Goal: Task Accomplishment & Management: Manage account settings

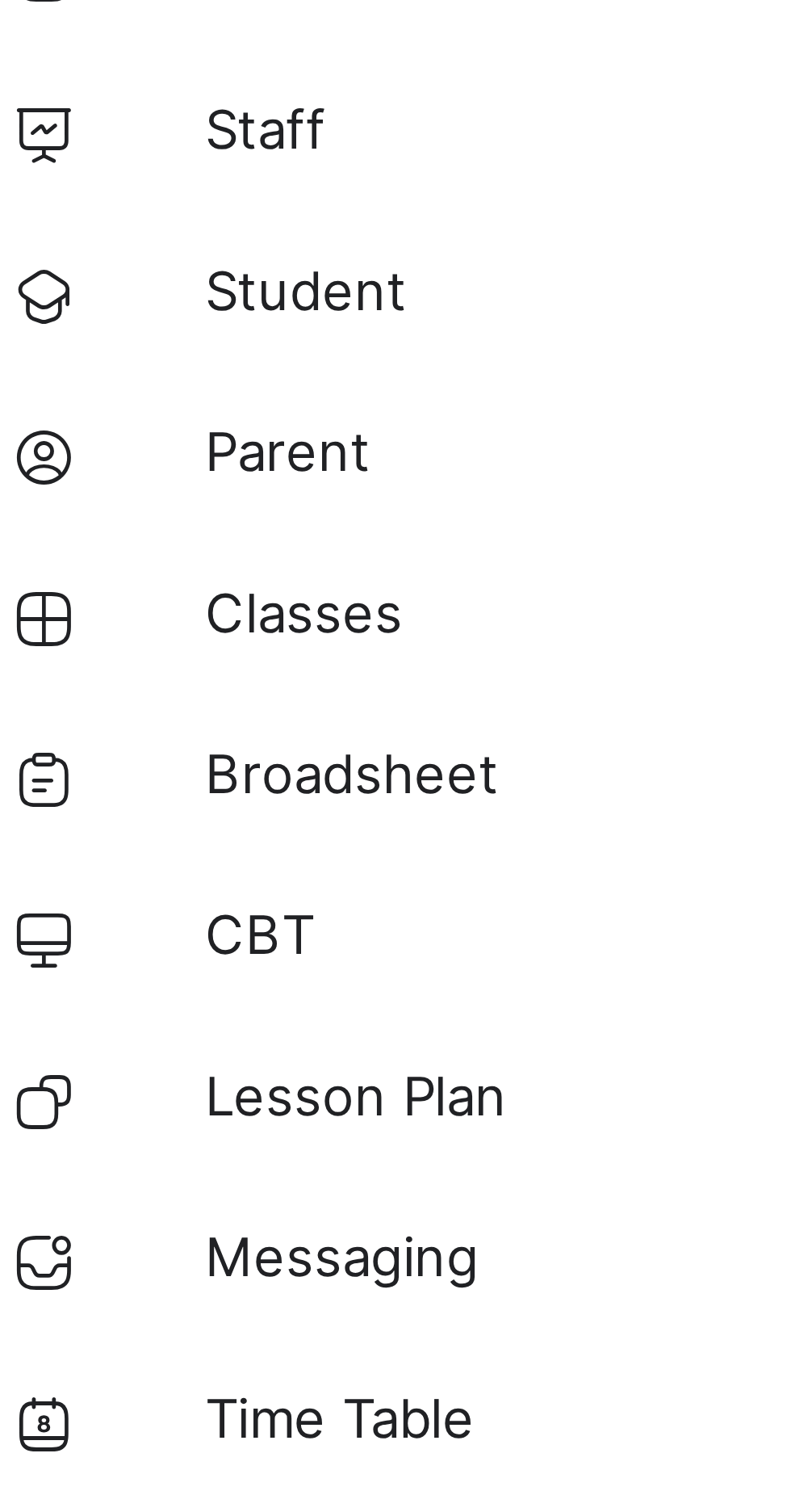
click at [99, 226] on span "Classes" at bounding box center [129, 226] width 129 height 17
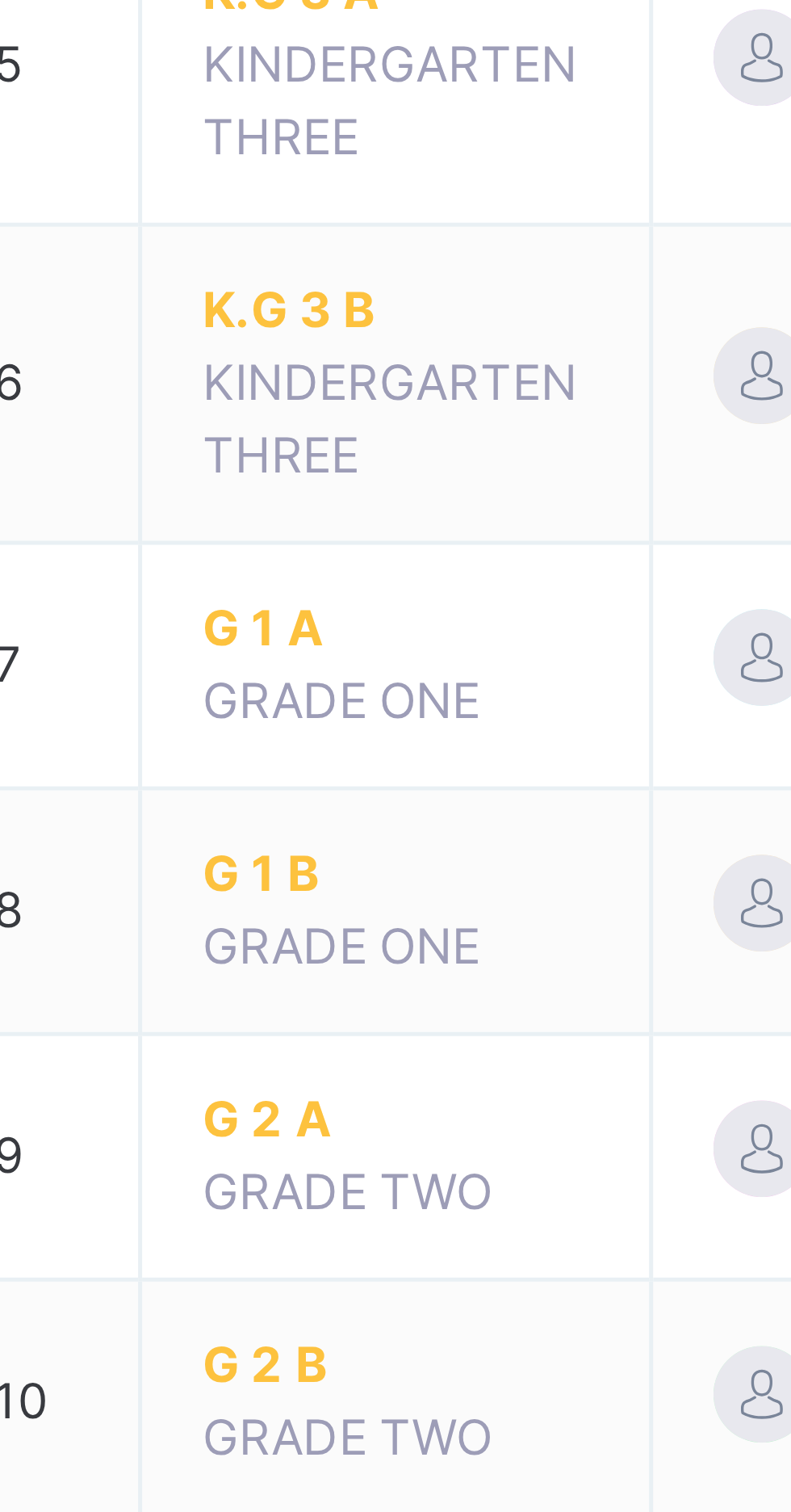
click at [293, 689] on span "G 1 A" at bounding box center [316, 694] width 78 height 15
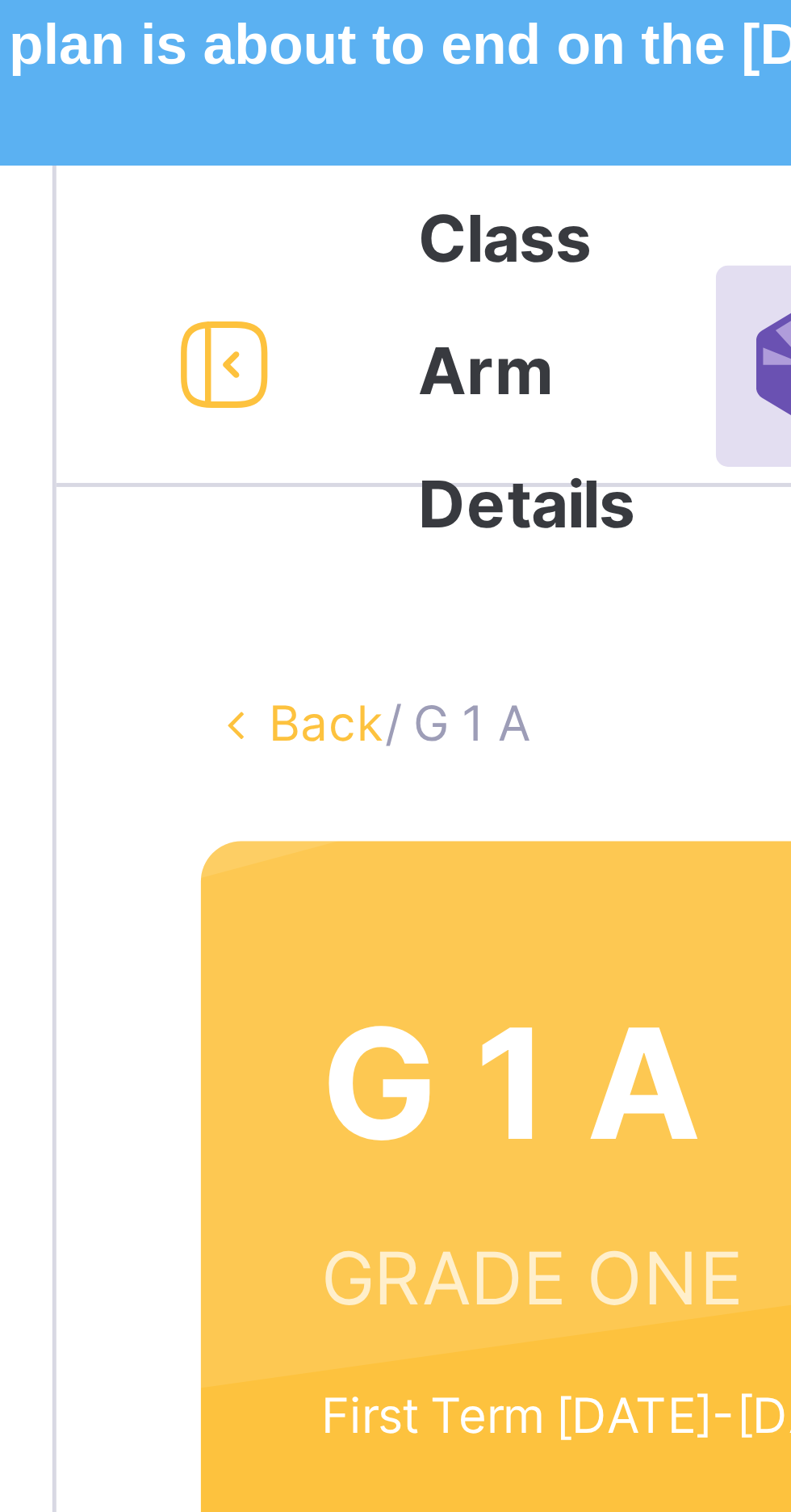
scroll to position [15, 0]
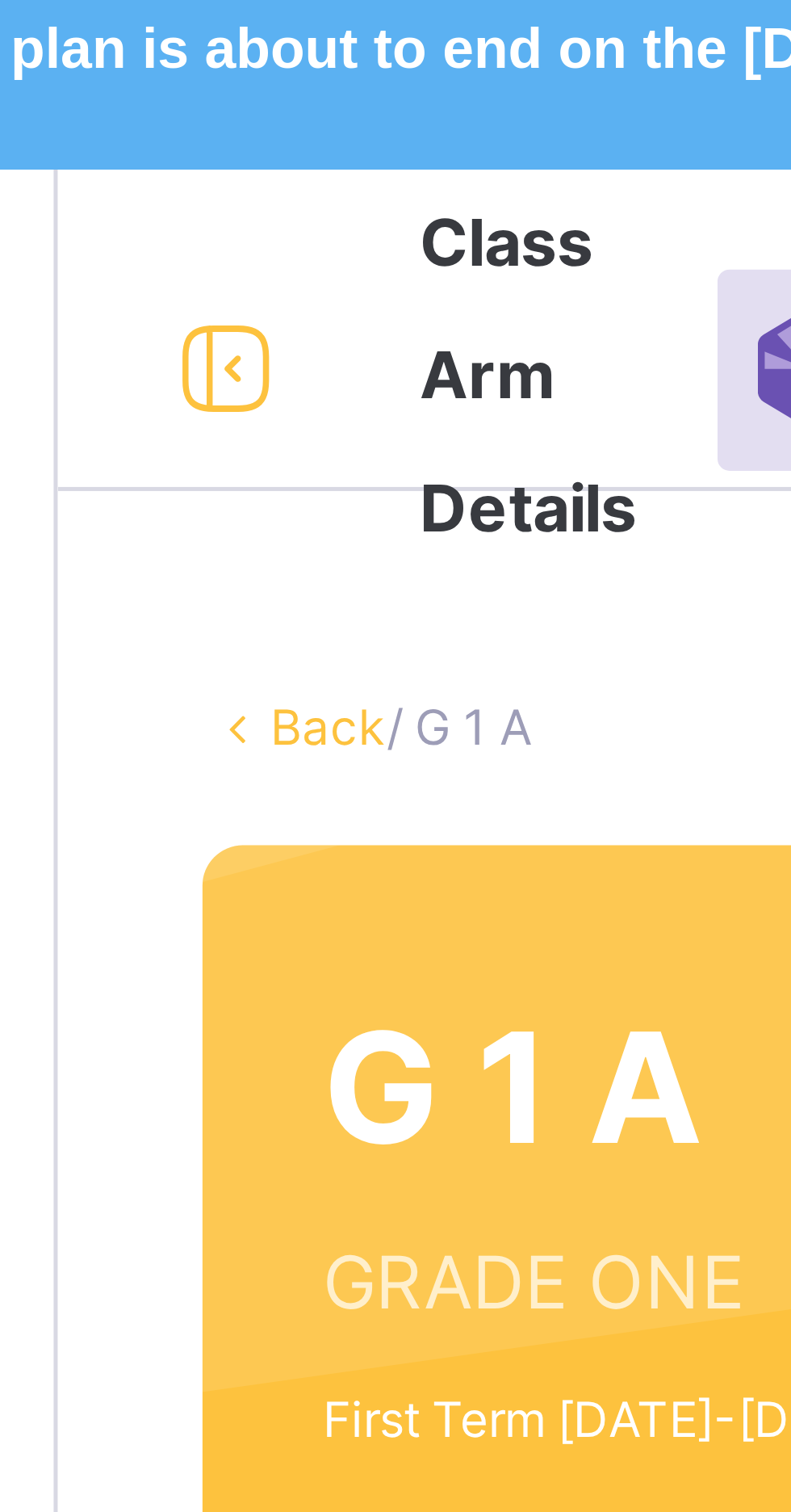
click at [248, 147] on link "Back" at bounding box center [248, 146] width 24 height 12
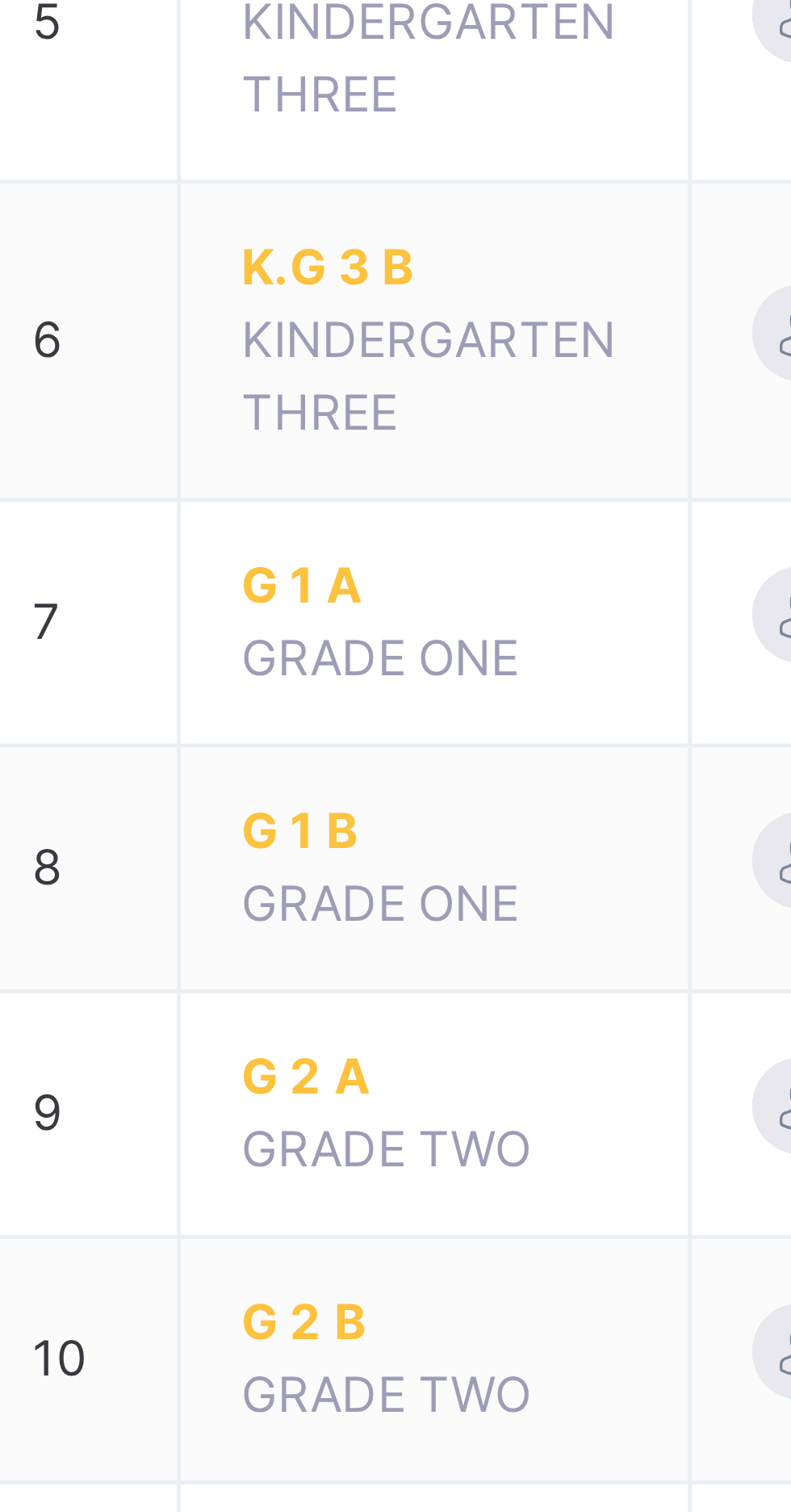
click at [289, 744] on span "G 1 B" at bounding box center [316, 742] width 78 height 15
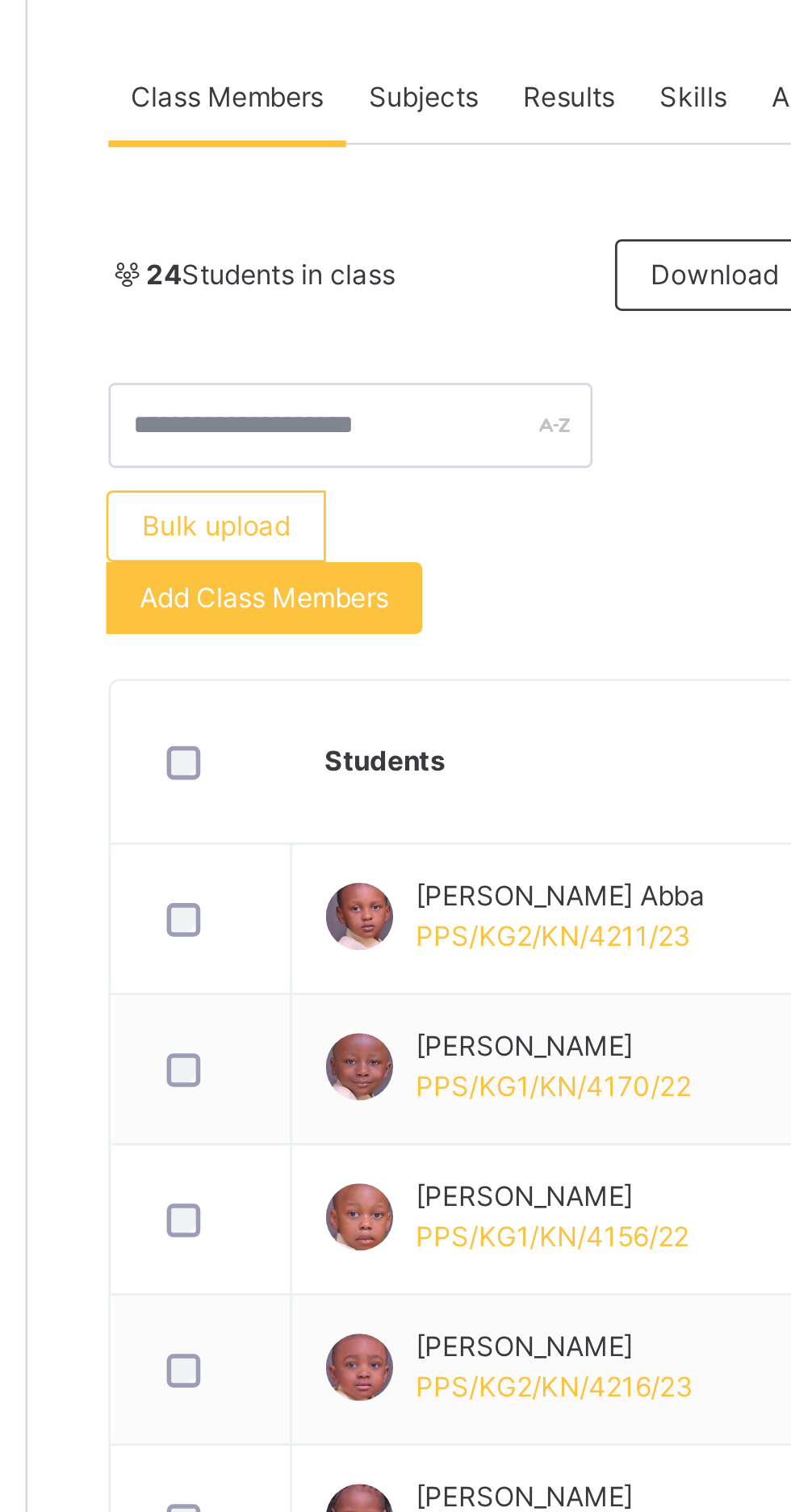
click at [310, 552] on span "Add Class Members" at bounding box center [279, 548] width 90 height 15
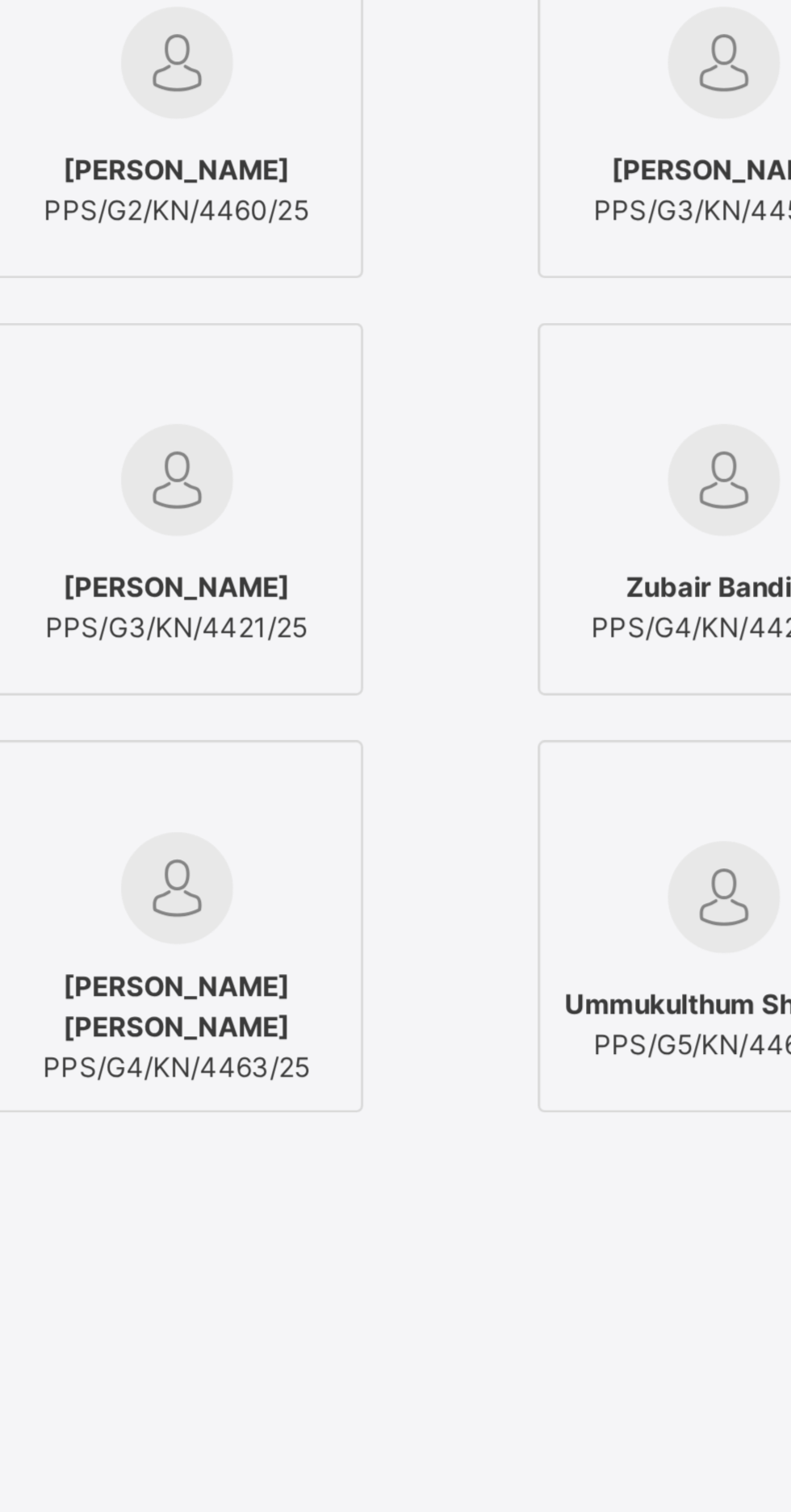
click at [483, 450] on input "text" at bounding box center [395, 436] width 175 height 28
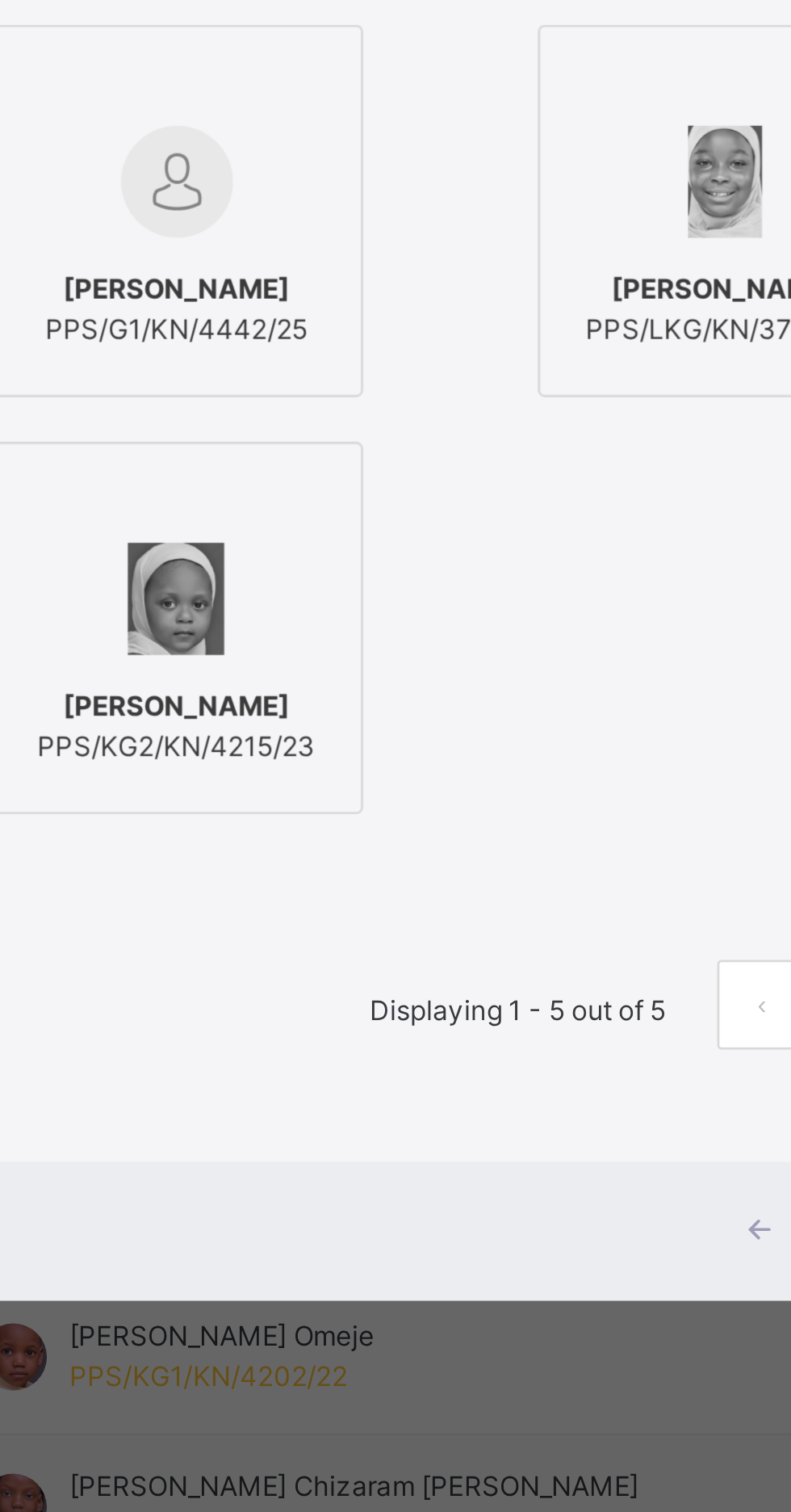
type input "*****"
click at [426, 742] on div "Amina Nasiru Danfaranshi PPS/G1/KN/4442/25" at bounding box center [371, 719] width 116 height 45
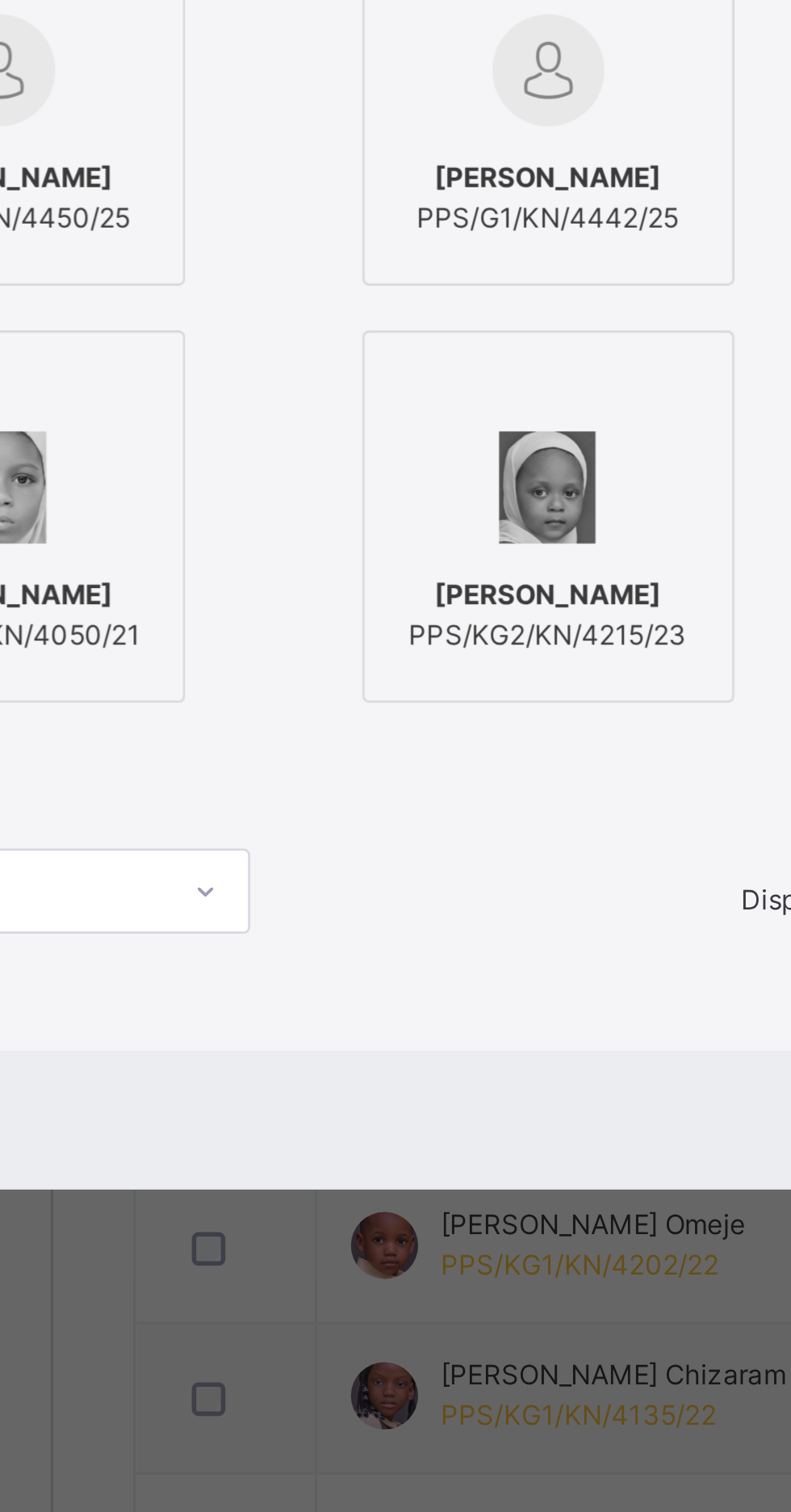
click at [219, 742] on div "Amina Ibrahim Marshal PPS/G1/KN/4450/25" at bounding box center [173, 719] width 116 height 45
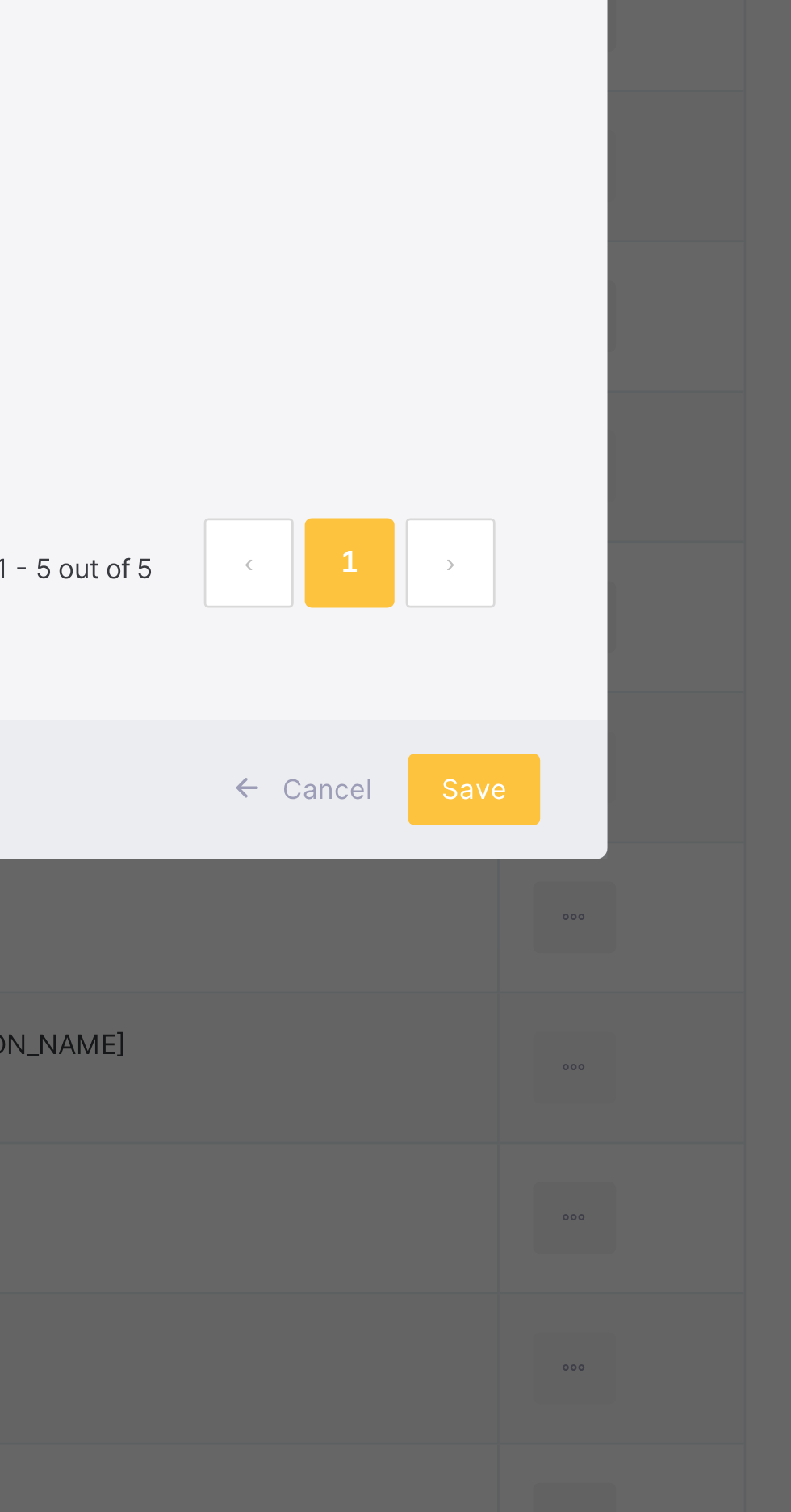
click at [676, 1058] on span "Save" at bounding box center [664, 1050] width 24 height 15
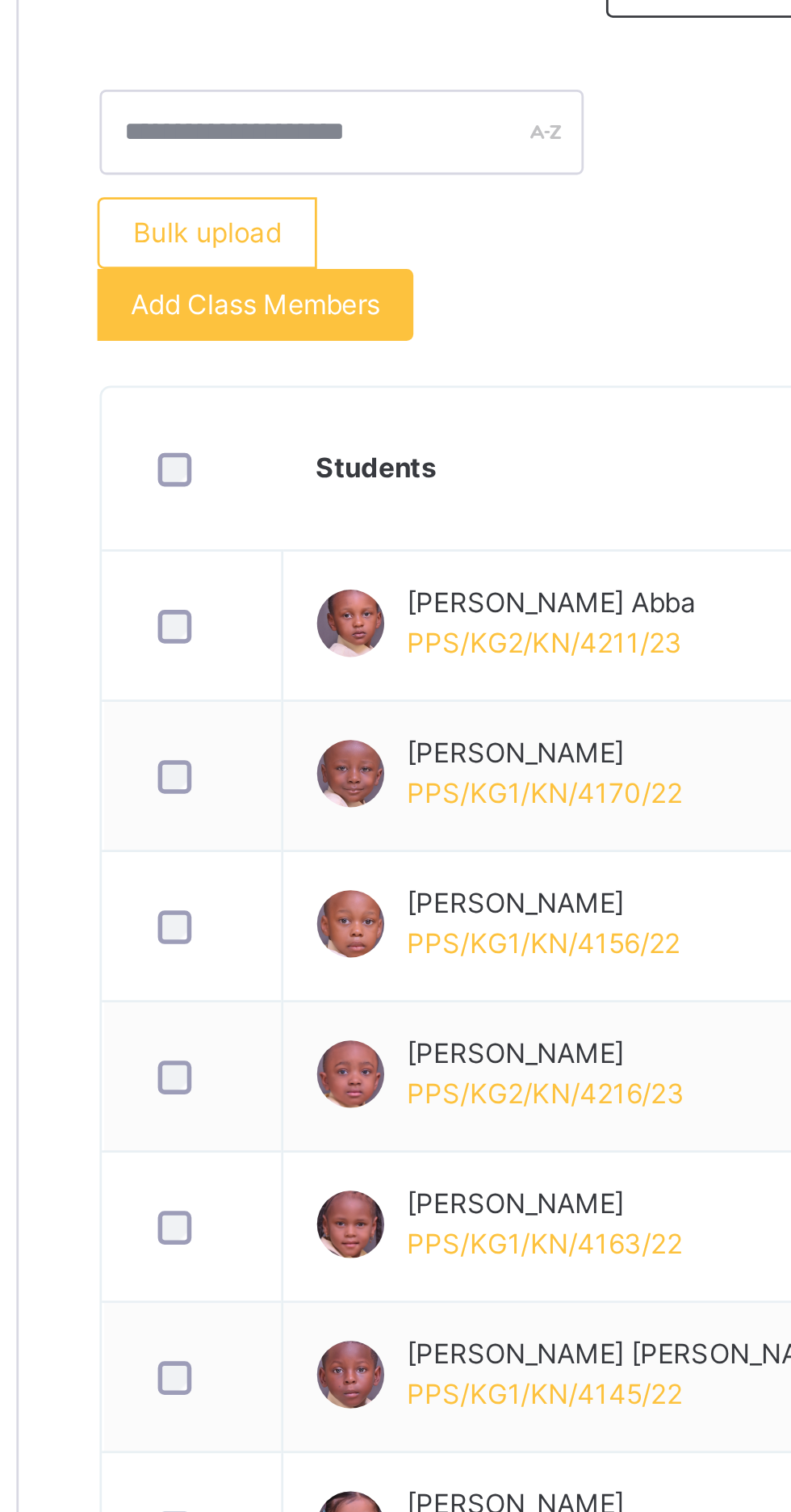
click at [317, 547] on span "Add Class Members" at bounding box center [279, 548] width 90 height 15
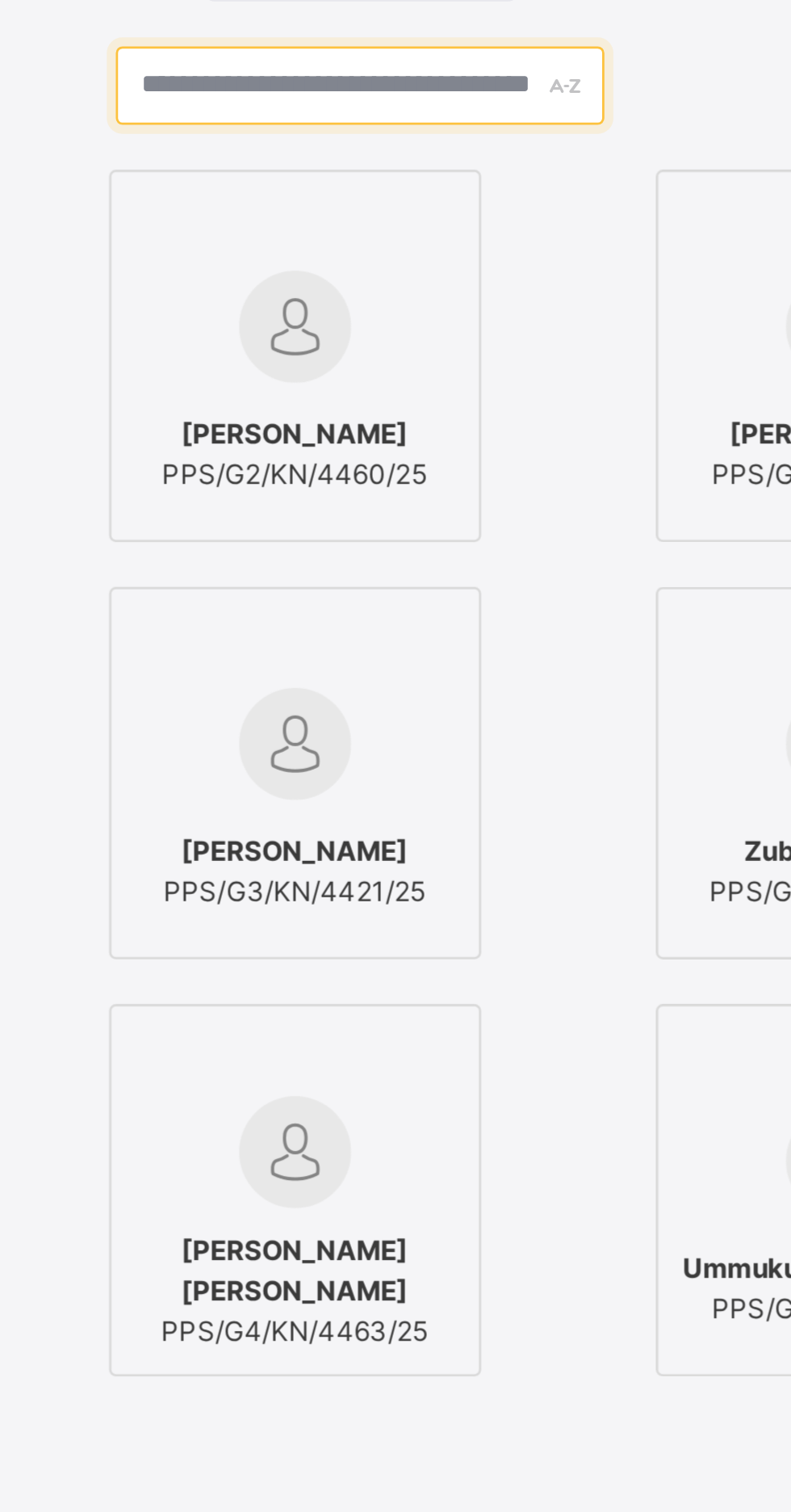
click at [471, 450] on input "text" at bounding box center [395, 436] width 175 height 28
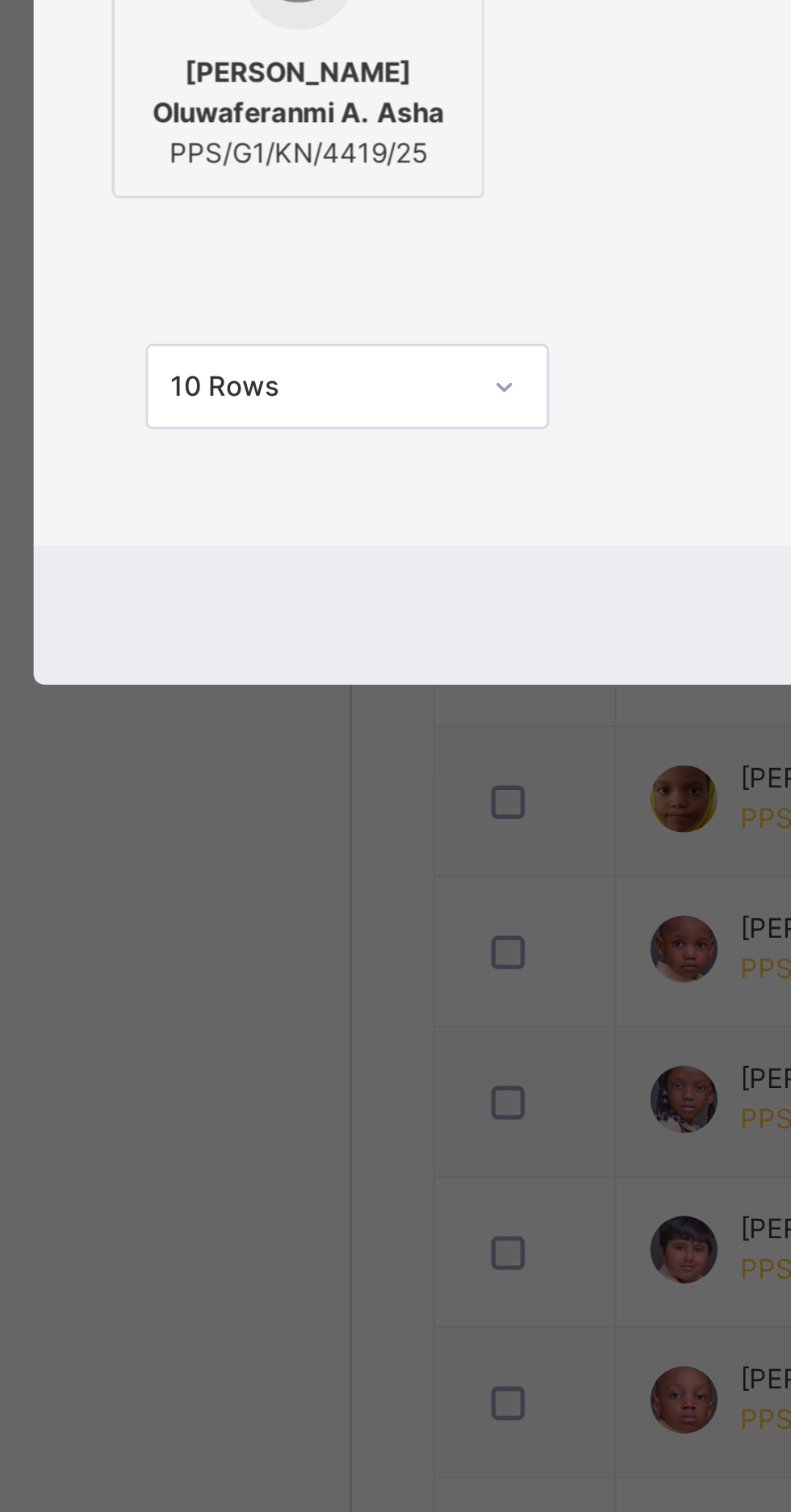
type input "*****"
click at [233, 802] on span "Asher Oluwaferanmi A. Asha" at bounding box center [173, 787] width 116 height 29
click at [676, 983] on span "Save" at bounding box center [664, 975] width 24 height 15
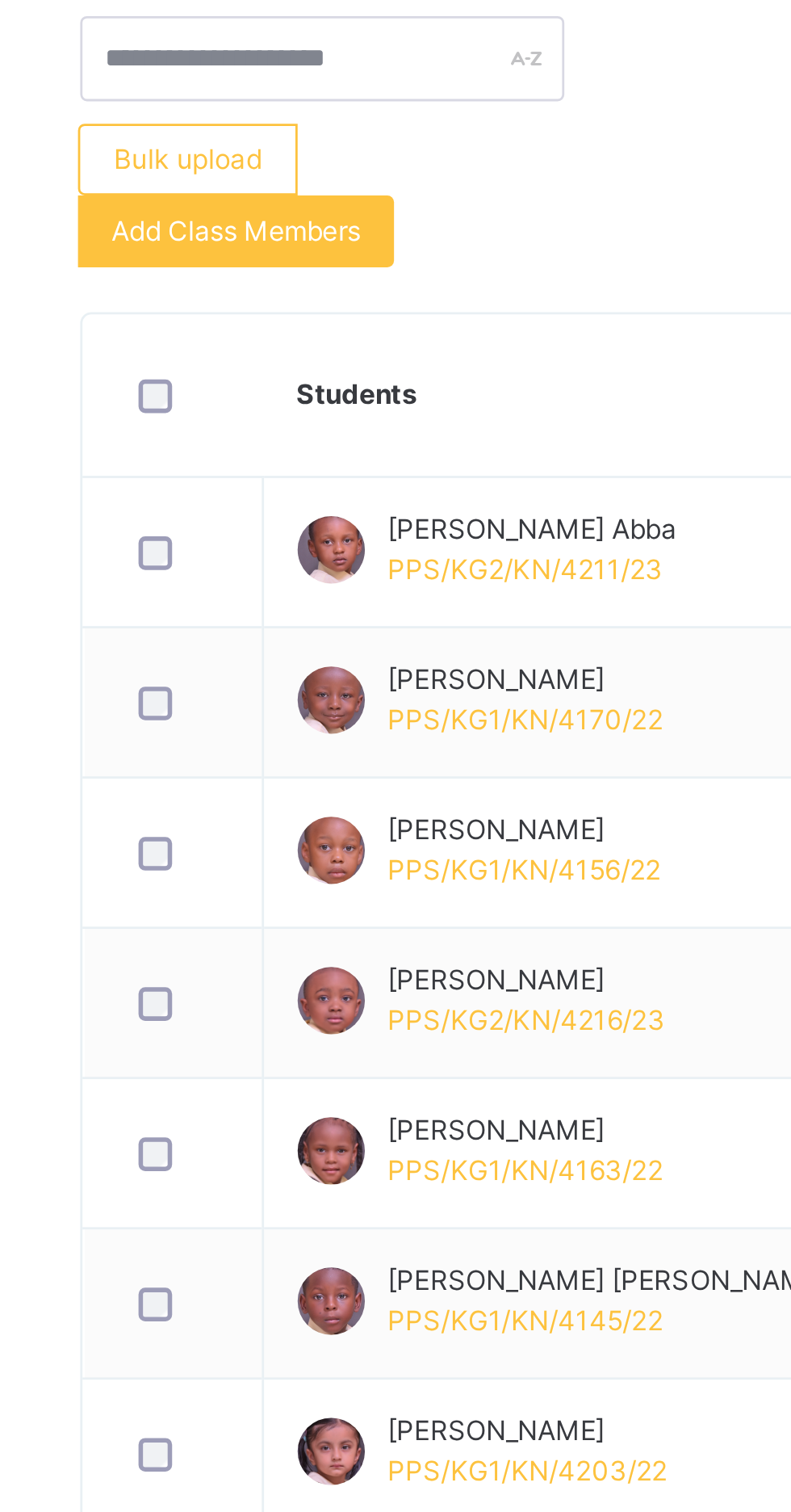
click at [297, 546] on span "Add Class Members" at bounding box center [279, 548] width 90 height 15
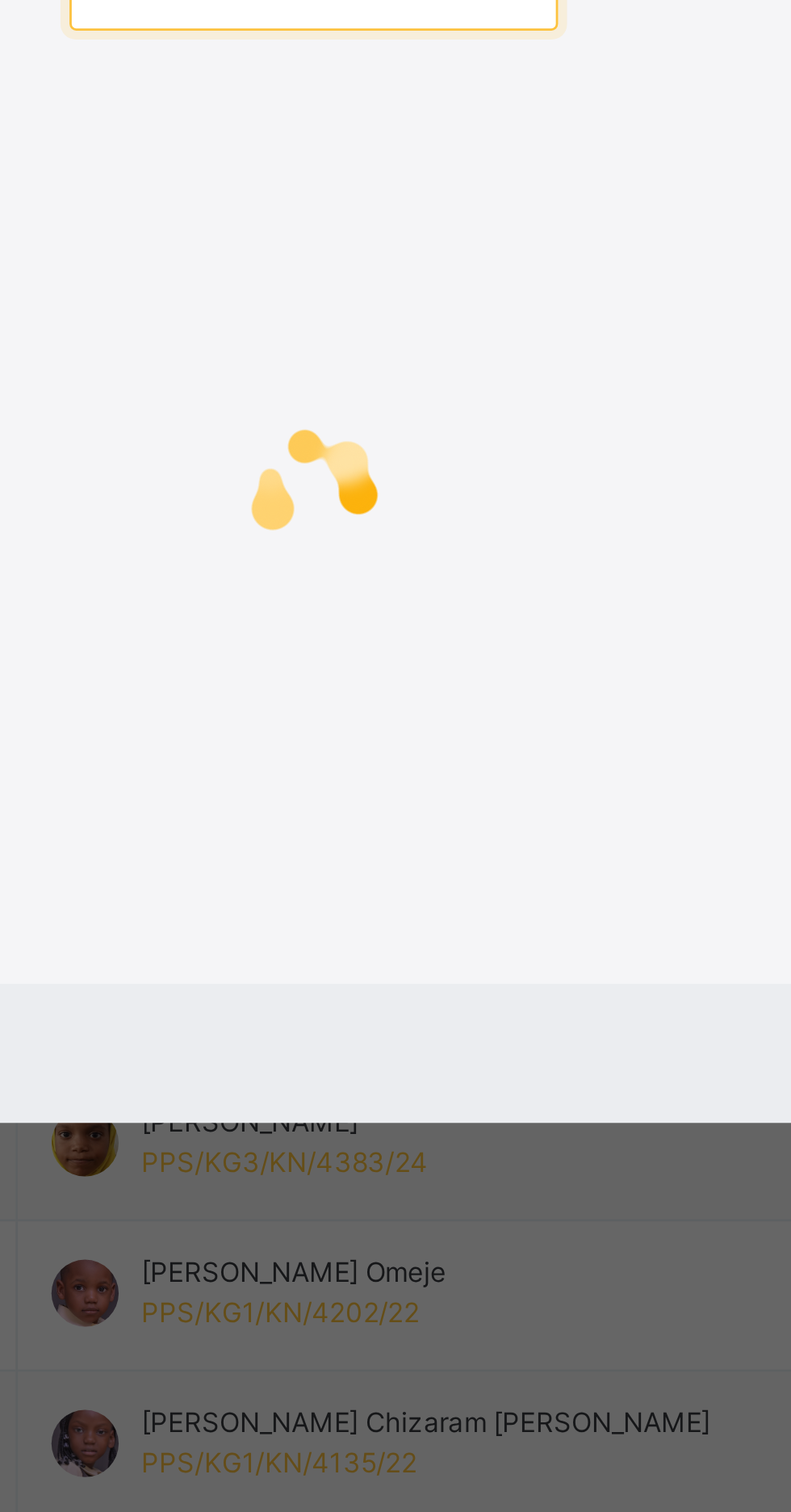
click at [451, 641] on input "text" at bounding box center [395, 627] width 175 height 28
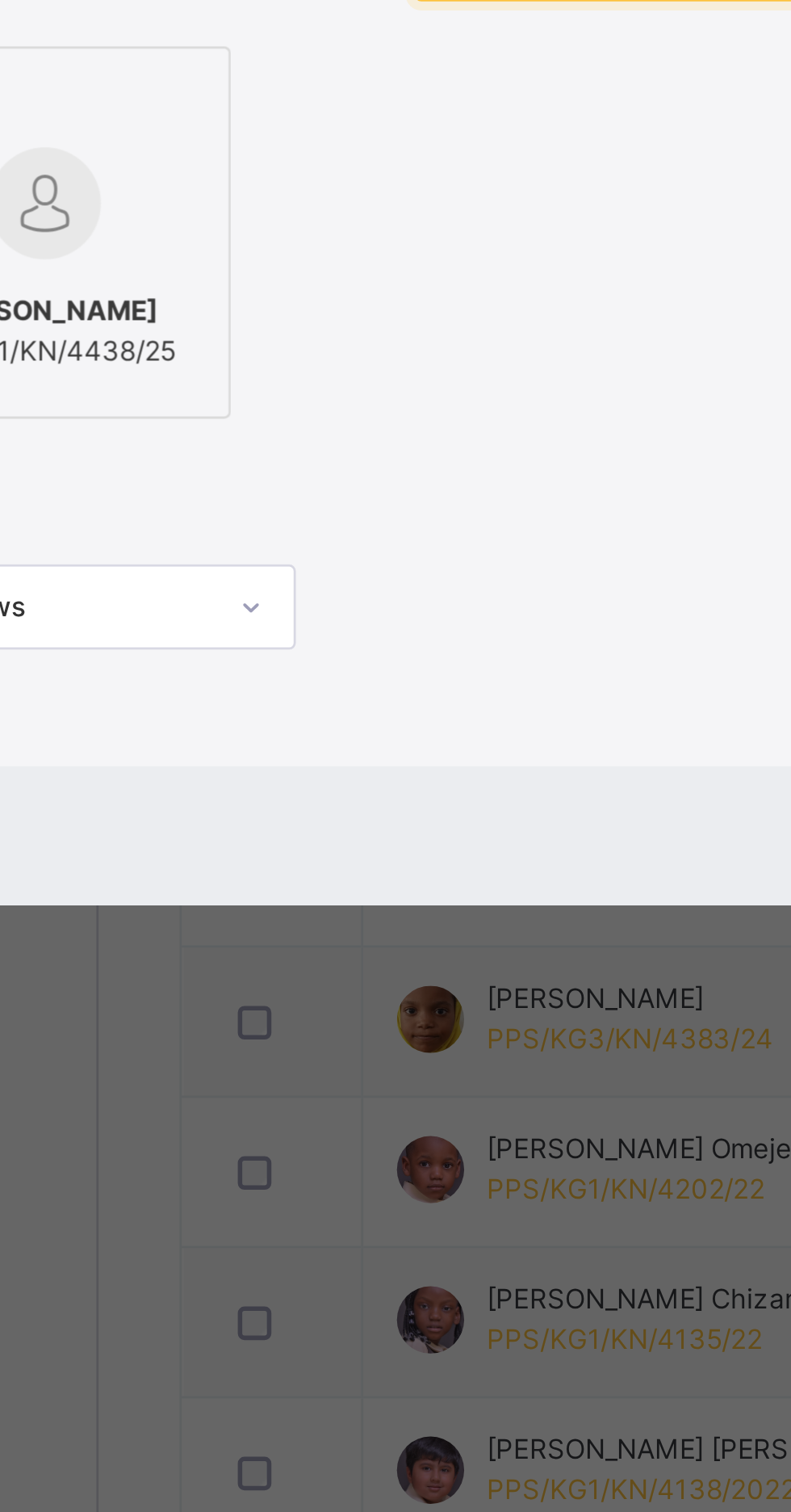
type input "*******"
click at [233, 771] on div at bounding box center [173, 748] width 116 height 47
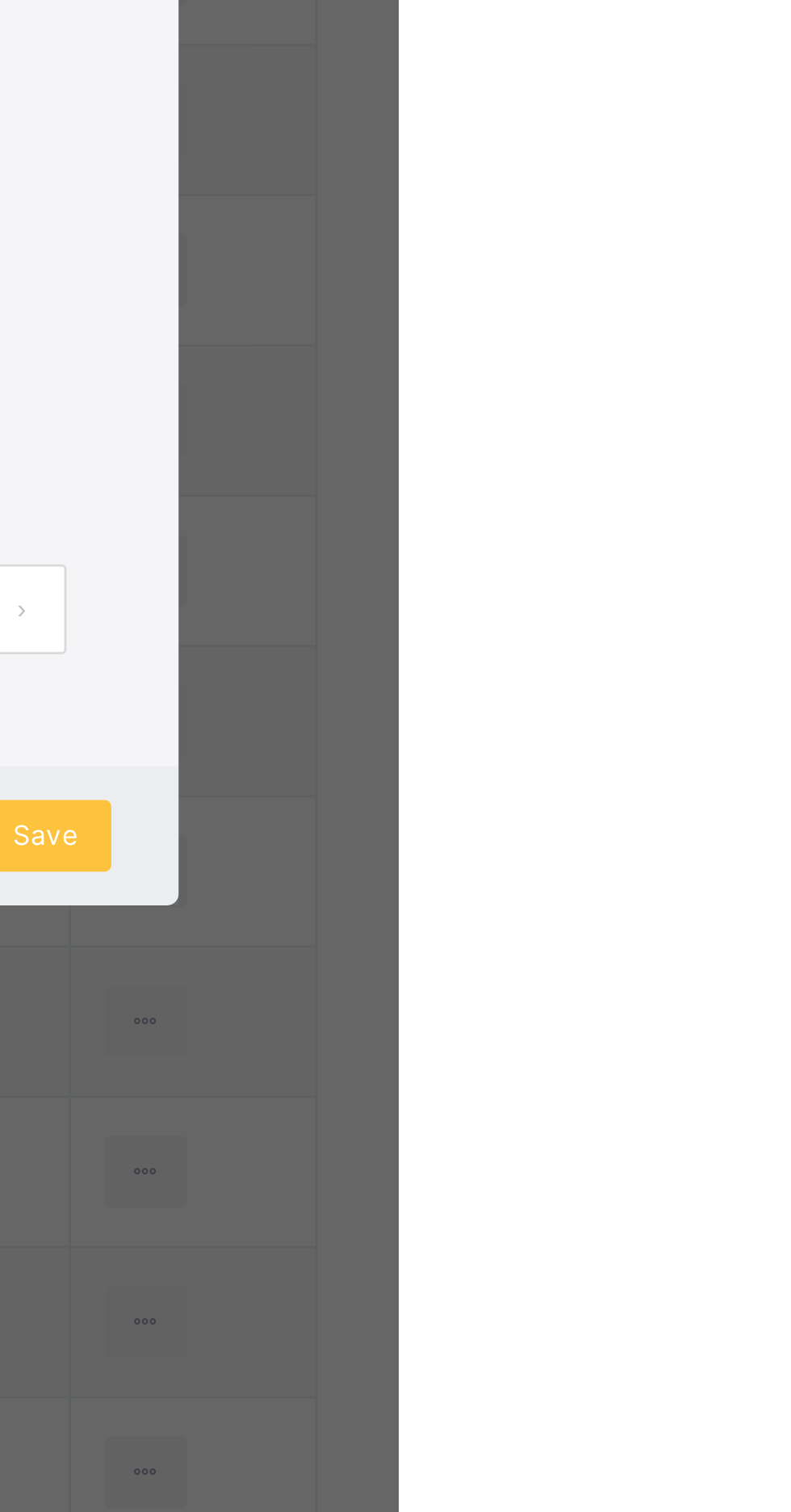
click at [688, 988] on div "Save" at bounding box center [664, 976] width 48 height 26
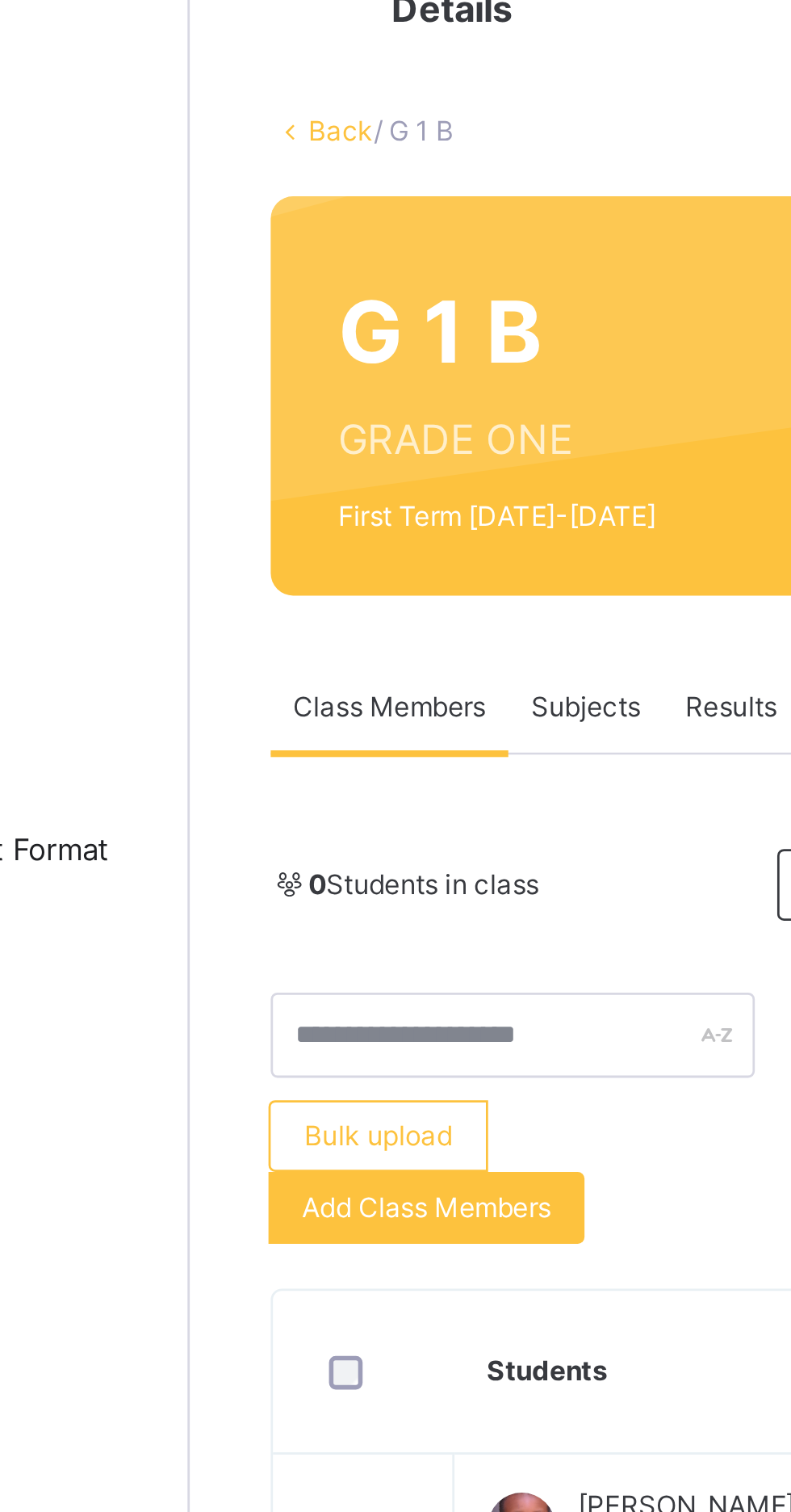
click at [281, 552] on span "Add Class Members" at bounding box center [279, 548] width 90 height 15
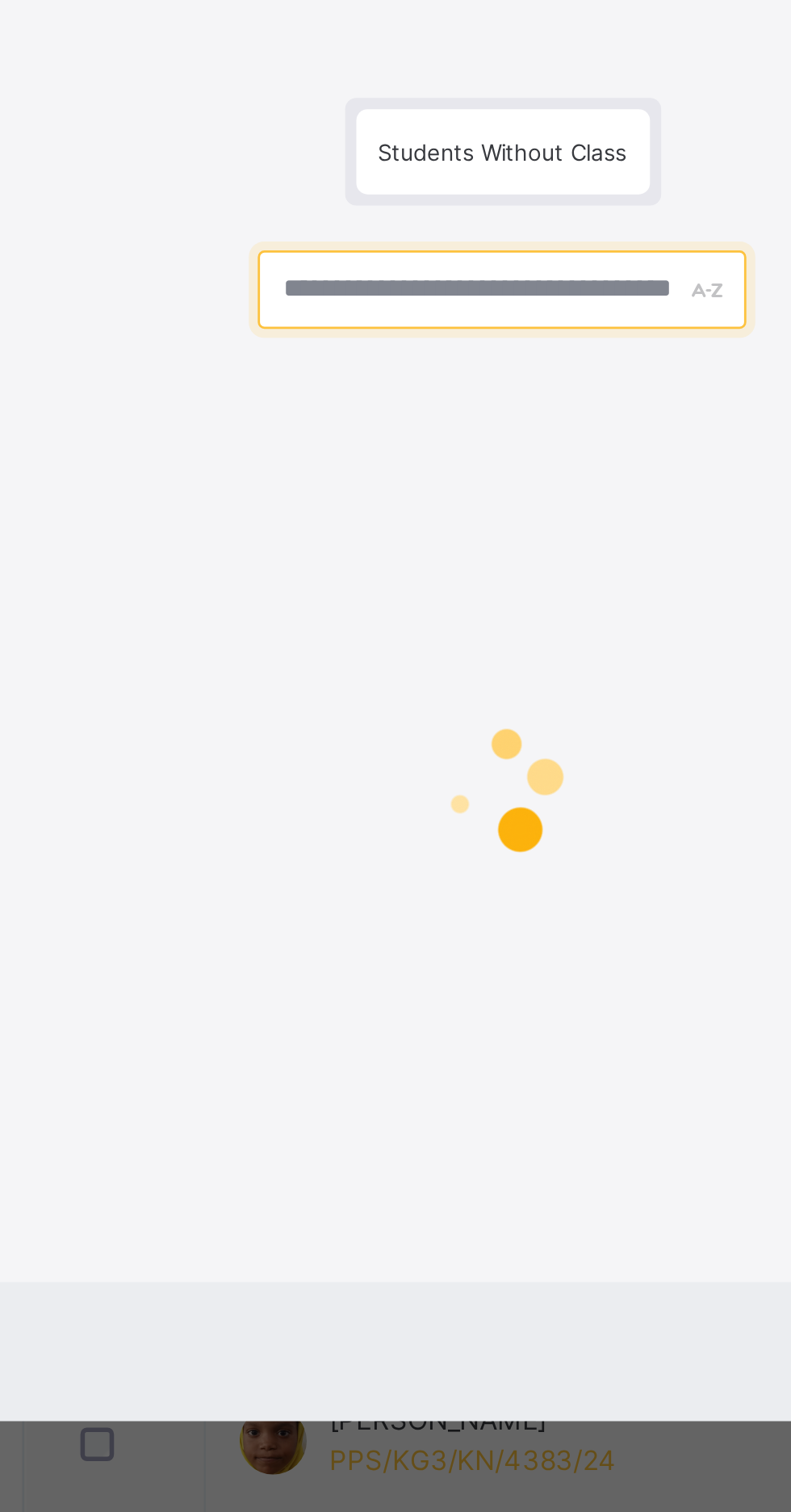
click at [434, 641] on input "text" at bounding box center [395, 627] width 175 height 28
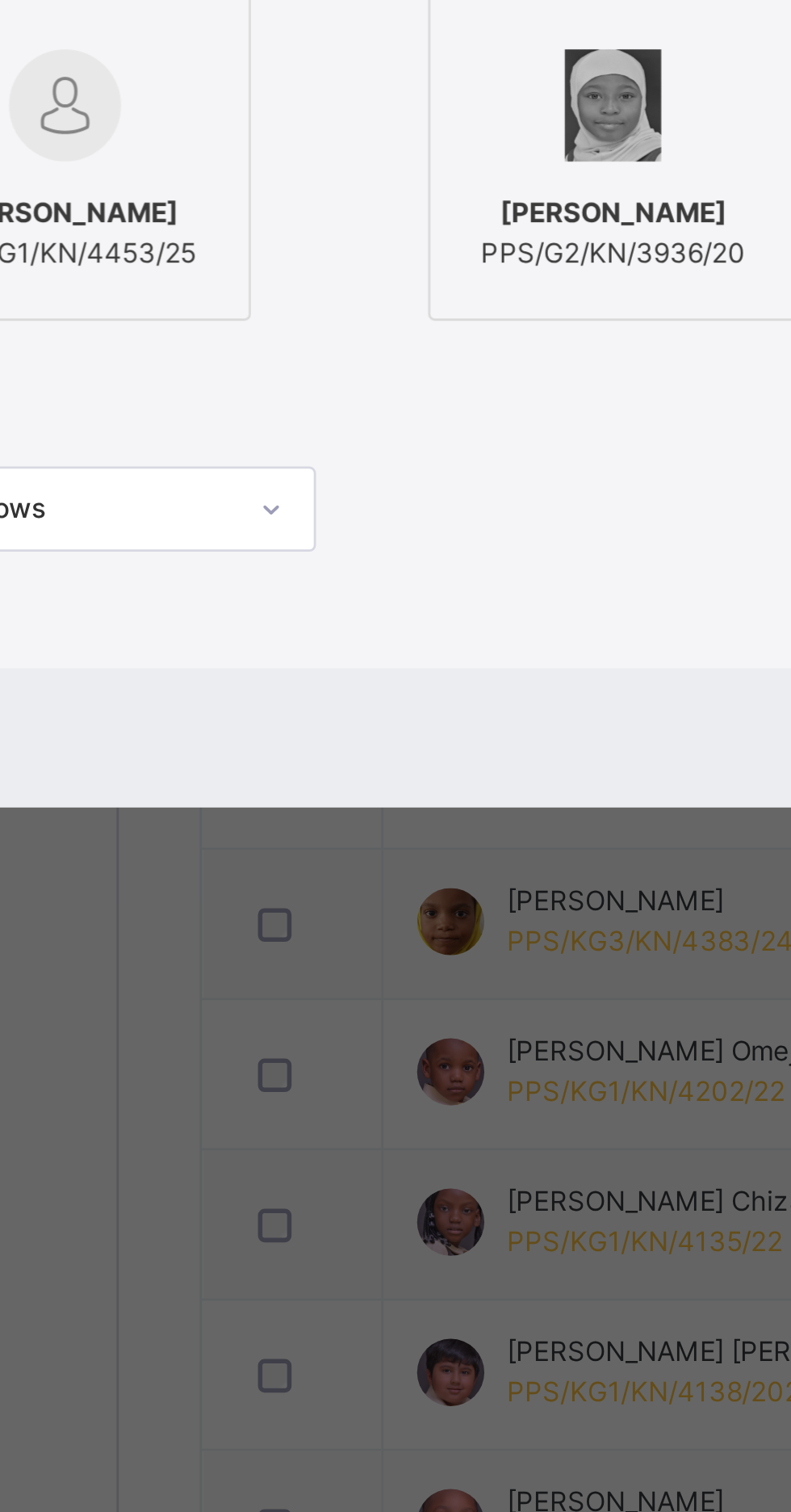
type input "**********"
click at [222, 794] on span "Fatima Imam Galadanchi" at bounding box center [174, 786] width 94 height 15
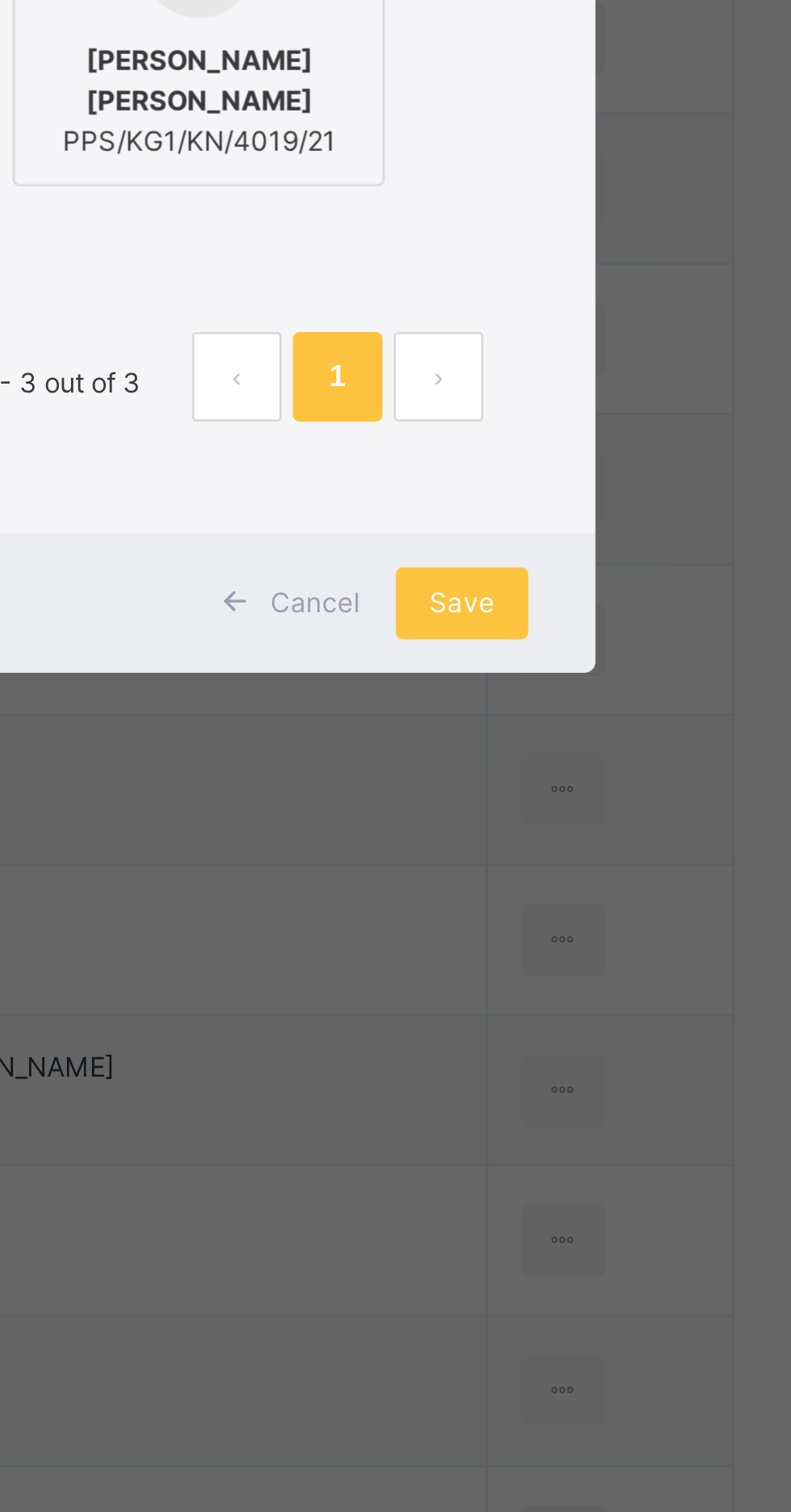
click at [688, 988] on div "Save" at bounding box center [664, 976] width 48 height 26
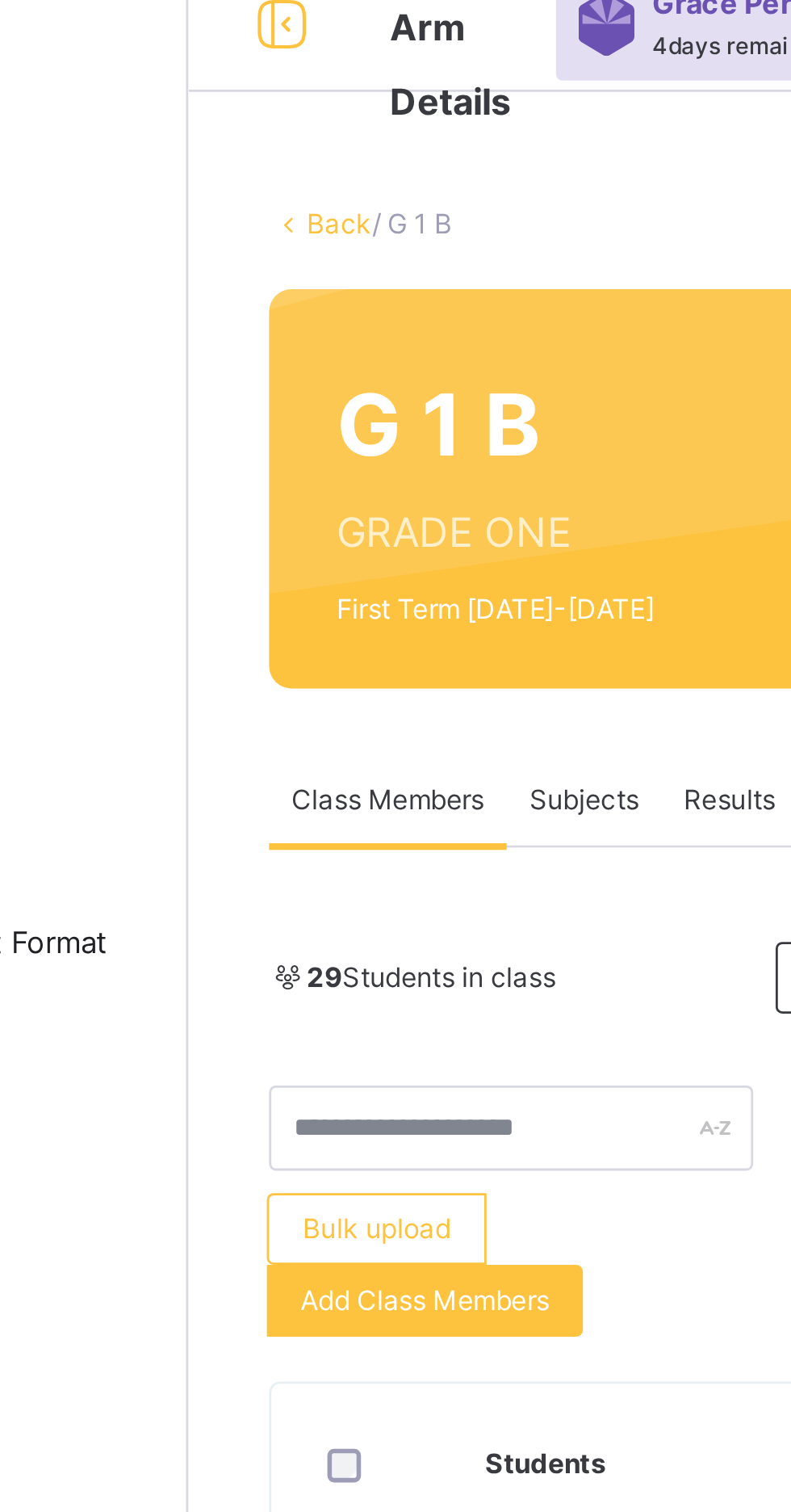
click at [246, 157] on link "Back" at bounding box center [248, 160] width 24 height 12
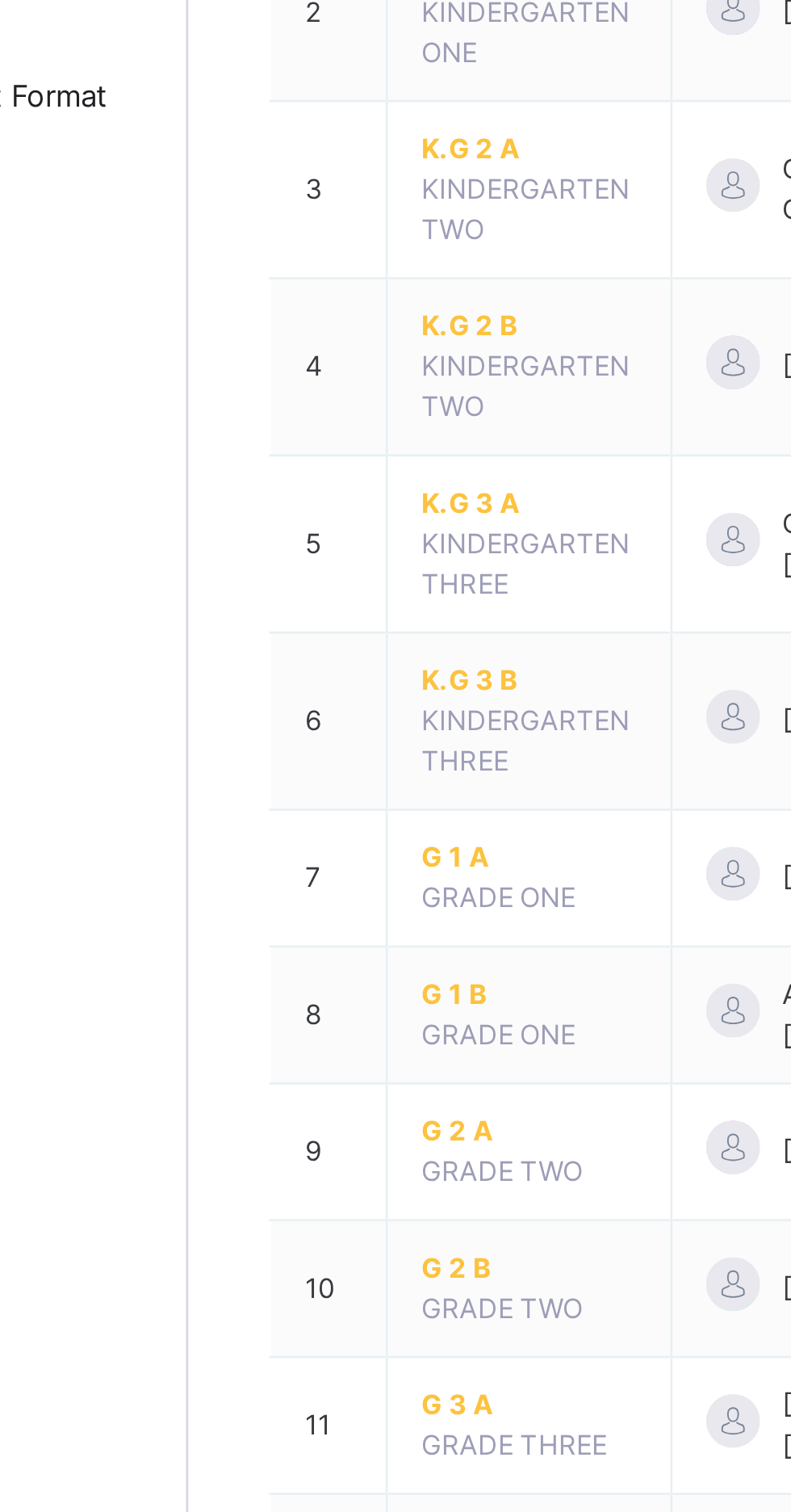
click at [289, 792] on span "G 2 A" at bounding box center [316, 792] width 78 height 15
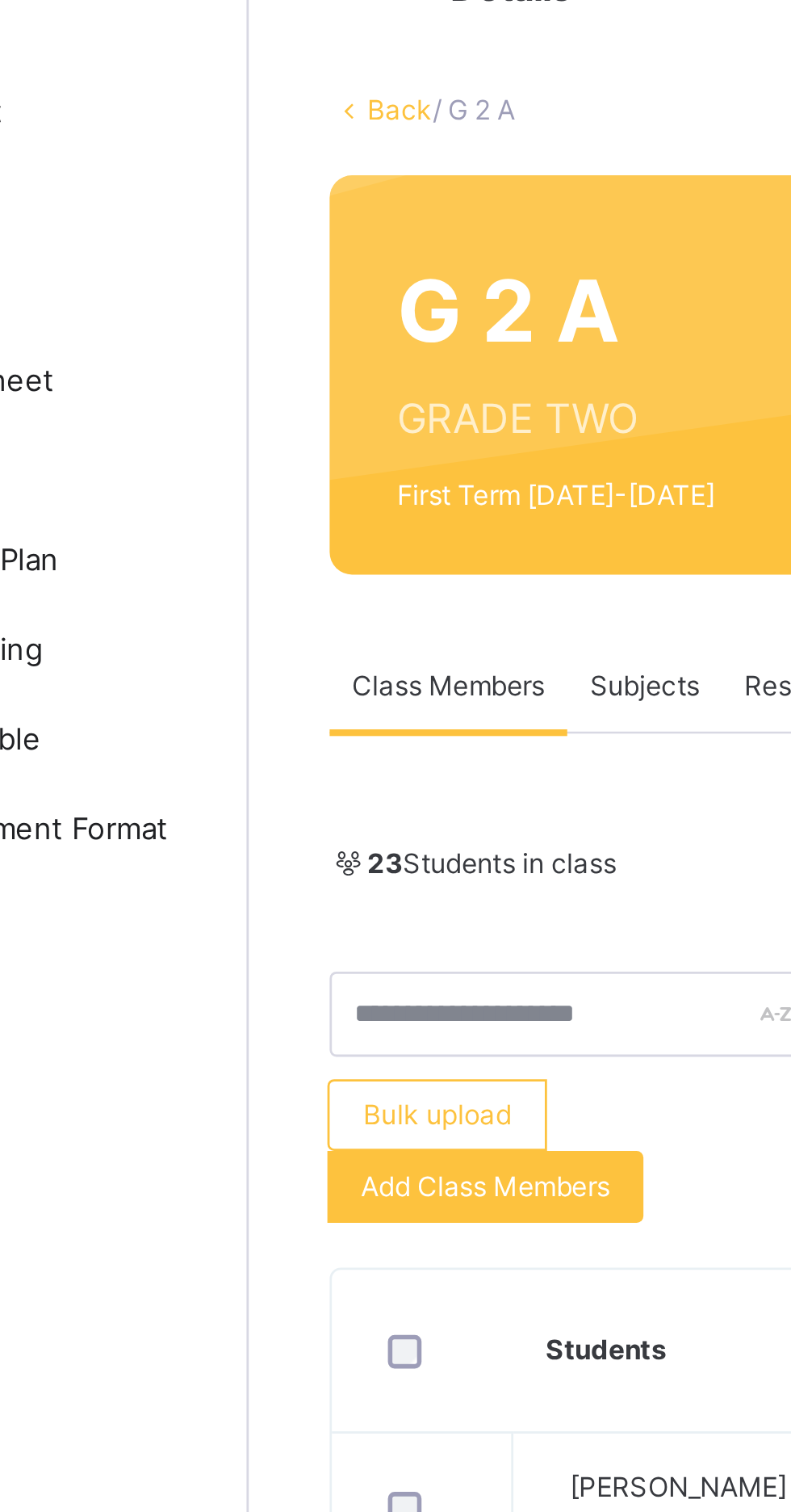
click at [302, 556] on div "Add Class Members" at bounding box center [279, 548] width 114 height 26
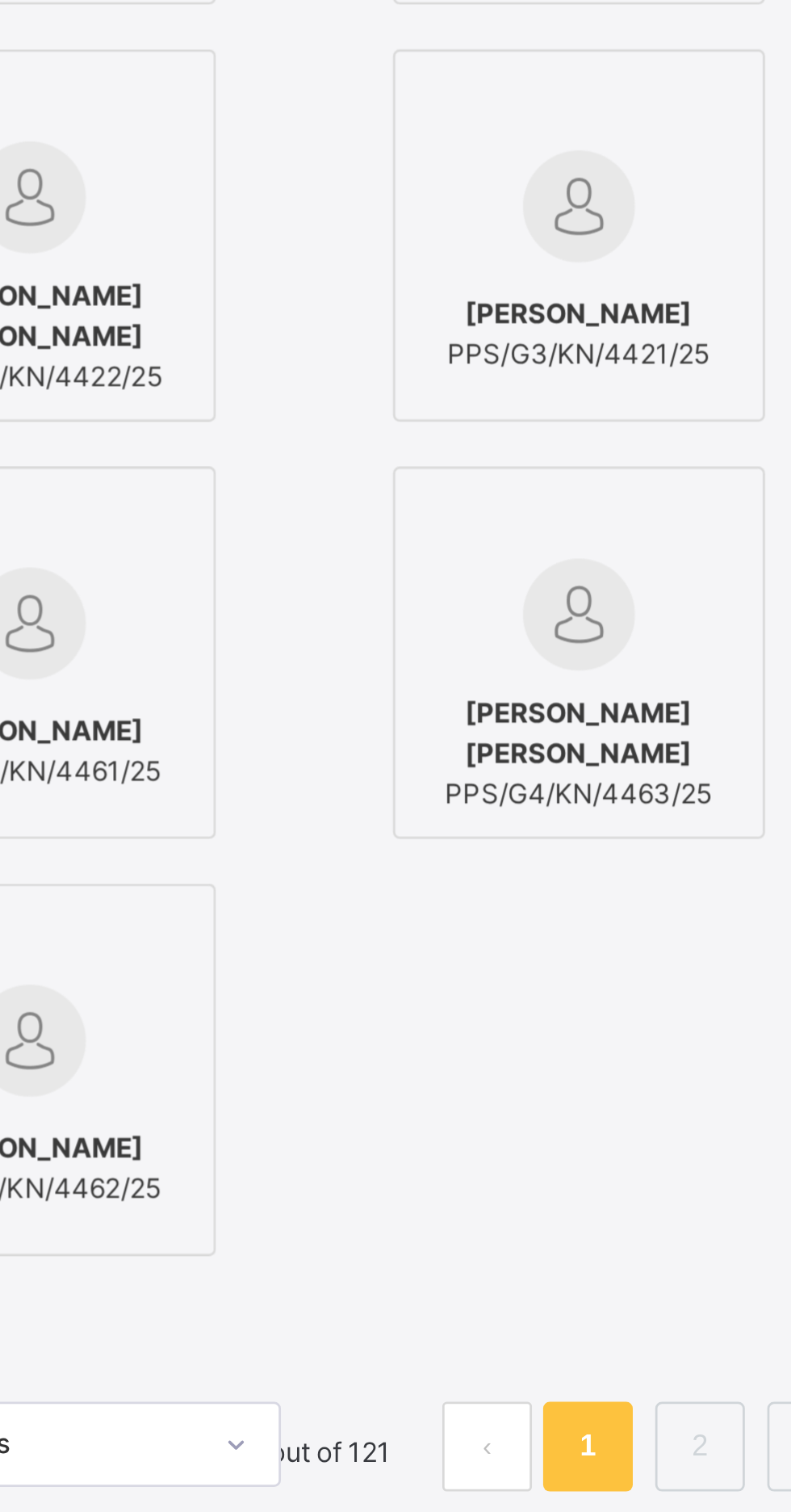
click at [222, 568] on span "Hamisu Izzudeen Hamisu" at bounding box center [174, 561] width 94 height 15
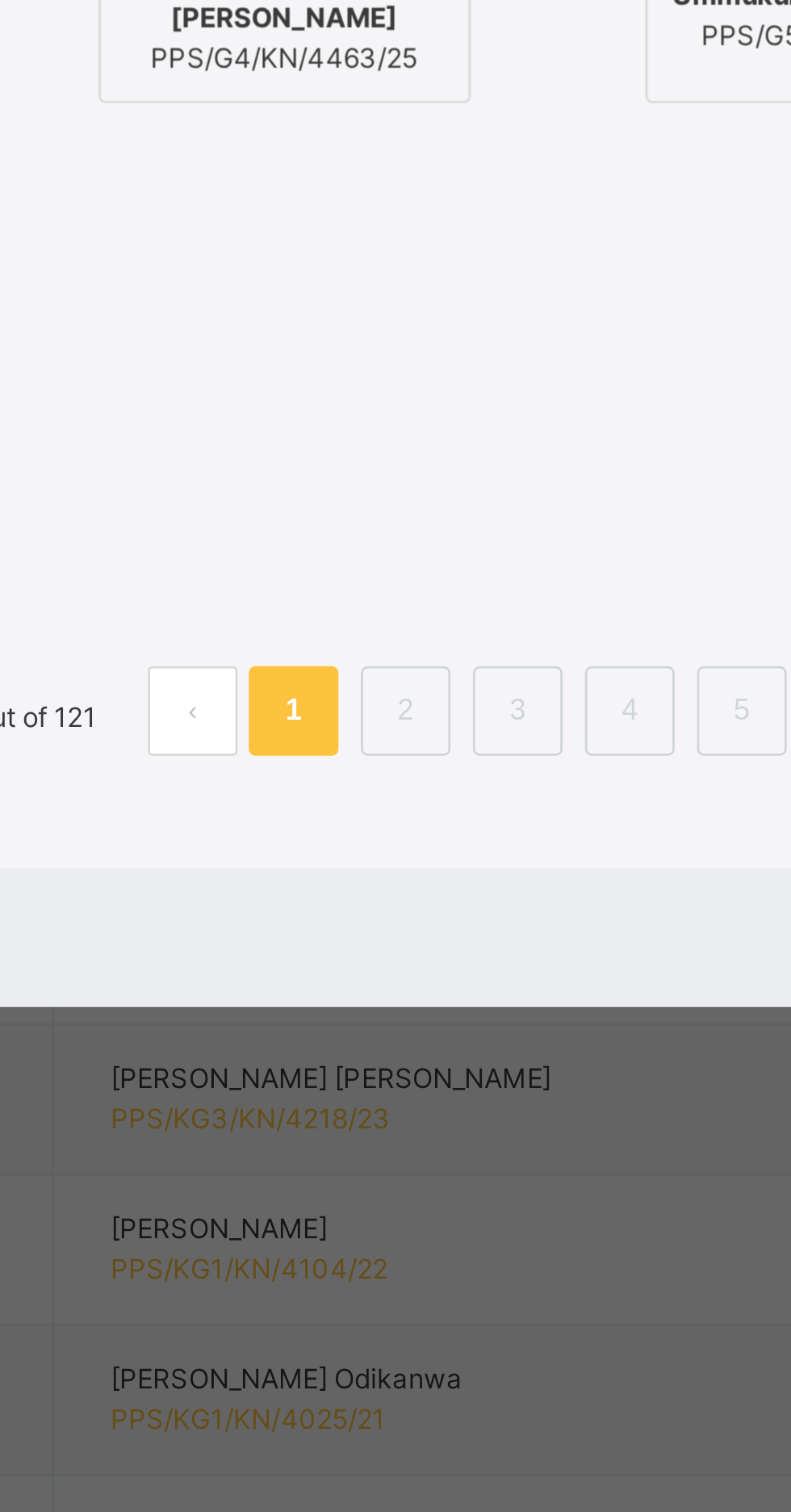
click at [742, 1420] on div "× Add Student Students Without Class Hamisu Izzudeen Hamisu PPS/G2/KN/4452/25 A…" at bounding box center [396, 756] width 791 height 1512
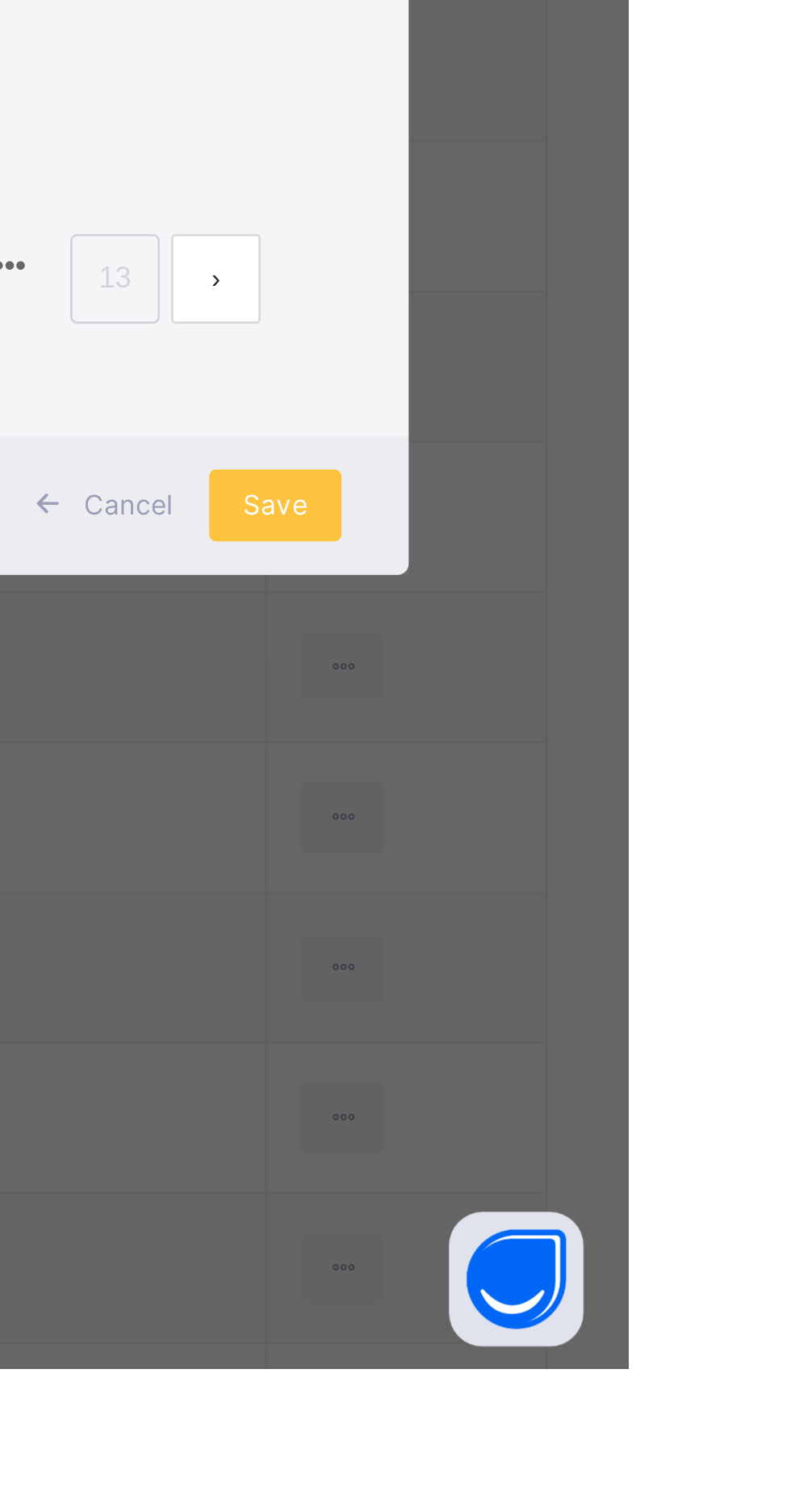
click at [676, 1208] on span "Save" at bounding box center [664, 1201] width 24 height 15
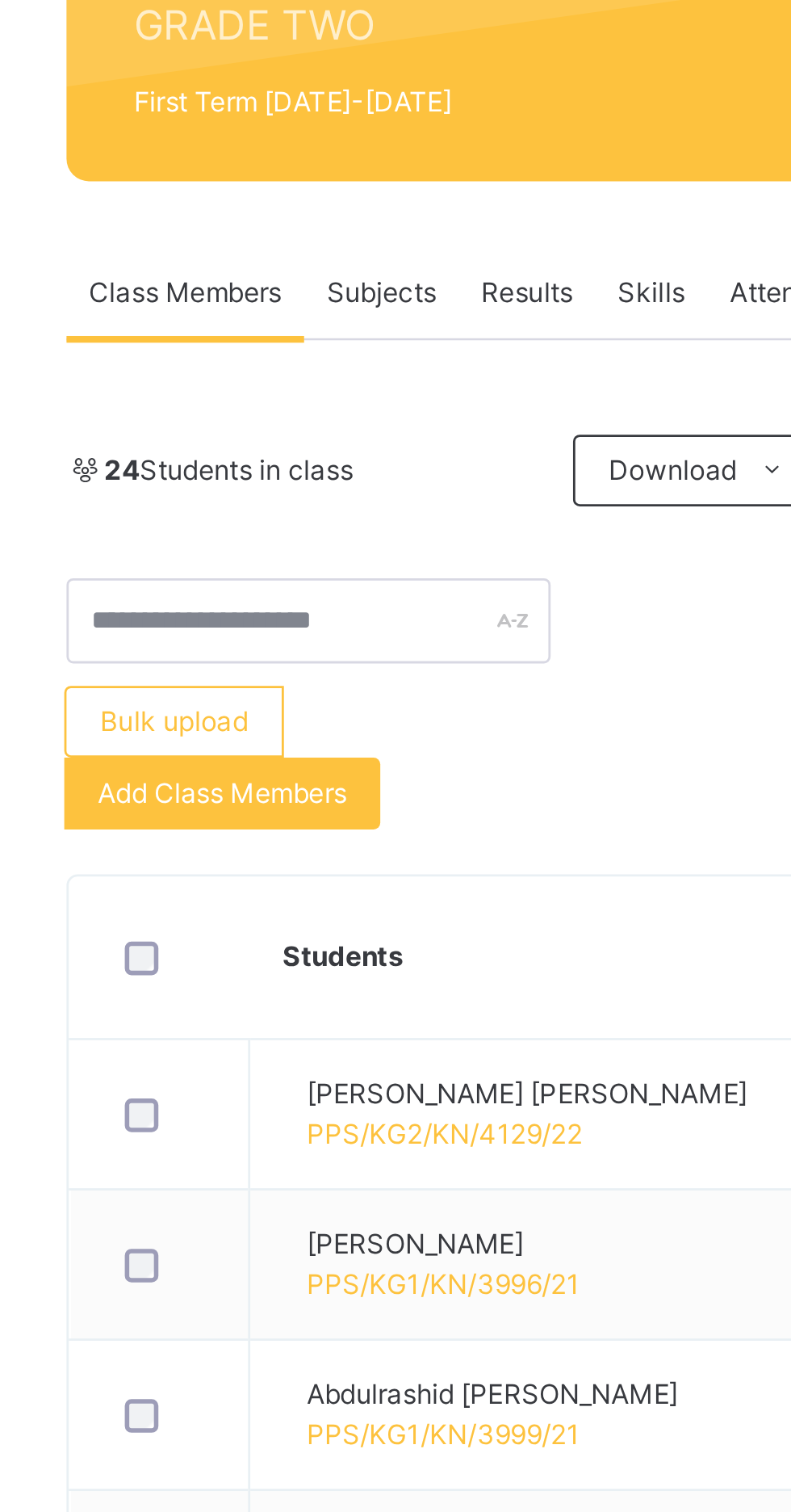
click at [316, 548] on span "Add Class Members" at bounding box center [279, 548] width 90 height 15
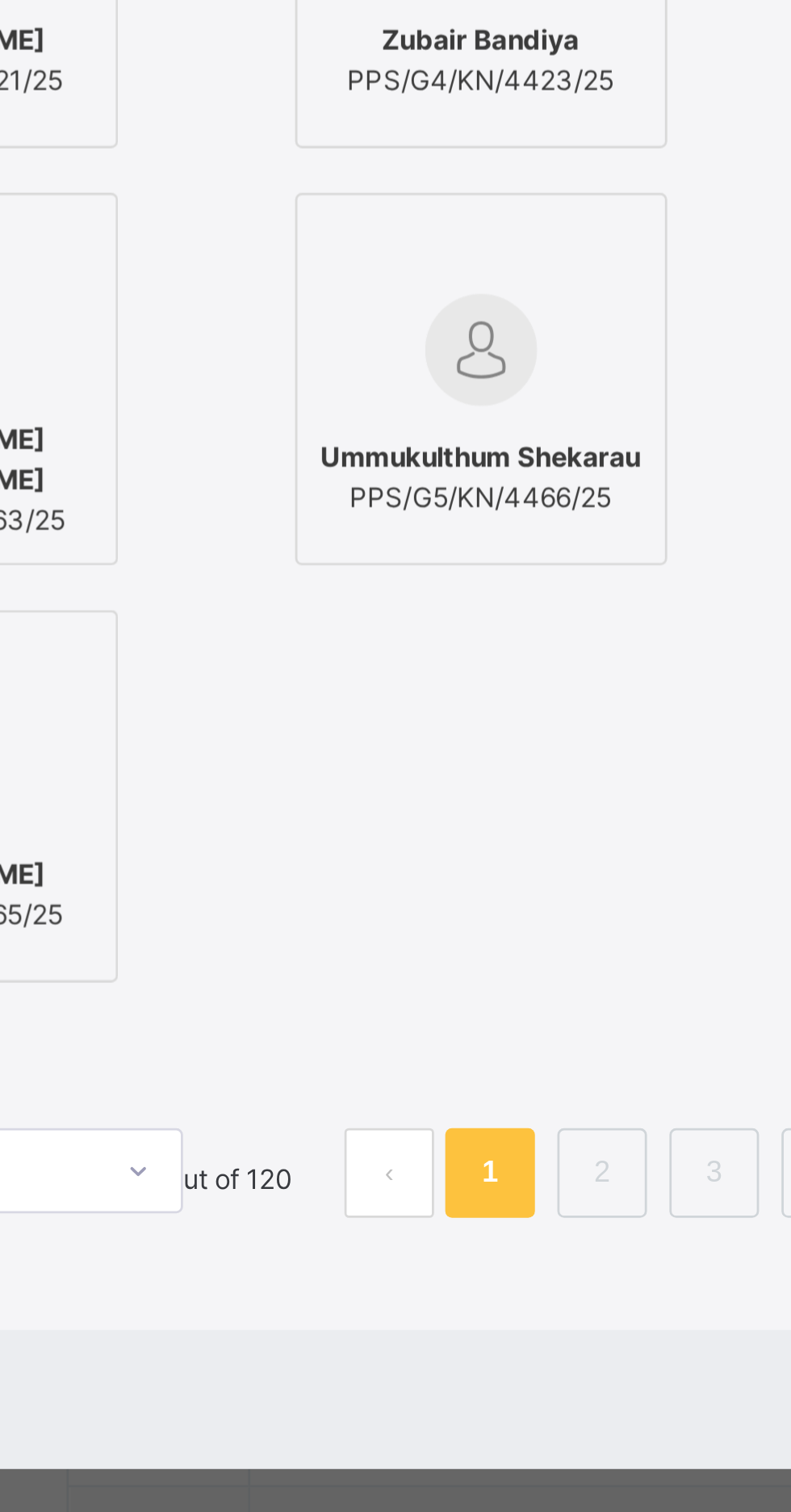
click at [487, 600] on div "Abdallah Mustapha Muhammad PPS/G3/KN/4451/25" at bounding box center [396, 533] width 182 height 134
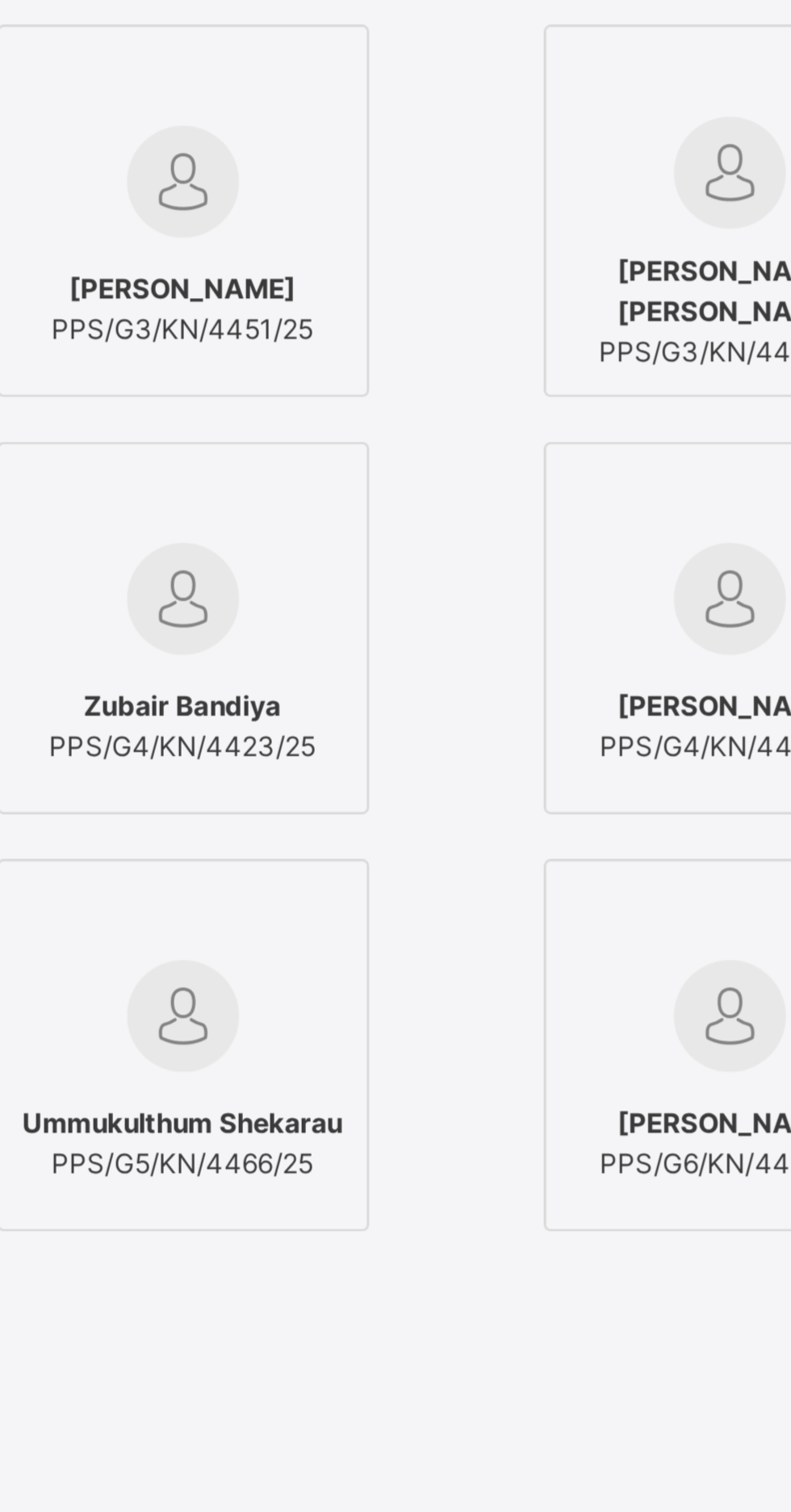
click at [498, 574] on div "Students Without Class Asad Sadiq PPS/G2/KN/4460/25 Abdallah Mustapha Muhammad …" at bounding box center [396, 767] width 633 height 817
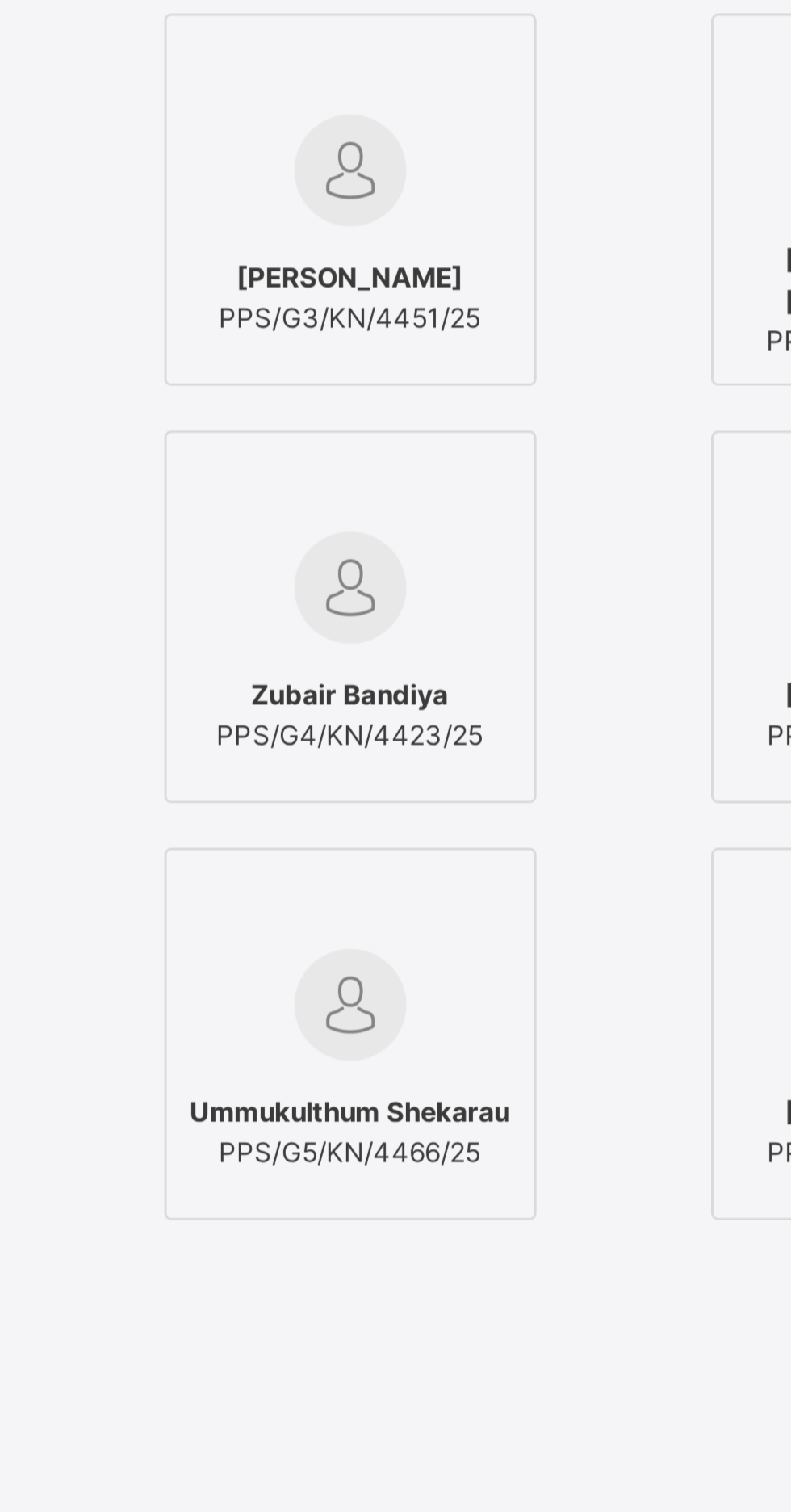
click at [392, 543] on img at bounding box center [372, 522] width 40 height 40
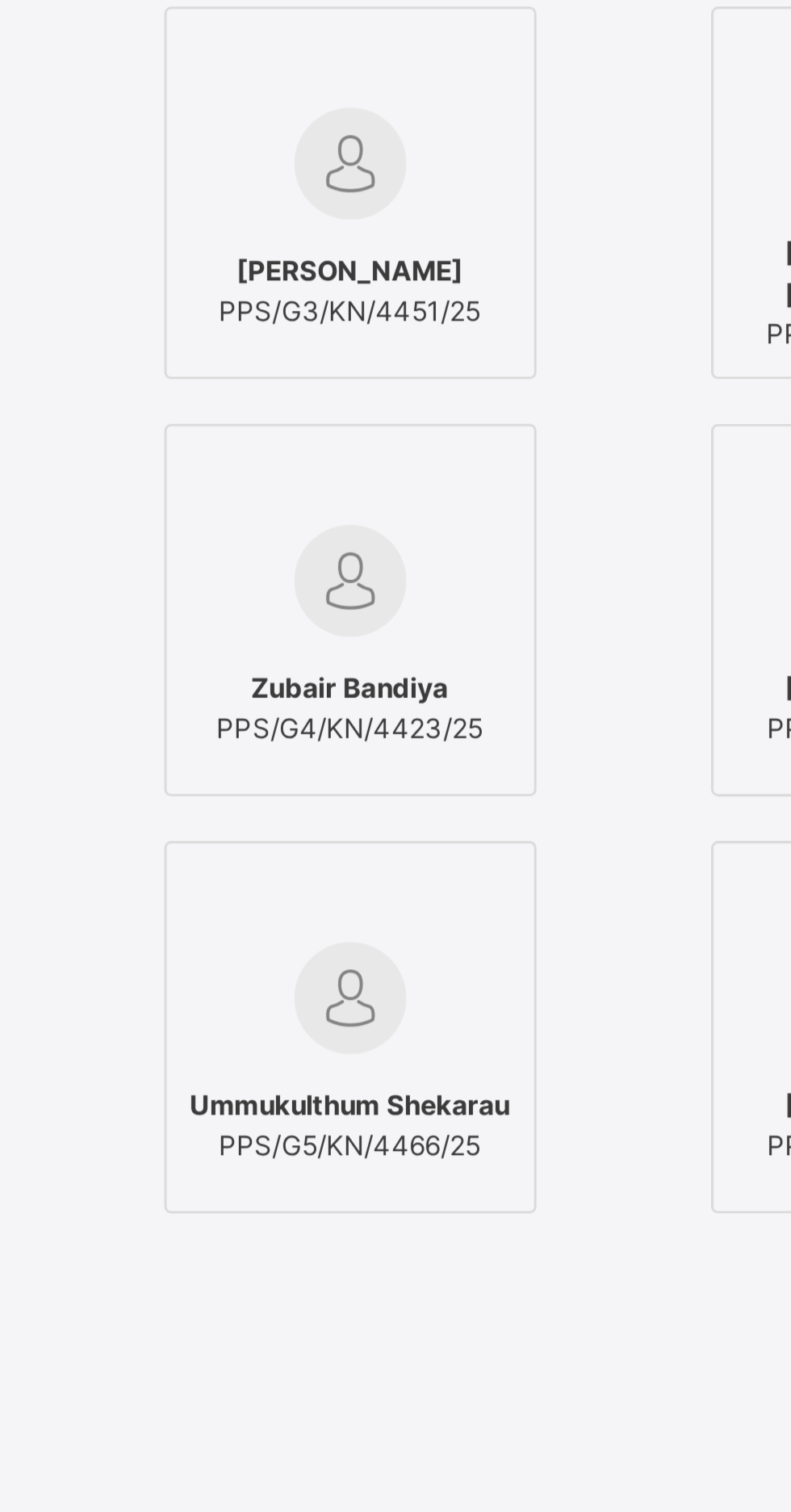
click at [430, 591] on div "Abdallah Mustapha Muhammad PPS/G3/KN/4451/25" at bounding box center [371, 568] width 116 height 45
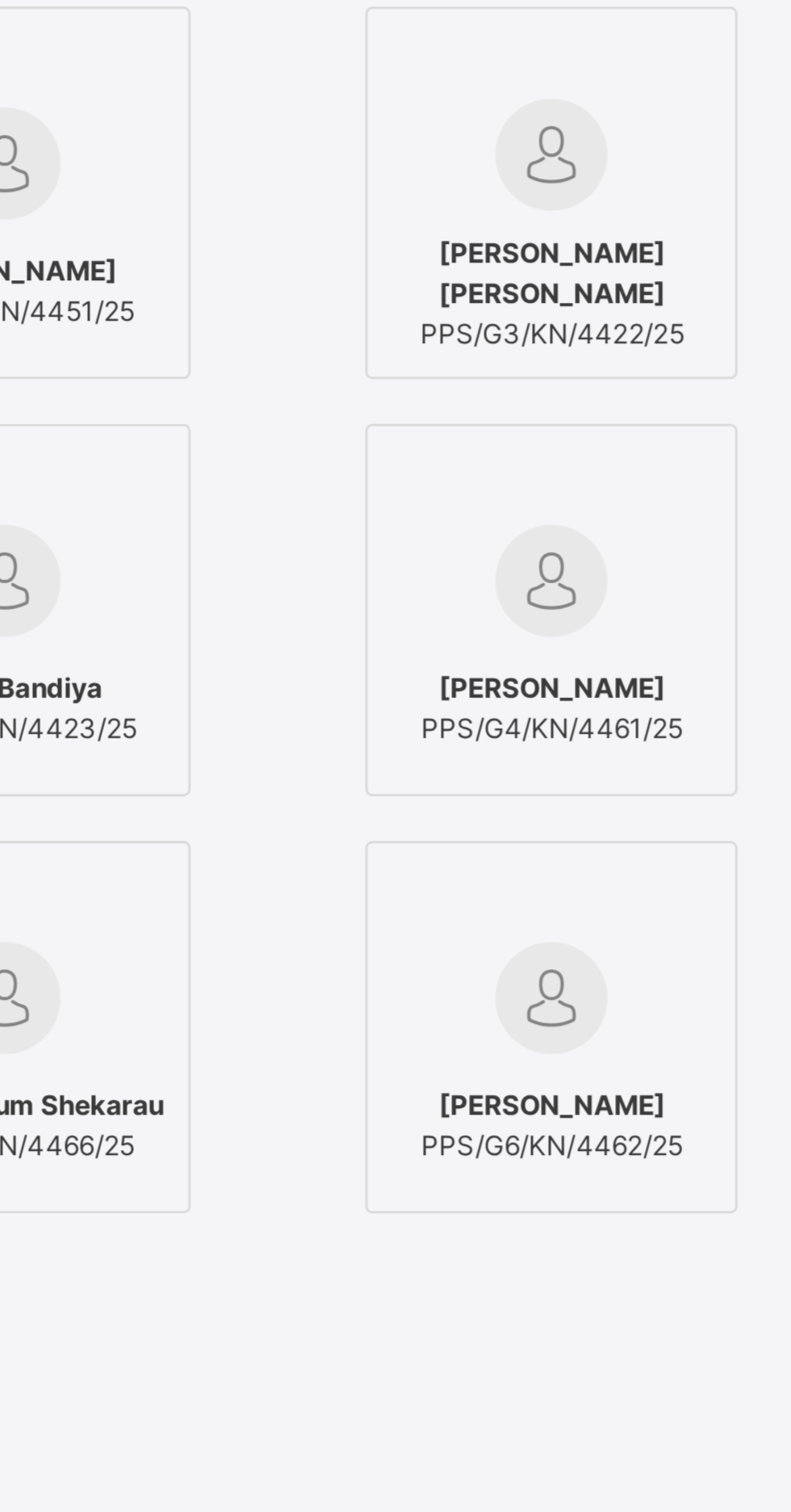
click at [483, 450] on div at bounding box center [395, 436] width 175 height 28
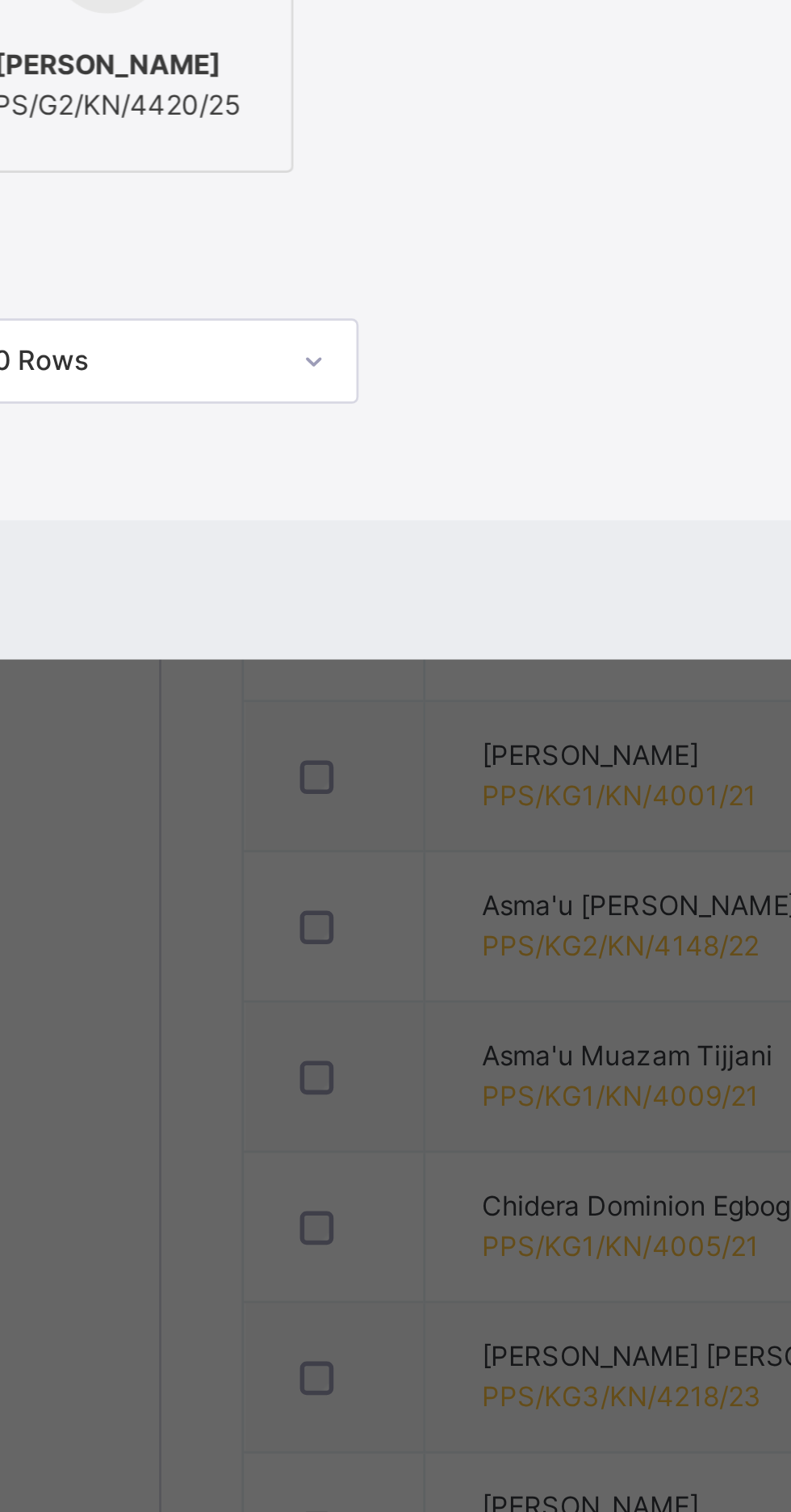
type input "****"
click at [194, 768] on img at bounding box center [174, 748] width 40 height 40
click at [676, 983] on span "Save" at bounding box center [664, 975] width 24 height 15
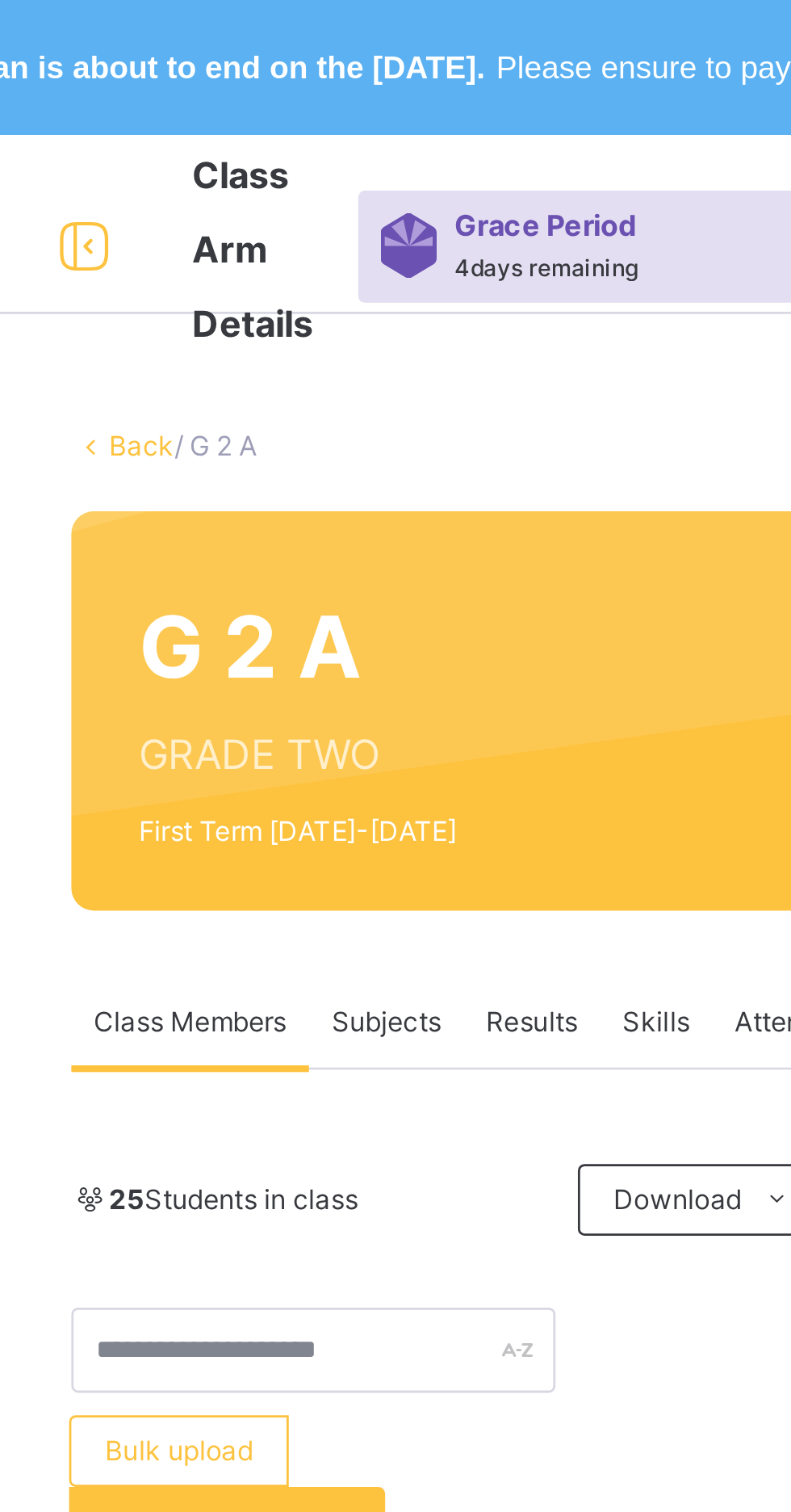
click at [243, 157] on link "Back" at bounding box center [248, 160] width 24 height 12
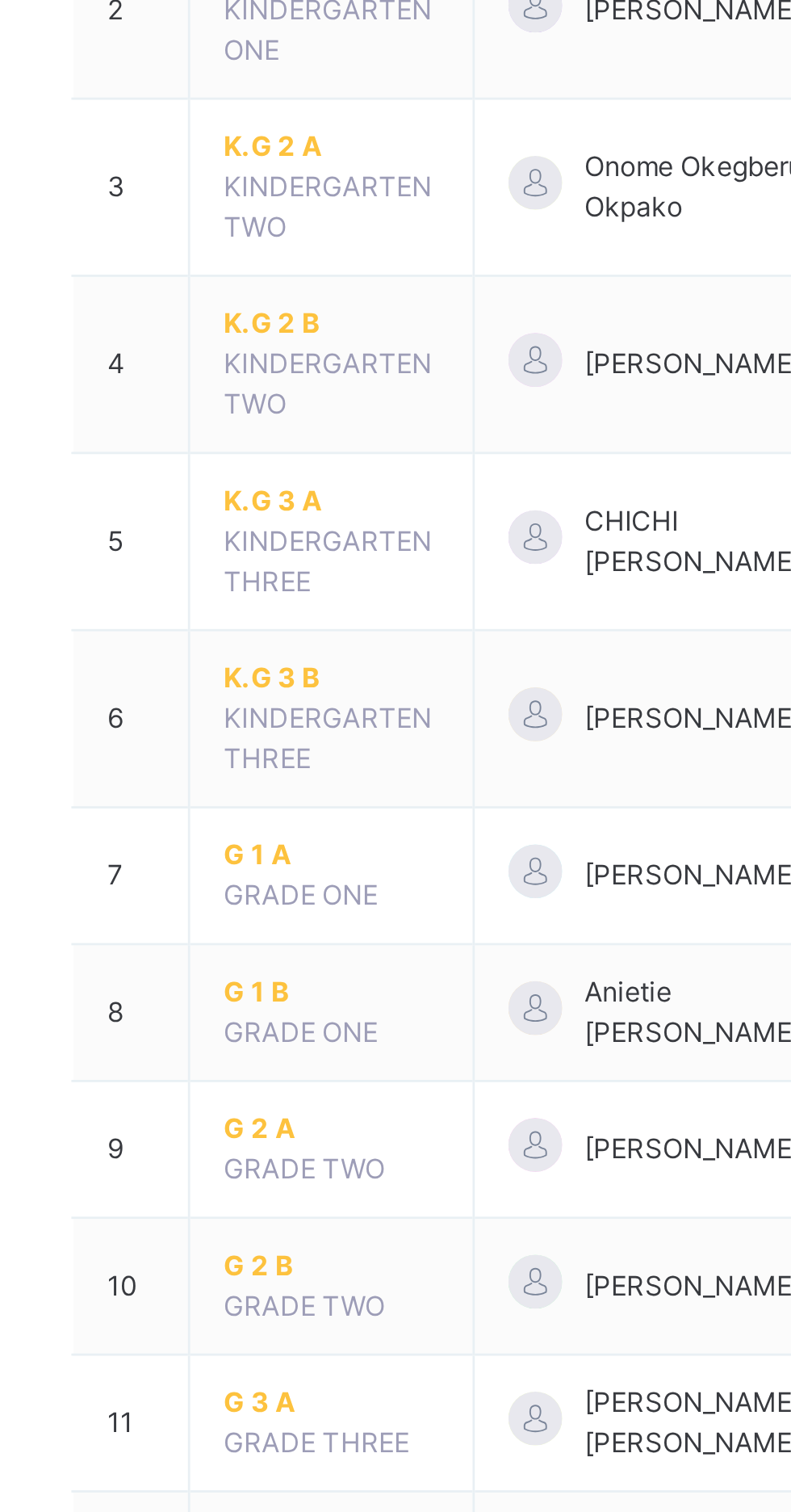
click at [293, 839] on span "G 2 B" at bounding box center [316, 841] width 78 height 15
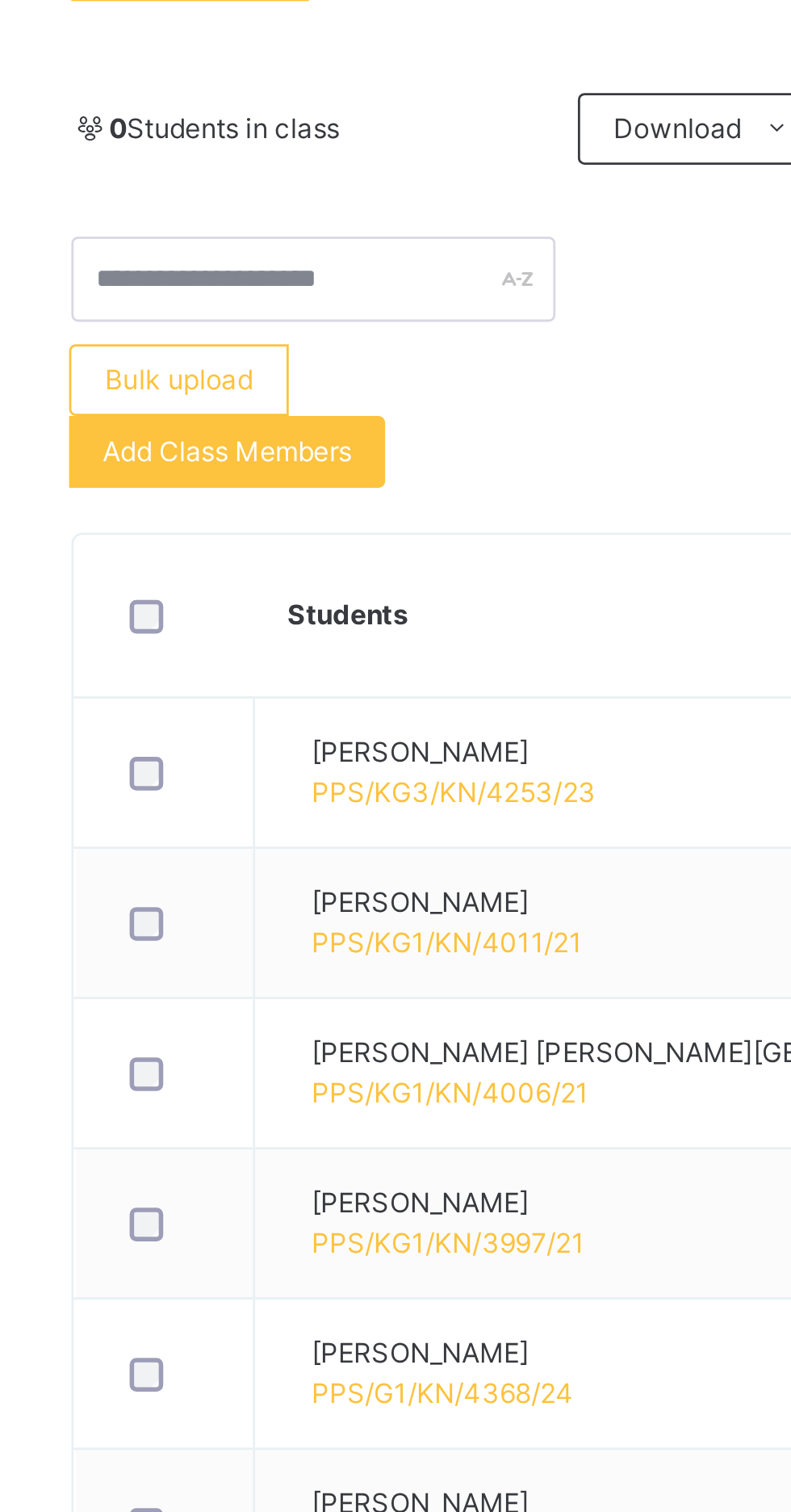
click at [313, 549] on span "Add Class Members" at bounding box center [279, 548] width 90 height 15
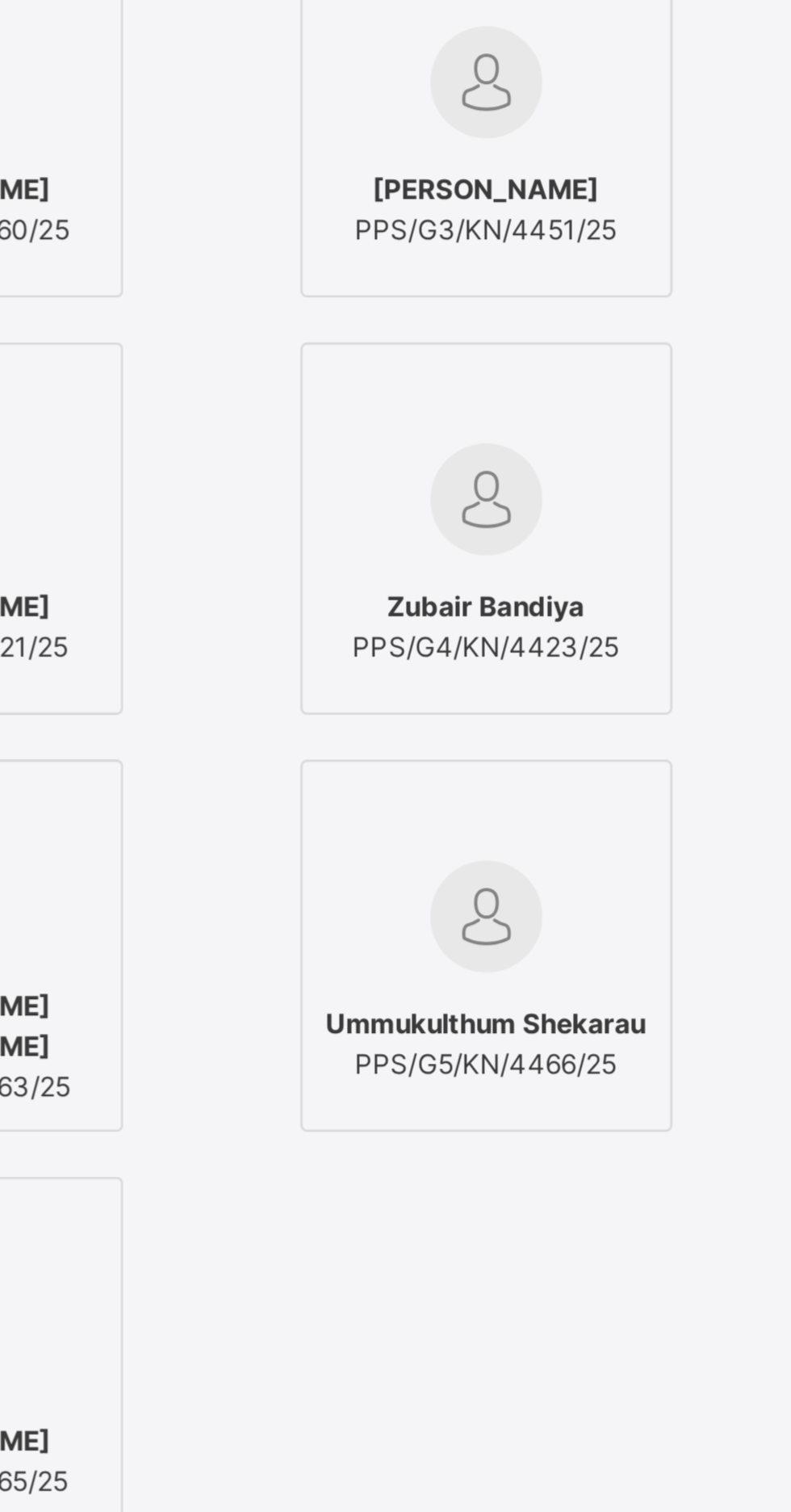
click at [222, 568] on span "Asad Sadiq" at bounding box center [173, 561] width 95 height 15
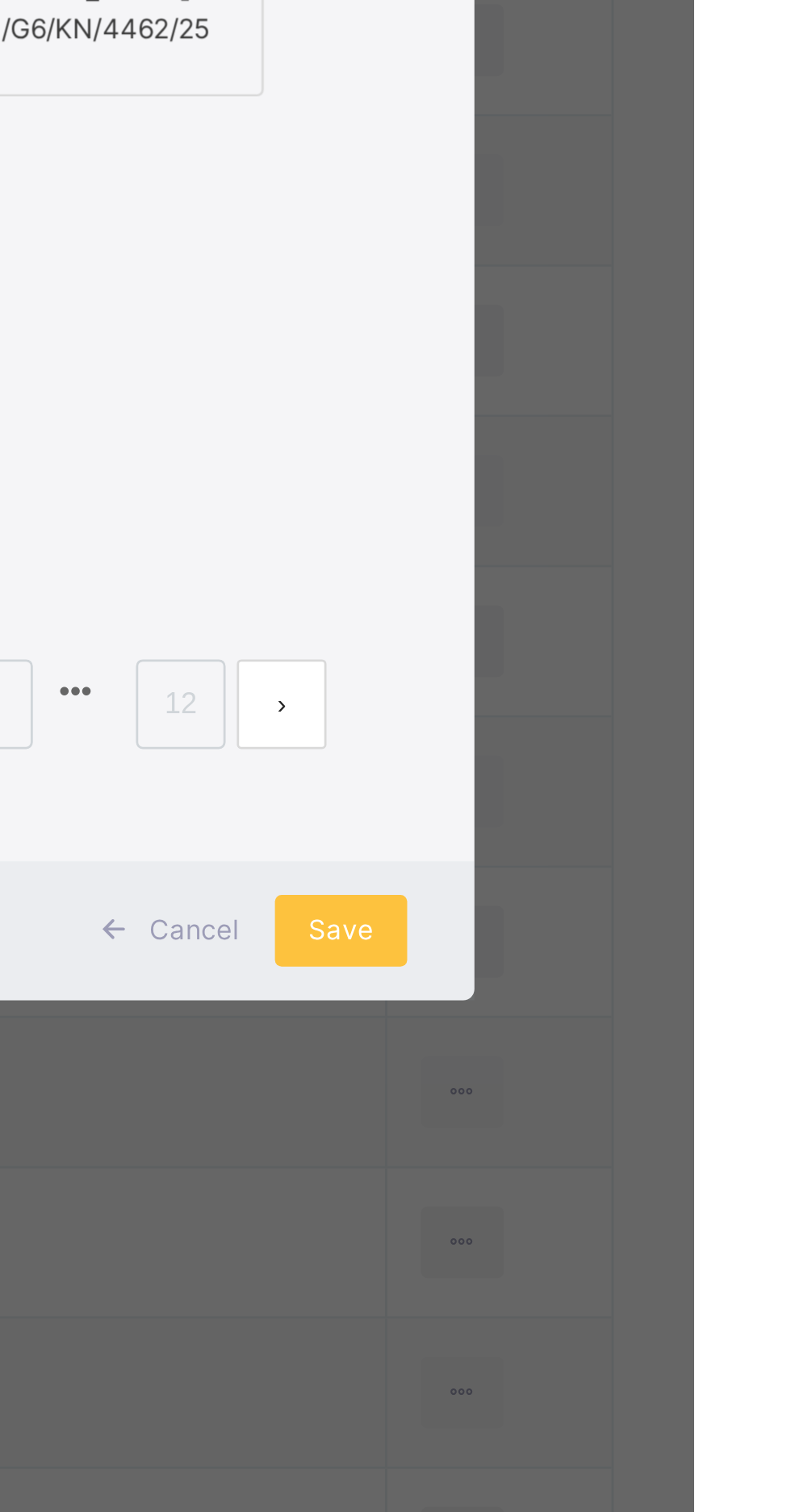
click at [676, 1208] on span "Save" at bounding box center [664, 1201] width 24 height 15
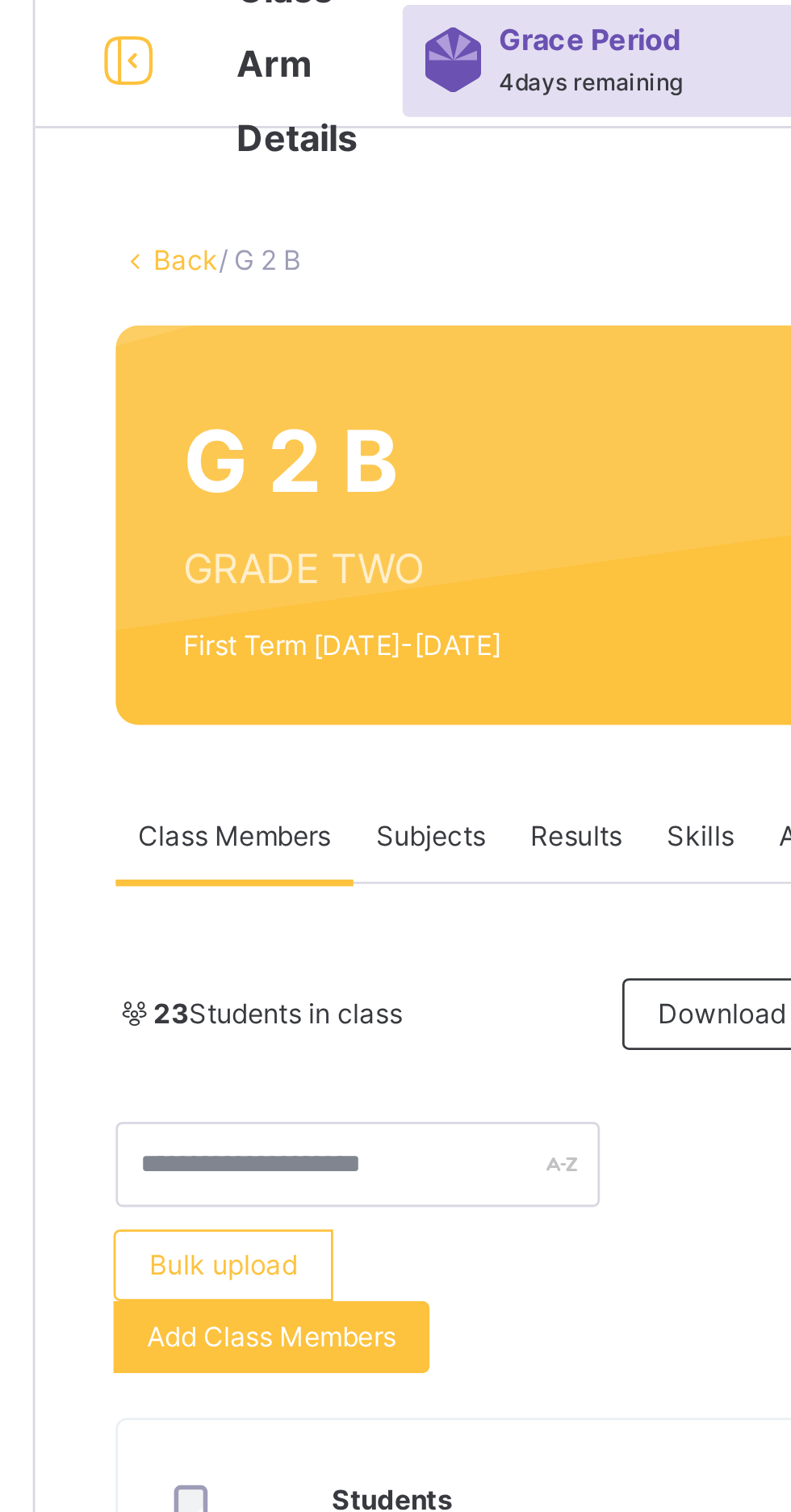
click at [245, 158] on link "Back" at bounding box center [248, 160] width 24 height 12
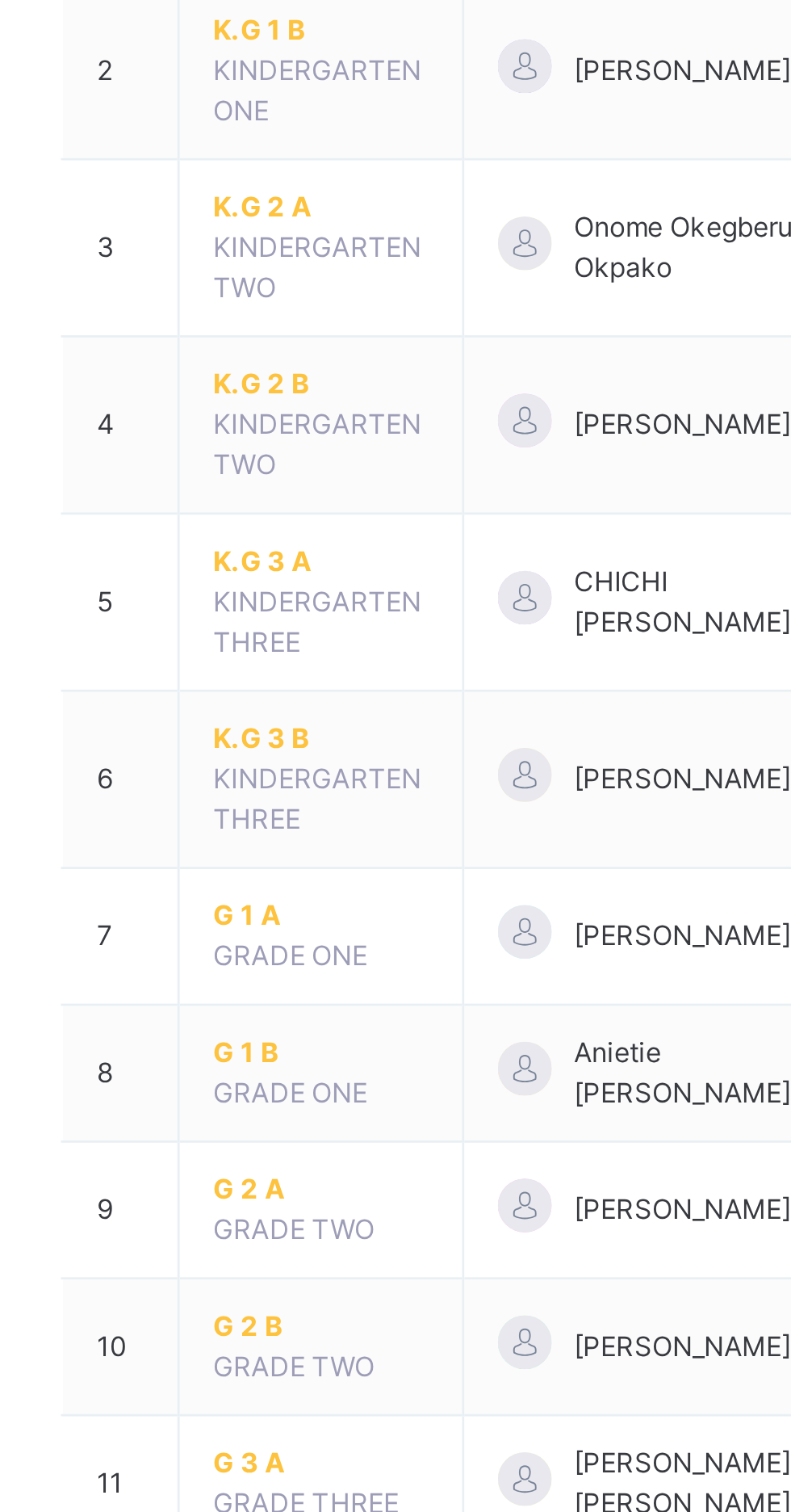
click at [294, 790] on span "G 2 A" at bounding box center [316, 792] width 78 height 15
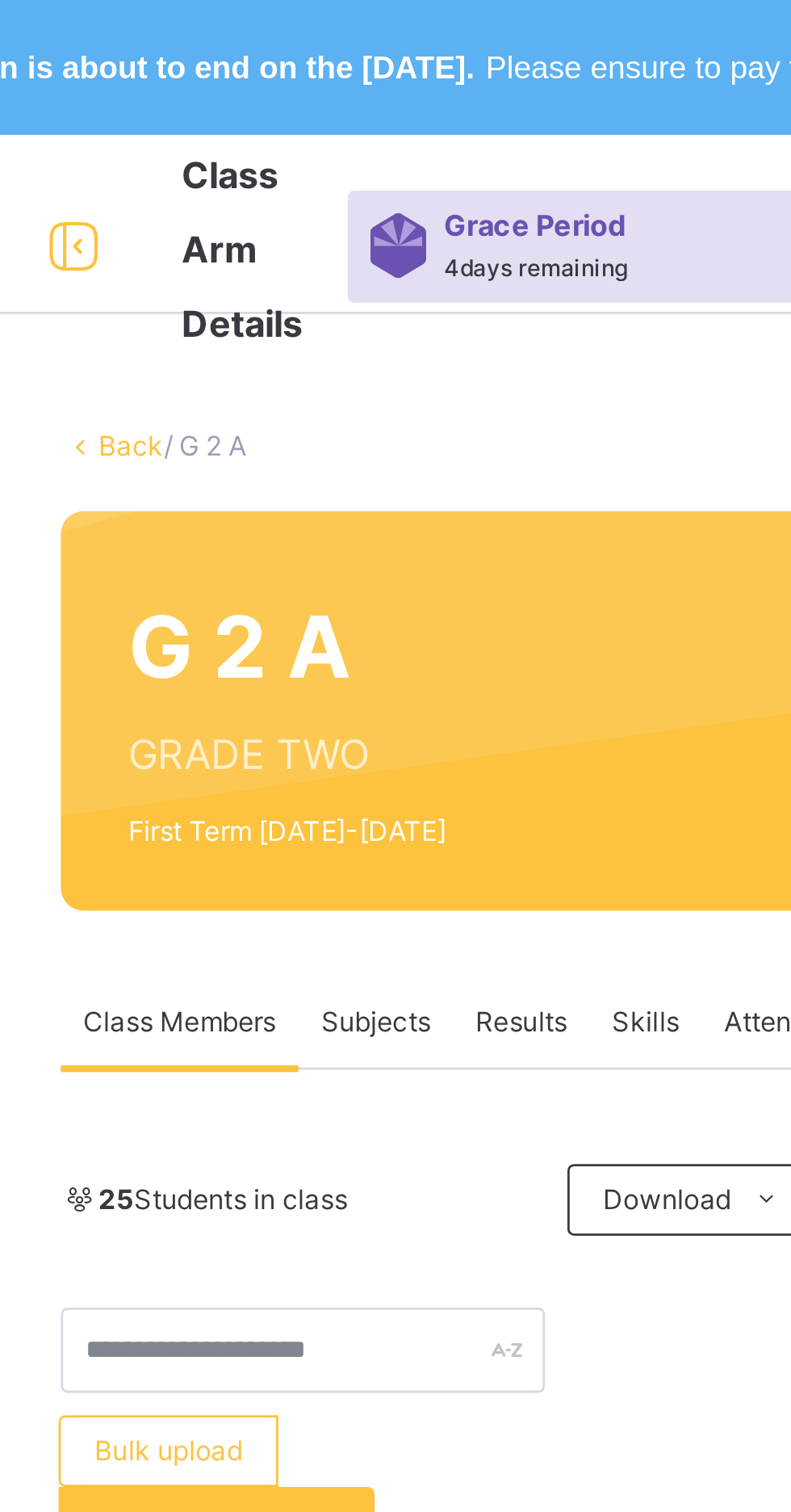
click at [247, 158] on link "Back" at bounding box center [248, 160] width 24 height 12
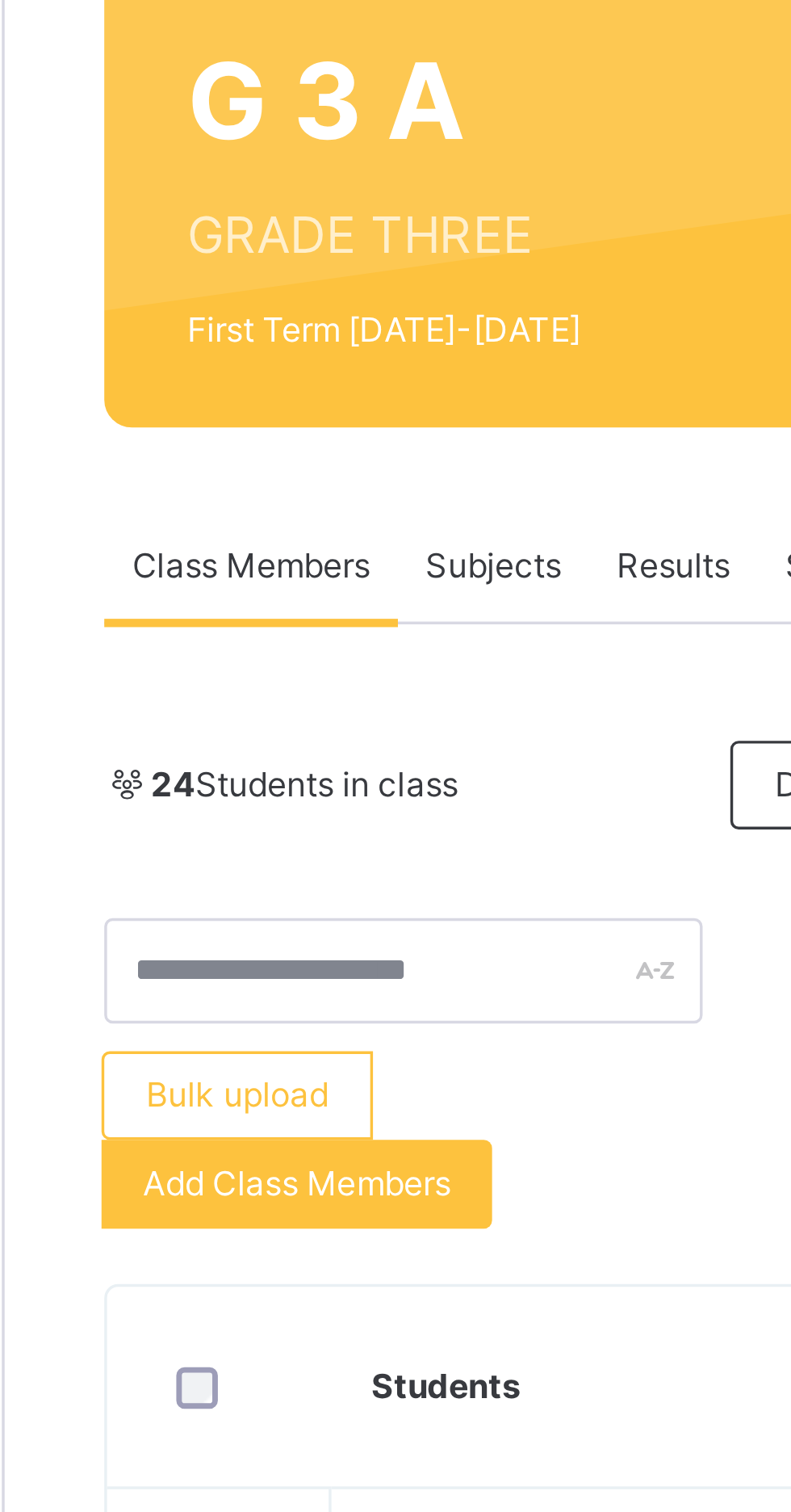
click at [311, 553] on span "Add Class Members" at bounding box center [279, 548] width 90 height 15
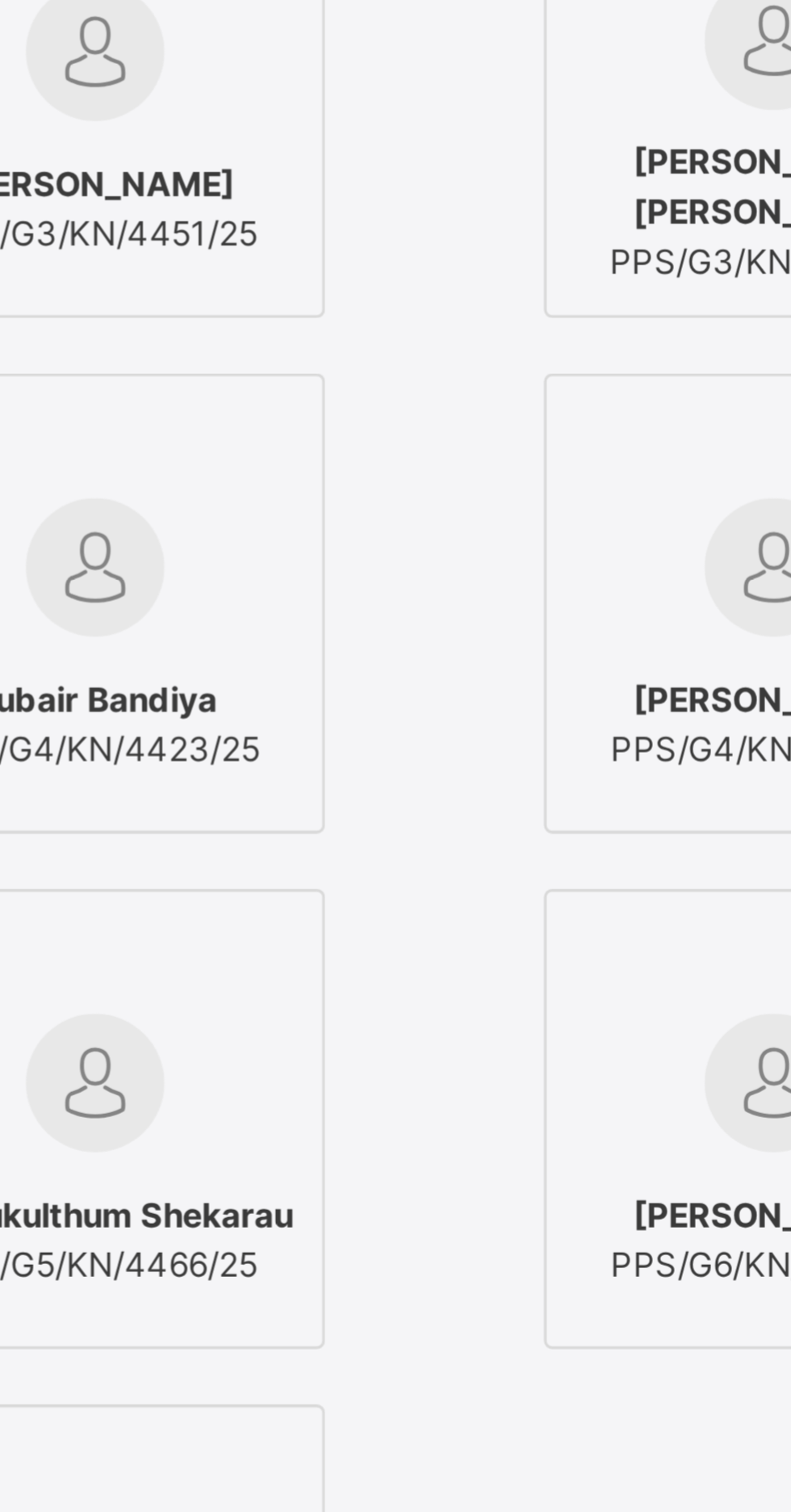
click at [227, 591] on div "Abdallah Mustapha Muhammad PPS/G3/KN/4451/25" at bounding box center [173, 568] width 116 height 45
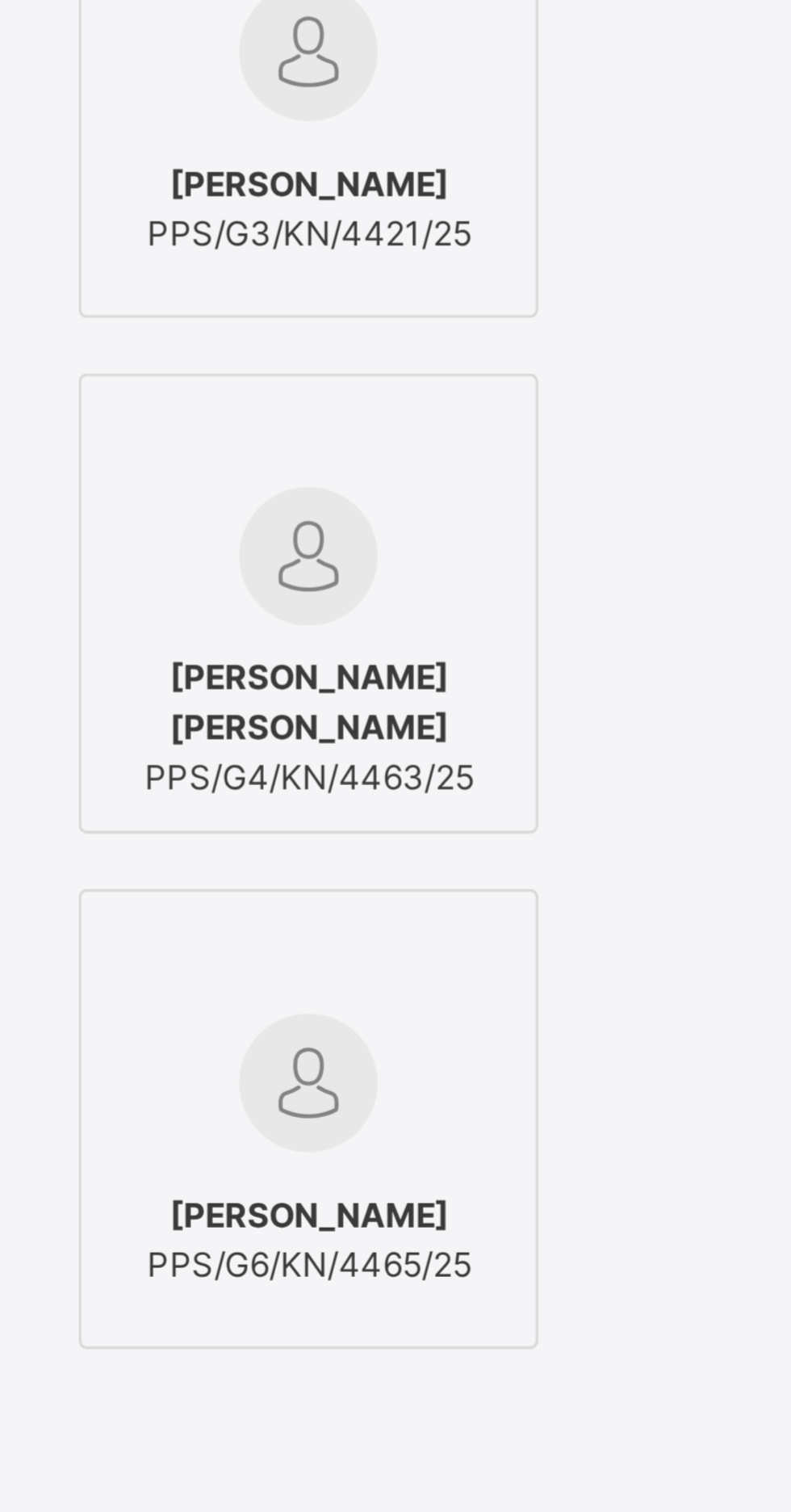
click at [617, 568] on span "Farouk Abdulhamid Hassan" at bounding box center [570, 561] width 94 height 15
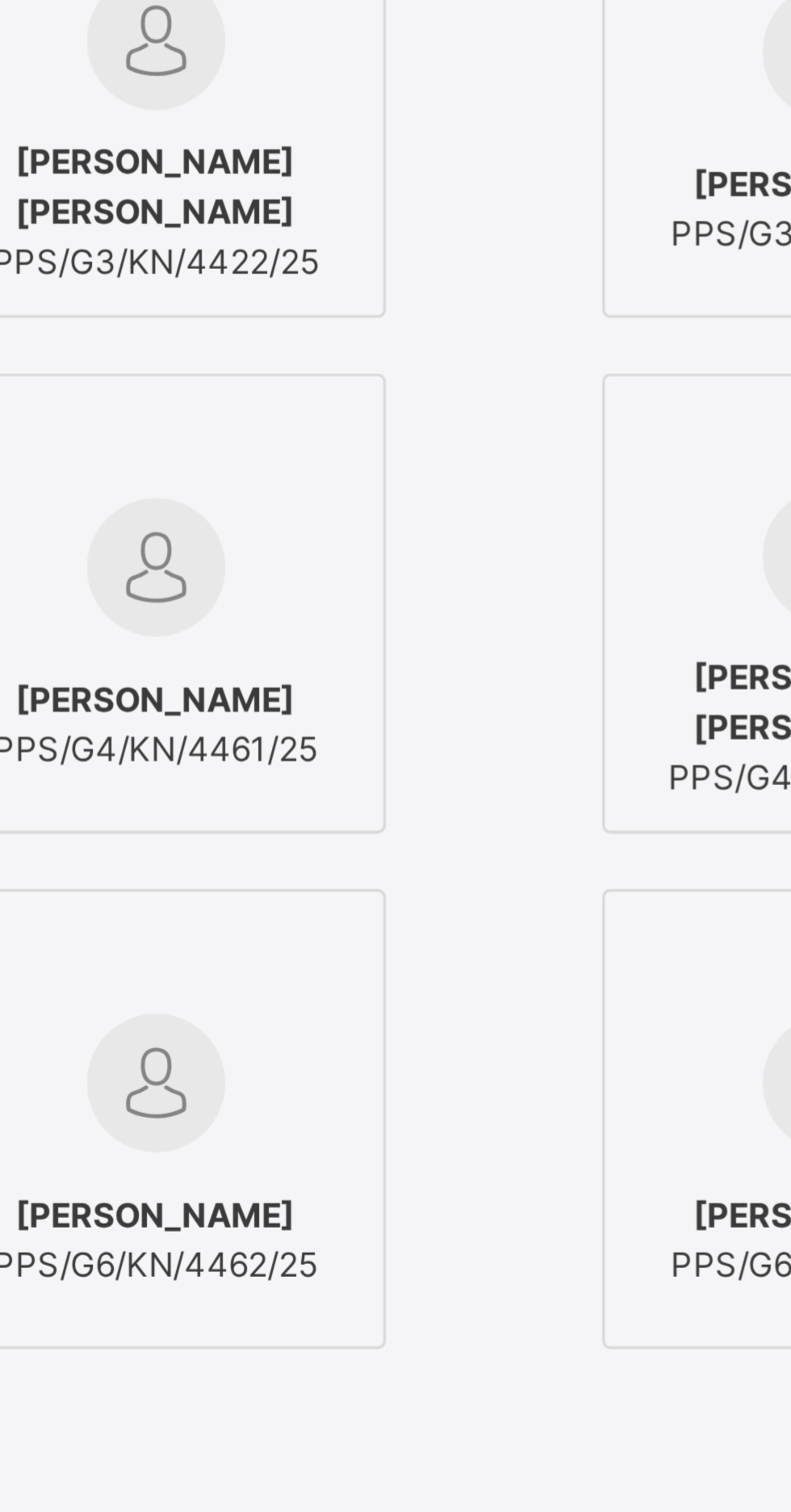
click at [430, 577] on span "Ahmed Mahmoud Mohamed Ahmed" at bounding box center [371, 561] width 116 height 29
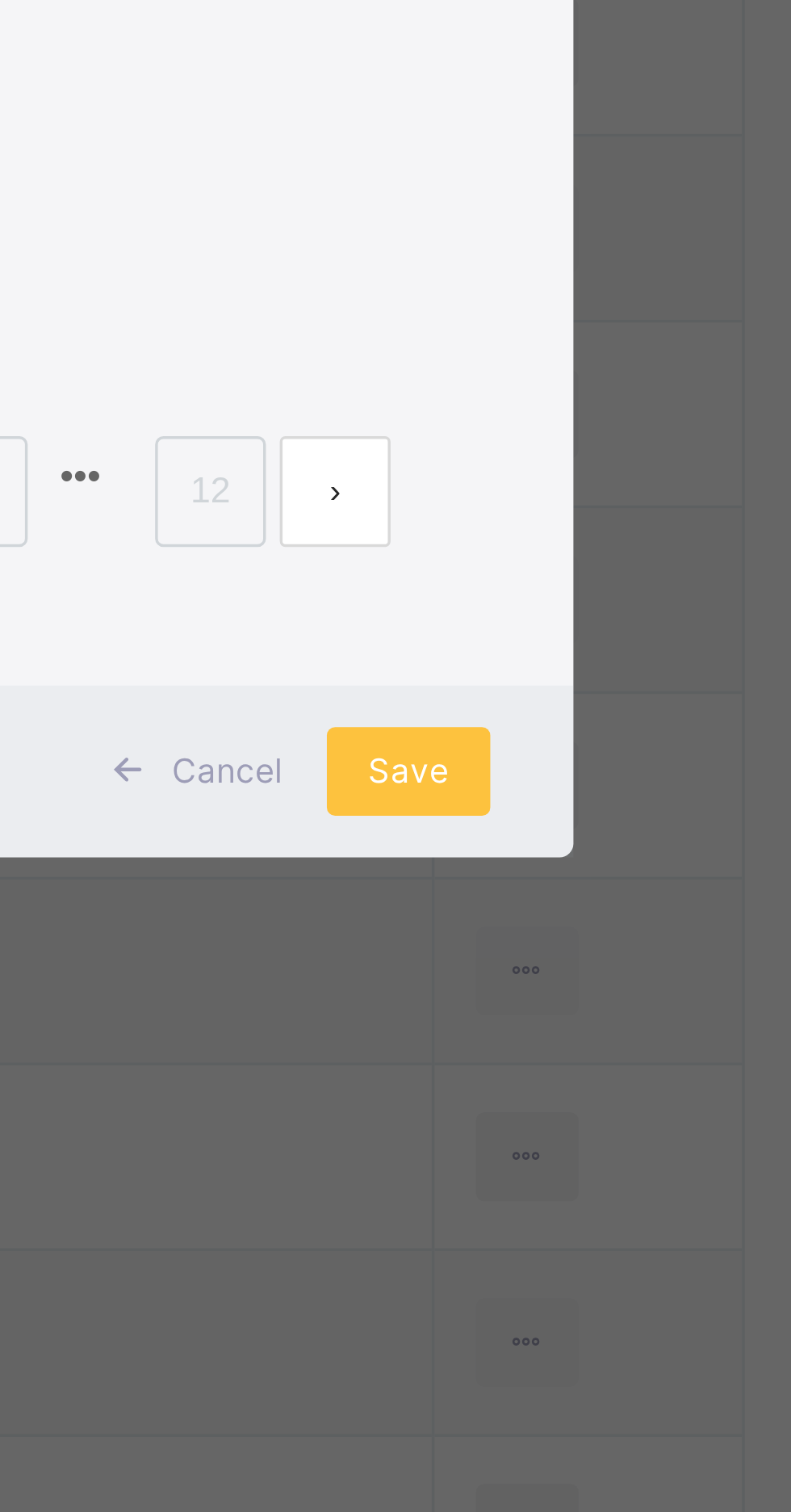
click at [672, 1136] on ul "Displaying 1 - 10 out of 118 1 2 3 4 5 12" at bounding box center [421, 1119] width 501 height 32
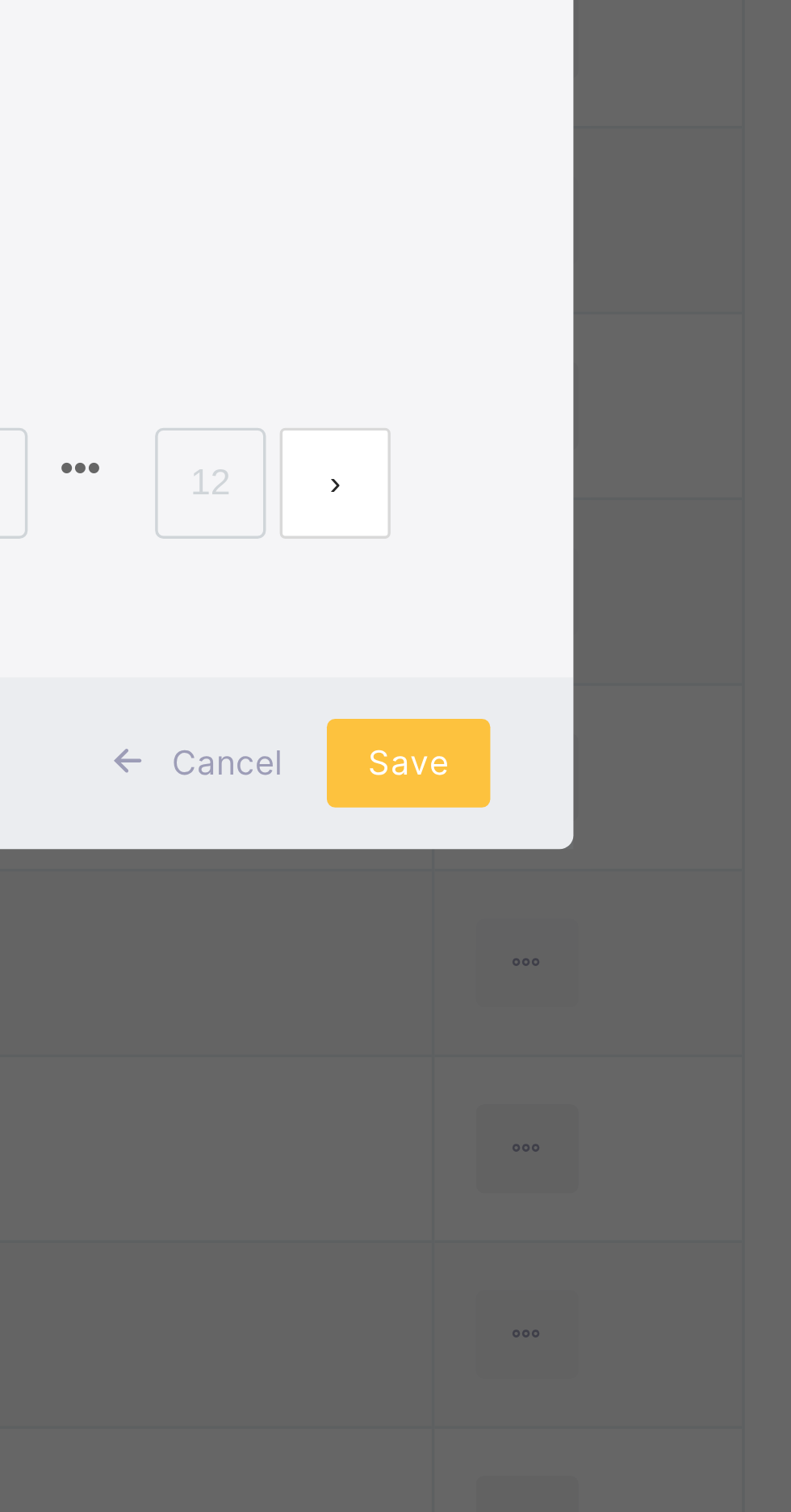
click at [676, 1208] on span "Save" at bounding box center [664, 1201] width 24 height 15
click at [737, 1415] on div "× Add Student Students Without Class Abdallah Mustapha Muhammad PPS/G3/KN/4451/…" at bounding box center [396, 756] width 791 height 1512
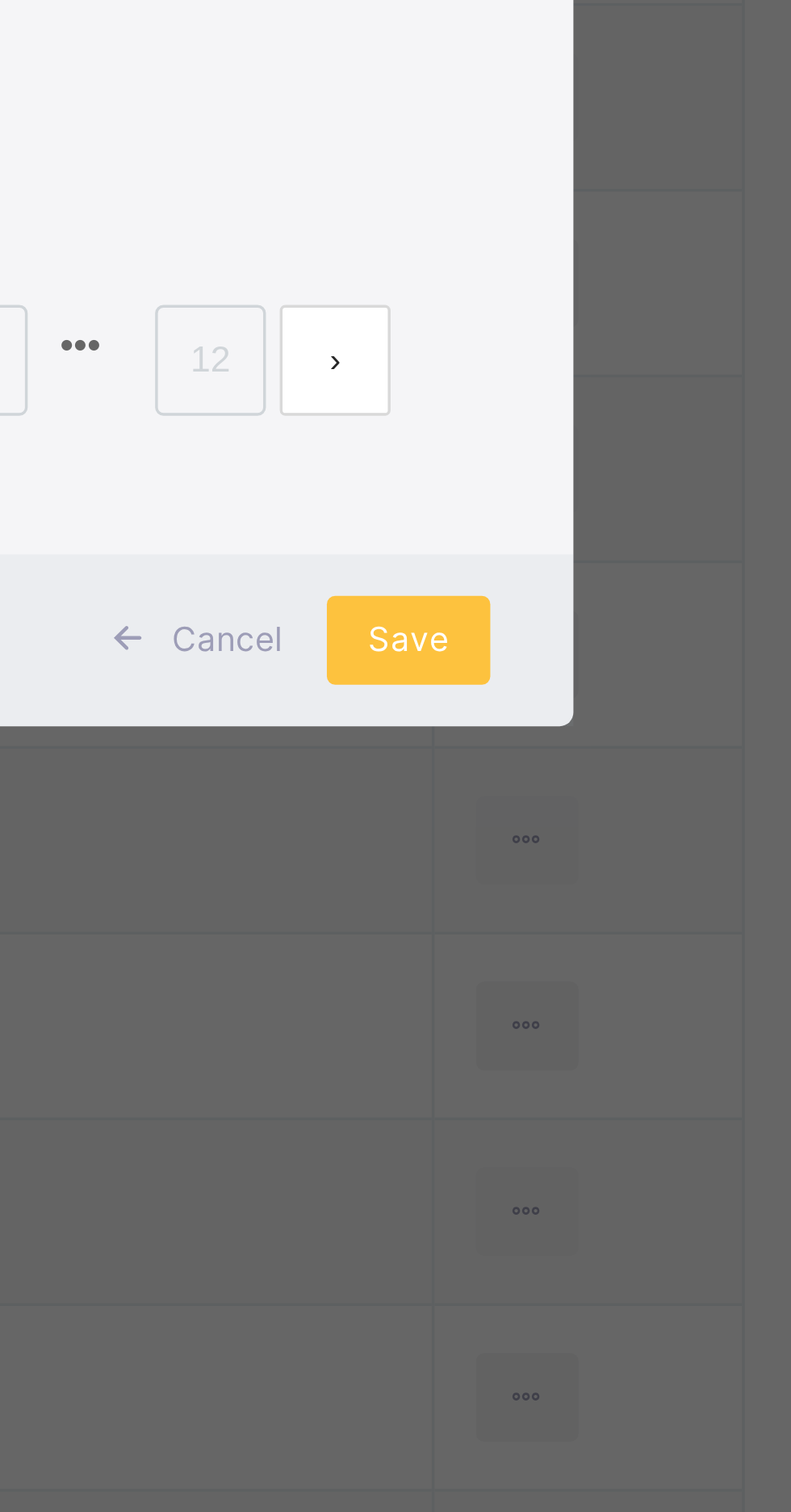
click at [676, 1208] on span "Save" at bounding box center [664, 1201] width 24 height 15
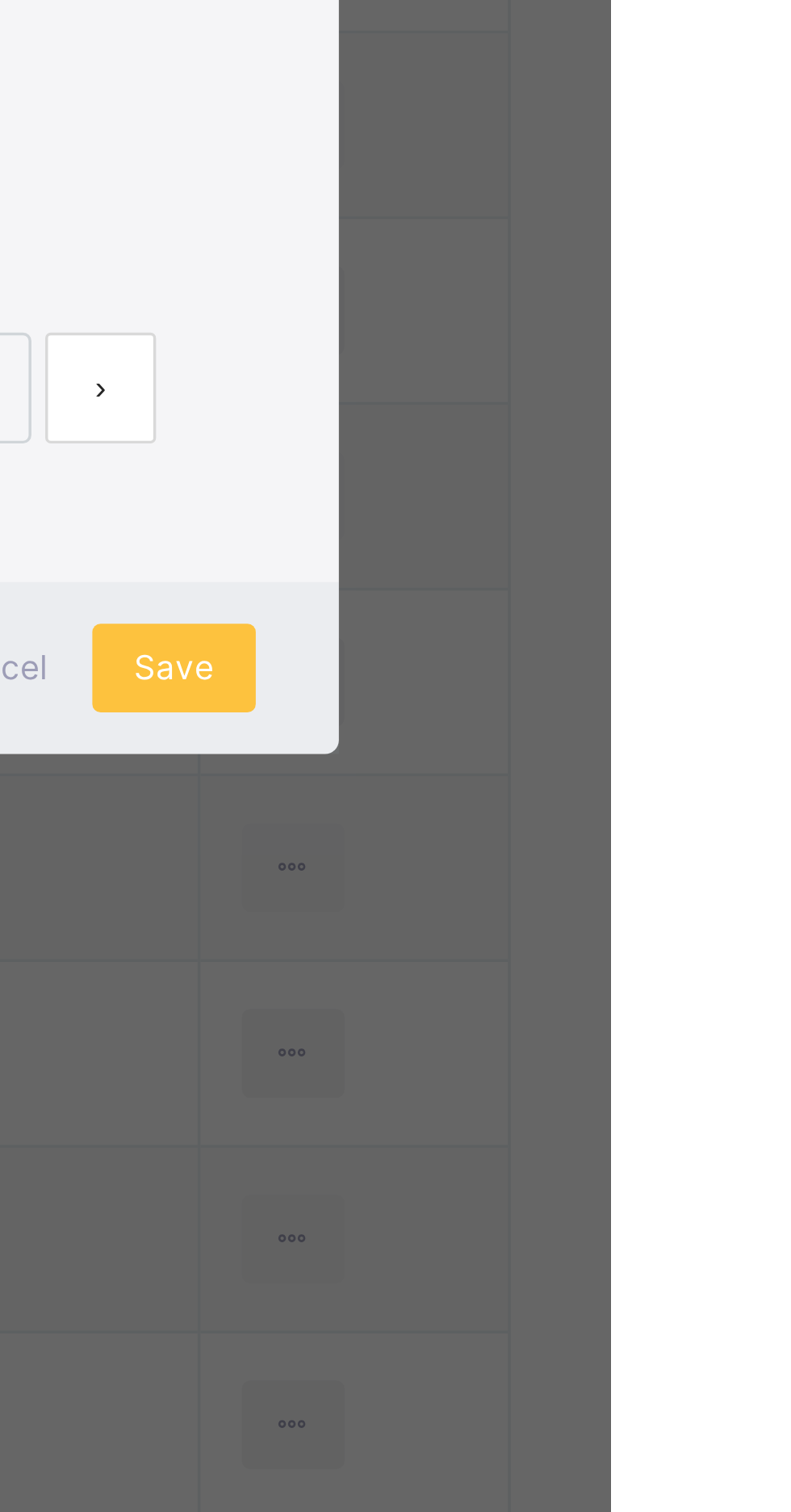
click at [676, 1208] on span "Save" at bounding box center [664, 1201] width 24 height 15
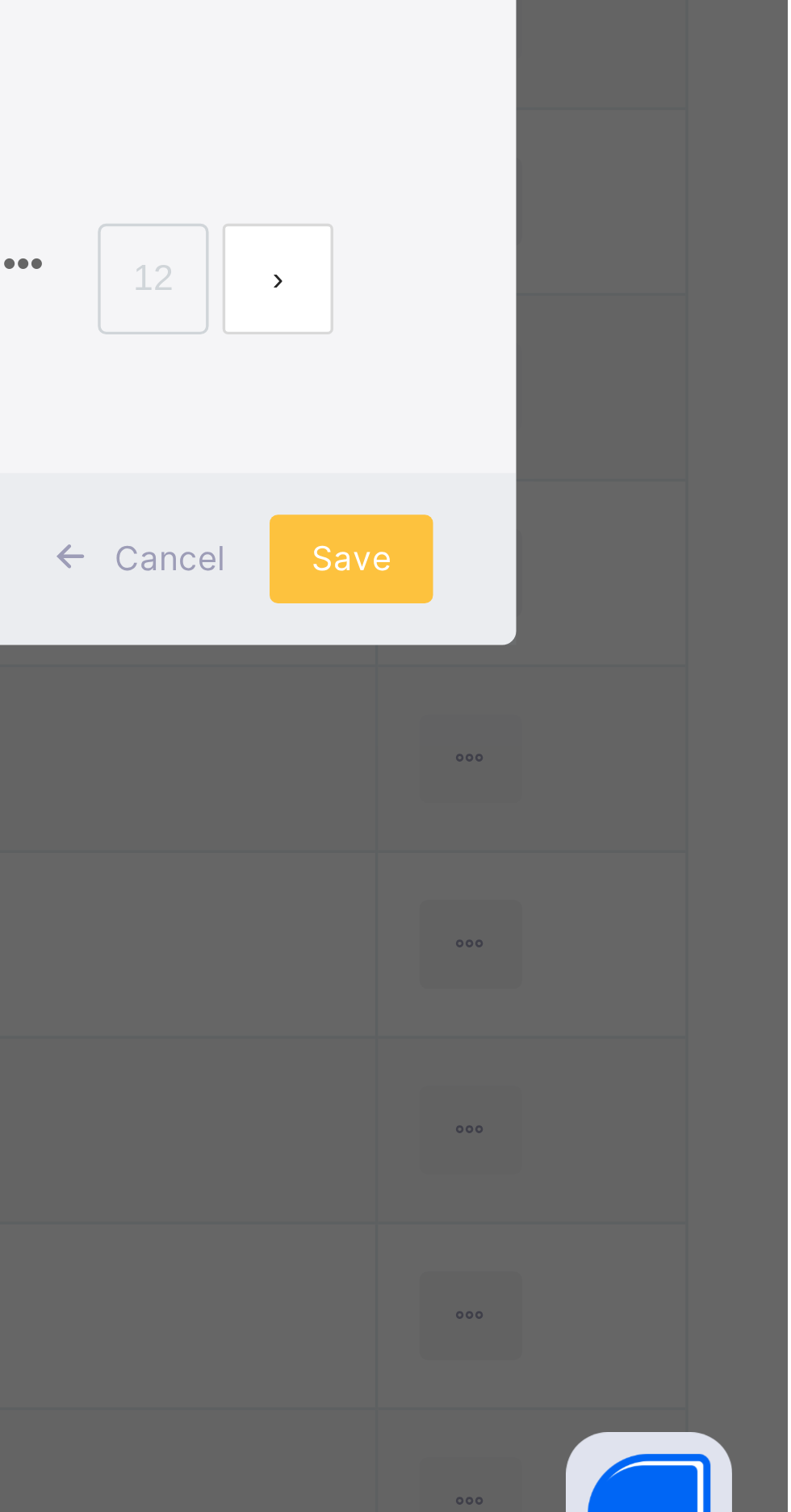
click at [676, 1208] on span "Save" at bounding box center [664, 1201] width 24 height 15
click at [688, 1214] on div "Save" at bounding box center [664, 1201] width 48 height 26
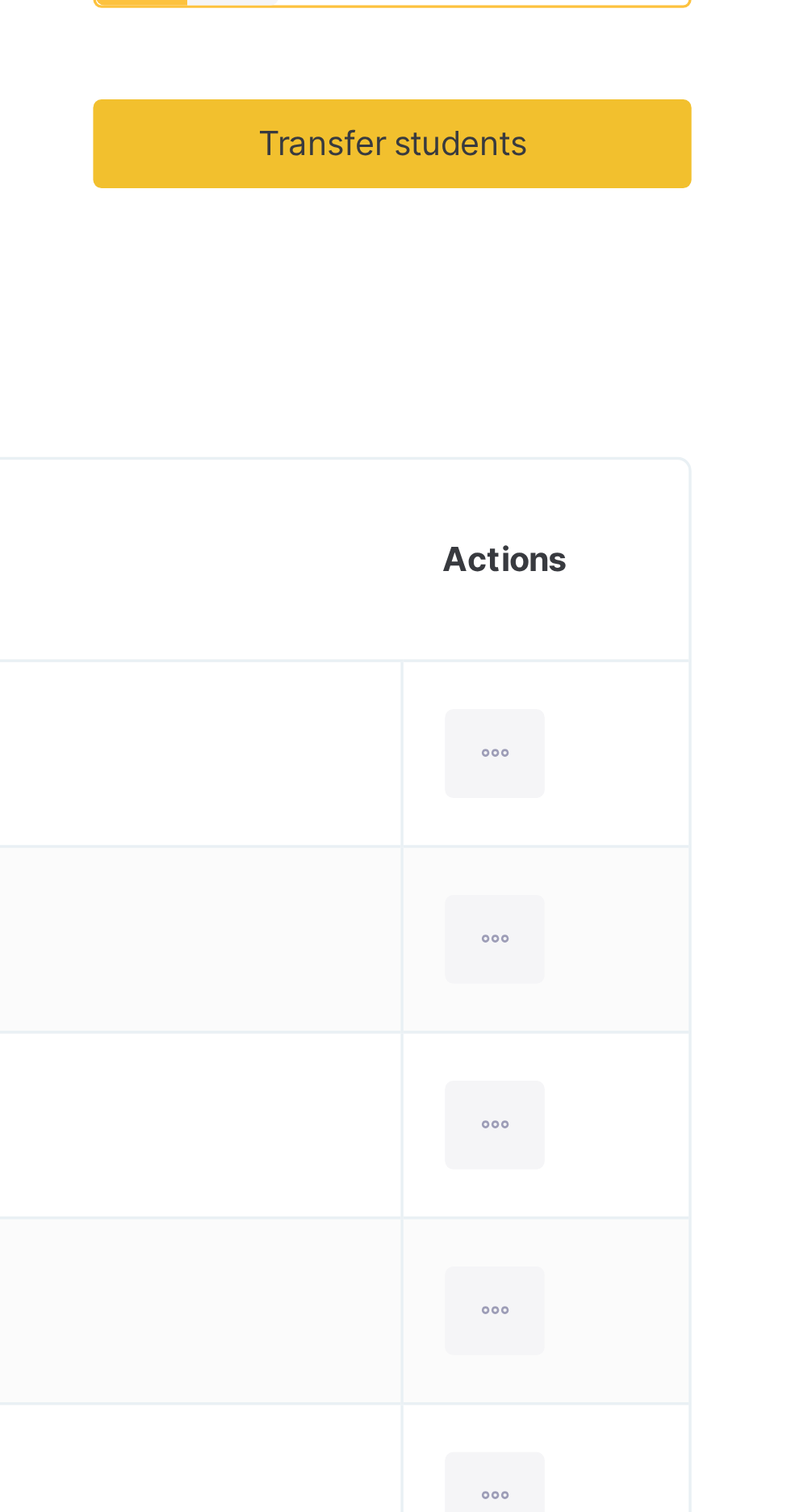
click at [704, 487] on span "Transfer students" at bounding box center [675, 486] width 78 height 15
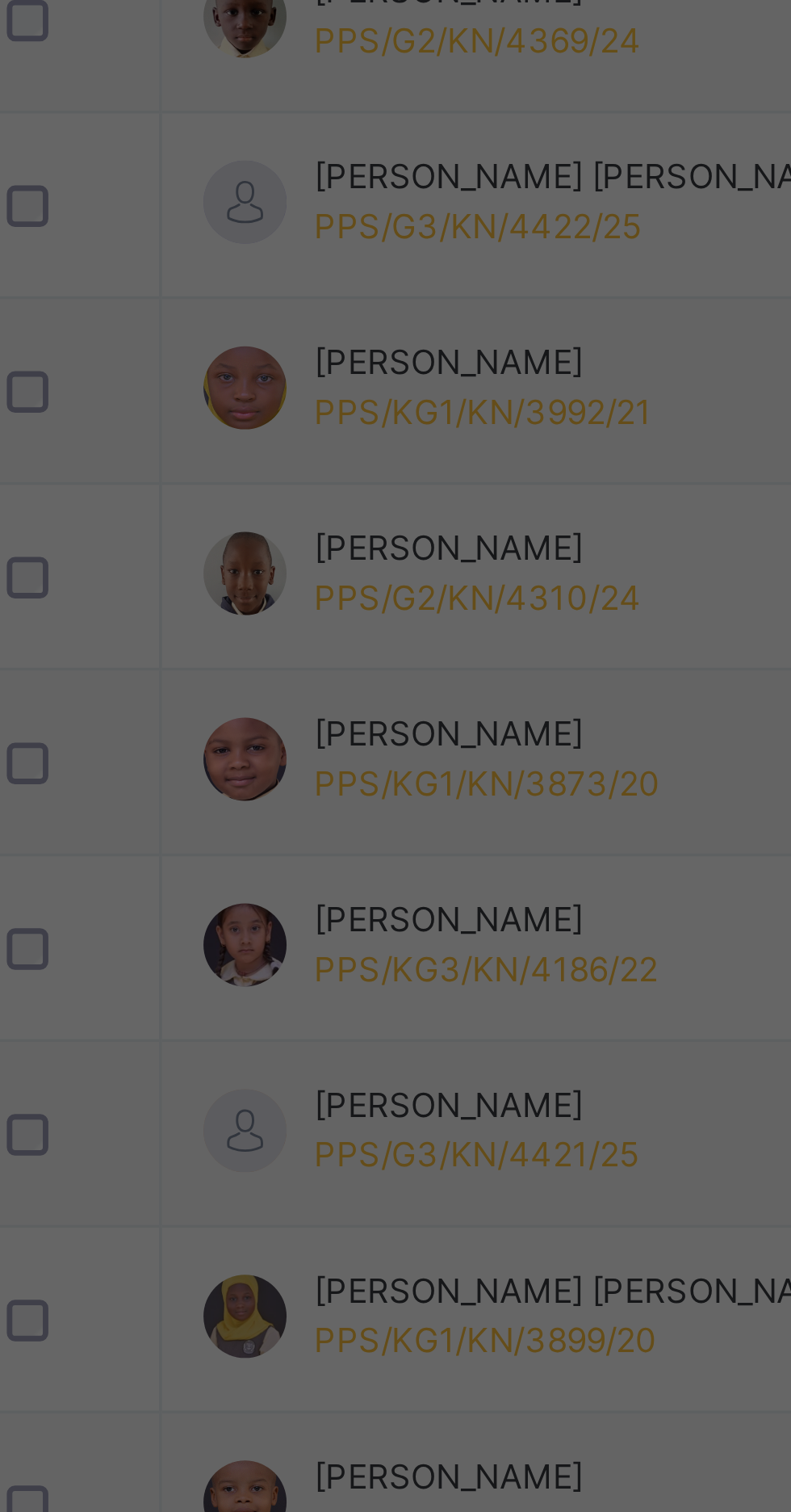
click at [324, 909] on div "G 3 B" at bounding box center [277, 896] width 93 height 28
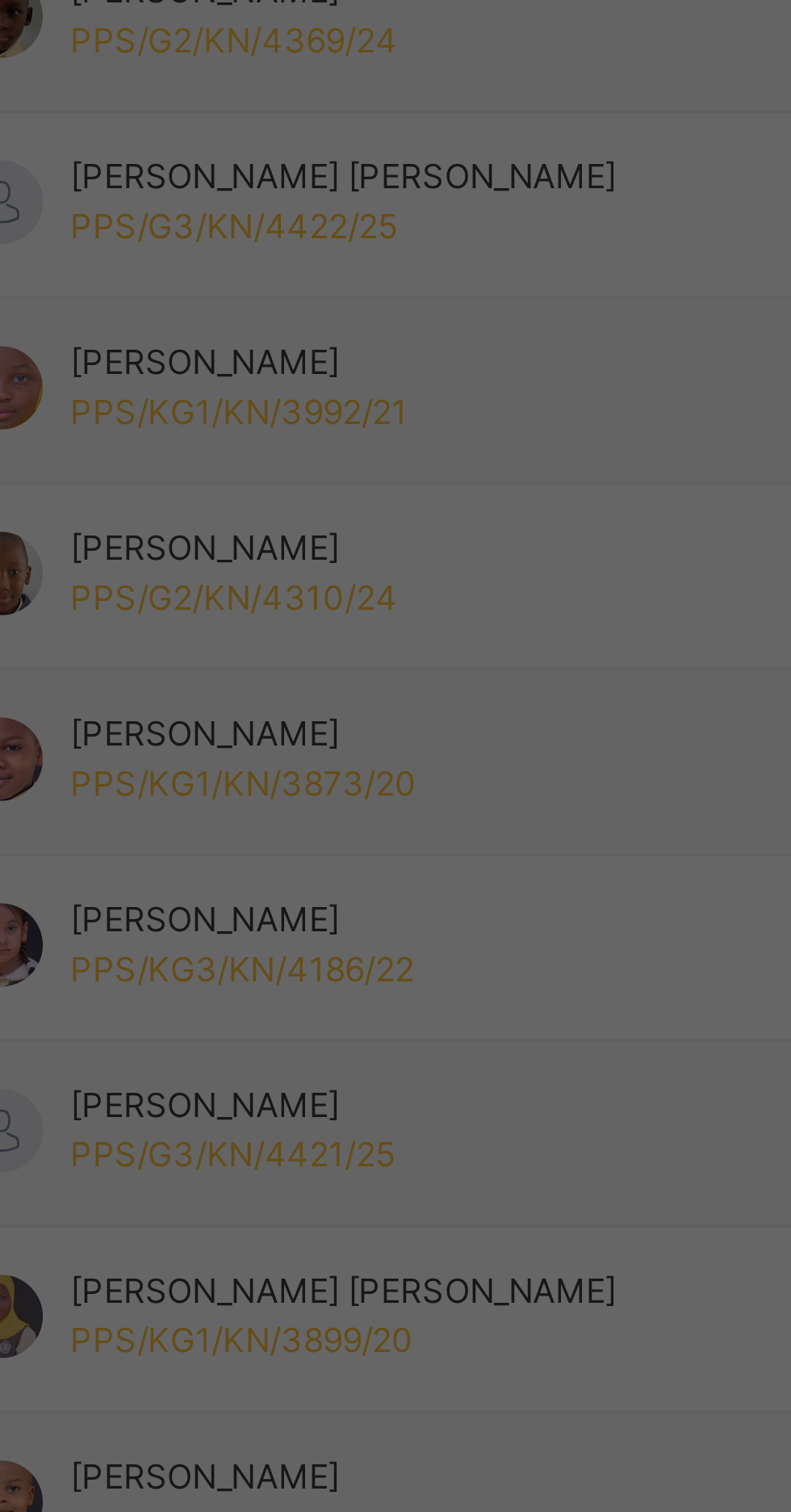
click at [430, 878] on span "Transfer" at bounding box center [411, 871] width 37 height 15
click at [430, 894] on span "Yes, Transfer" at bounding box center [401, 886] width 58 height 15
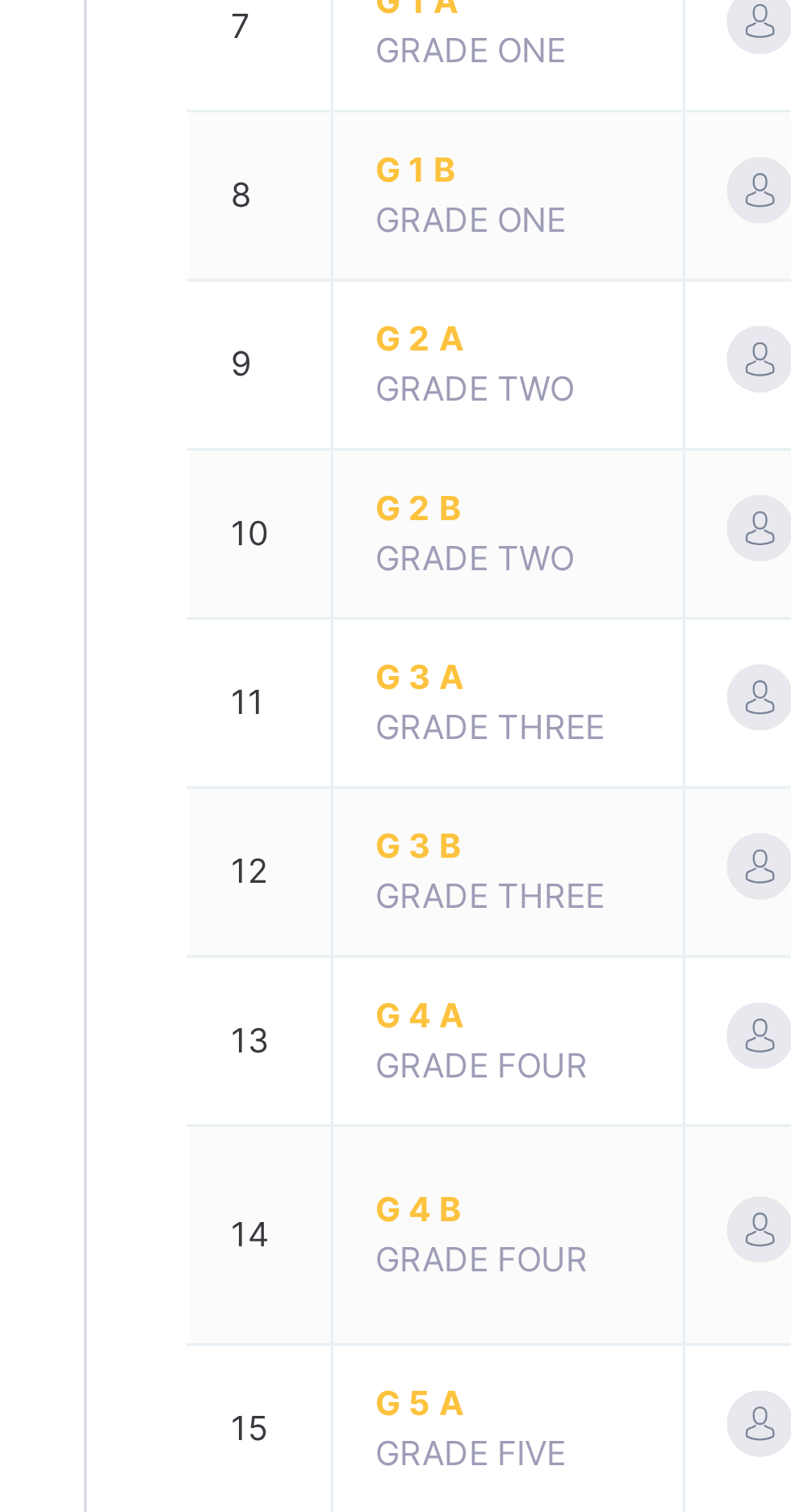
click at [290, 991] on span "G 4 A" at bounding box center [316, 989] width 78 height 15
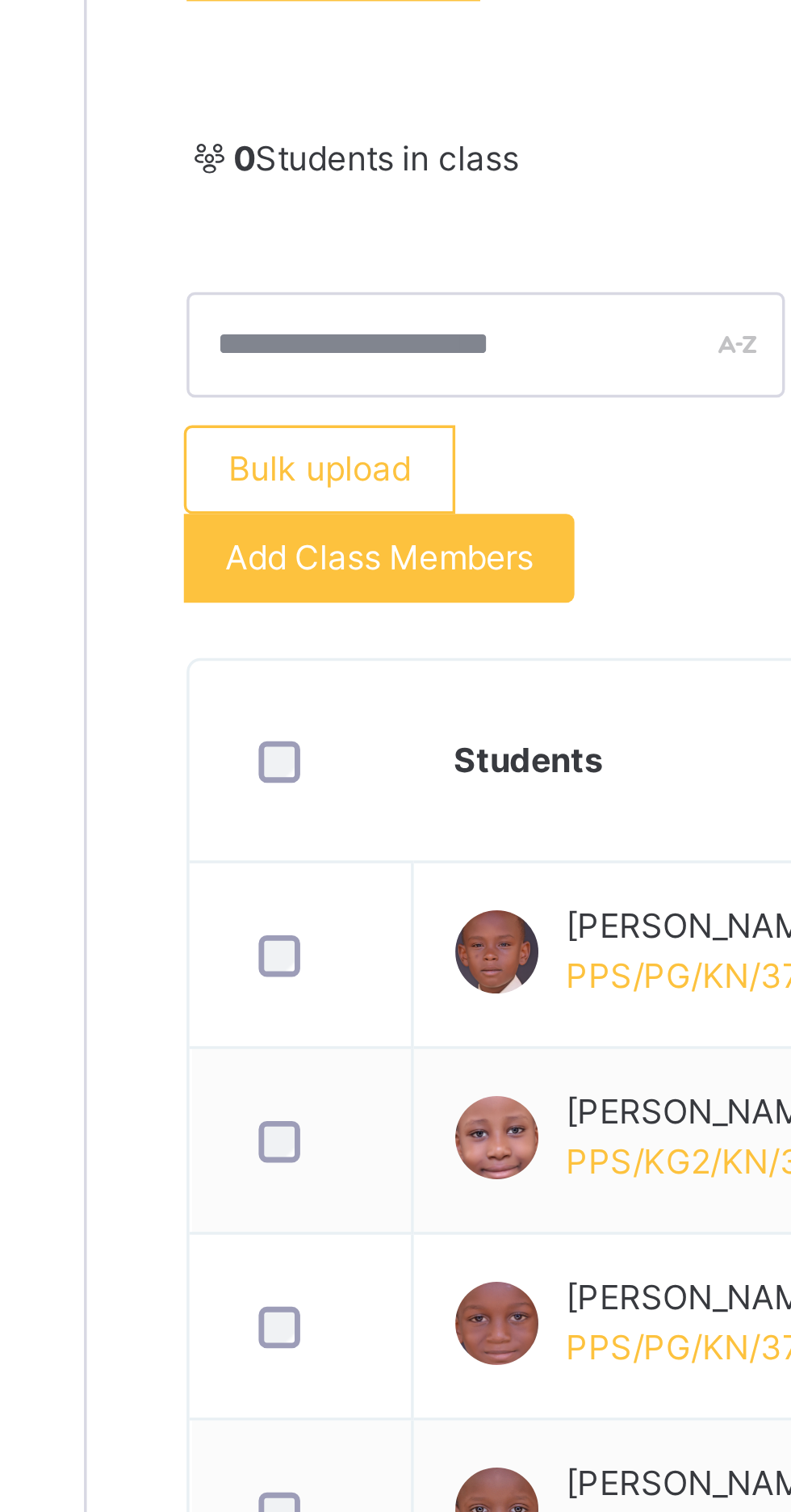
click at [314, 551] on span "Add Class Members" at bounding box center [279, 548] width 90 height 15
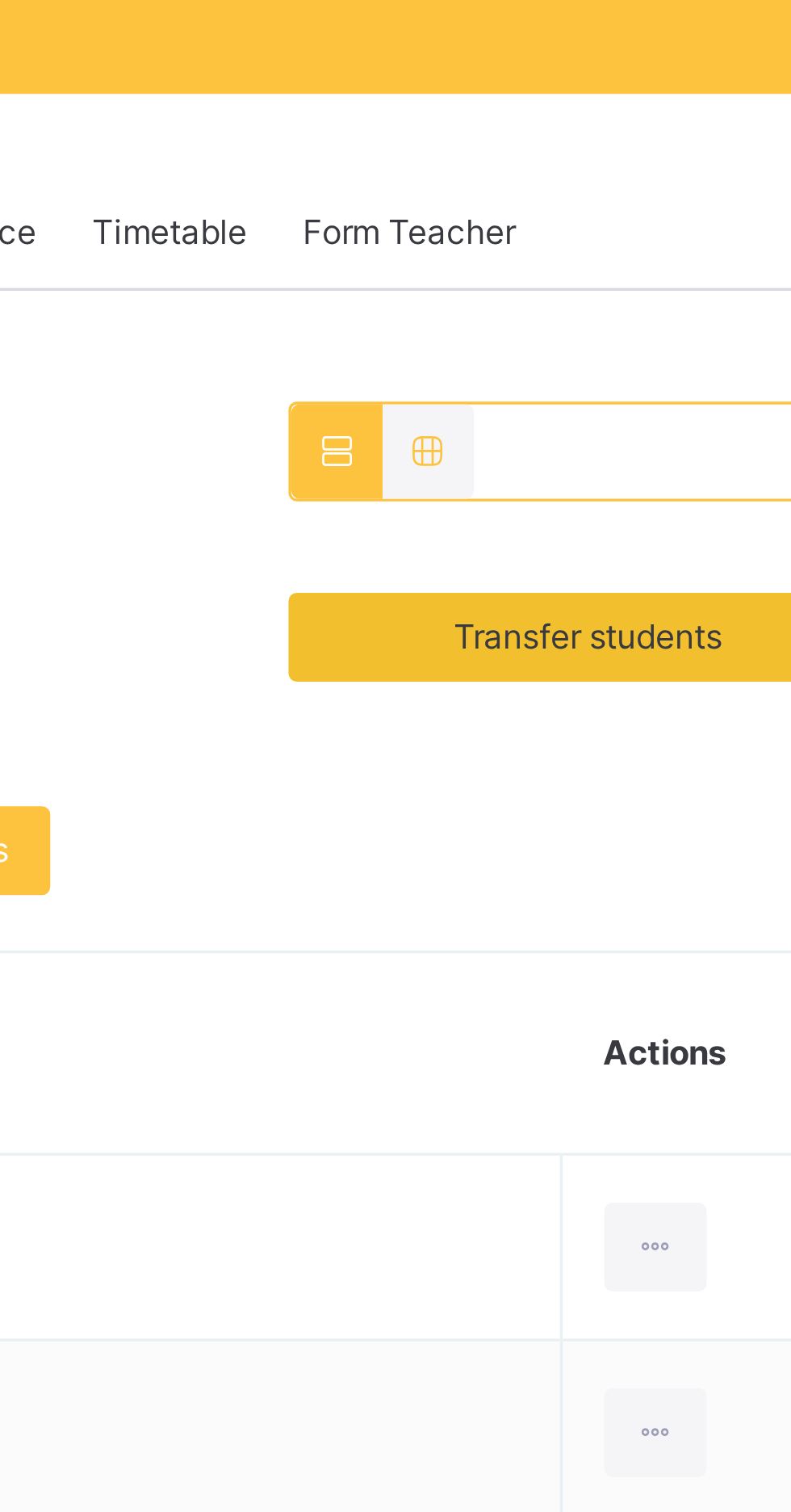
scroll to position [301, 0]
click at [683, 186] on span "Transfer students" at bounding box center [675, 186] width 78 height 15
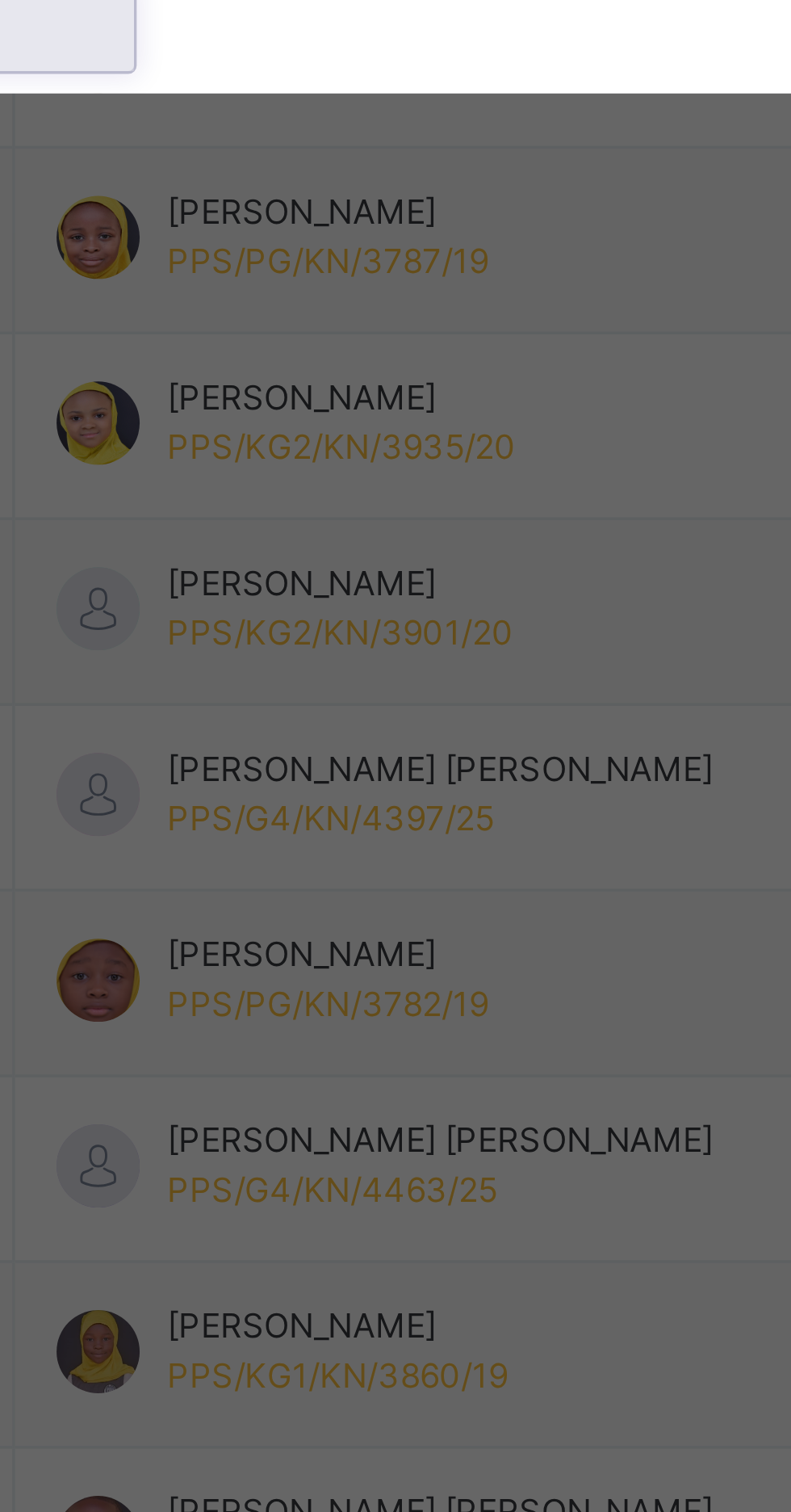
click at [324, 909] on div "G 4 B" at bounding box center [277, 896] width 93 height 28
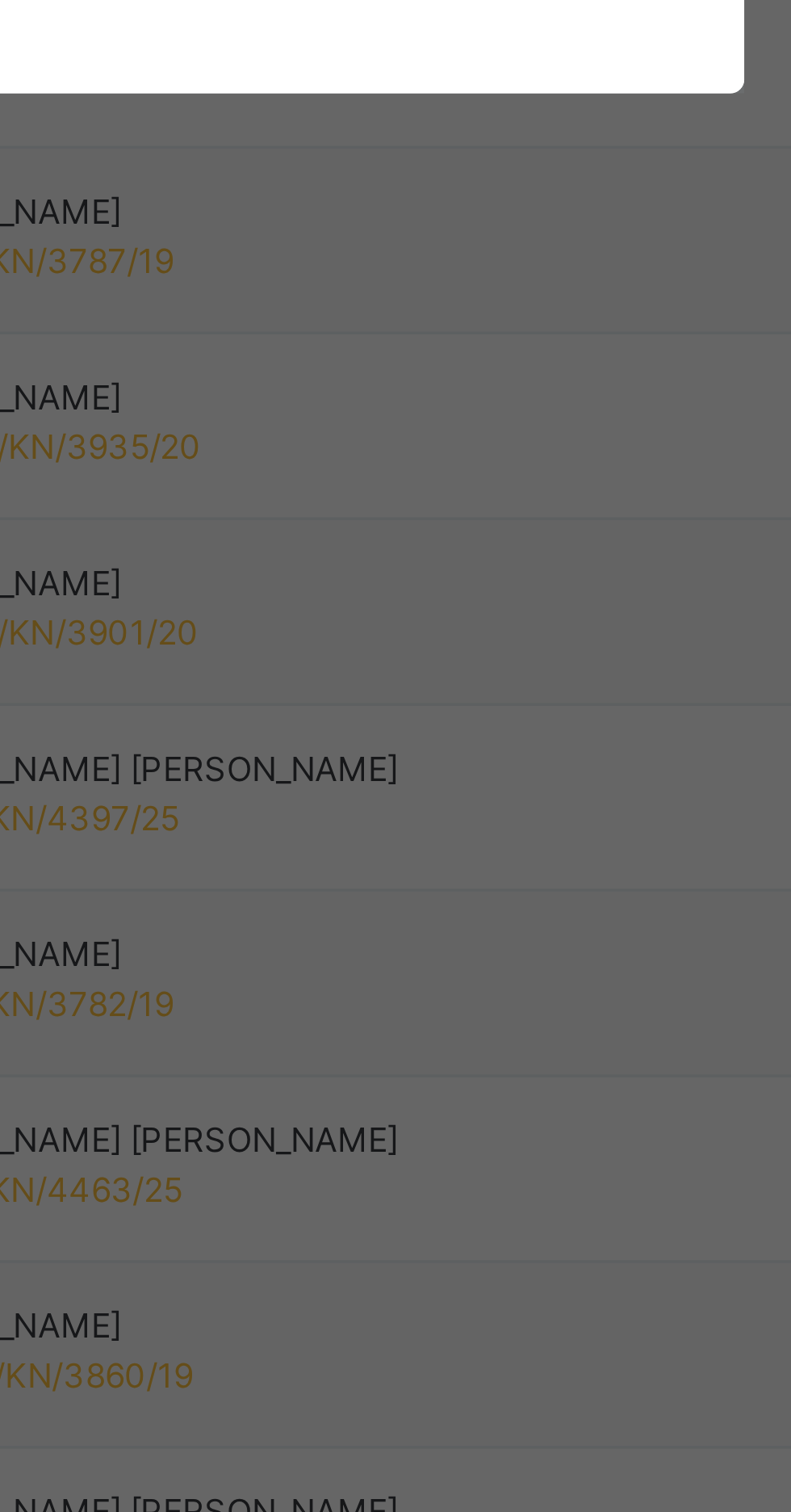
click at [430, 878] on span "Transfer" at bounding box center [411, 871] width 37 height 15
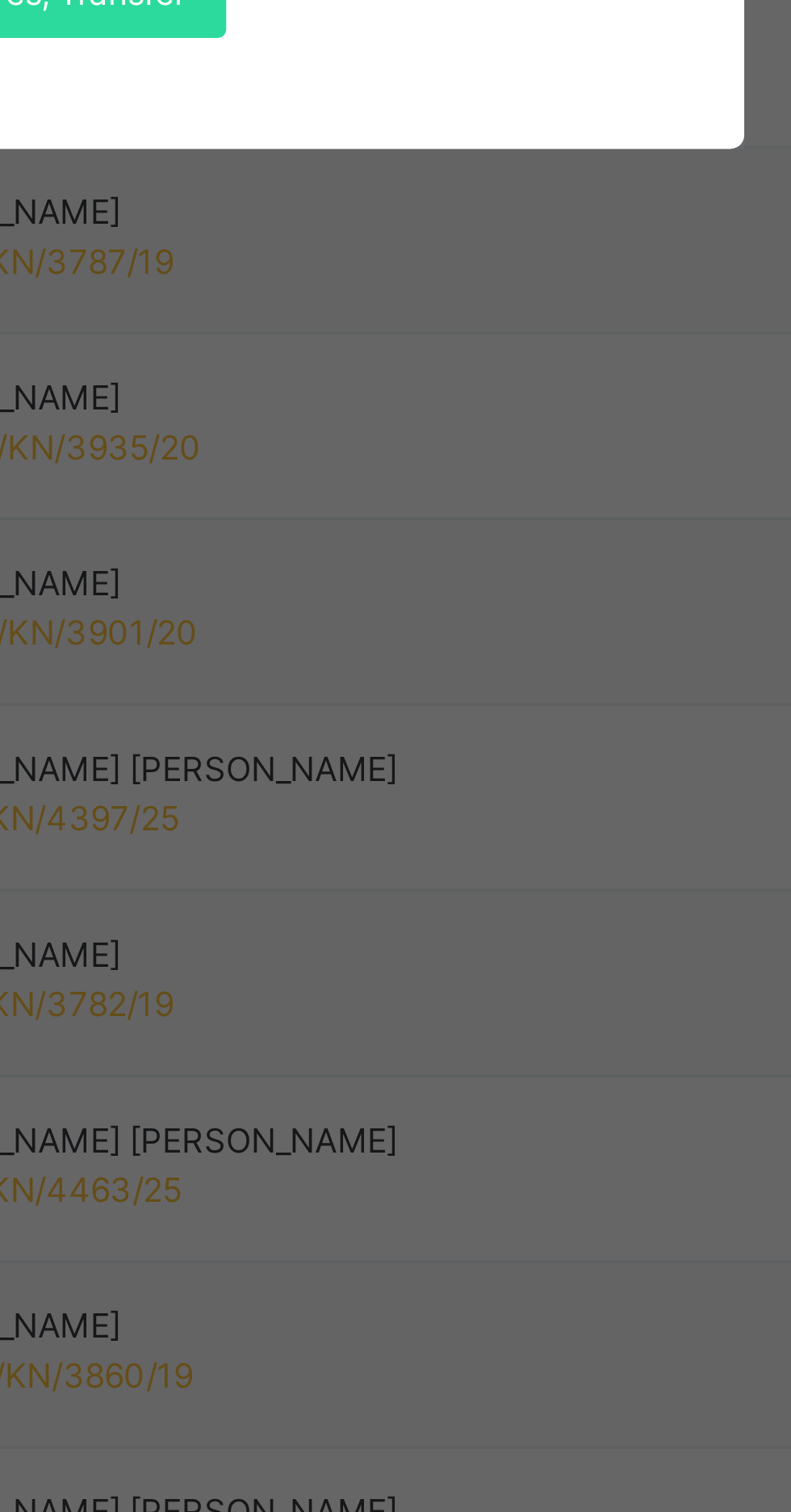
click at [430, 894] on span "Yes, Transfer" at bounding box center [401, 886] width 58 height 15
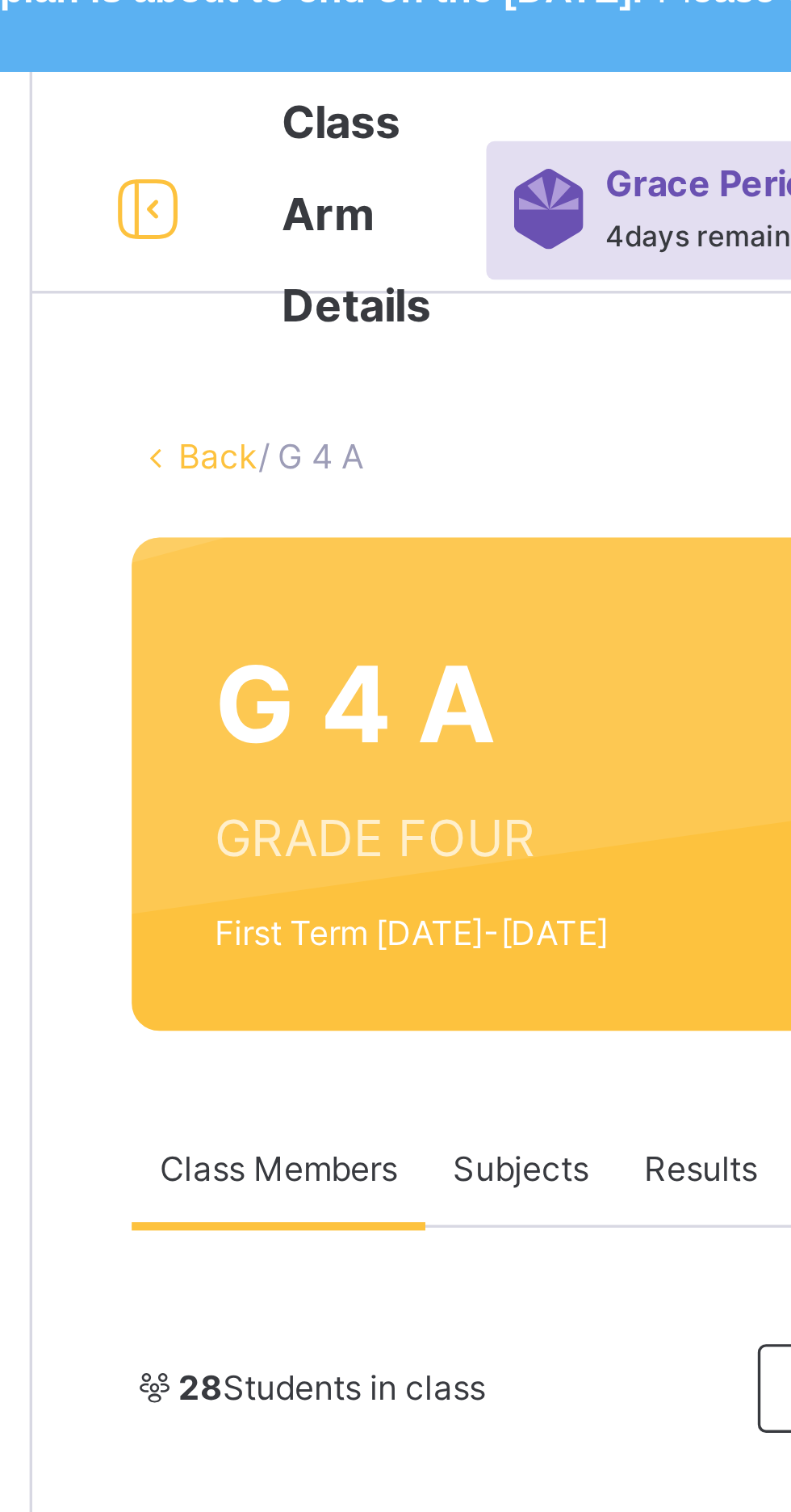
scroll to position [0, 0]
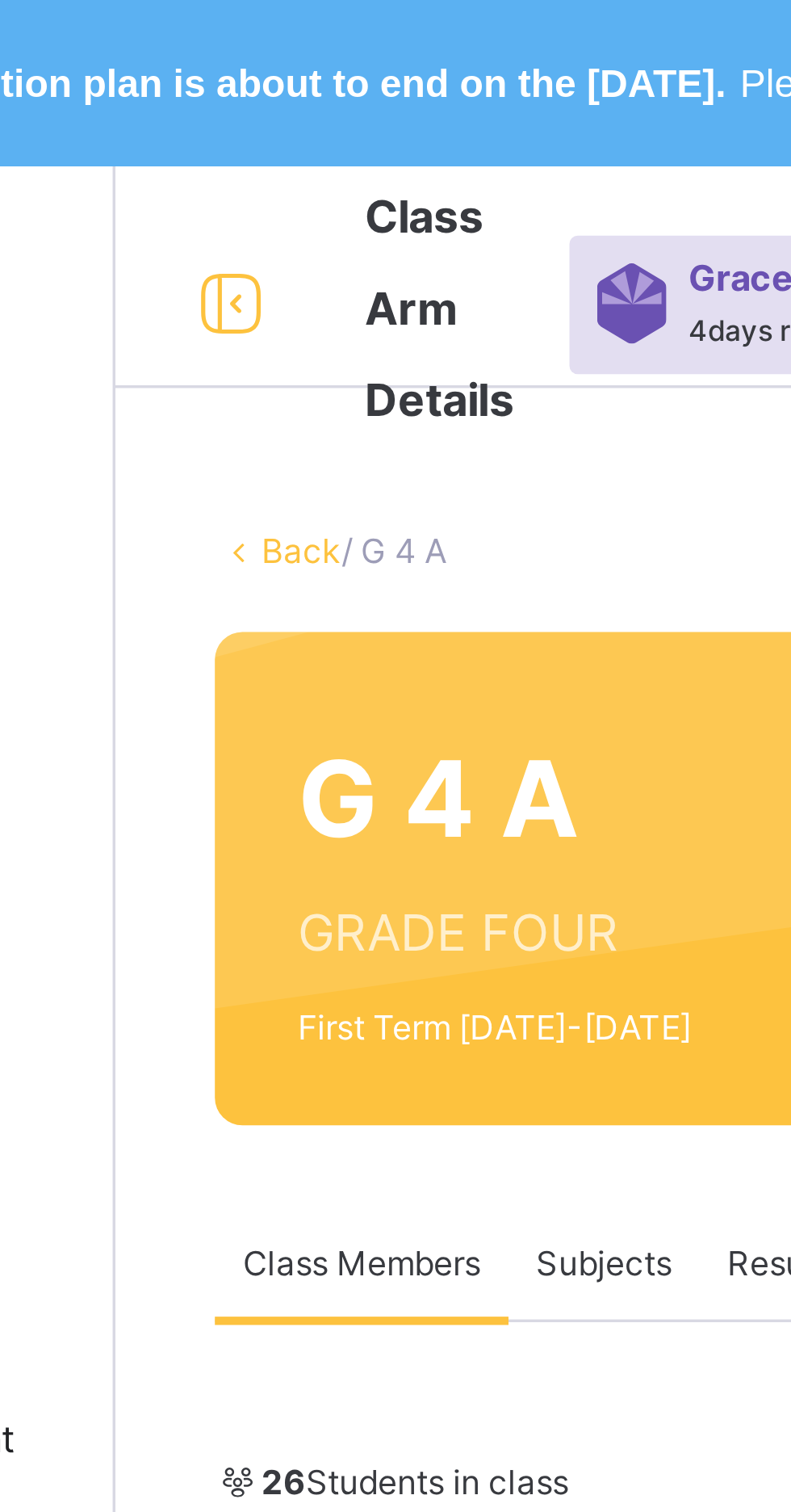
click at [246, 159] on link "Back" at bounding box center [248, 160] width 24 height 12
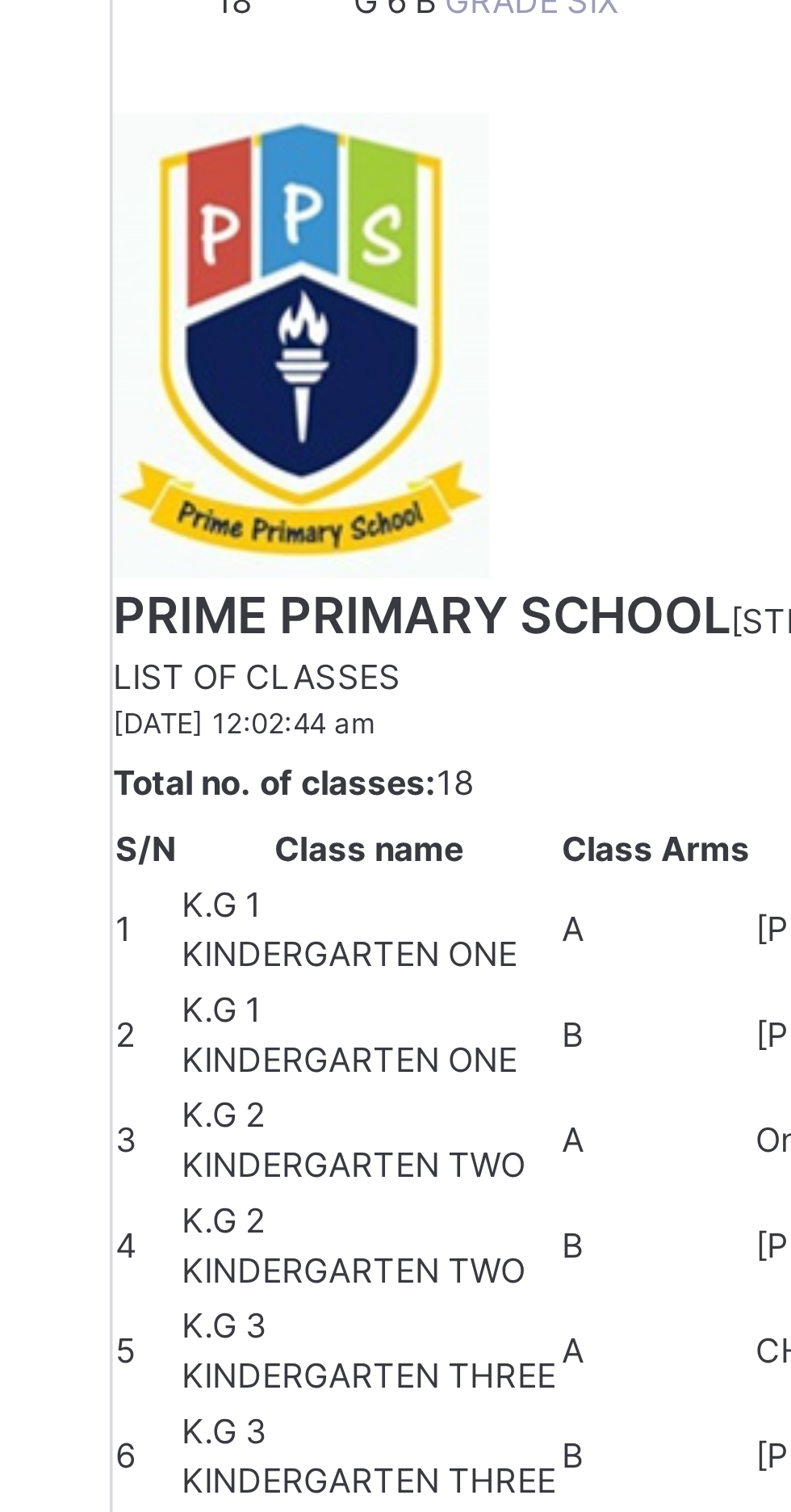
click at [290, 692] on span "G 5 A" at bounding box center [277, 686] width 27 height 12
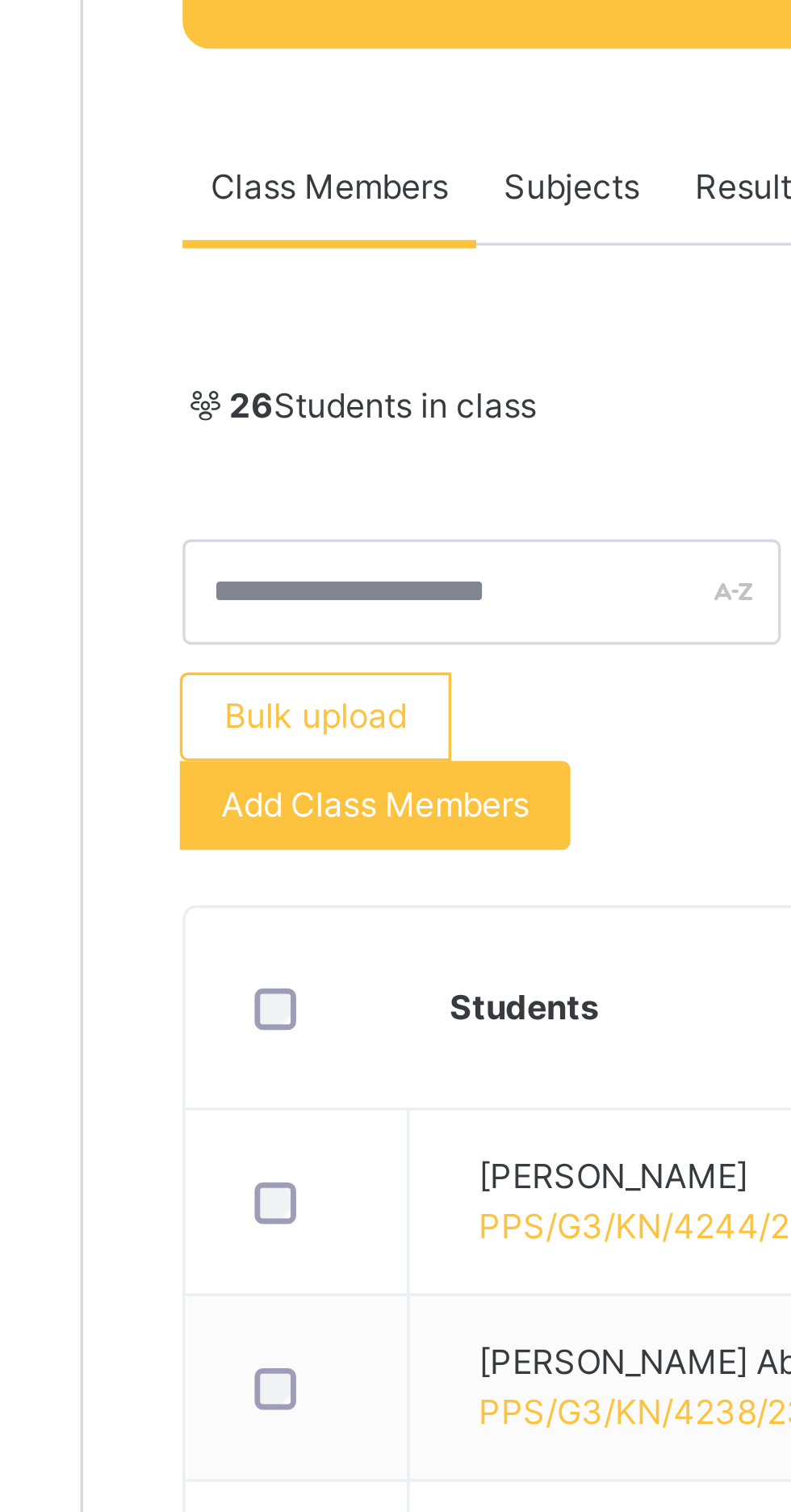
click at [309, 551] on span "Add Class Members" at bounding box center [279, 548] width 90 height 15
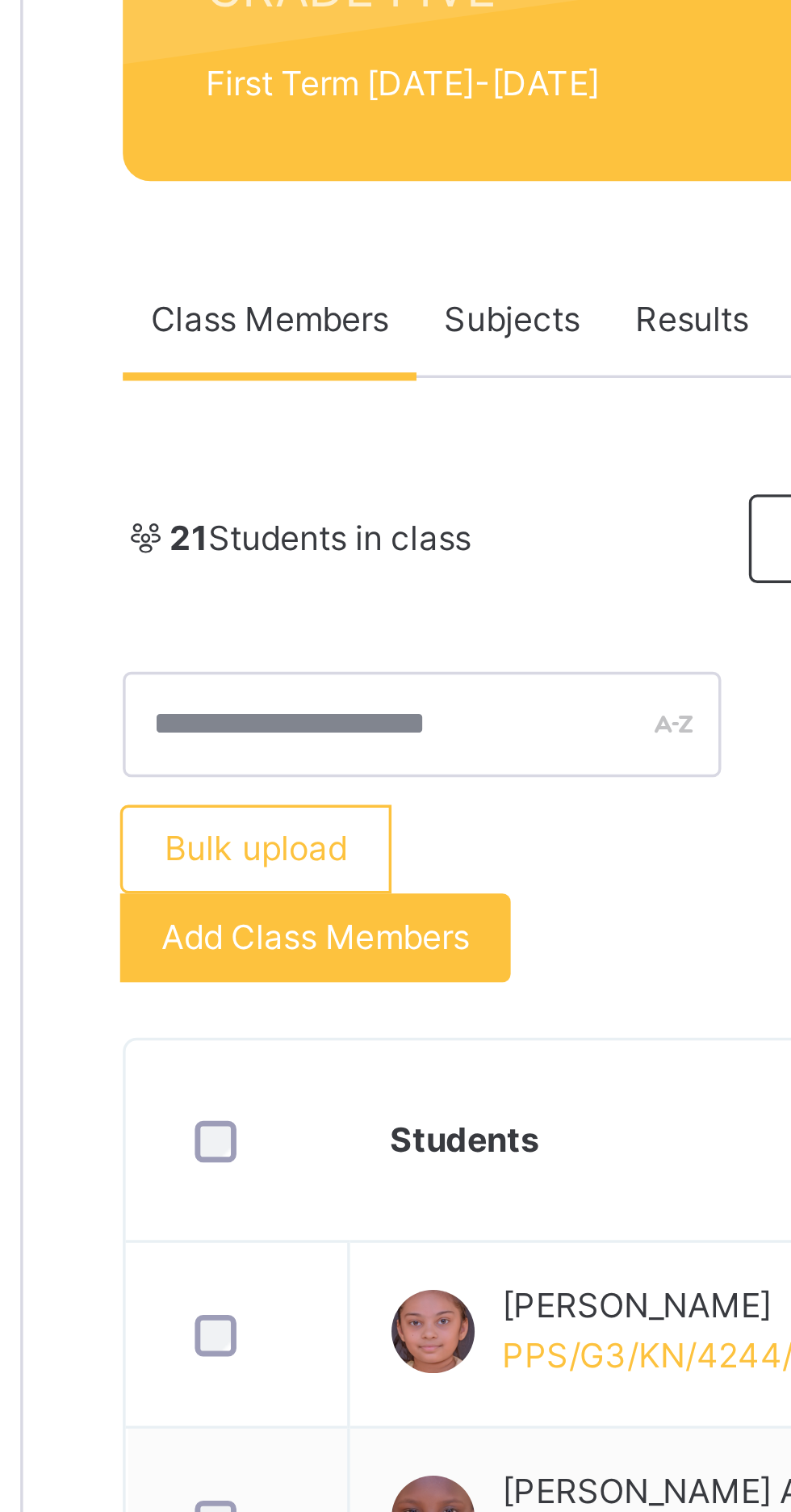
scroll to position [72, 0]
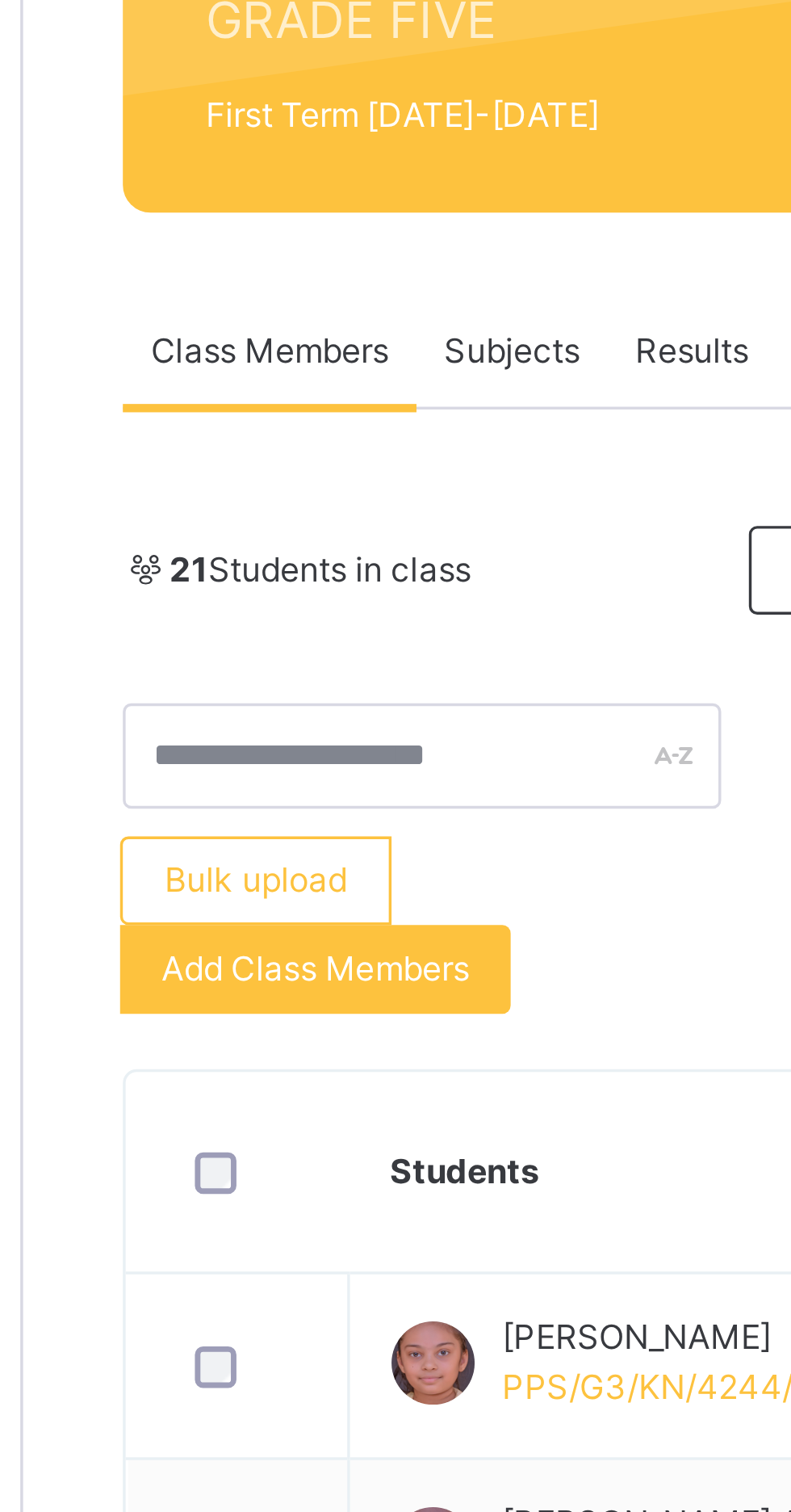
click at [312, 482] on div "Add Class Members" at bounding box center [279, 476] width 114 height 26
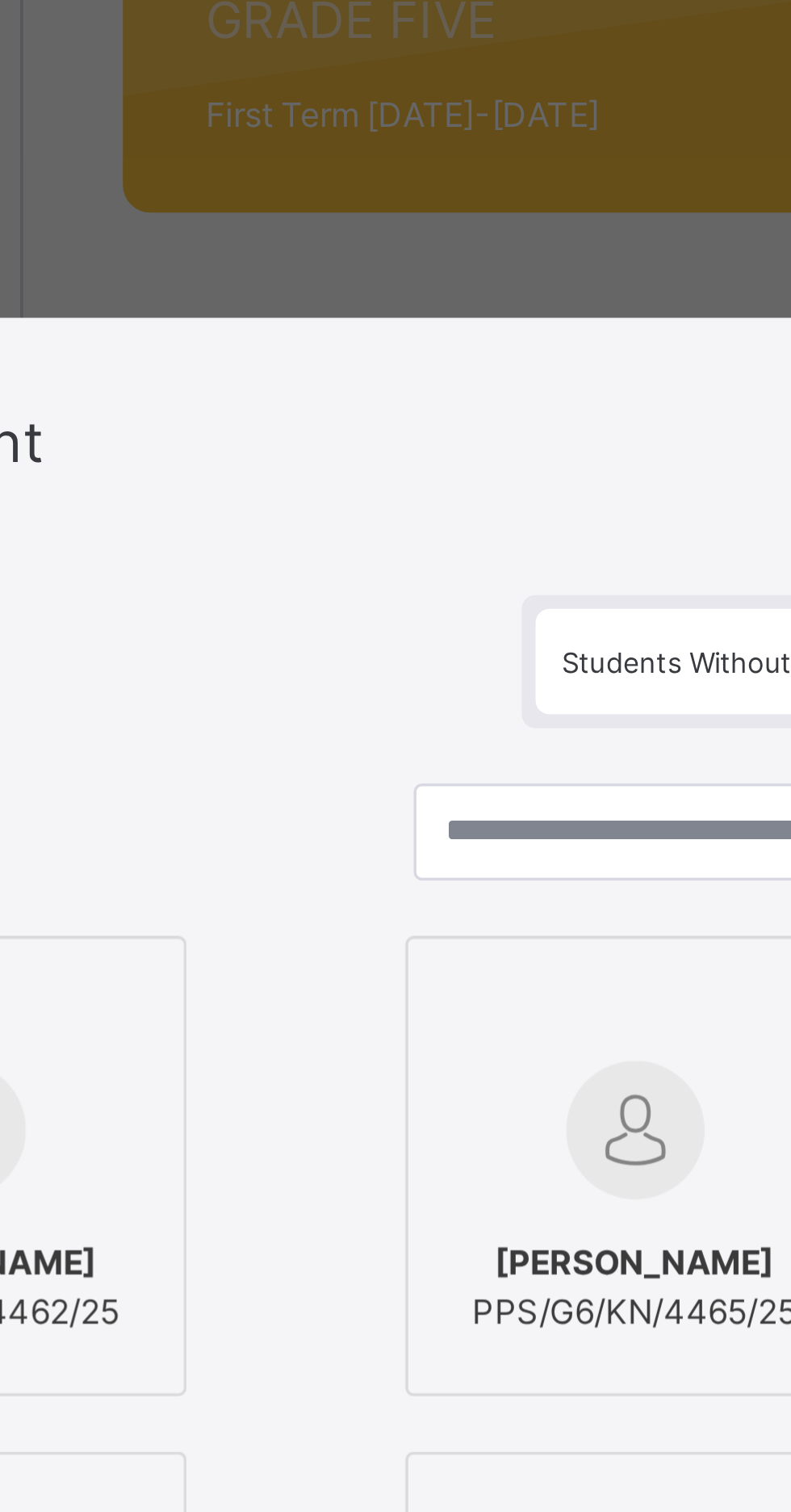
scroll to position [0, 0]
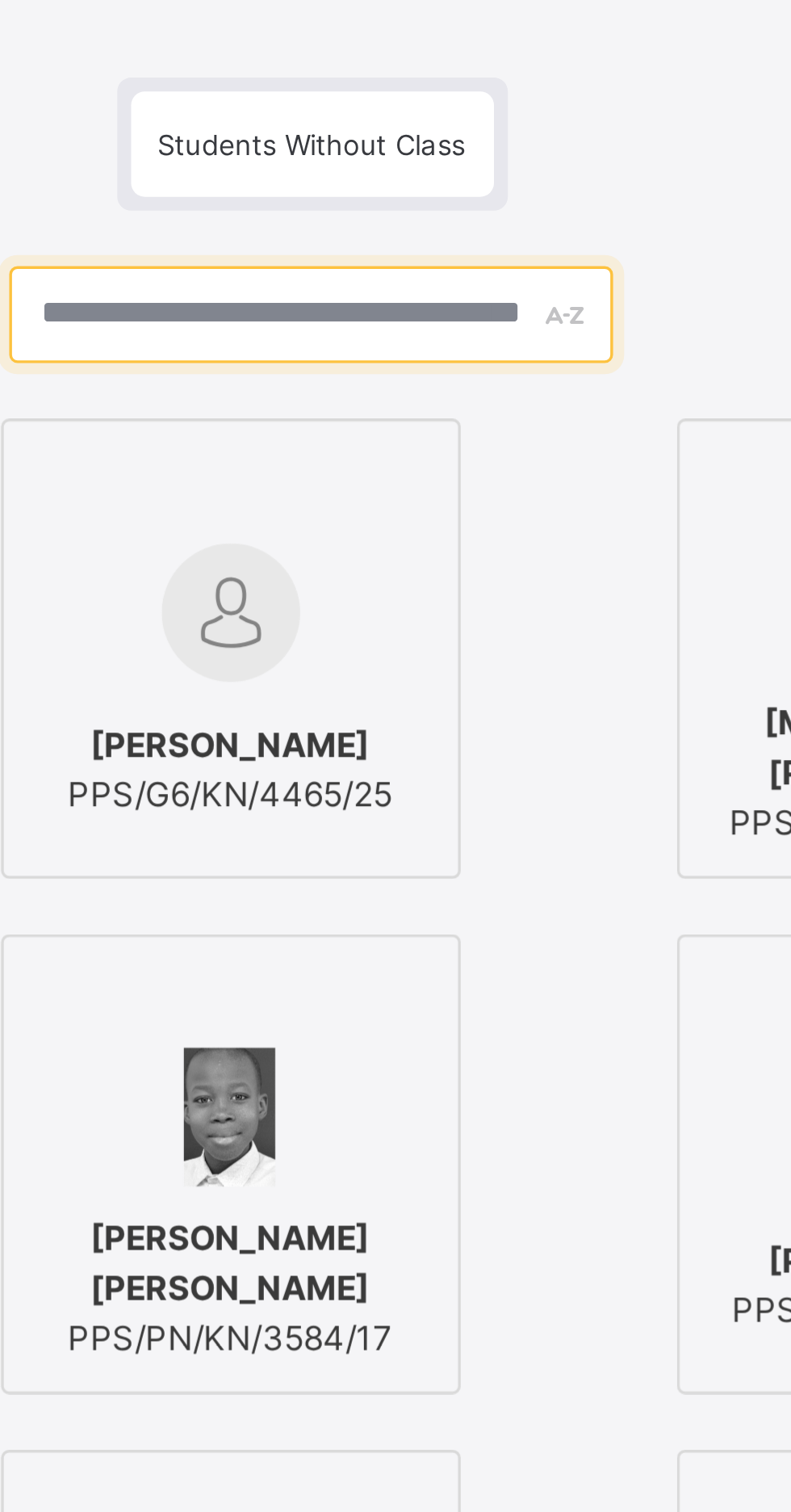
click at [470, 450] on input "text" at bounding box center [395, 436] width 175 height 28
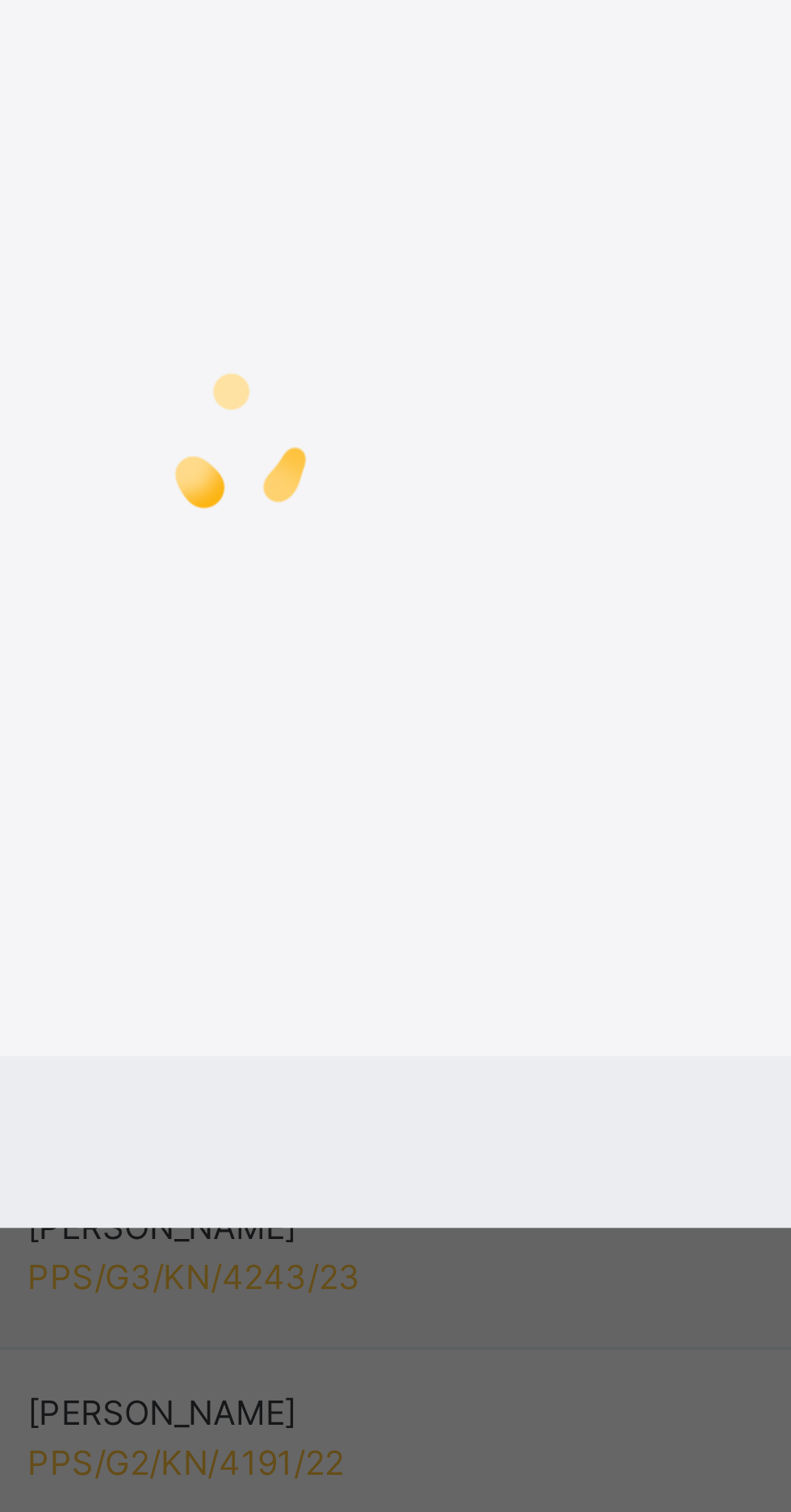
type input "*****"
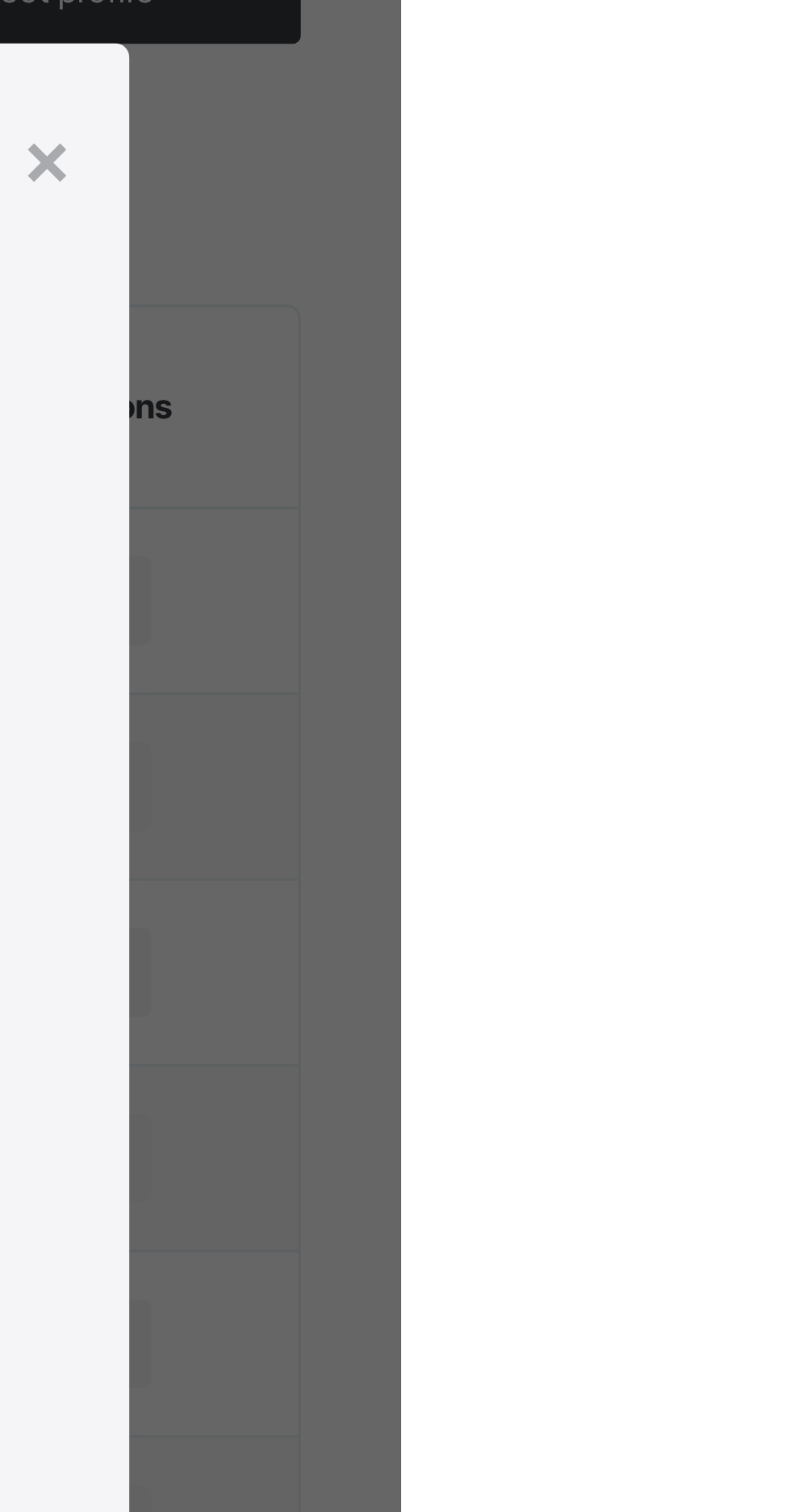
click at [696, 552] on div "×" at bounding box center [688, 534] width 16 height 34
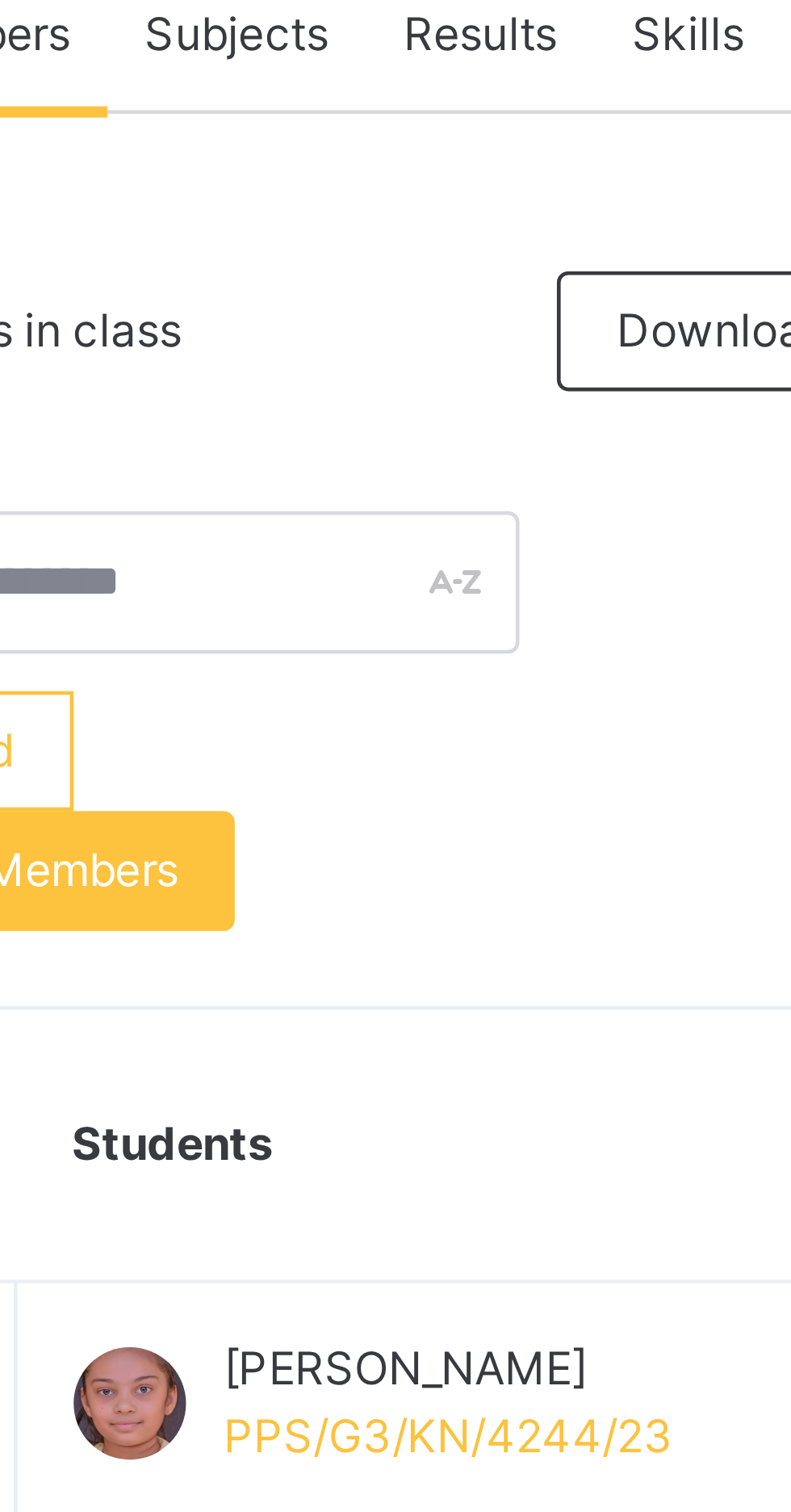
scroll to position [60, 0]
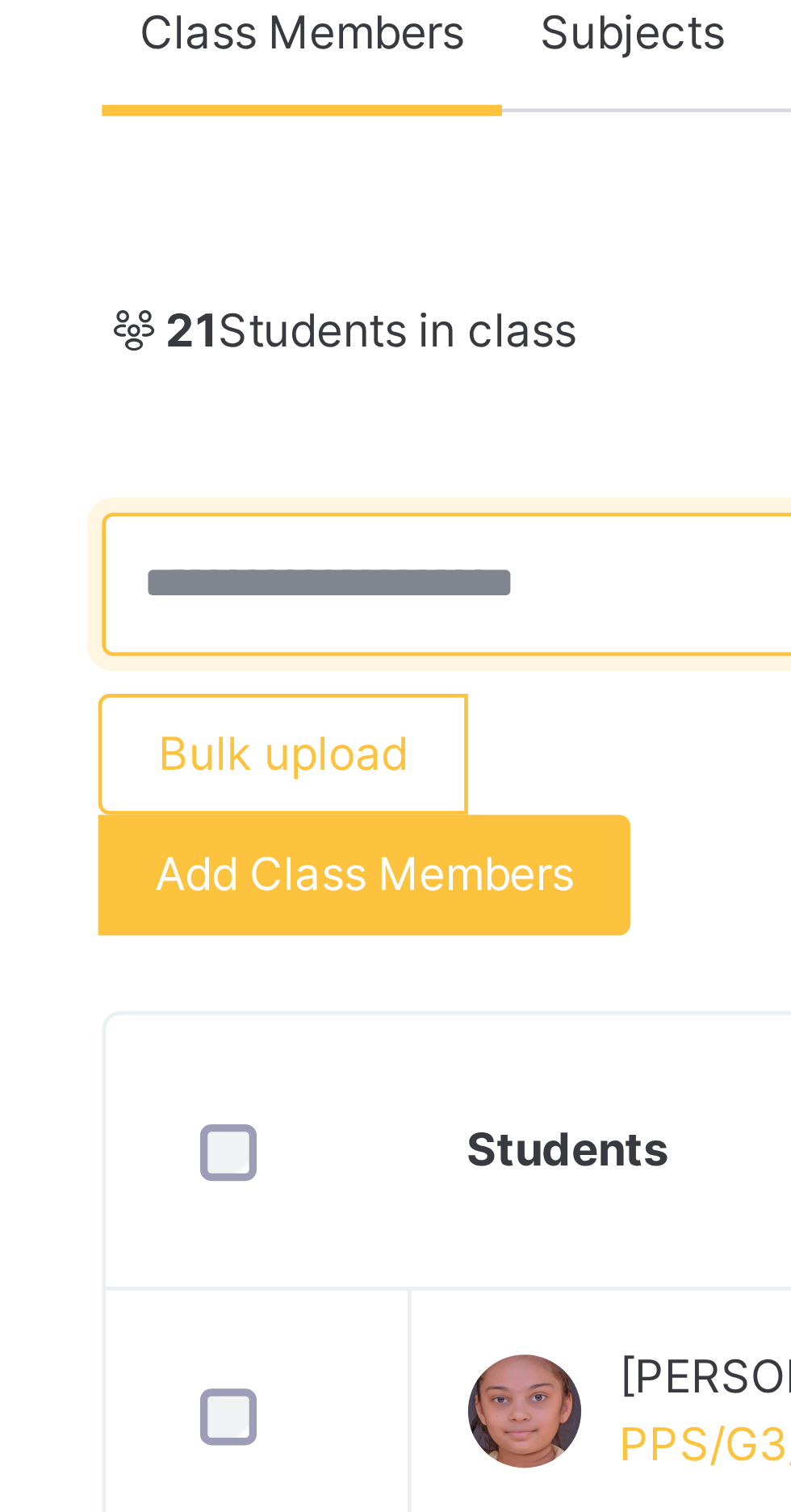
click at [307, 430] on input "text" at bounding box center [310, 426] width 174 height 31
type input "*****"
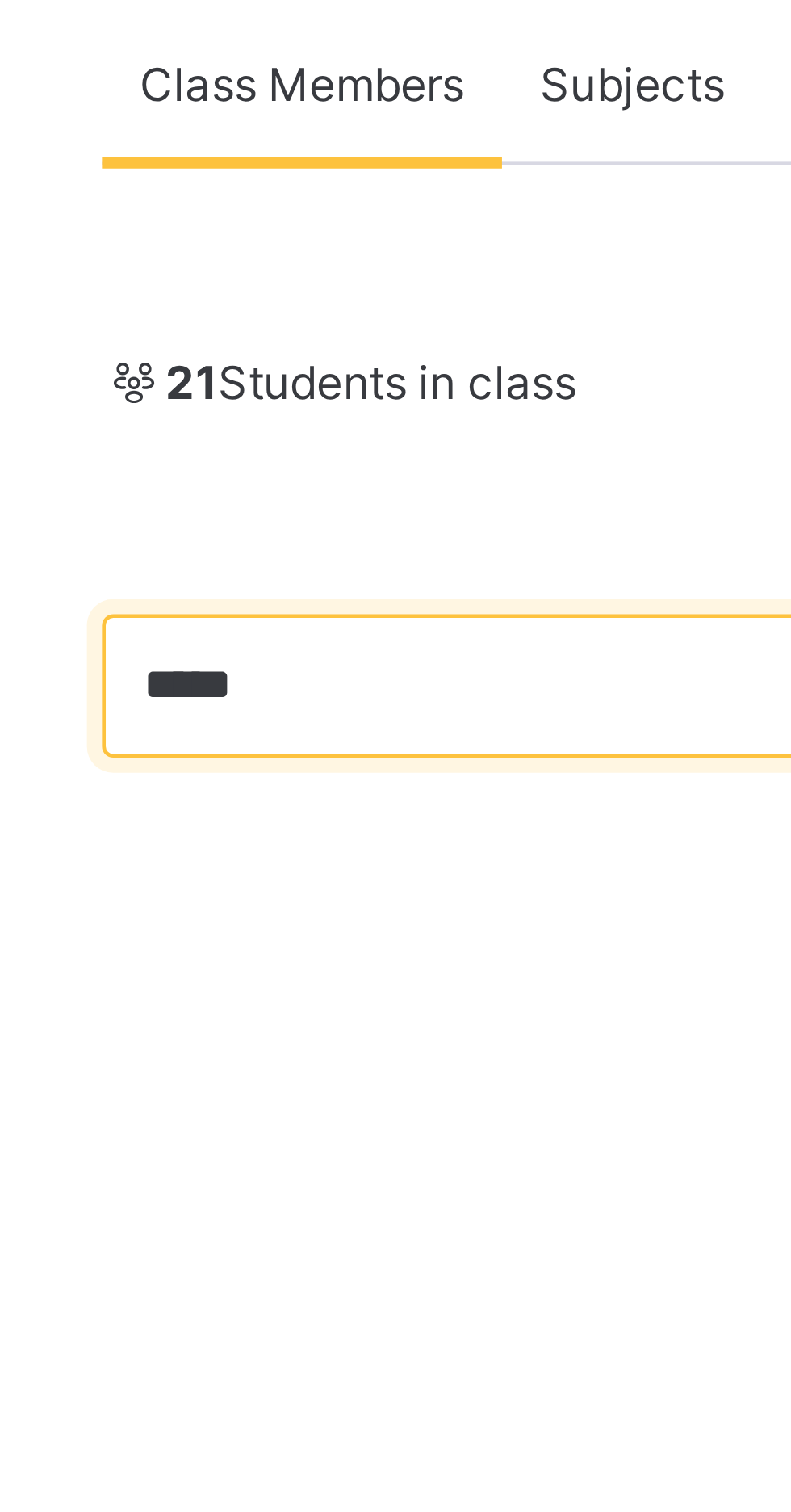
scroll to position [0, 0]
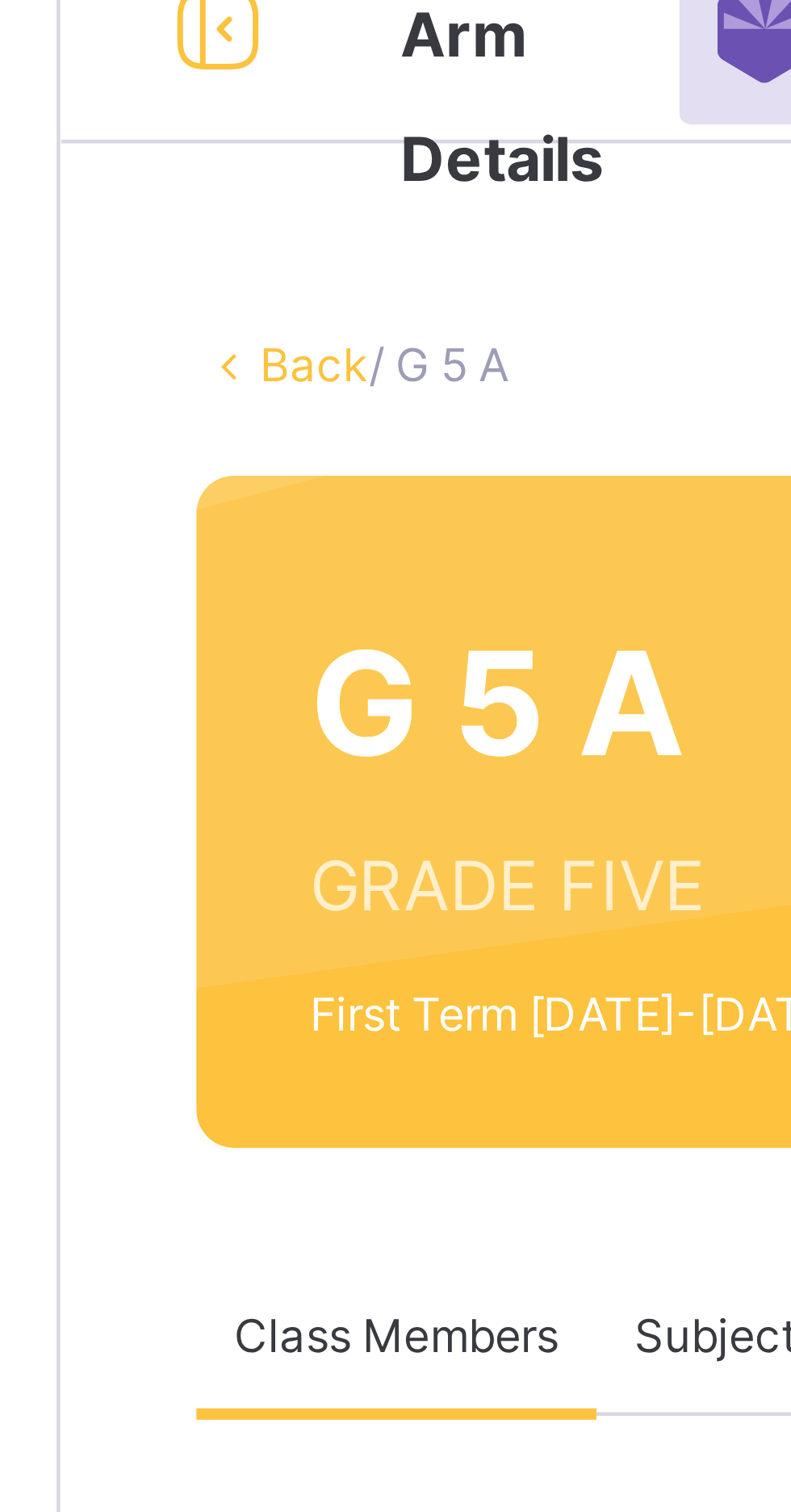
click at [241, 163] on link "Back" at bounding box center [248, 160] width 24 height 12
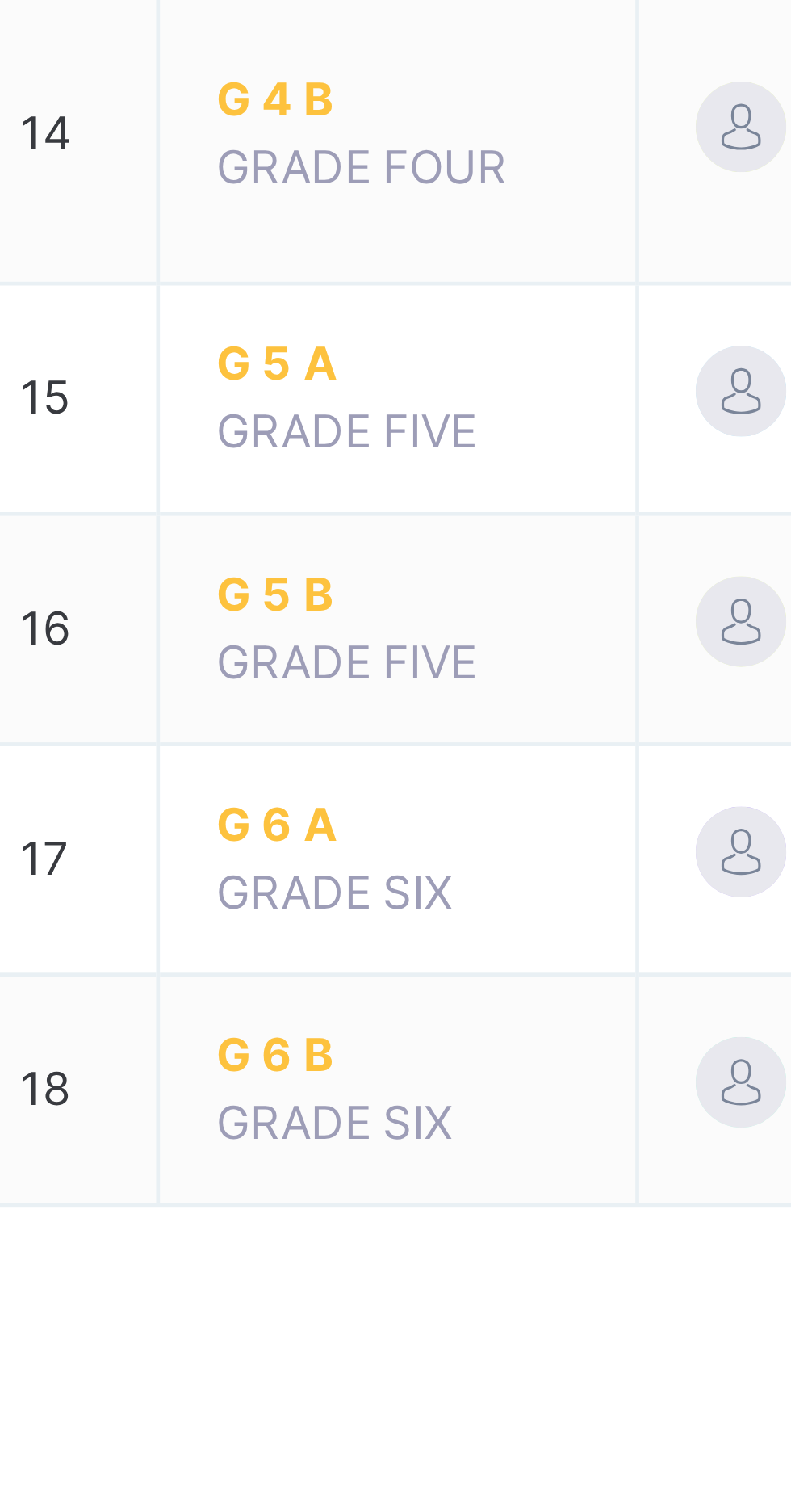
click at [295, 1200] on span "G 6 A" at bounding box center [316, 1201] width 78 height 15
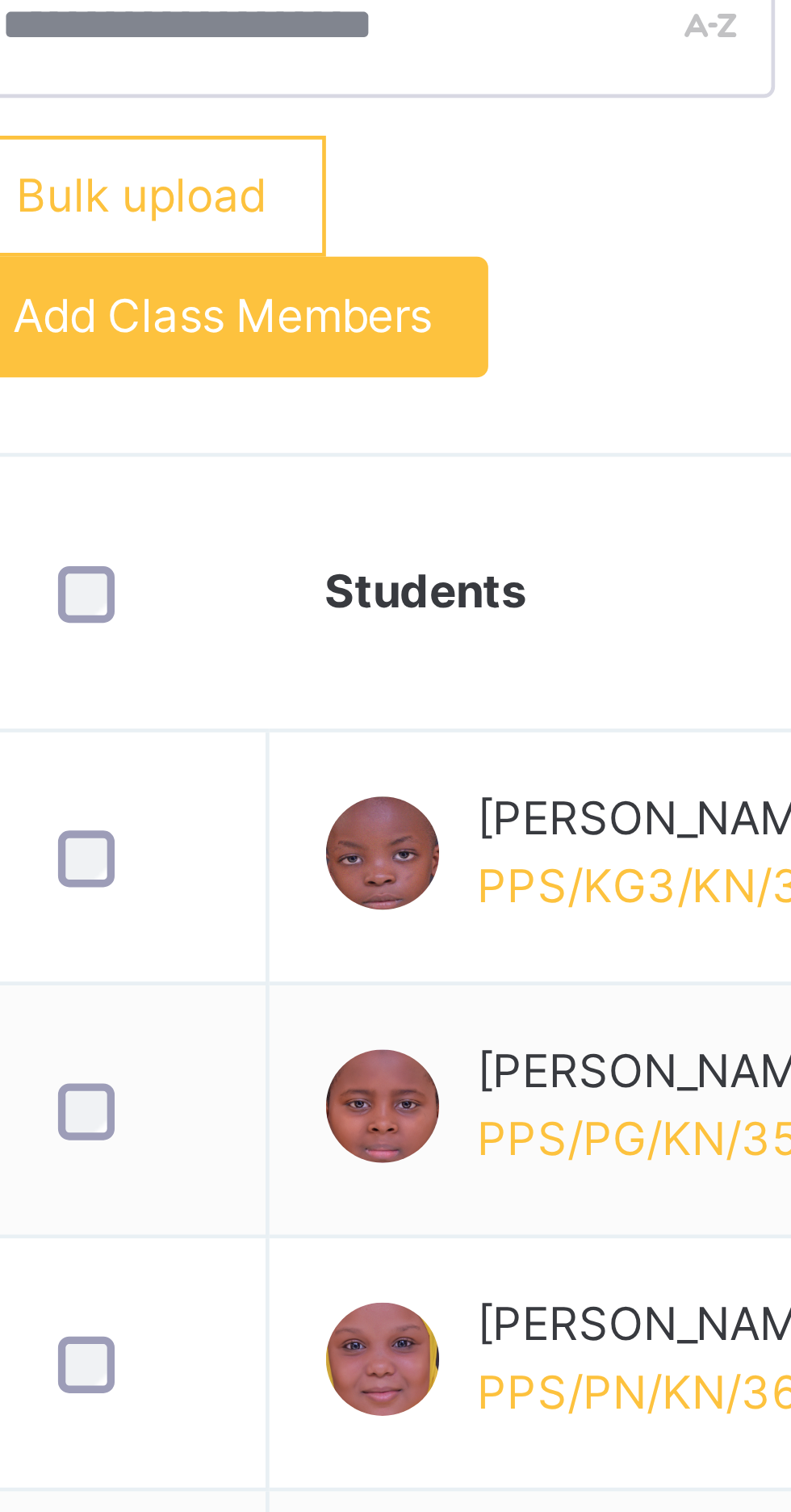
click at [293, 546] on span "Add Class Members" at bounding box center [279, 548] width 90 height 15
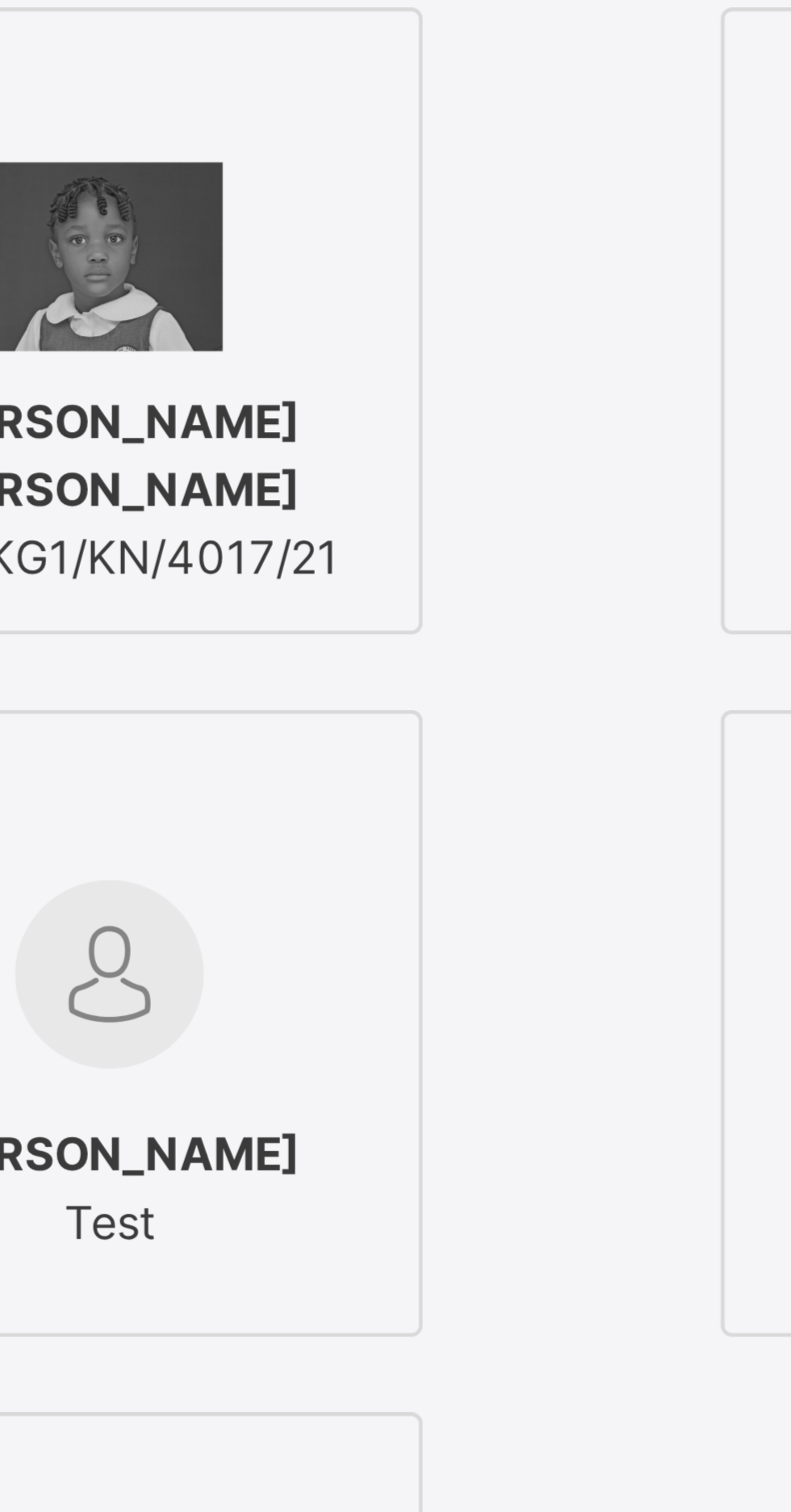
click at [194, 543] on img at bounding box center [174, 522] width 40 height 40
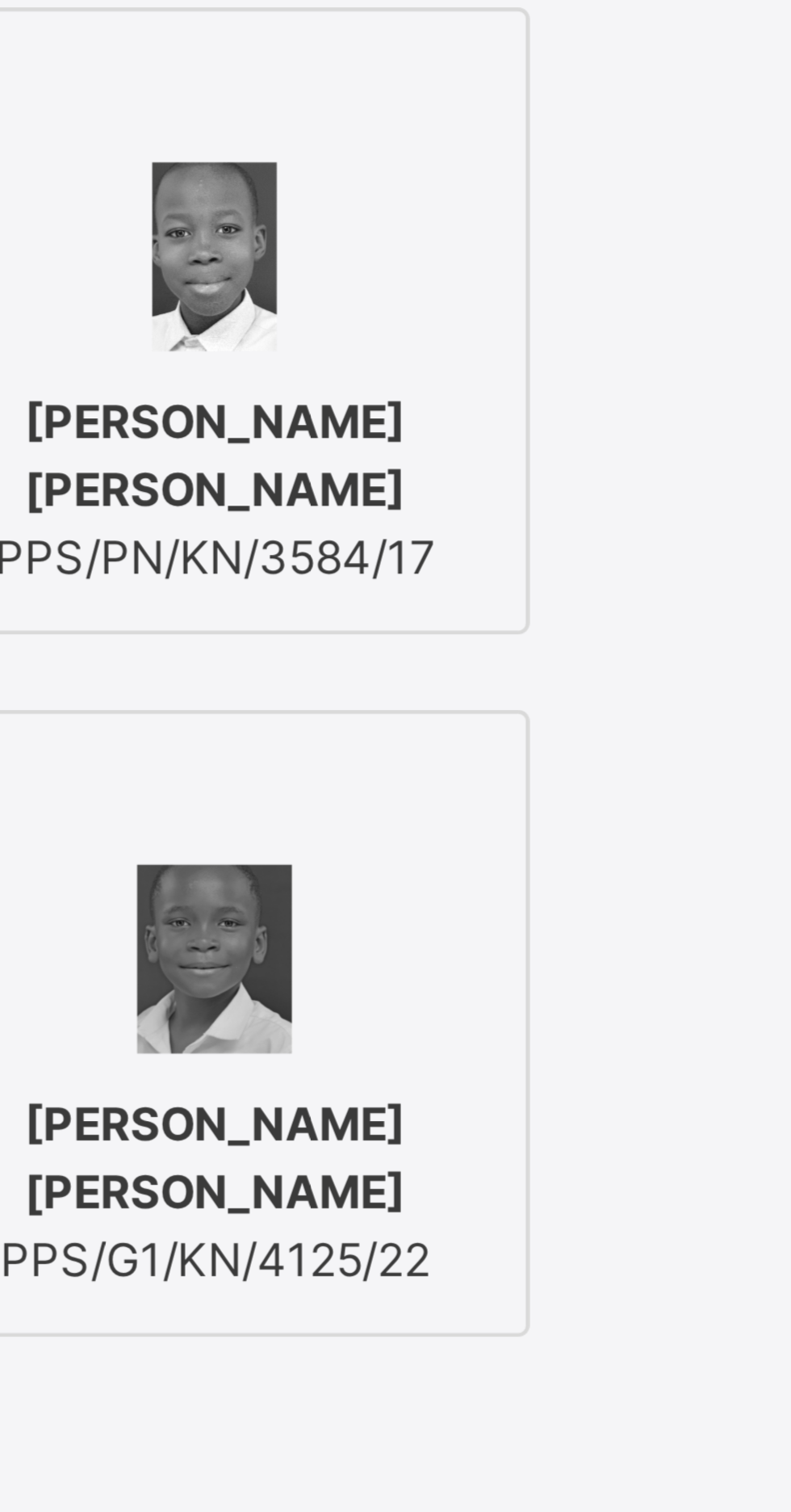
click at [419, 568] on span "[PERSON_NAME]" at bounding box center [372, 561] width 94 height 15
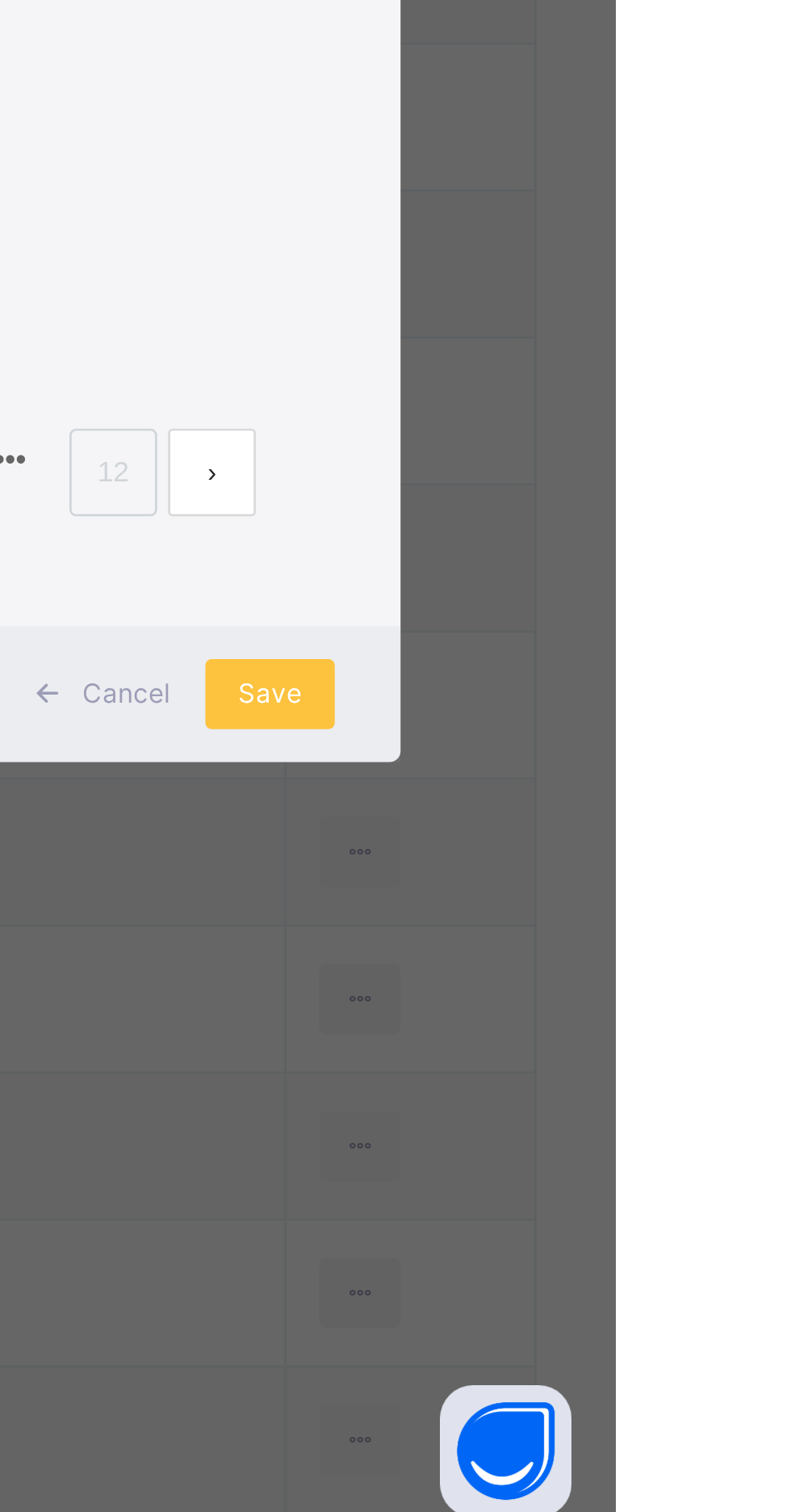
click at [676, 1208] on span "Save" at bounding box center [664, 1201] width 24 height 15
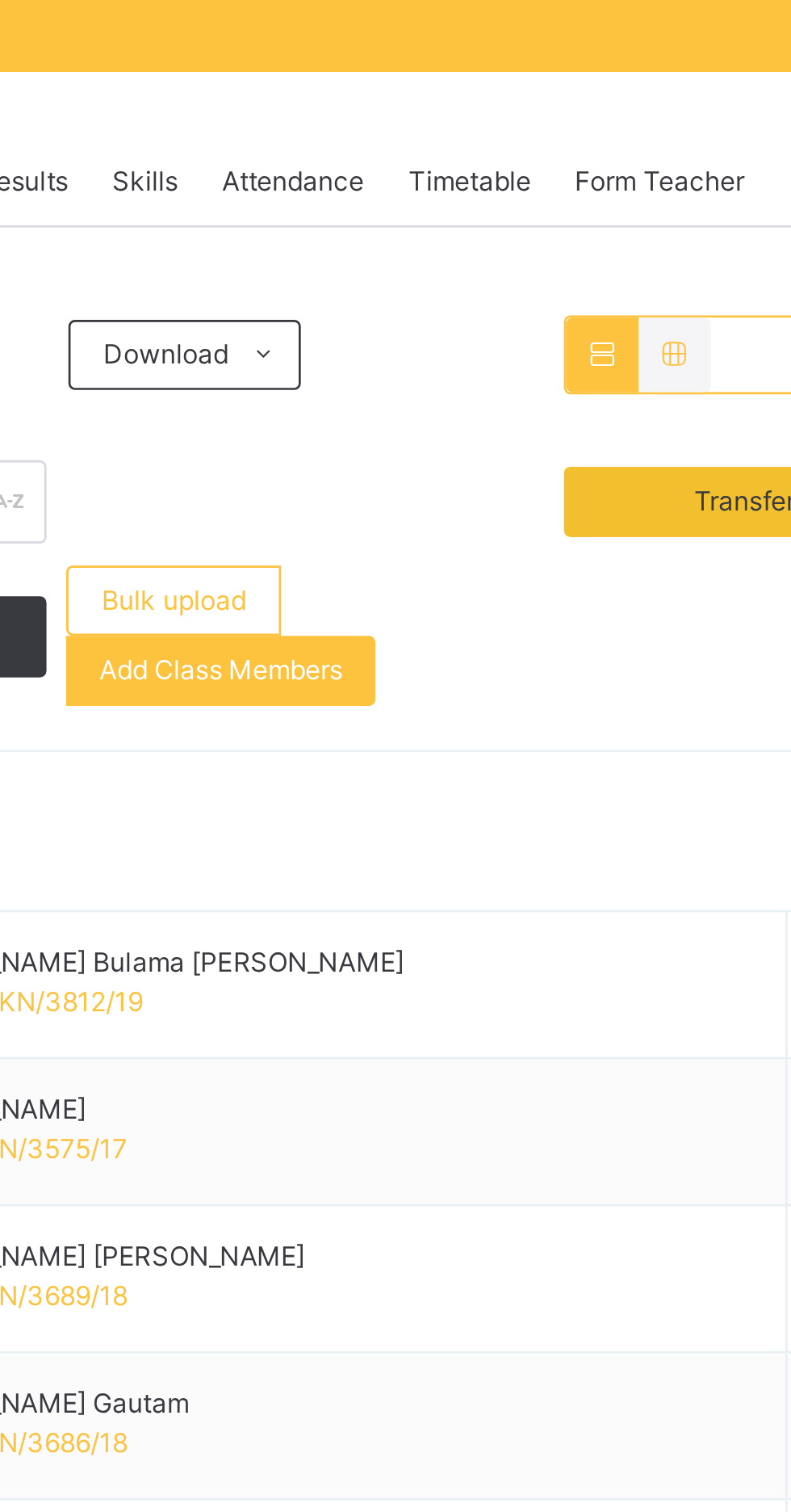
click at [686, 486] on span "Transfer students" at bounding box center [675, 486] width 78 height 15
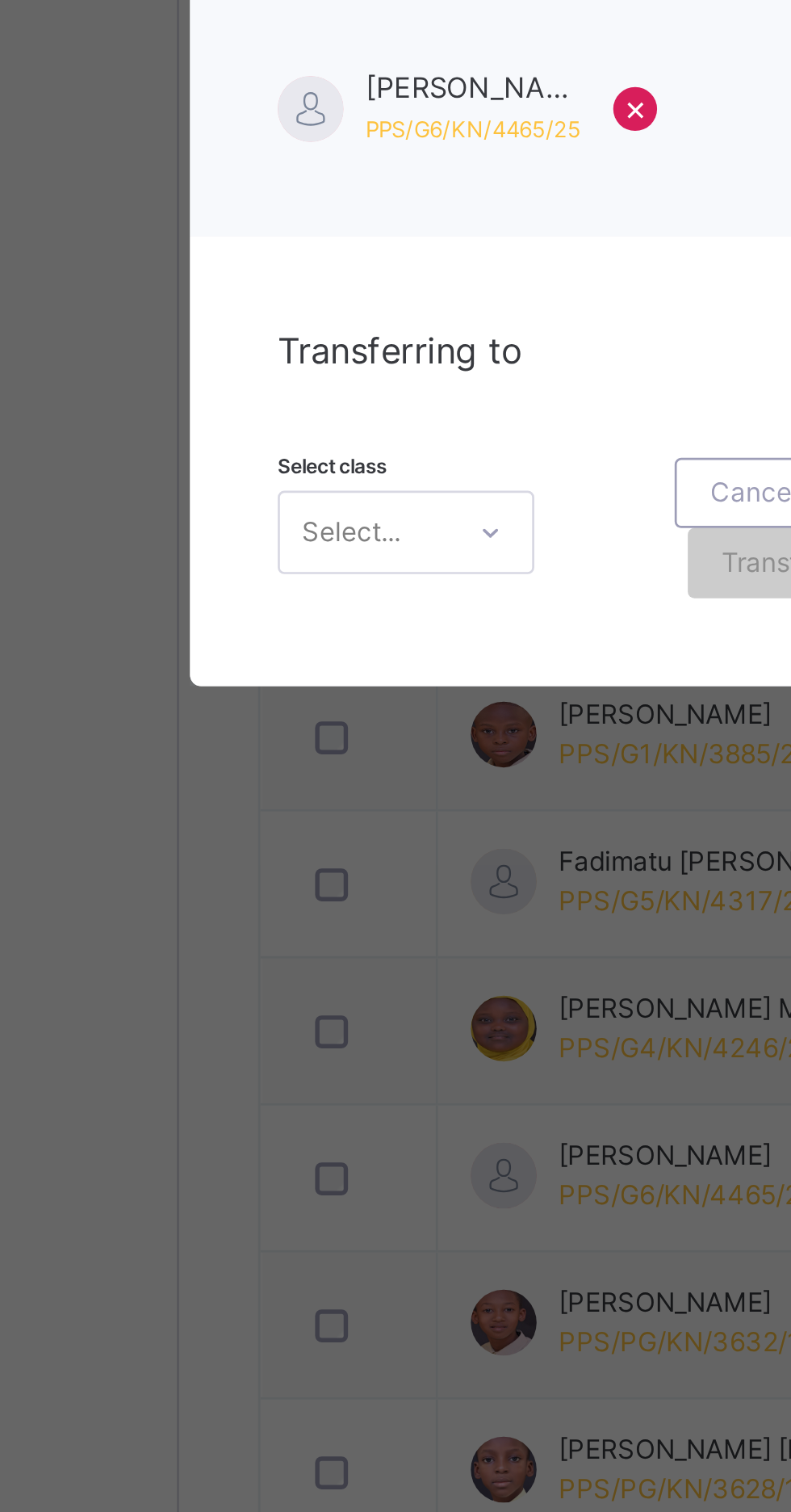
click at [355, 916] on div "Transferring to Select class Select... Cancel Transfer" at bounding box center [396, 833] width 396 height 166
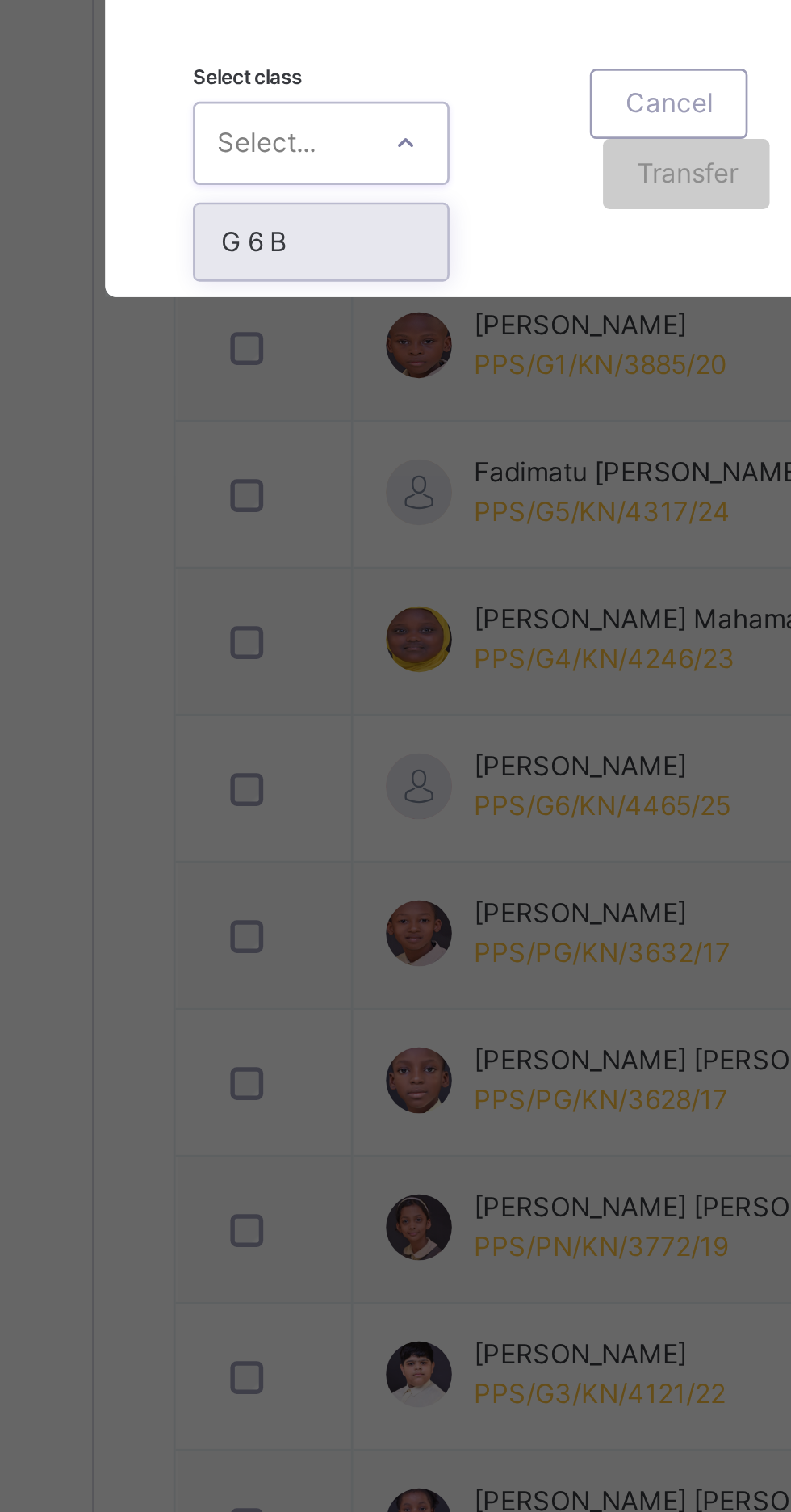
click at [368, 1109] on div "× Transfer Student Gaurish Singla PPS/G6/KN/4465/25 × Transferring to Select cl…" at bounding box center [396, 756] width 791 height 1512
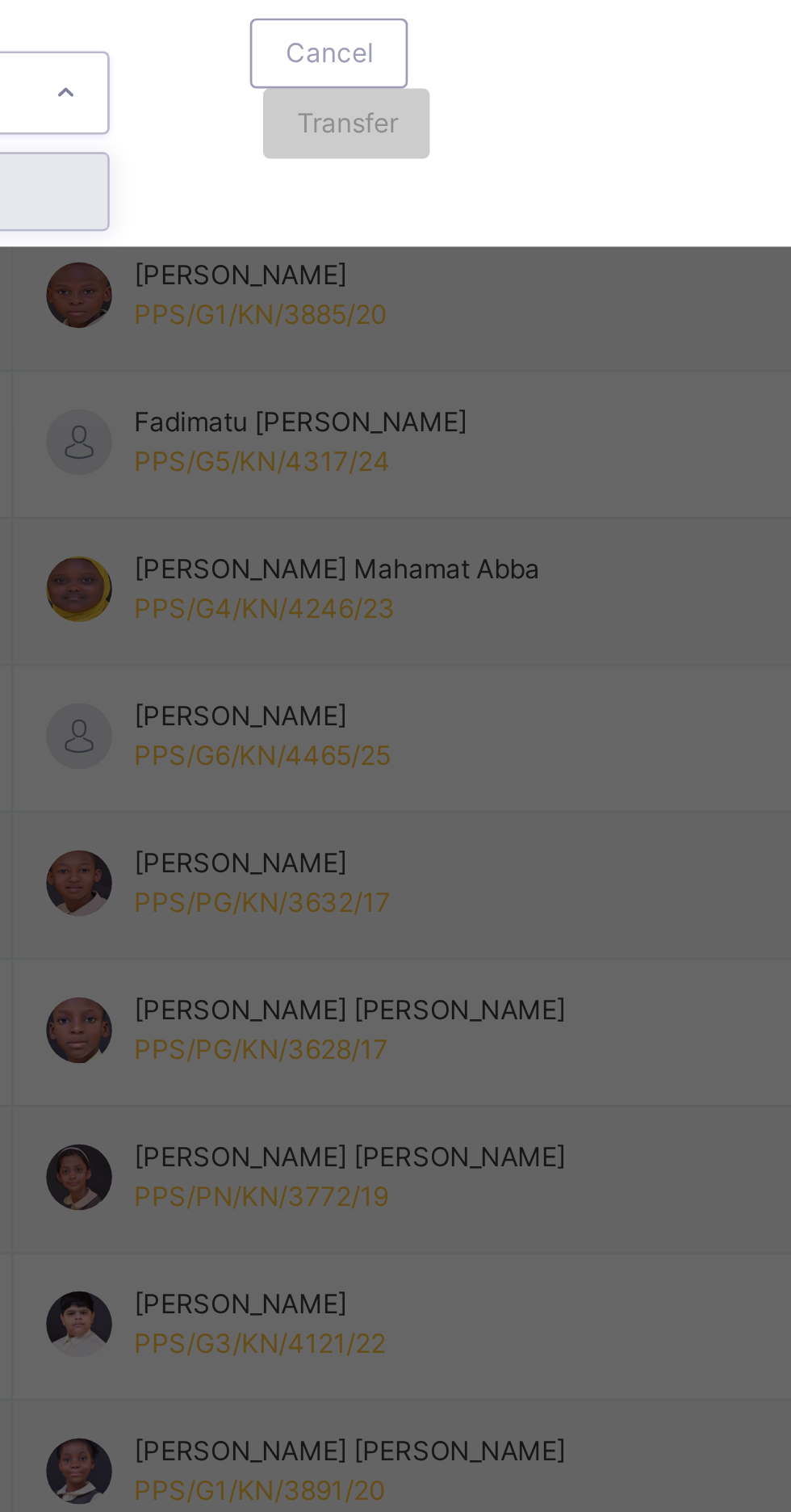
click at [324, 909] on div "G 6 B" at bounding box center [277, 896] width 93 height 28
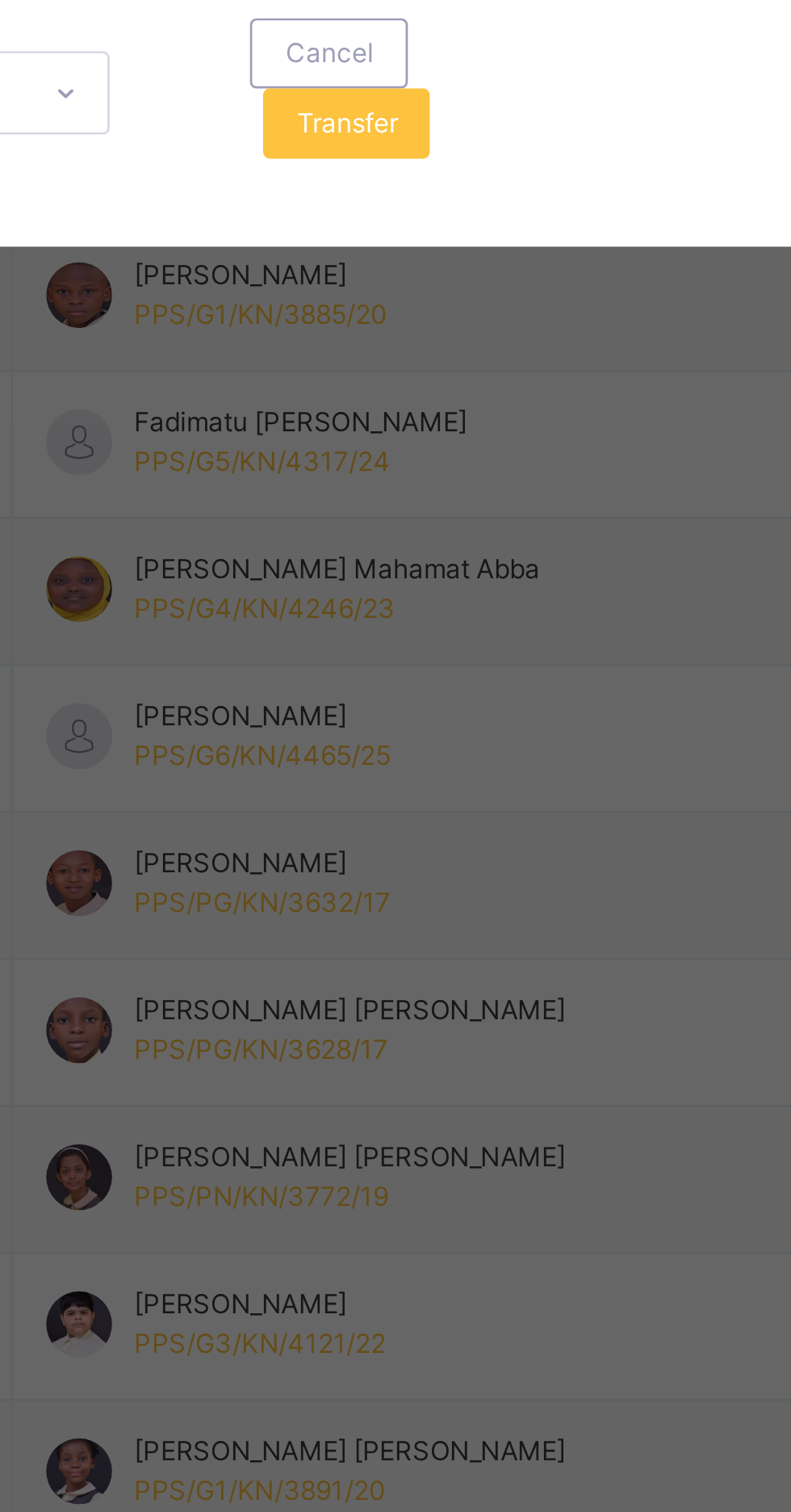
click at [430, 878] on span "Transfer" at bounding box center [411, 871] width 37 height 15
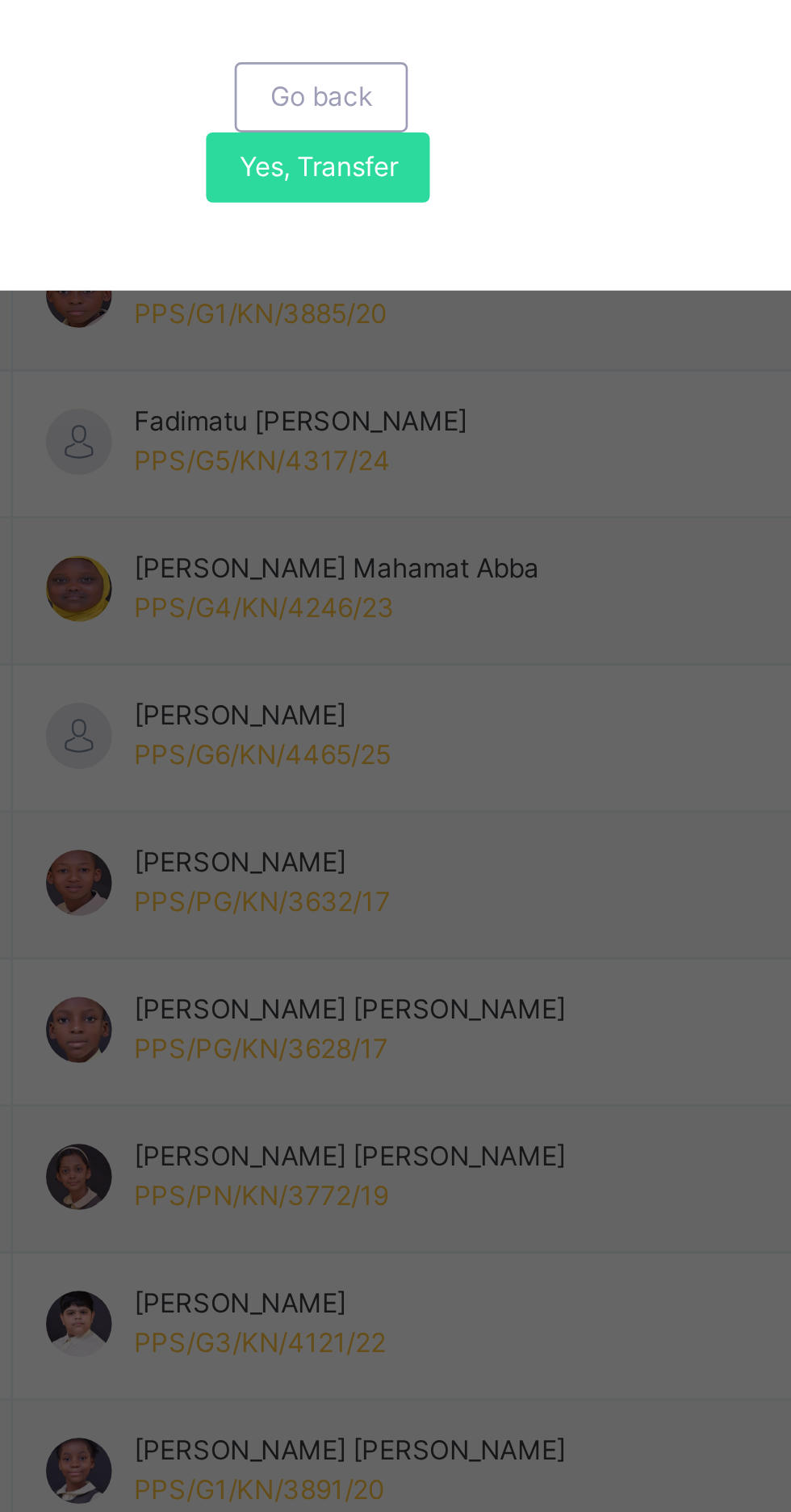
click at [430, 894] on span "Yes, Transfer" at bounding box center [401, 886] width 58 height 15
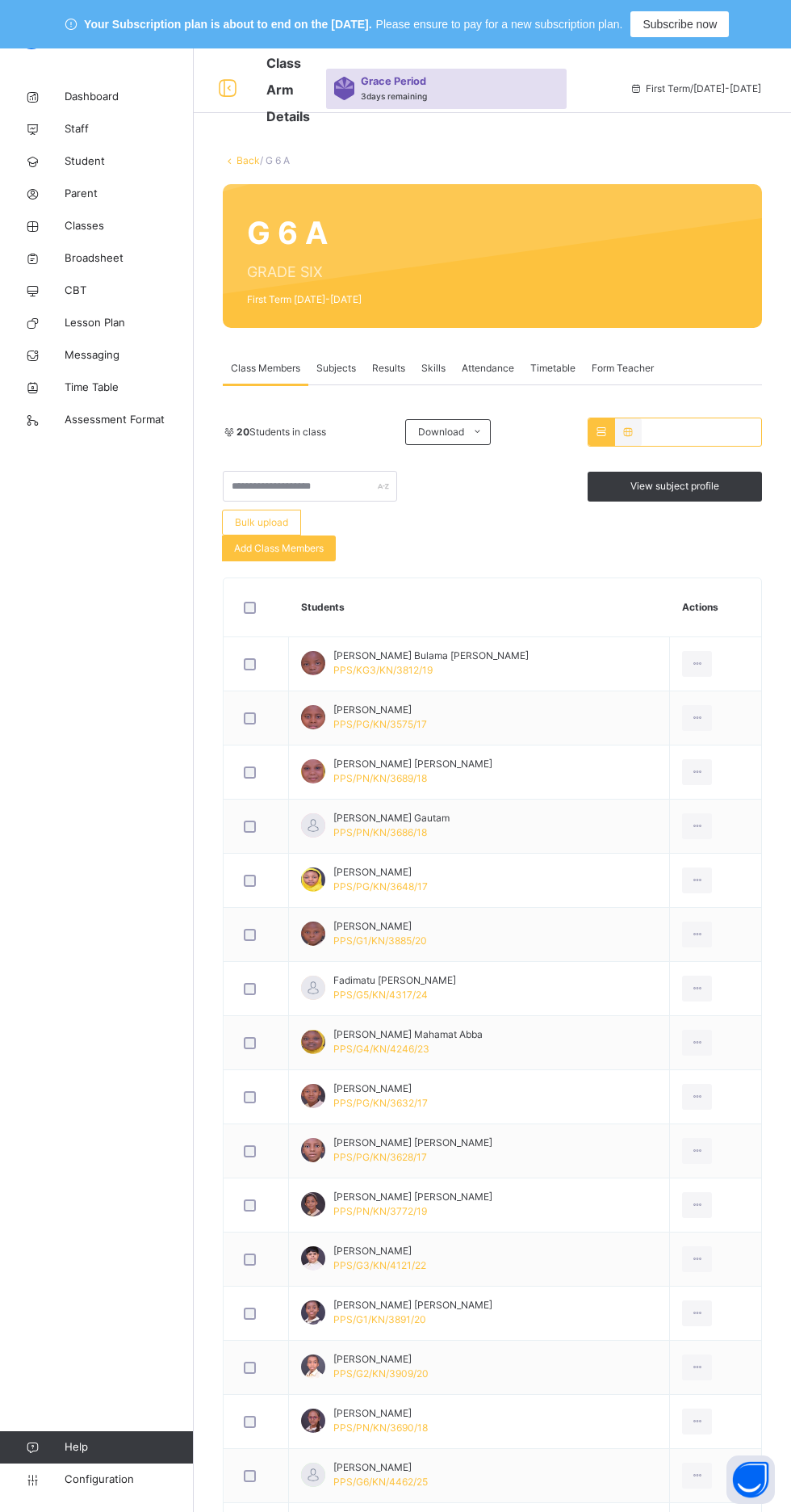
click at [241, 159] on link "Back" at bounding box center [248, 160] width 24 height 12
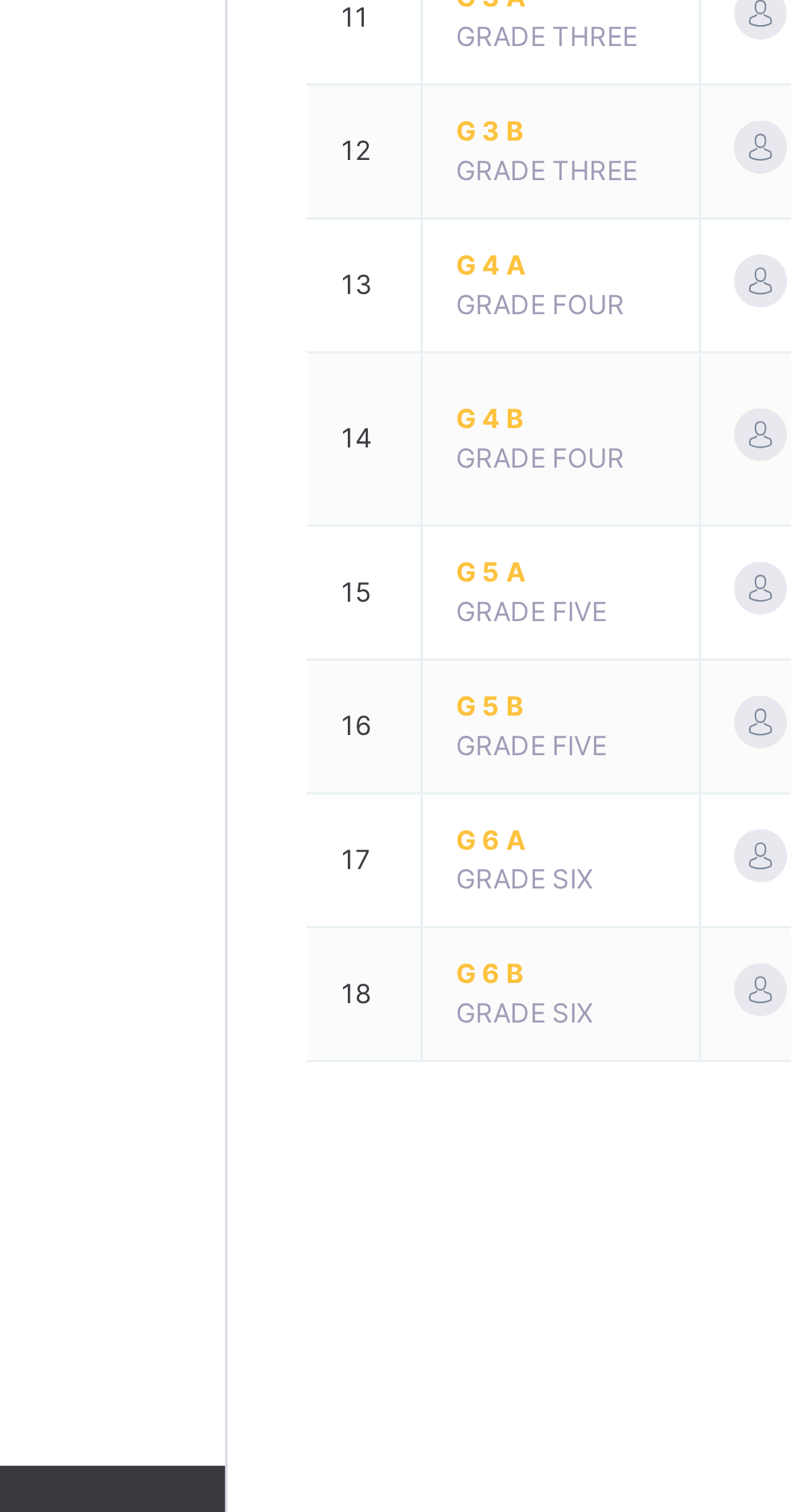
click at [294, 1095] on span "G 5 A" at bounding box center [316, 1102] width 78 height 15
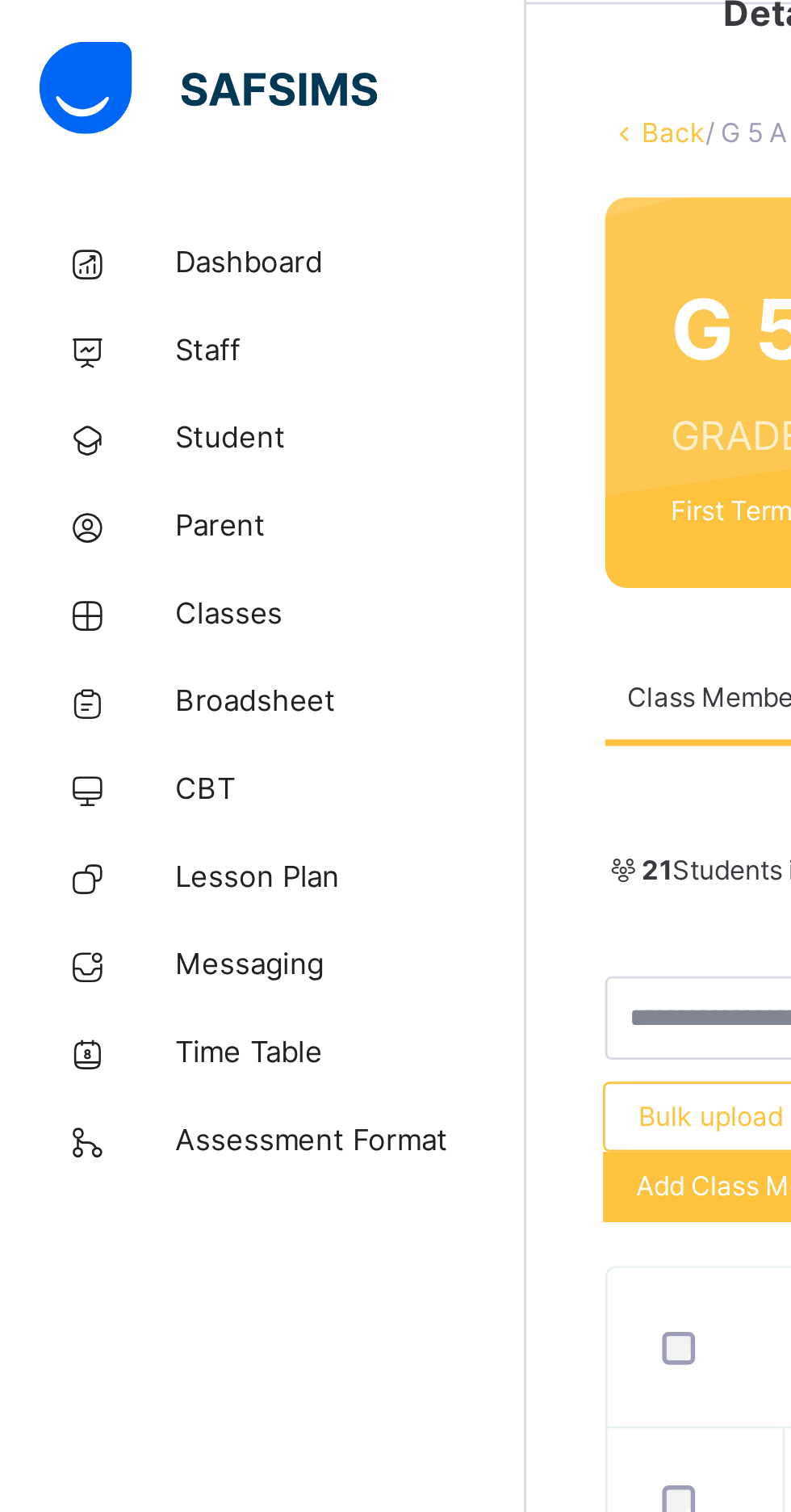
scroll to position [36, 0]
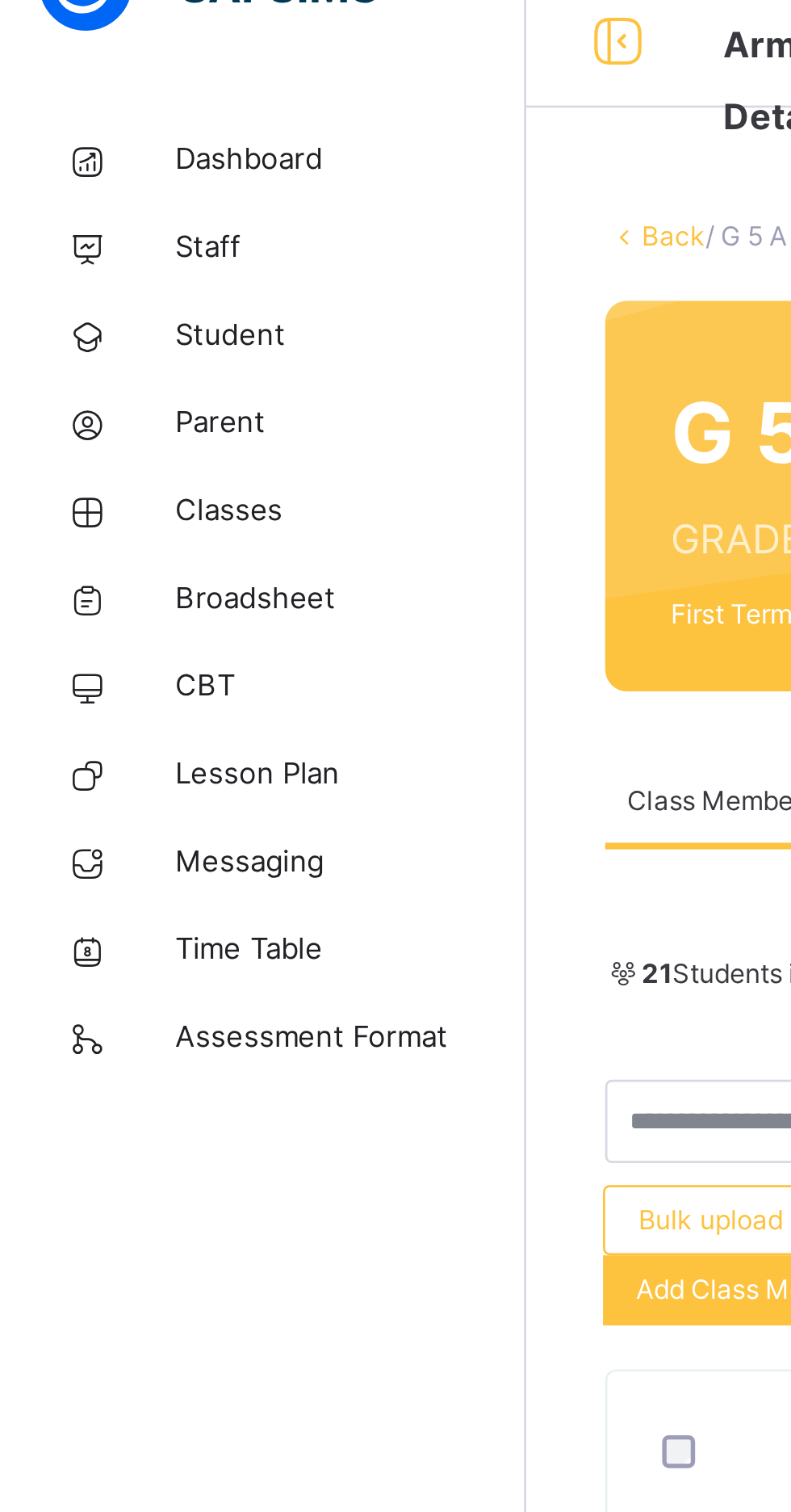
click at [84, 159] on span "Student" at bounding box center [129, 161] width 129 height 17
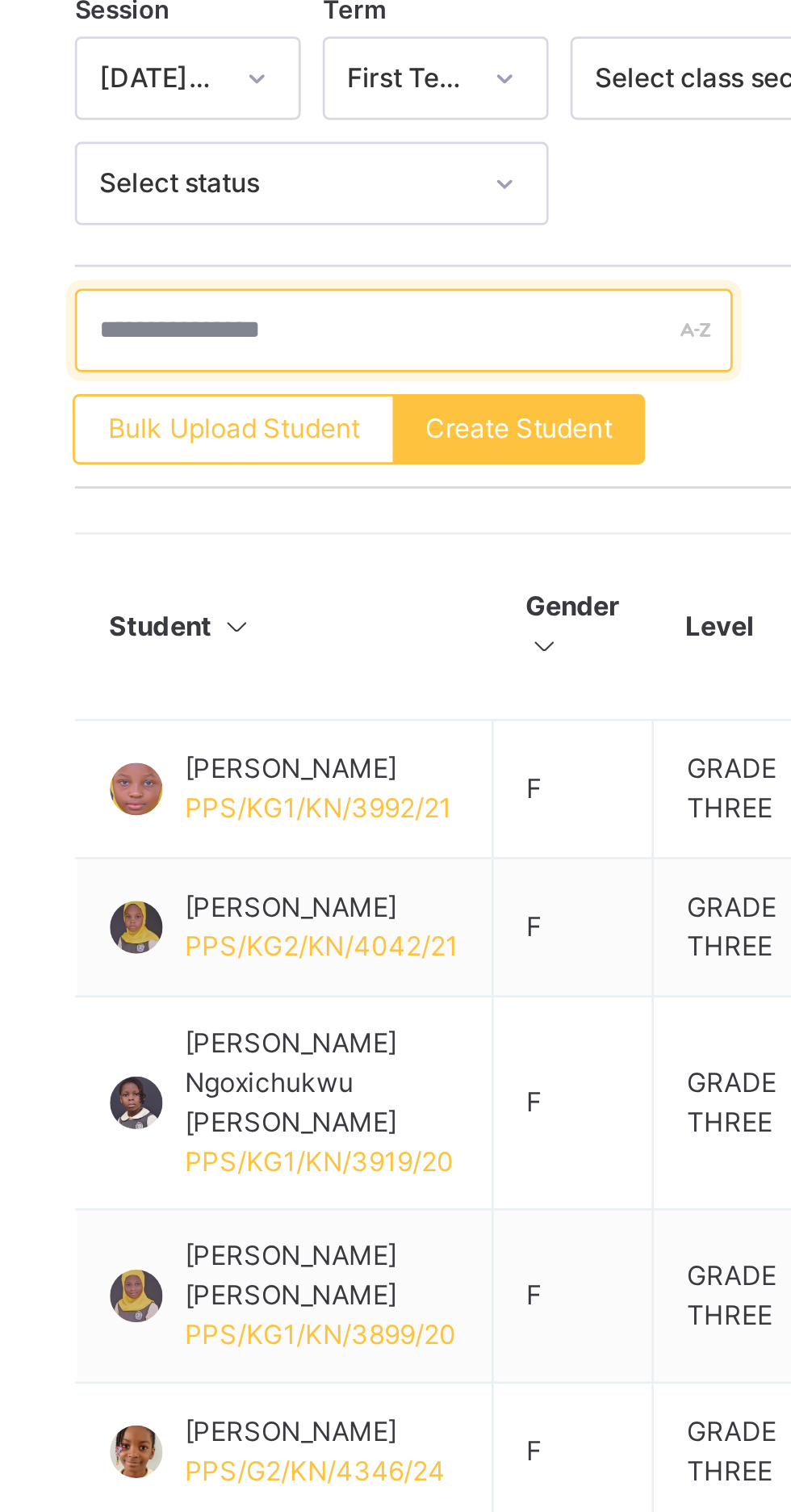
click at [244, 617] on input "text" at bounding box center [344, 612] width 242 height 31
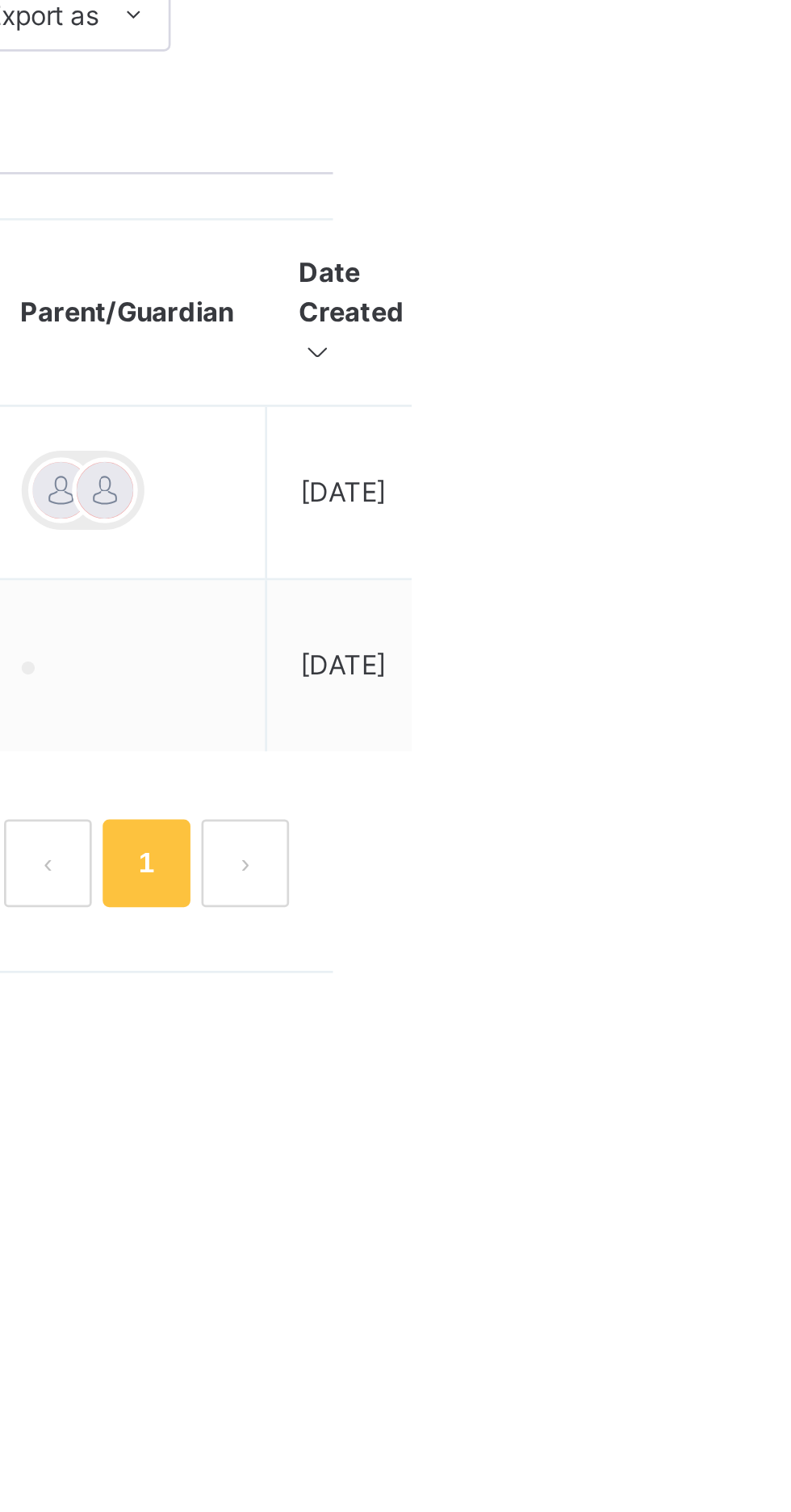
type input "****"
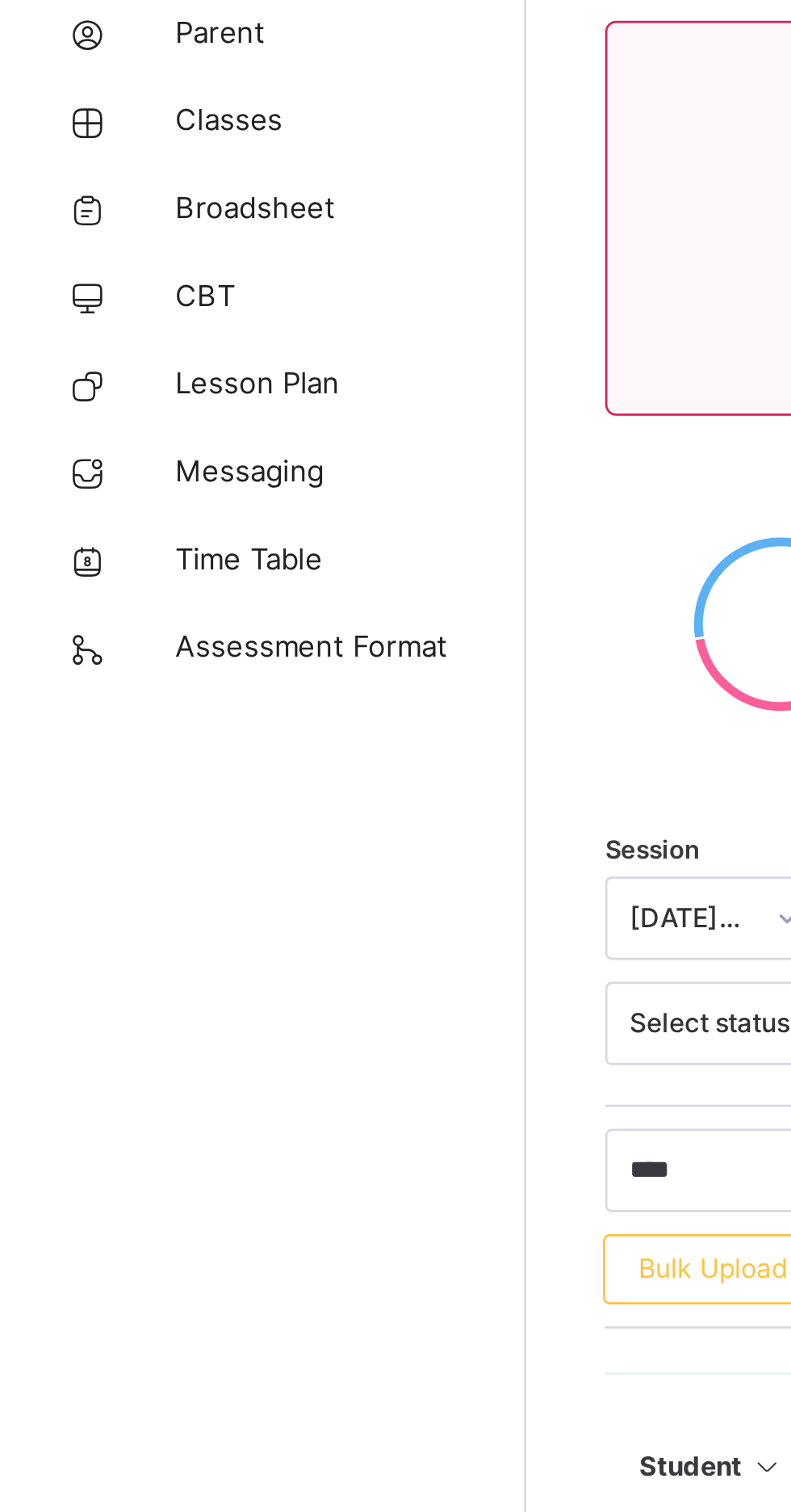
click at [71, 221] on span "Classes" at bounding box center [129, 226] width 129 height 17
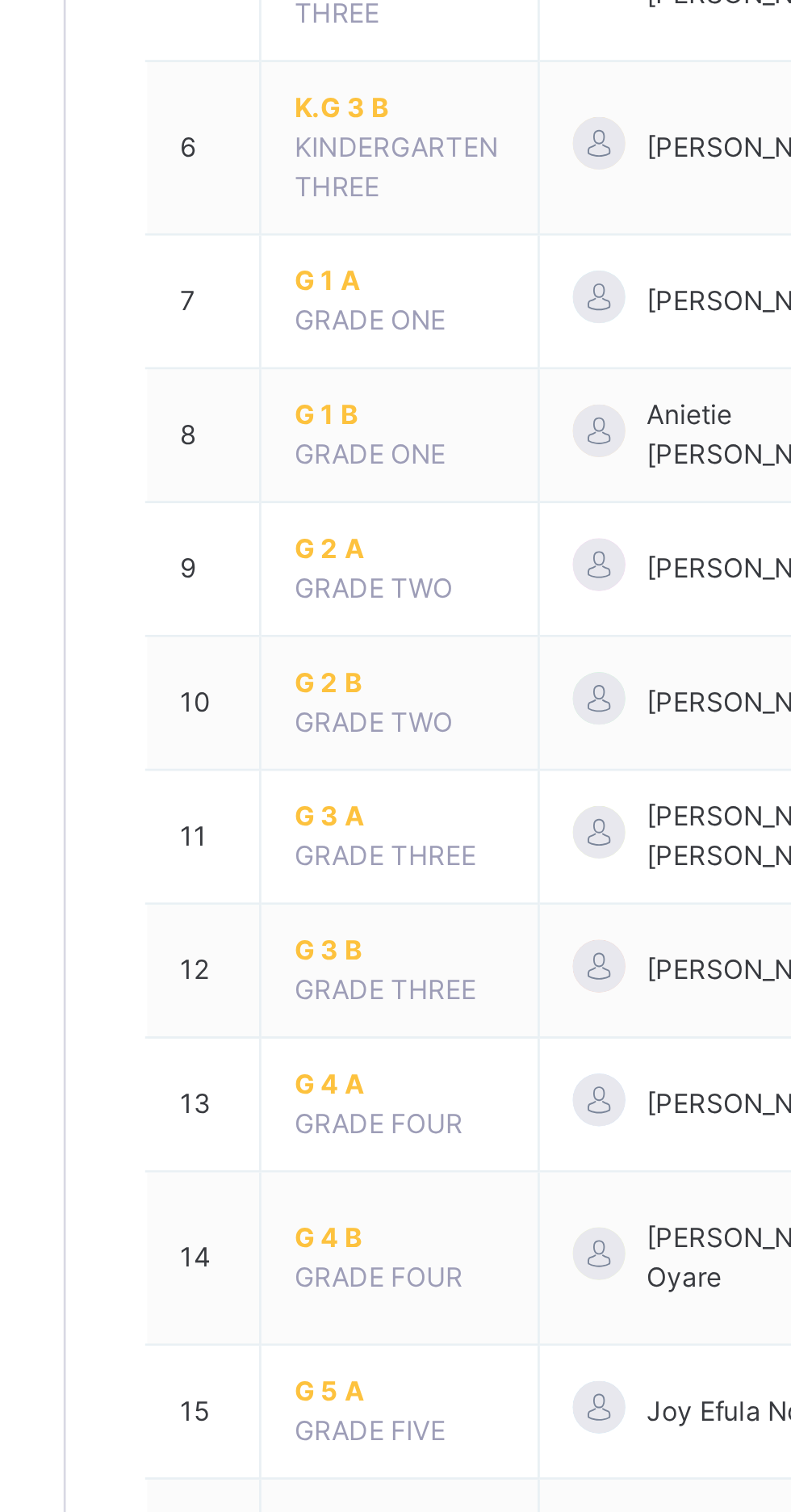
click at [289, 986] on span "G 4 A" at bounding box center [316, 989] width 78 height 15
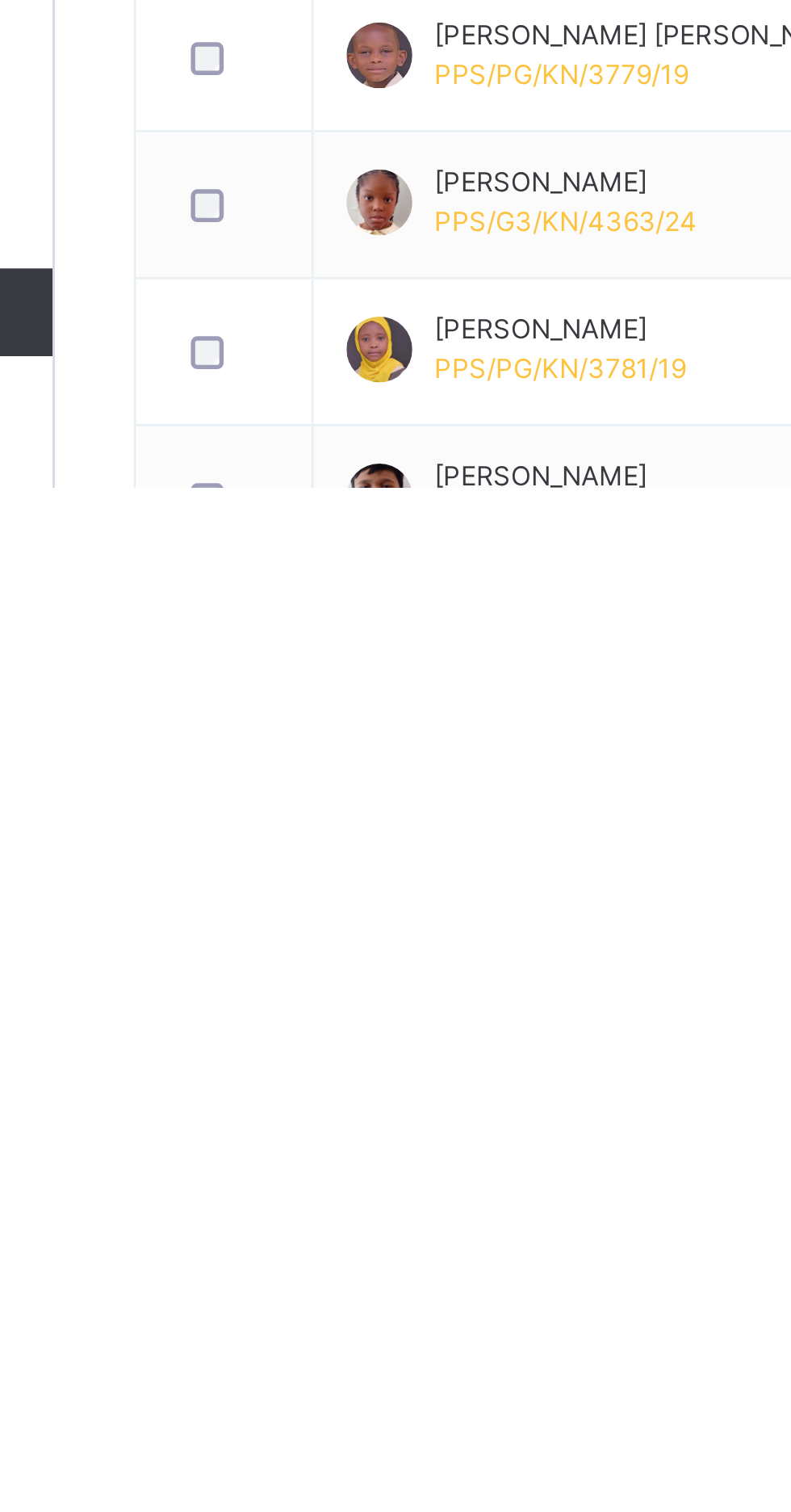
scroll to position [252, 0]
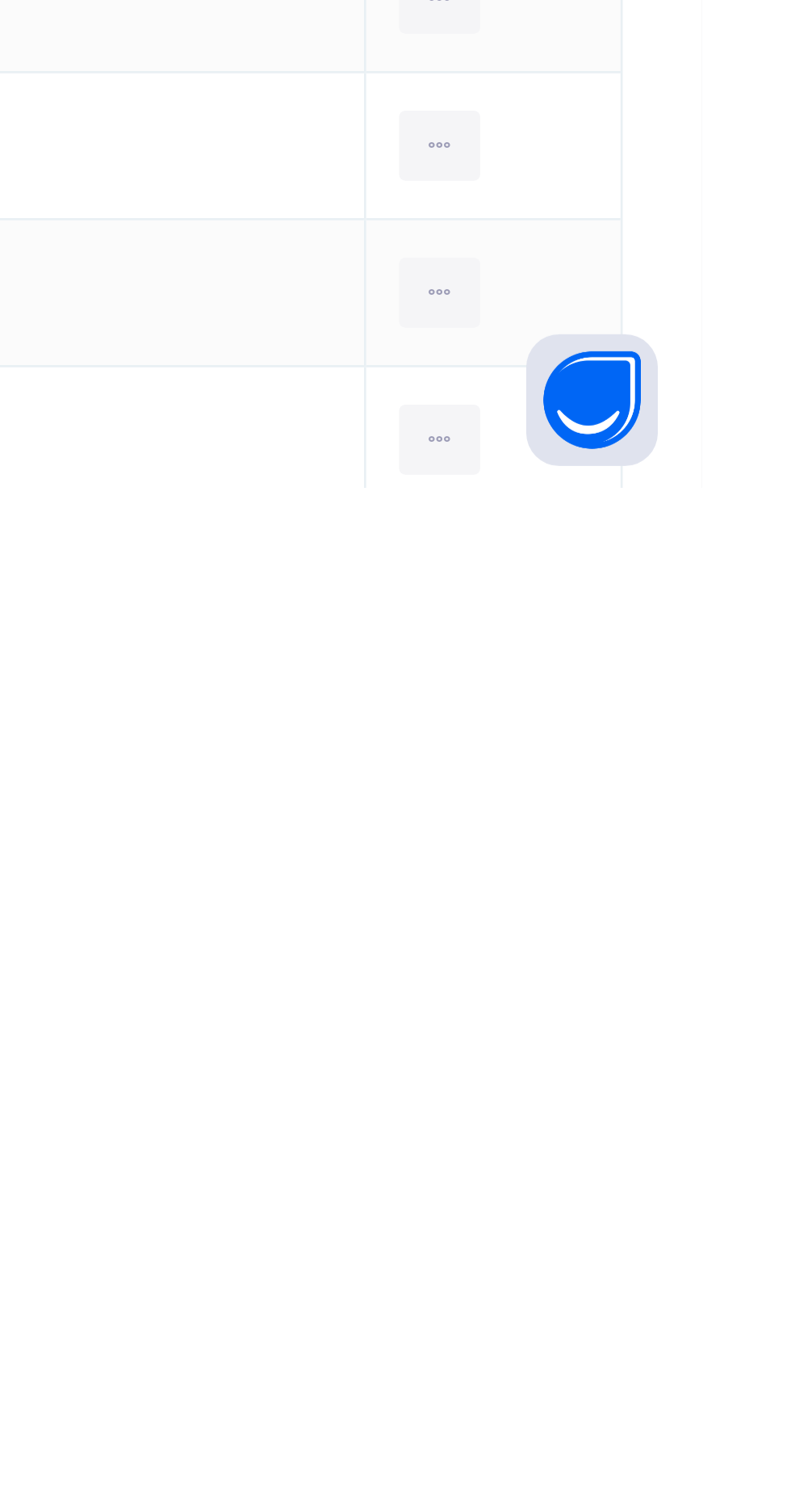
click at [0, 0] on div "Remove from Class" at bounding box center [0, 0] width 0 height 0
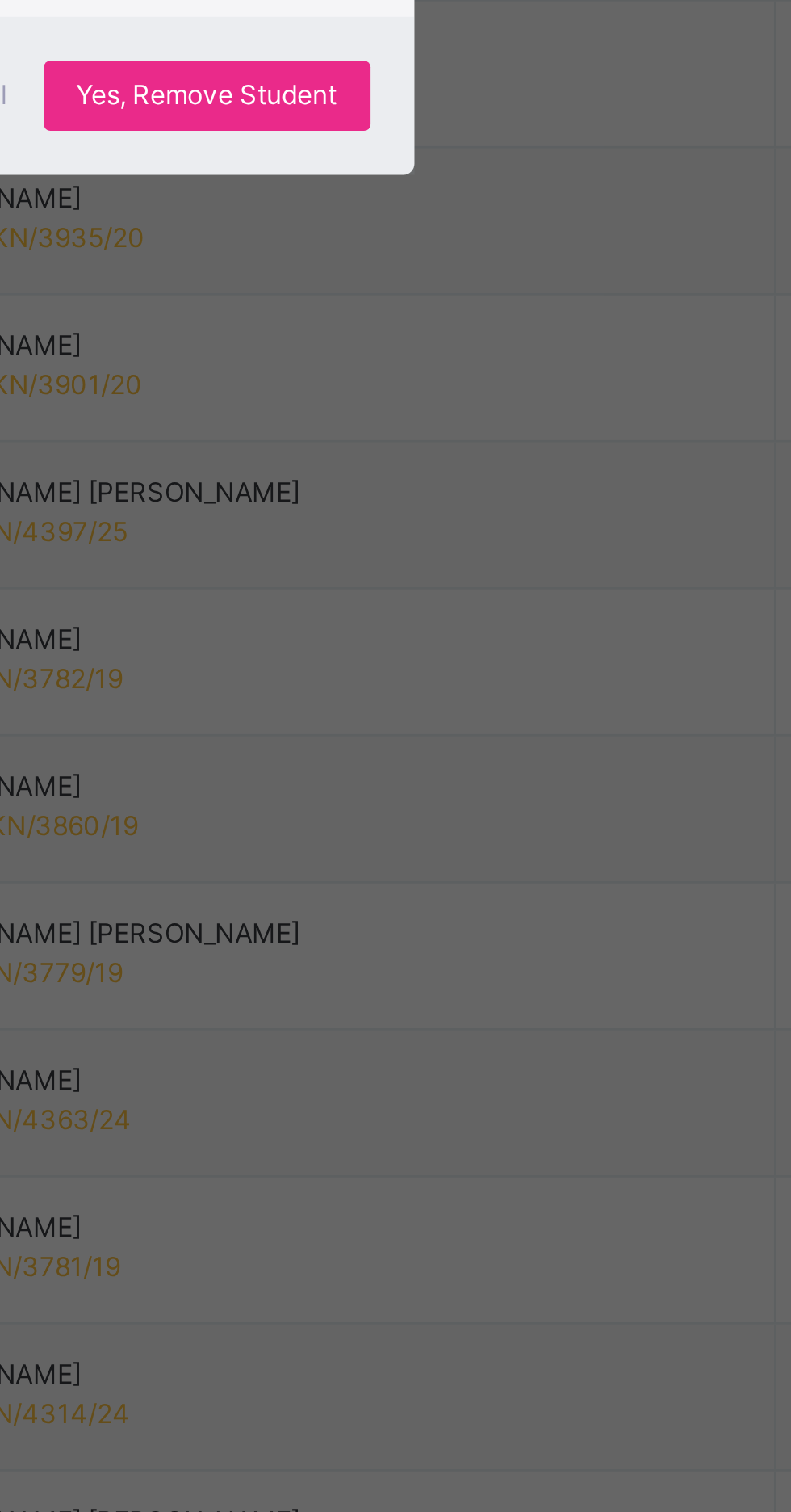
scroll to position [390, 0]
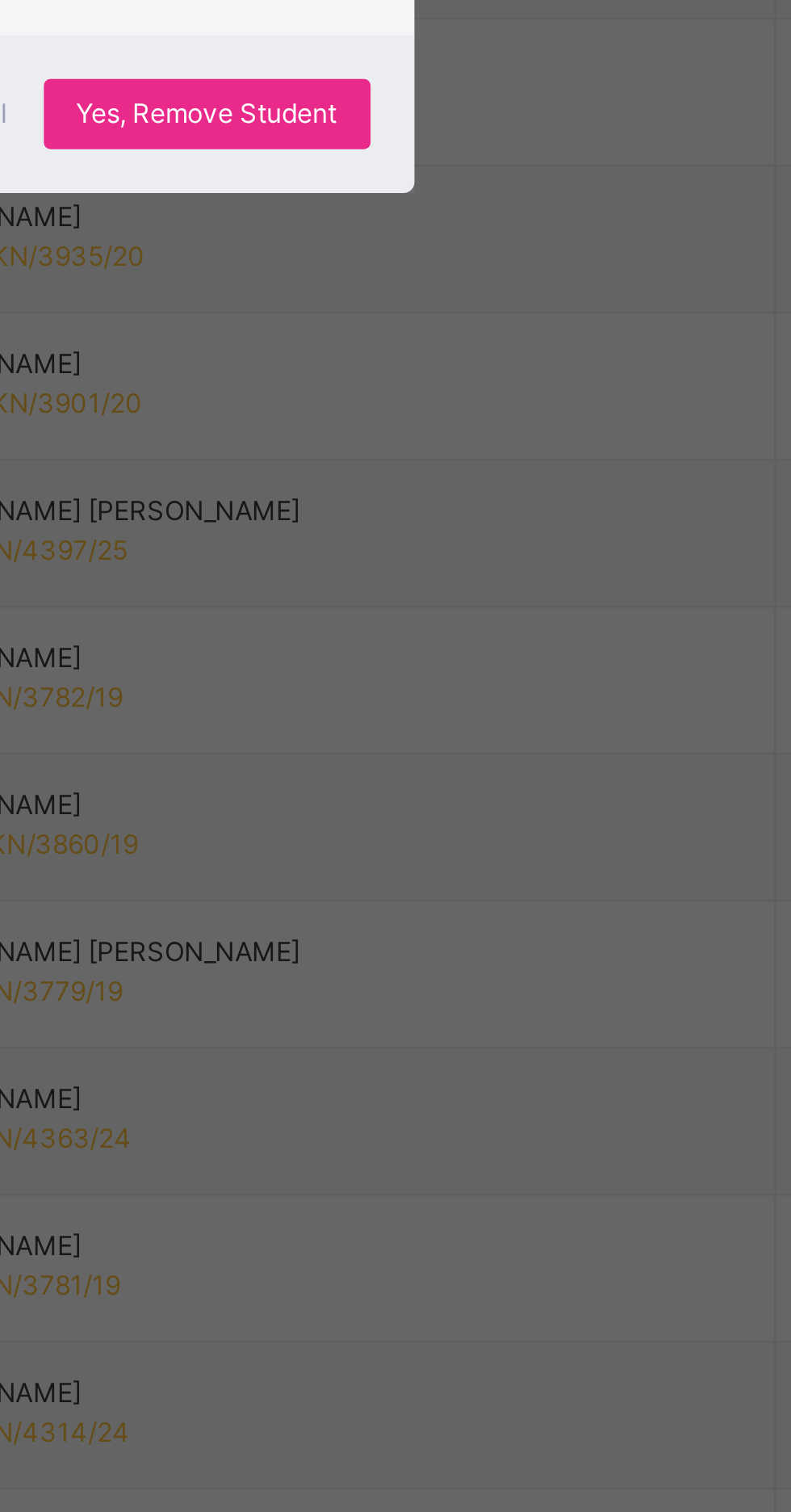
click at [554, 1034] on div "× Remove Student From Class This action would delete Ummukulthum Shekarau from …" at bounding box center [396, 756] width 791 height 1512
click at [506, 831] on span "Yes, Remove Student" at bounding box center [458, 824] width 96 height 15
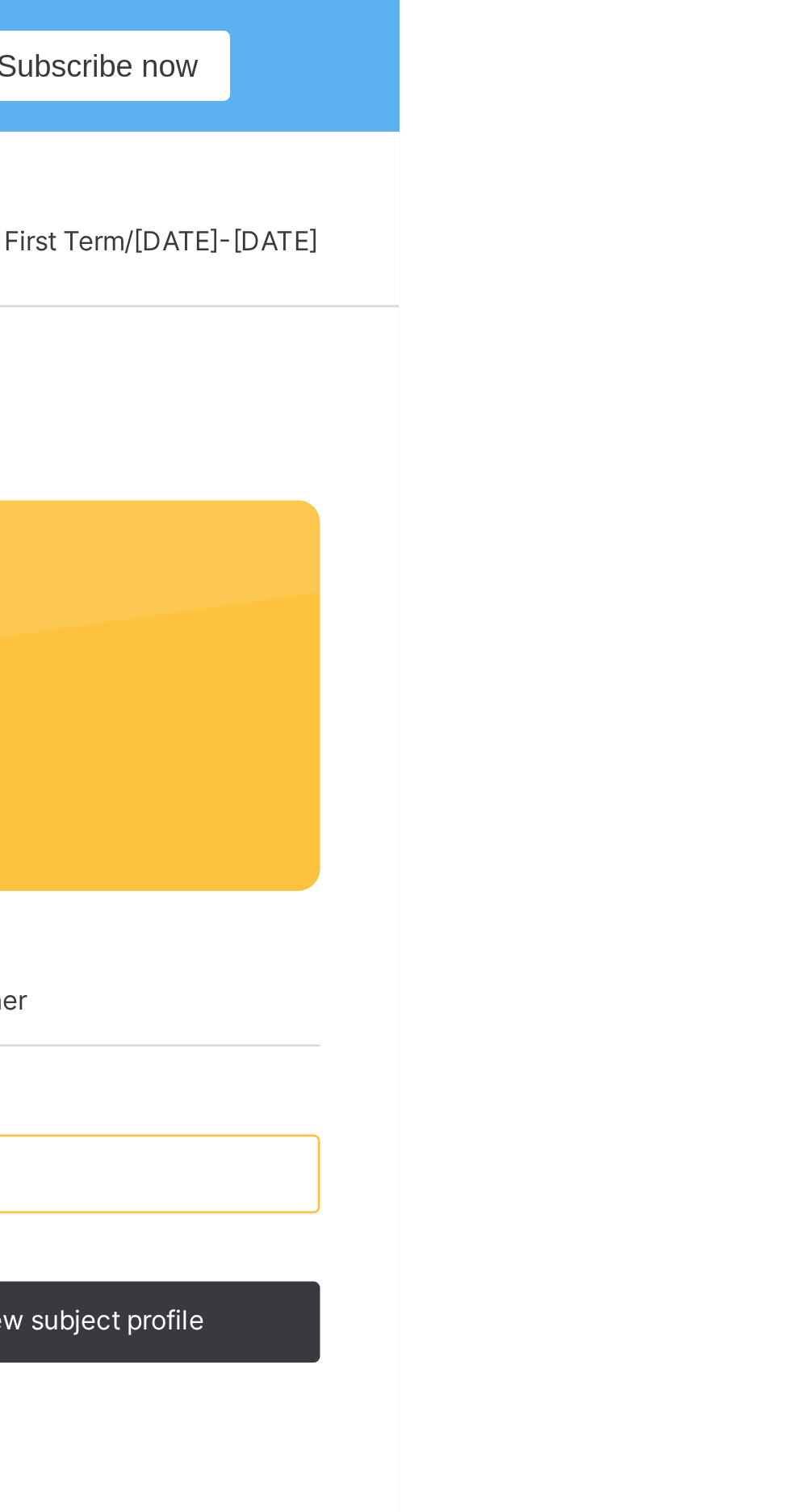
scroll to position [0, 0]
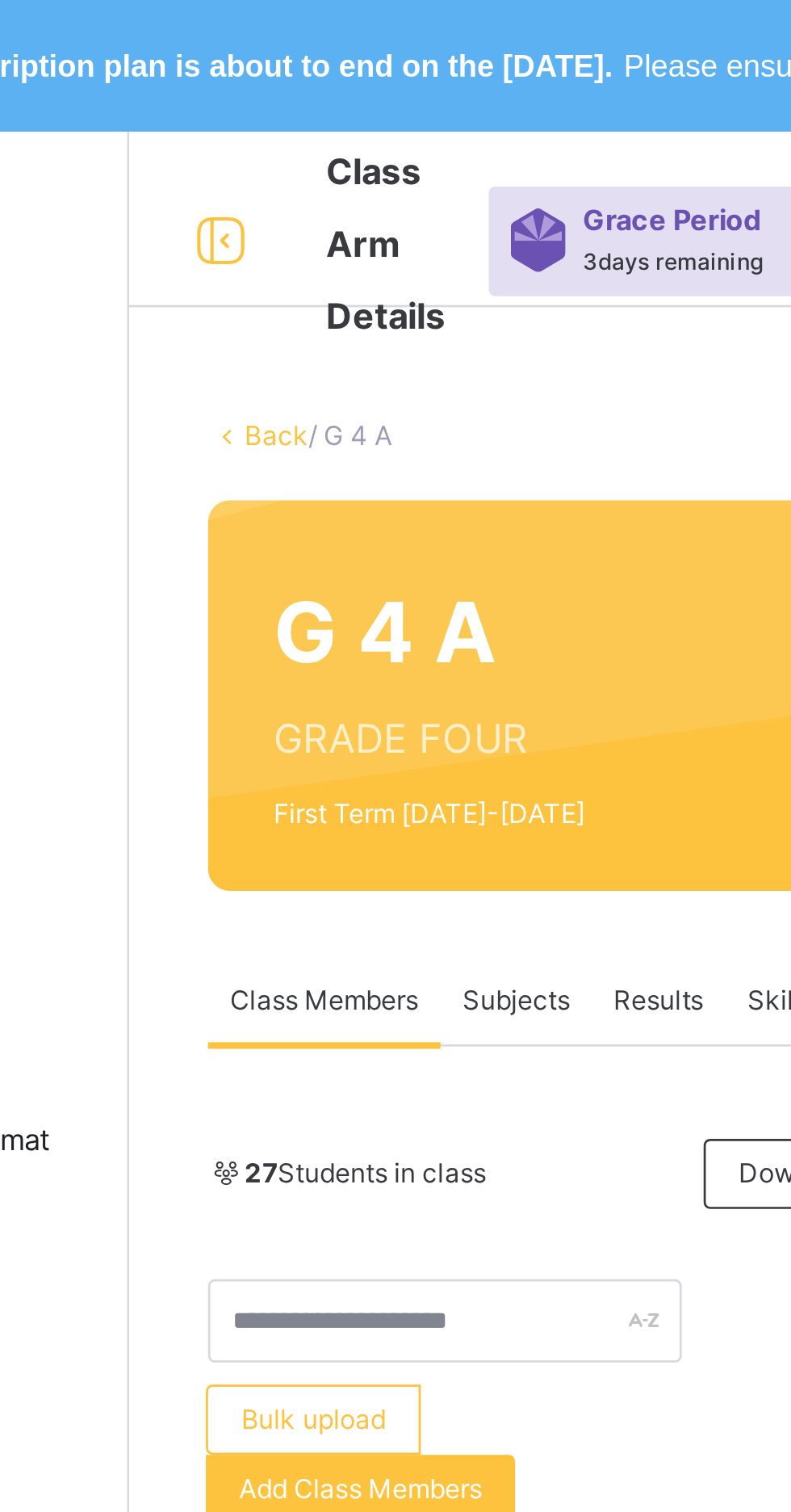
click at [240, 159] on link "Back" at bounding box center [248, 160] width 24 height 12
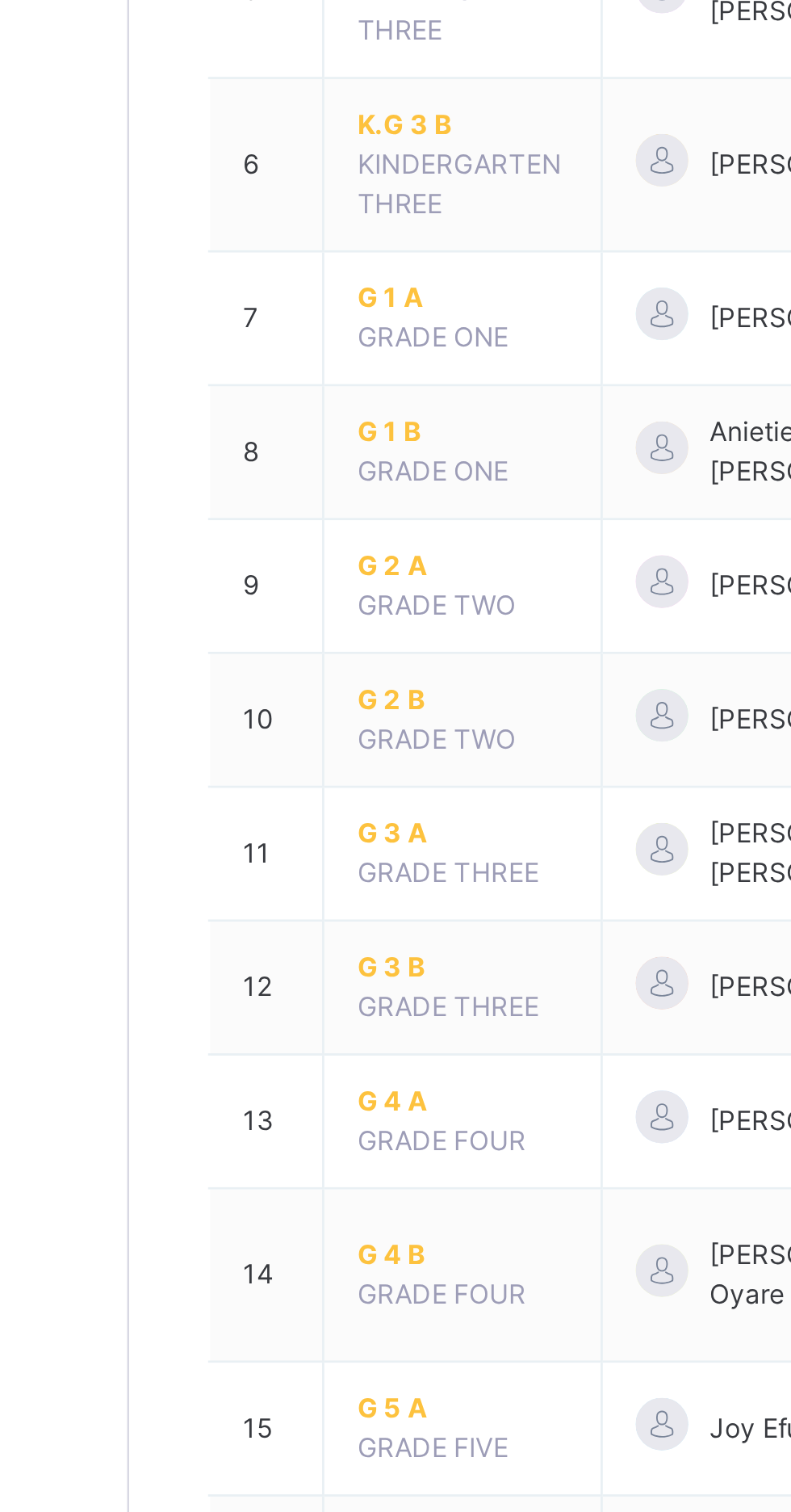
click at [294, 1095] on span "G 5 A" at bounding box center [316, 1102] width 78 height 15
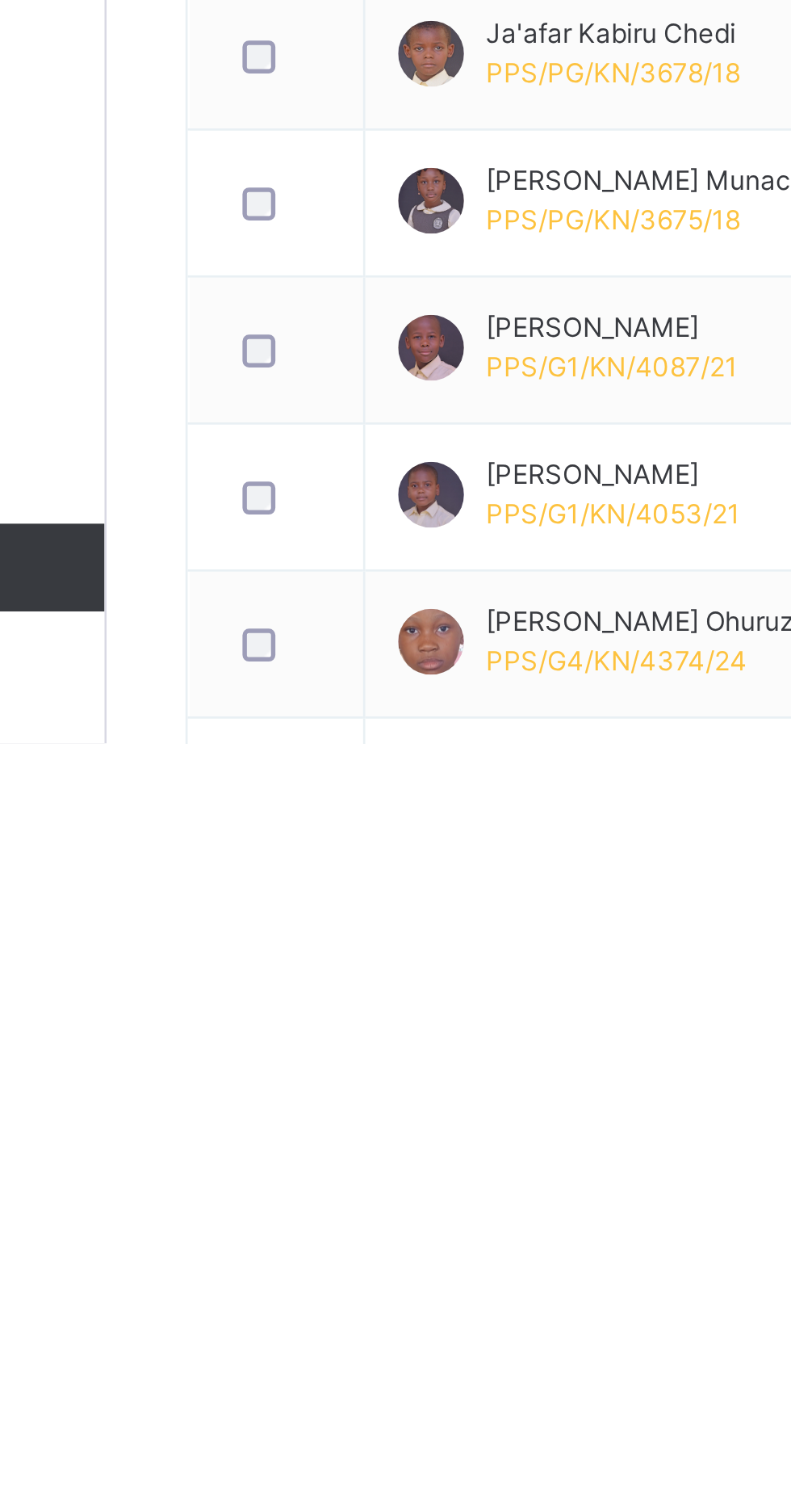
click at [267, 545] on span "Add Class Members" at bounding box center [279, 548] width 90 height 15
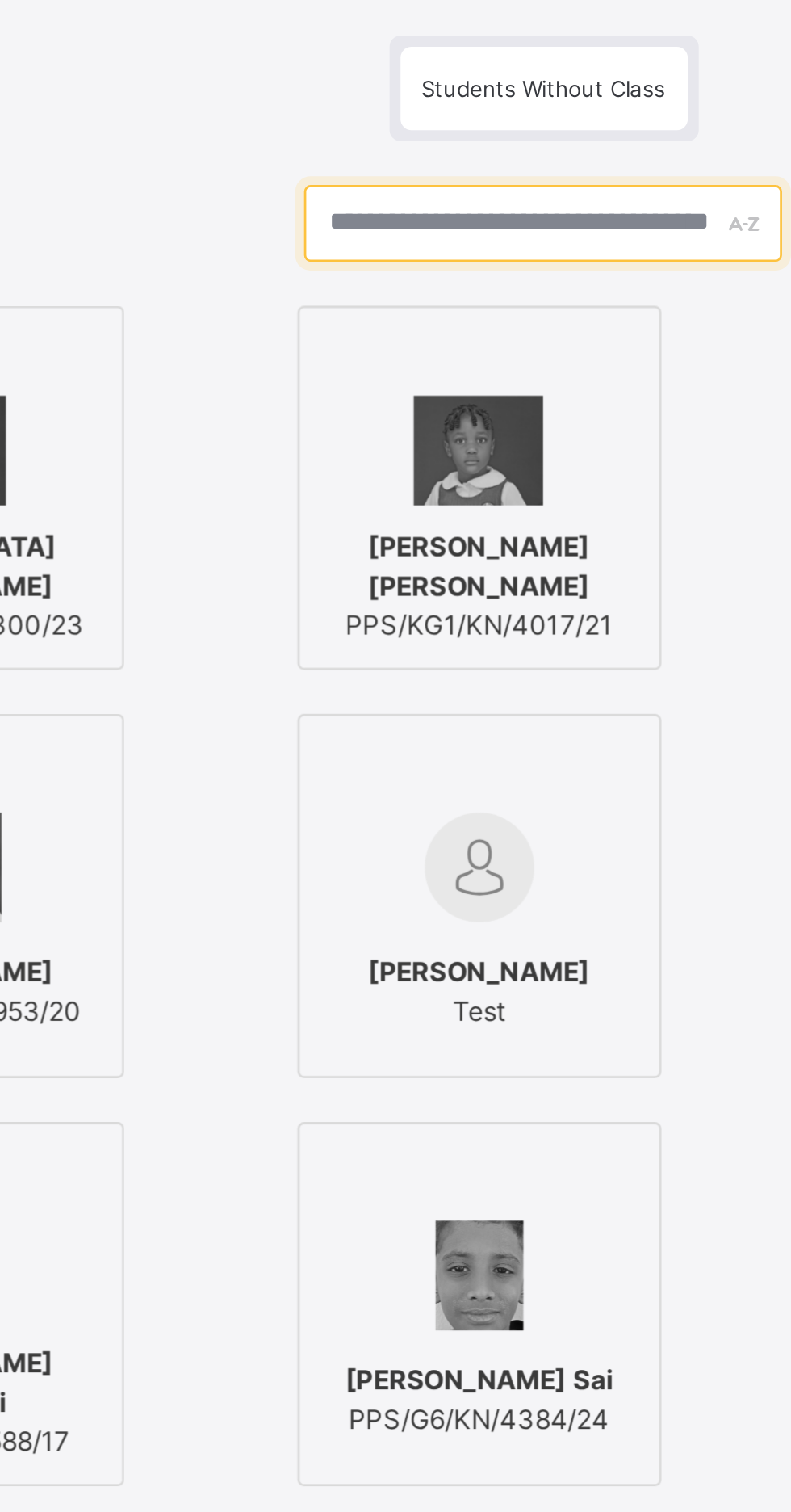
click at [451, 450] on input "text" at bounding box center [395, 436] width 175 height 28
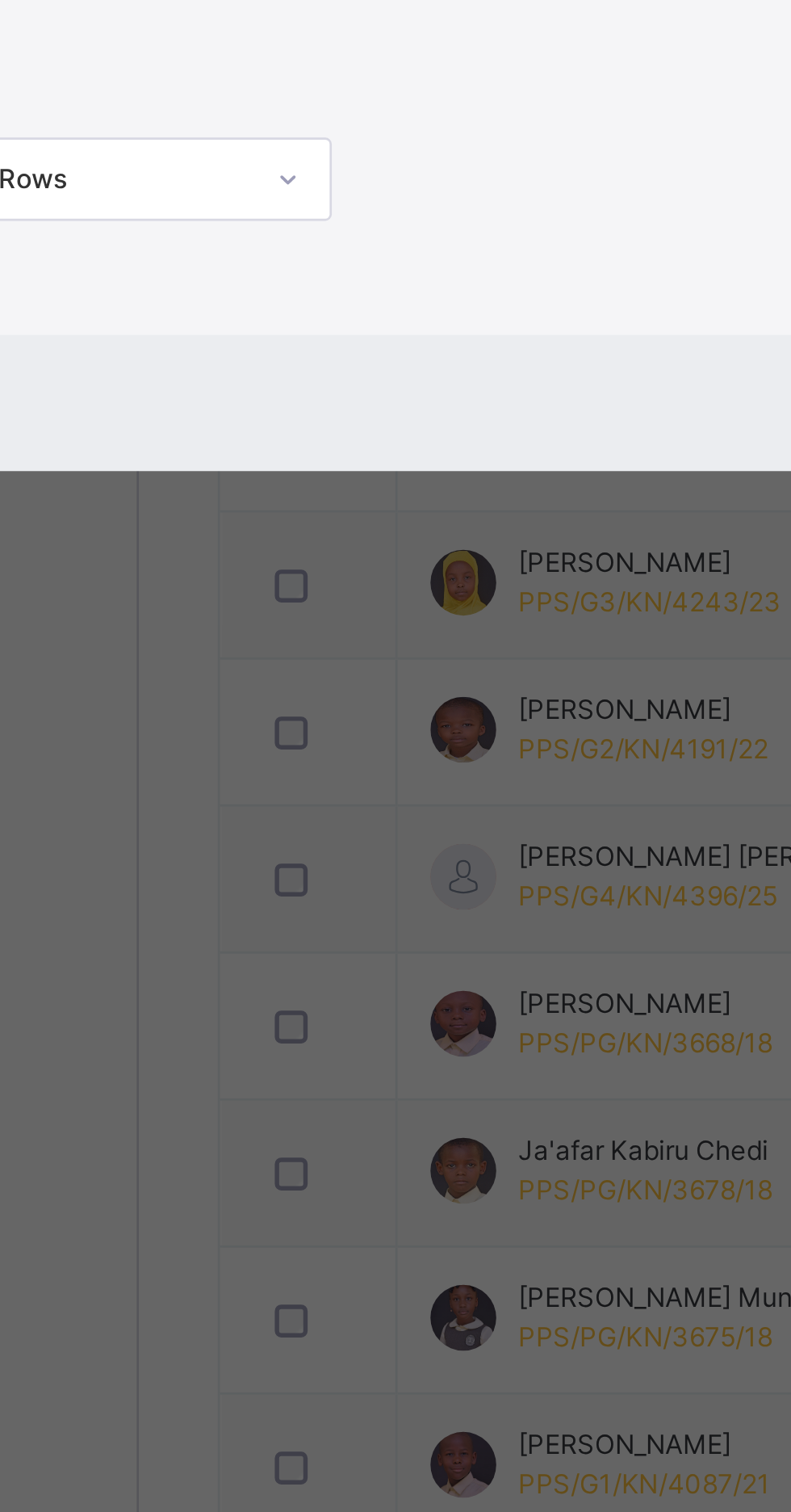
type input "****"
click at [194, 768] on img at bounding box center [174, 748] width 40 height 40
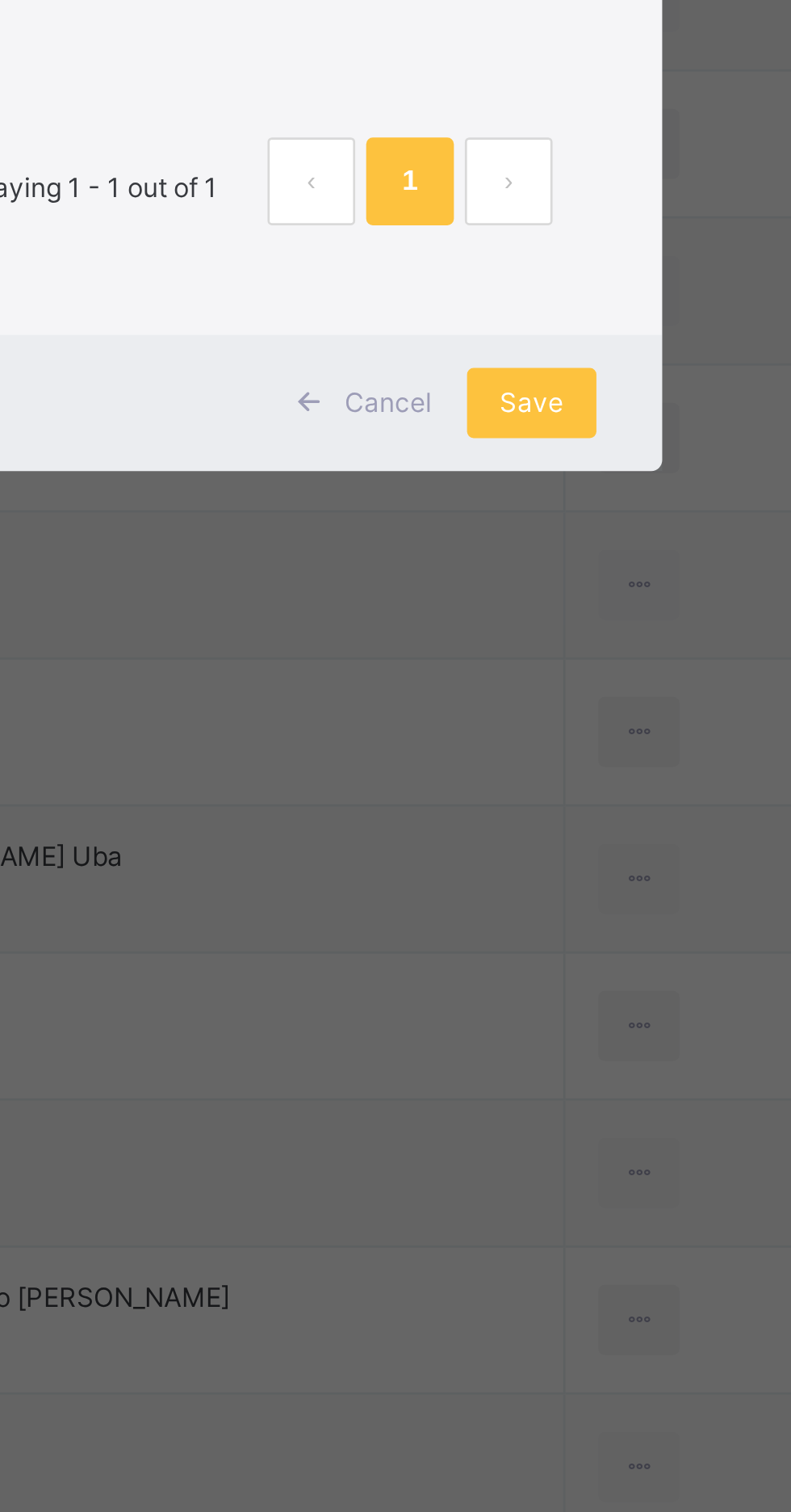
click at [676, 983] on span "Save" at bounding box center [664, 975] width 24 height 15
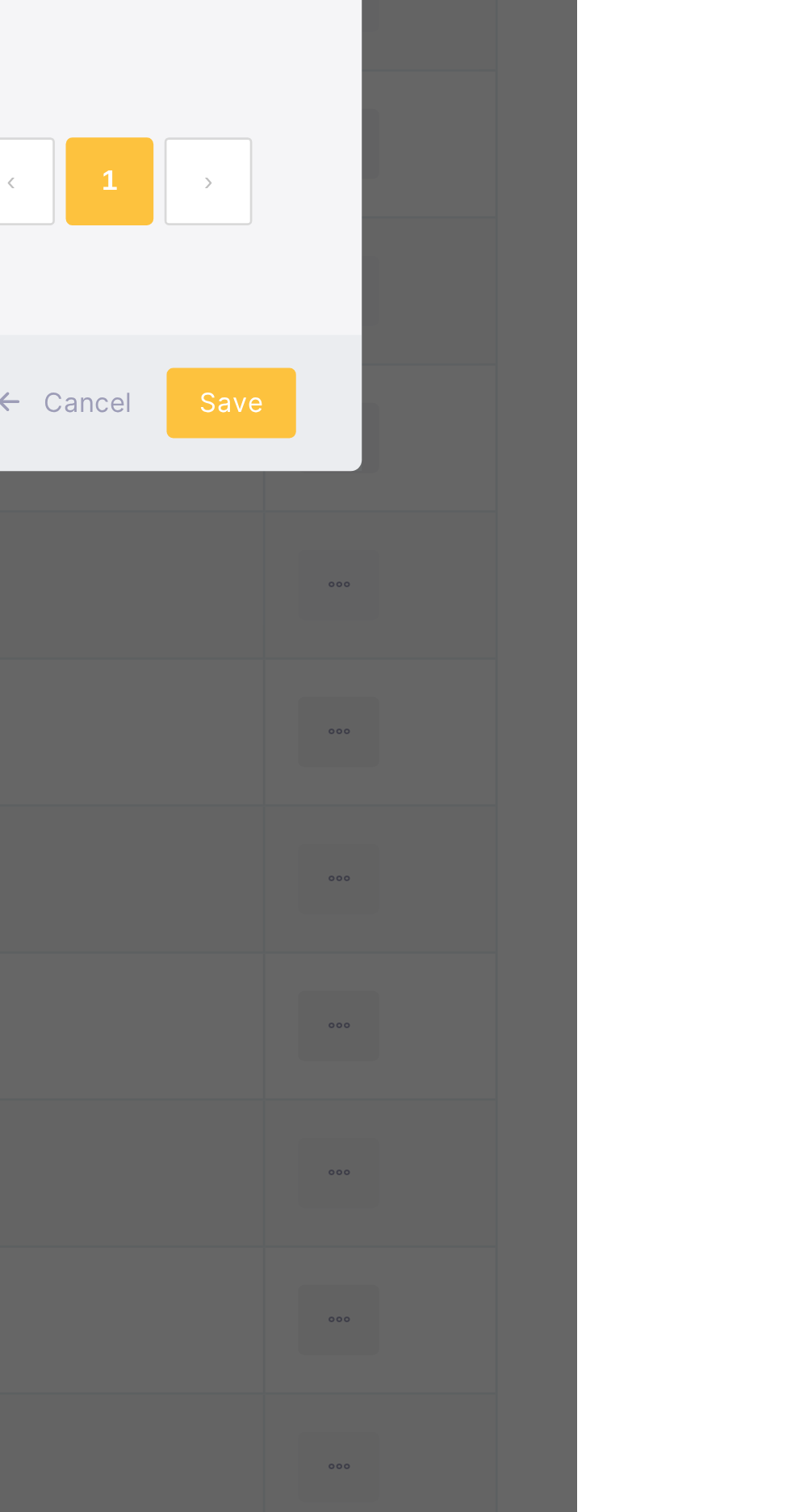
click at [676, 983] on span "Save" at bounding box center [664, 975] width 24 height 15
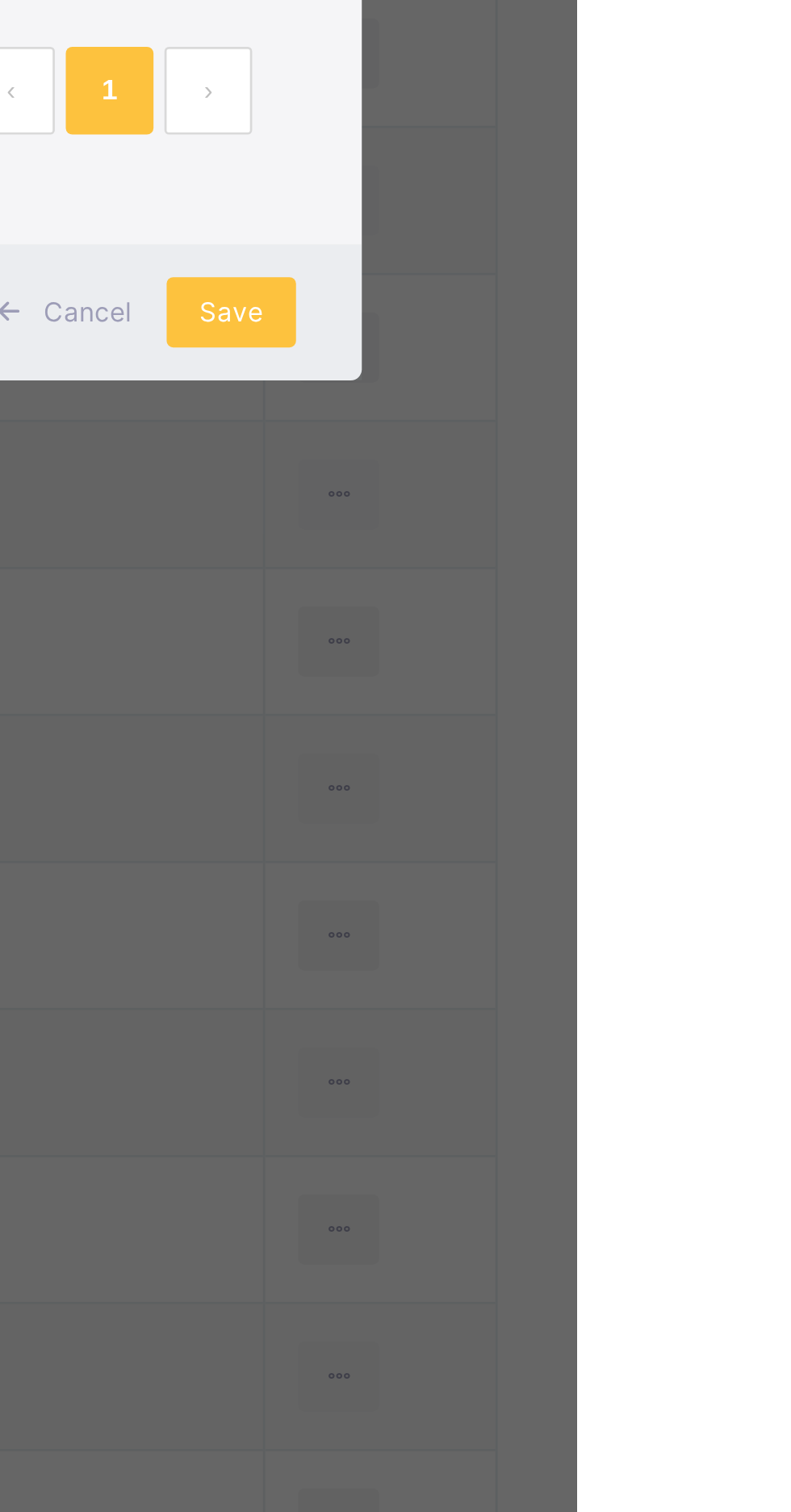
click at [676, 983] on span "Save" at bounding box center [664, 975] width 24 height 15
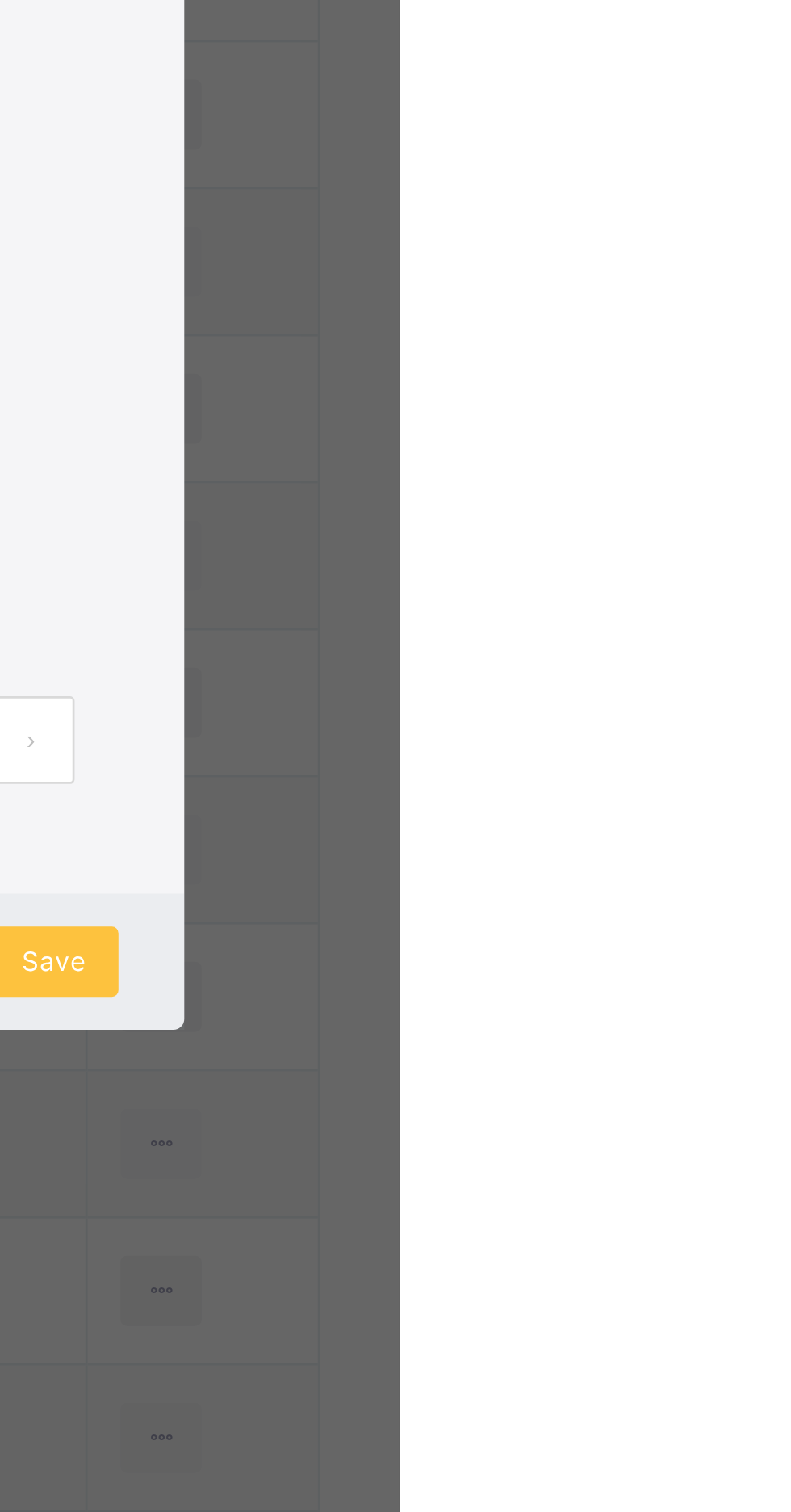
click at [676, 983] on span "Save" at bounding box center [664, 975] width 24 height 15
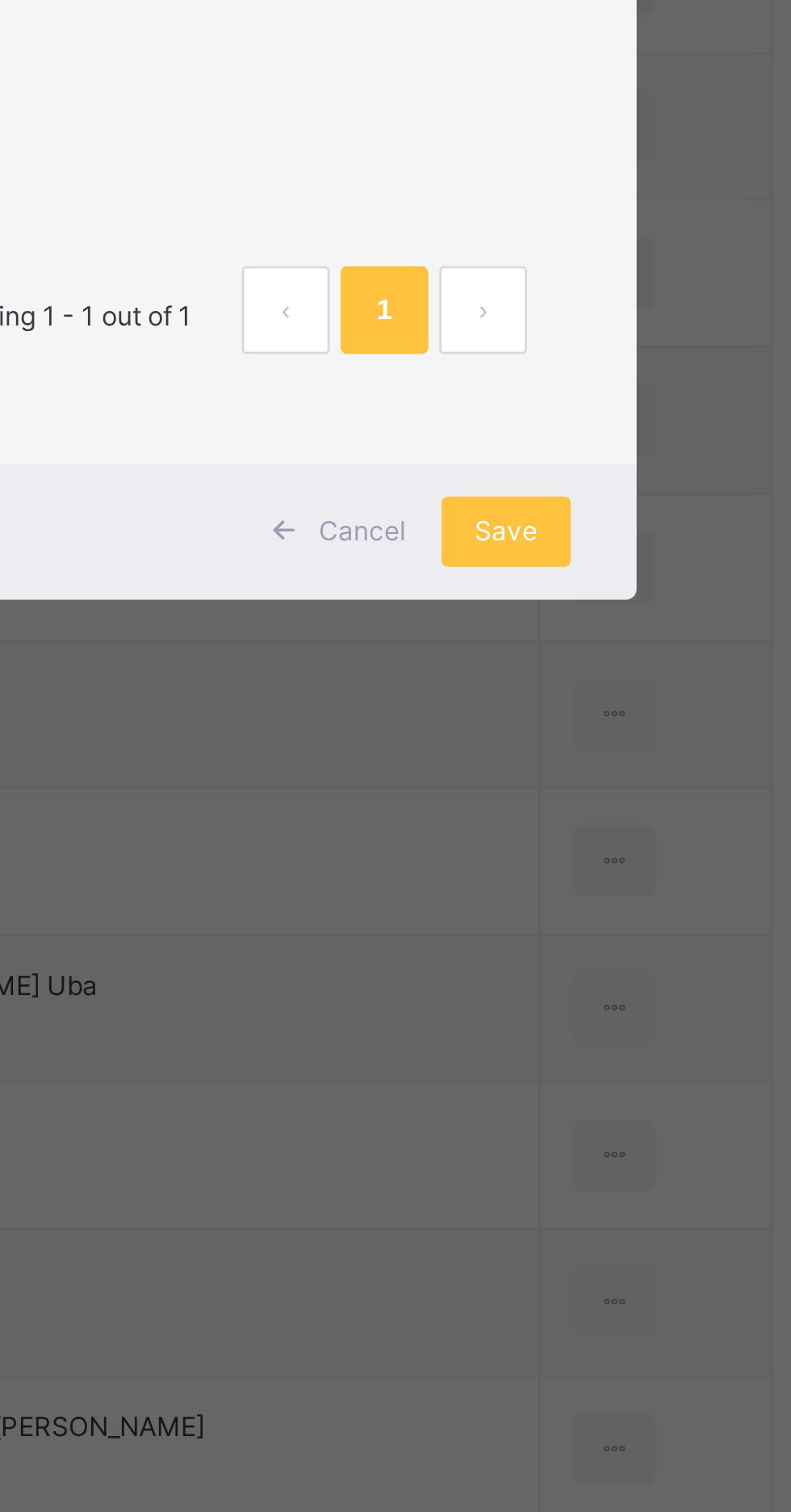
click at [735, 1197] on div "× Add Student Students Without Class **** Ummukulthum Shekarau PPS/G5/KN/4466/2…" at bounding box center [396, 756] width 791 height 1512
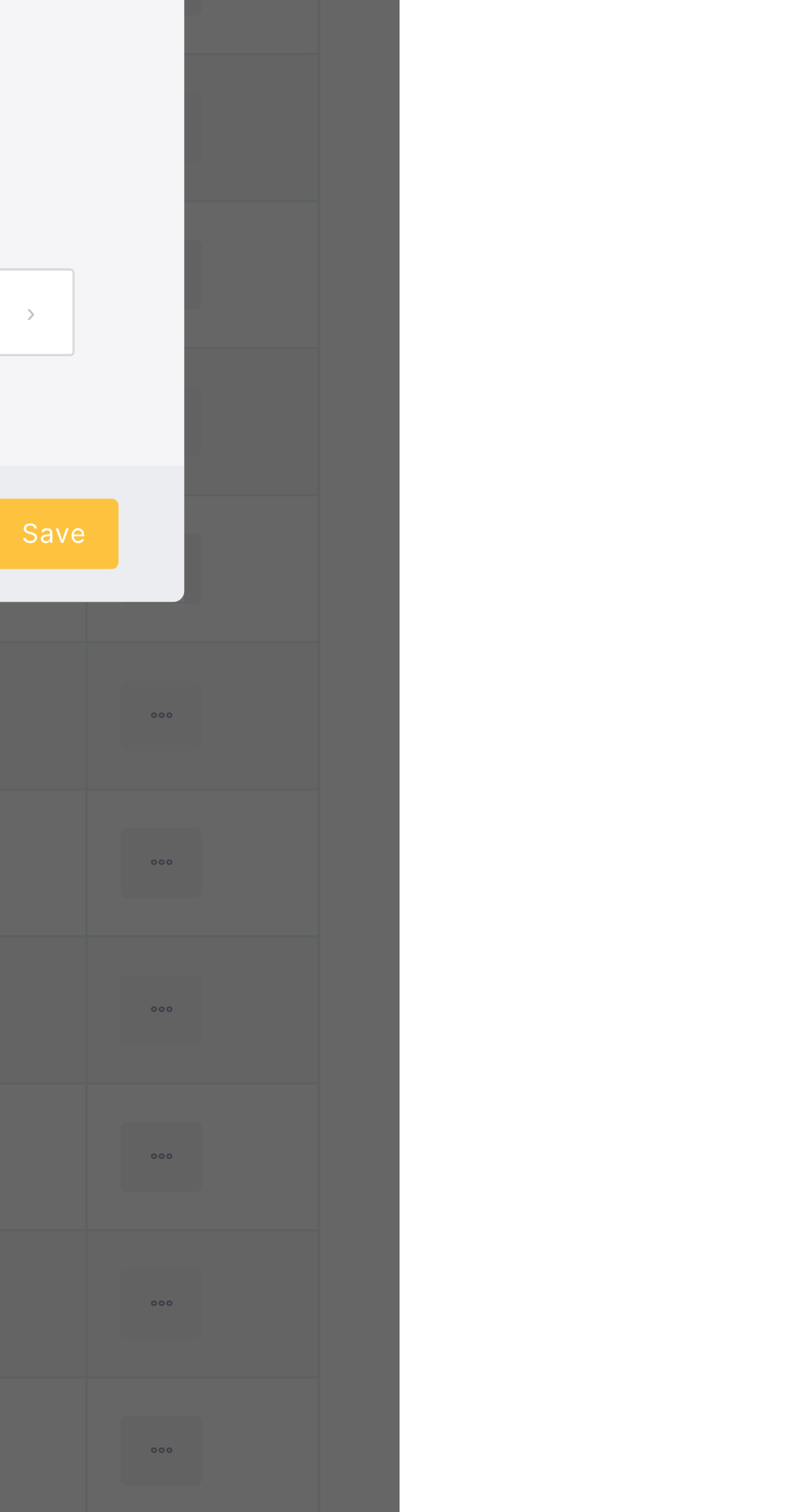
click at [676, 983] on span "Save" at bounding box center [664, 975] width 24 height 15
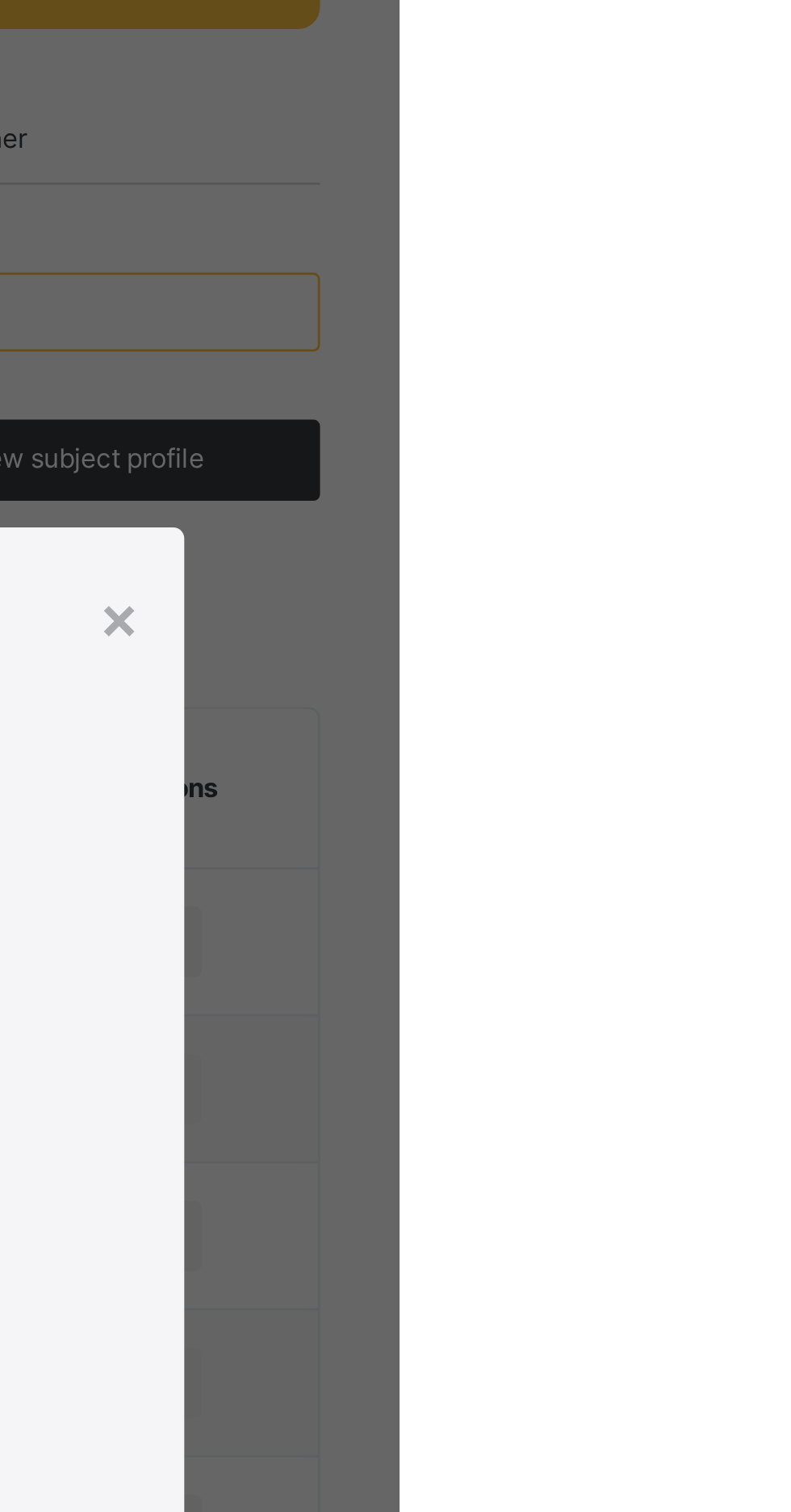
click at [767, 681] on div "× Add Student Students Without Class **** Ummukulthum Shekarau PPS/G5/KN/4466/2…" at bounding box center [396, 756] width 791 height 1512
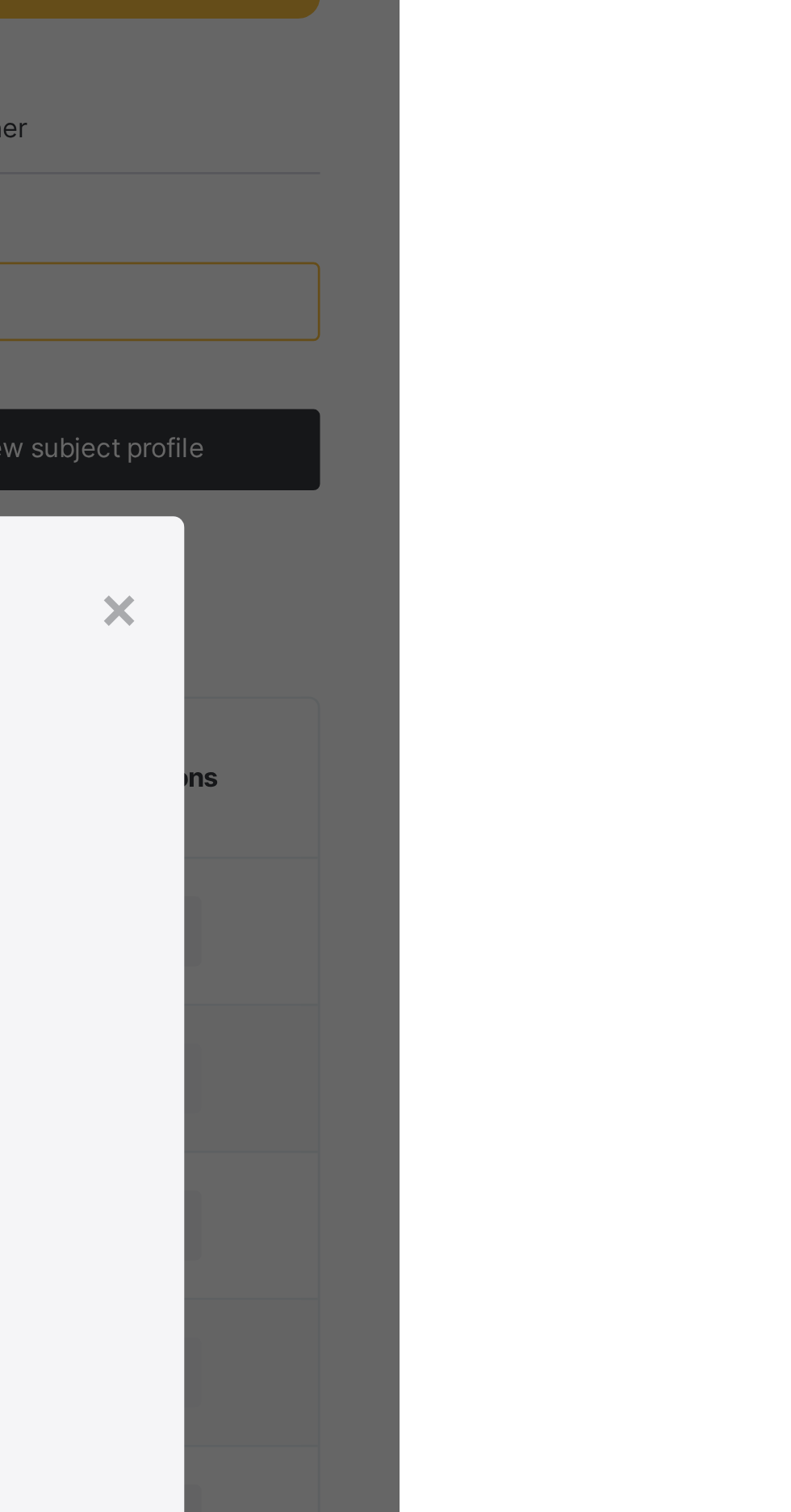
click at [765, 695] on div "× Add Student Students Without Class **** Ummukulthum Shekarau PPS/G5/KN/4466/2…" at bounding box center [396, 756] width 791 height 1512
click at [696, 561] on div "×" at bounding box center [688, 544] width 16 height 34
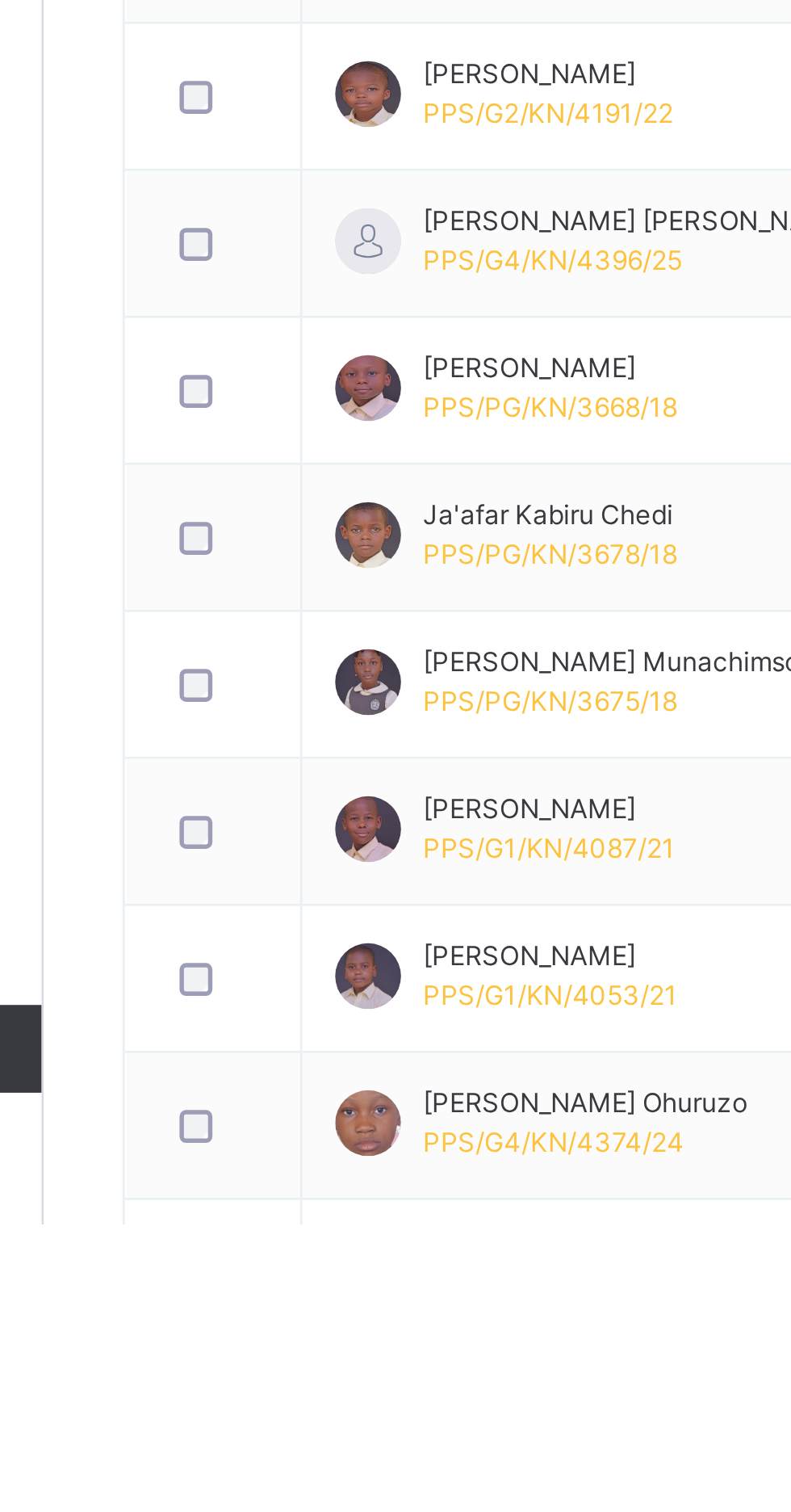
click at [80, 165] on span "Student" at bounding box center [129, 161] width 129 height 17
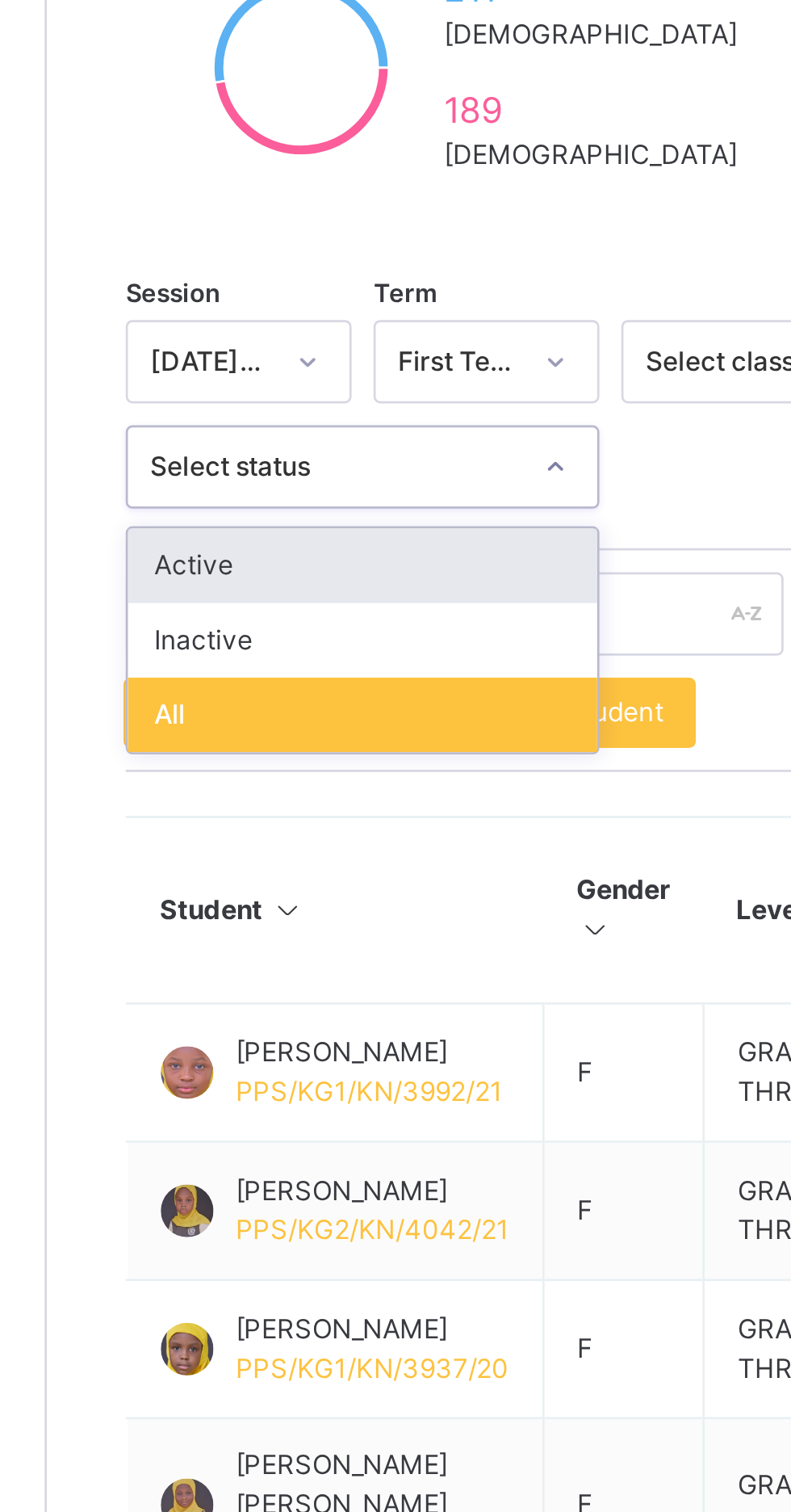
click at [254, 618] on div "Inactive" at bounding box center [310, 622] width 172 height 28
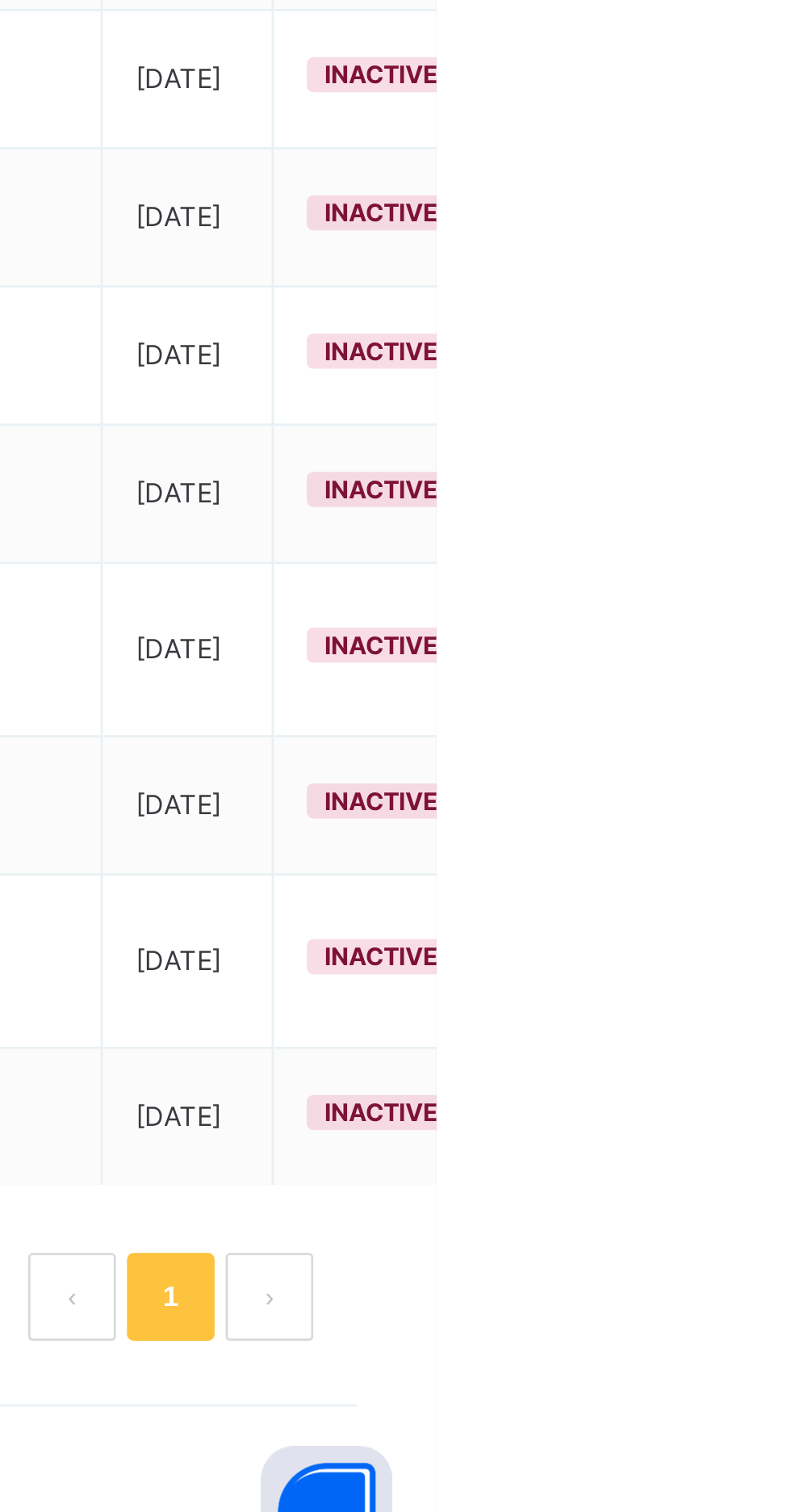
click at [0, 0] on div "View Profile" at bounding box center [0, 0] width 0 height 0
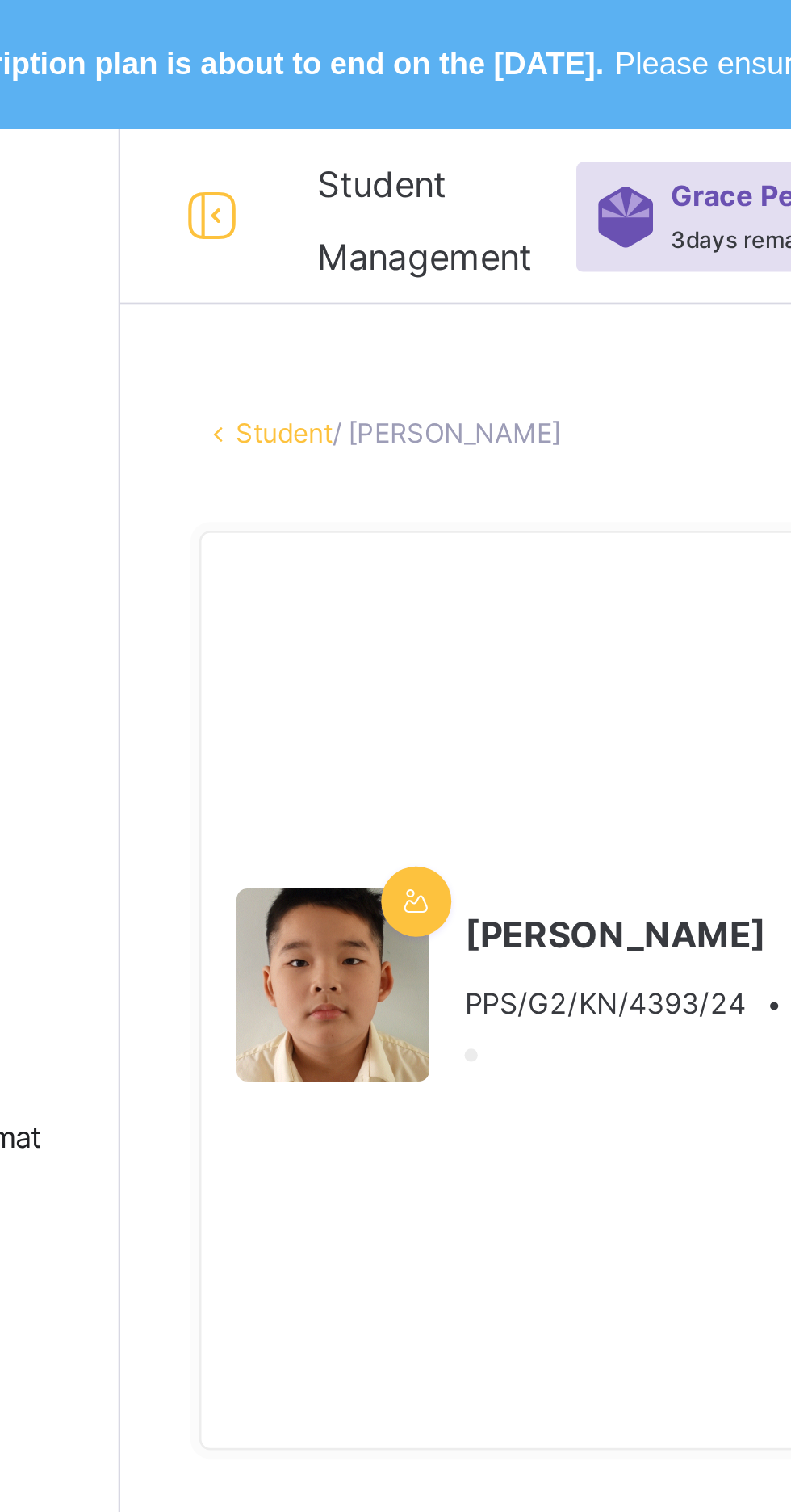
click at [250, 157] on link "Student" at bounding box center [254, 160] width 36 height 12
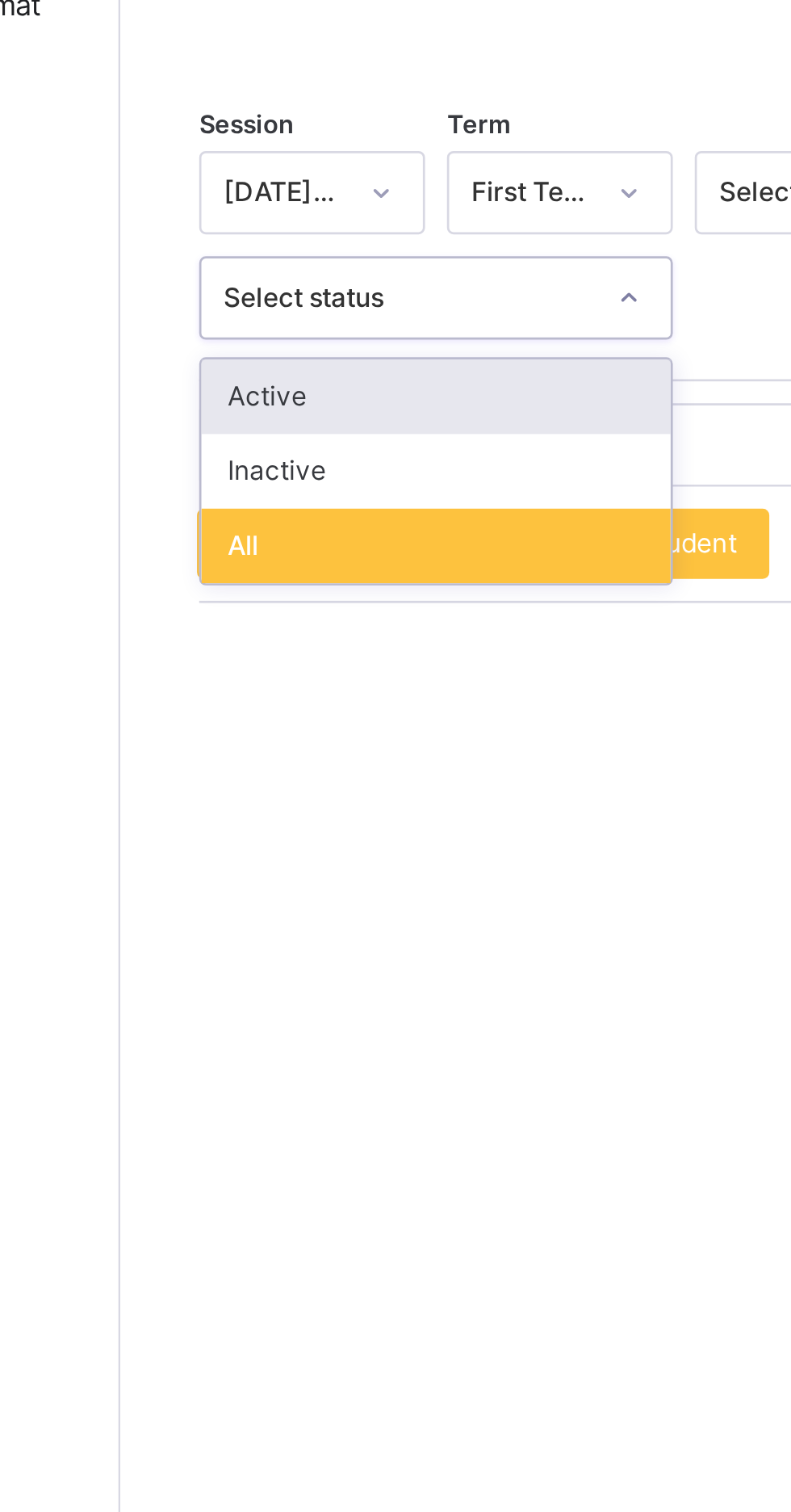
click at [312, 592] on div "Inactive" at bounding box center [310, 592] width 172 height 28
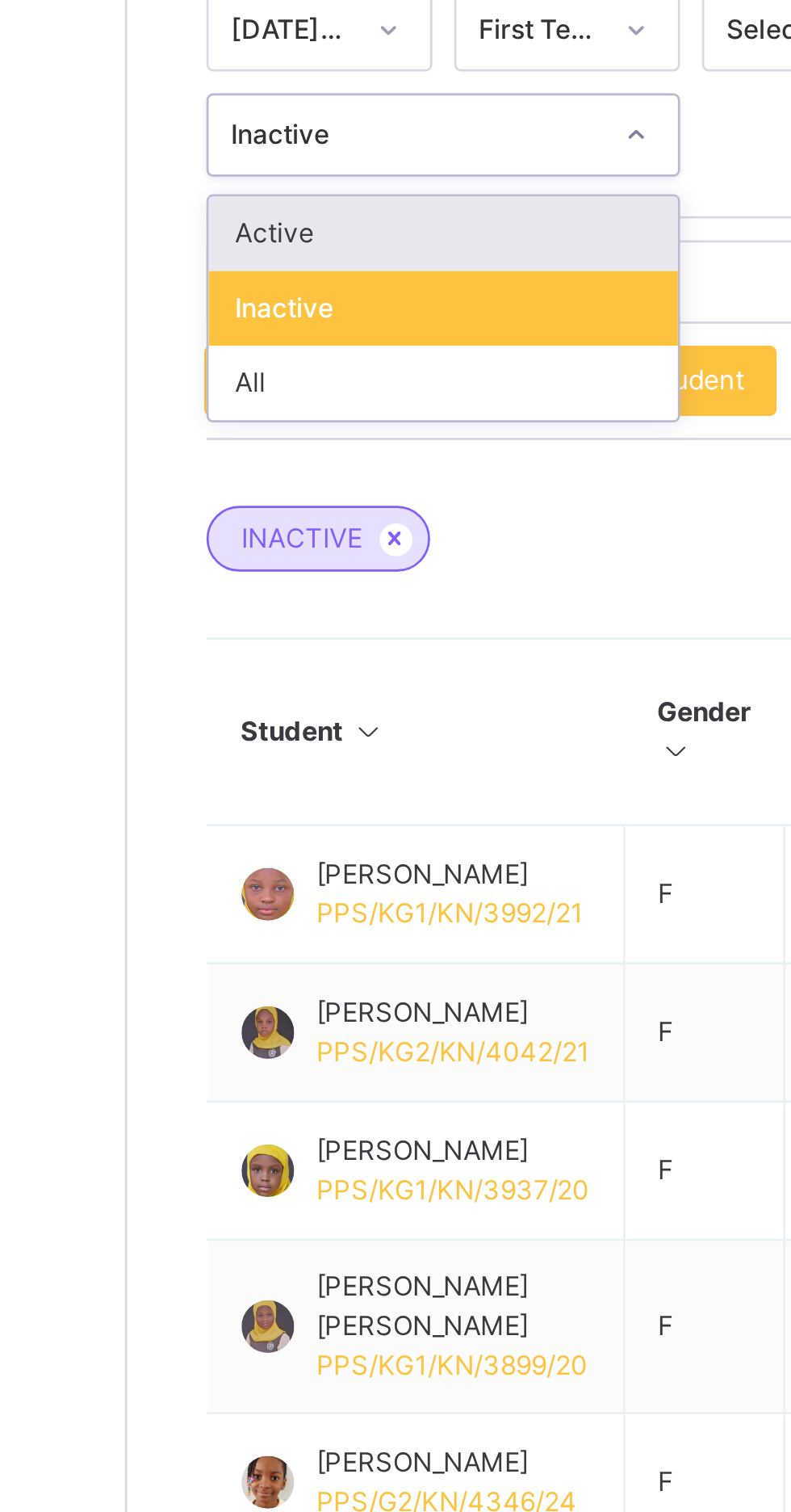
click at [315, 627] on div "Inactive" at bounding box center [310, 622] width 172 height 28
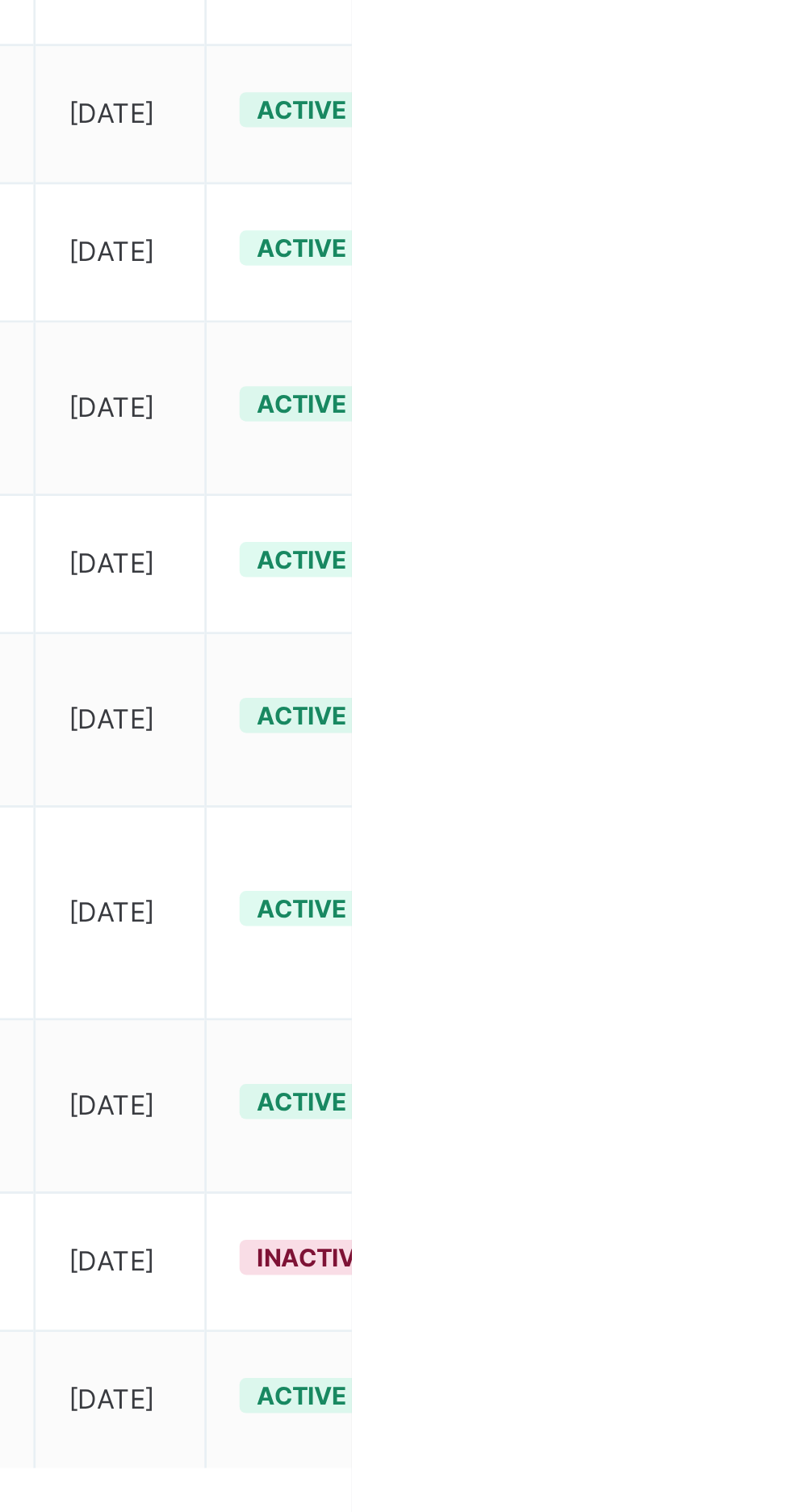
click at [0, 0] on div "View Profile" at bounding box center [0, 0] width 0 height 0
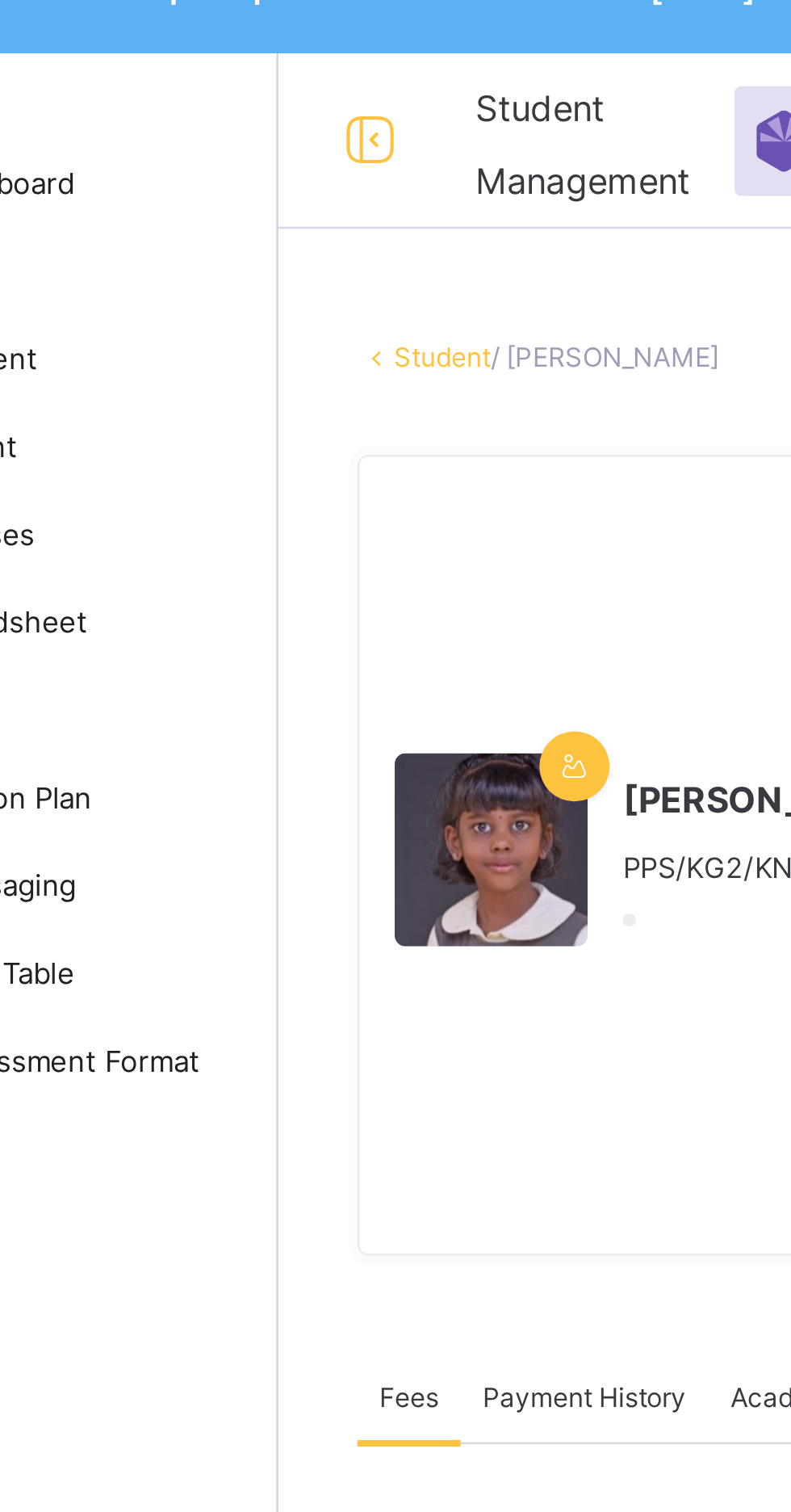
click at [254, 160] on link "Student" at bounding box center [254, 160] width 36 height 12
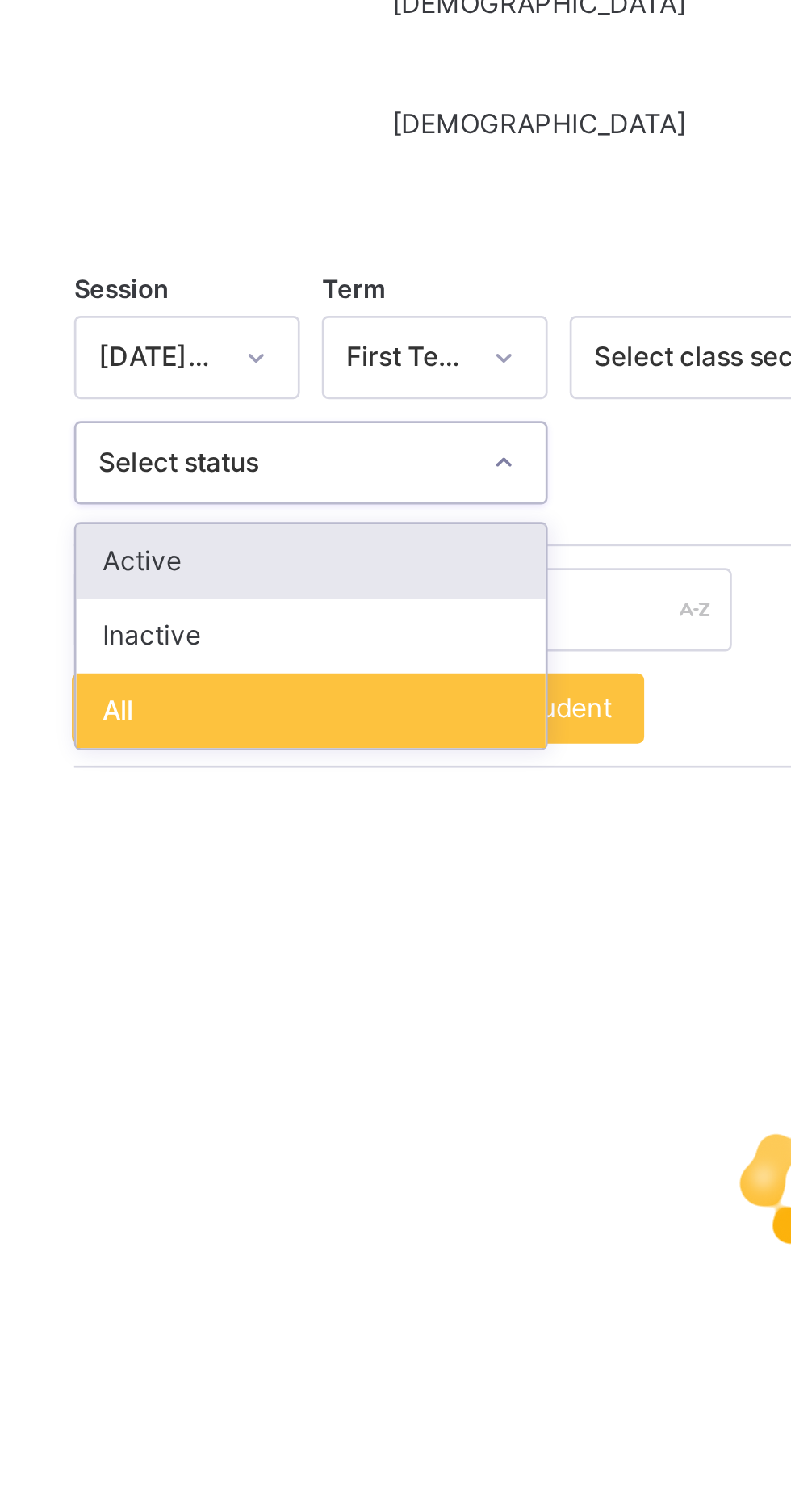
click at [250, 591] on div "Inactive" at bounding box center [310, 592] width 172 height 28
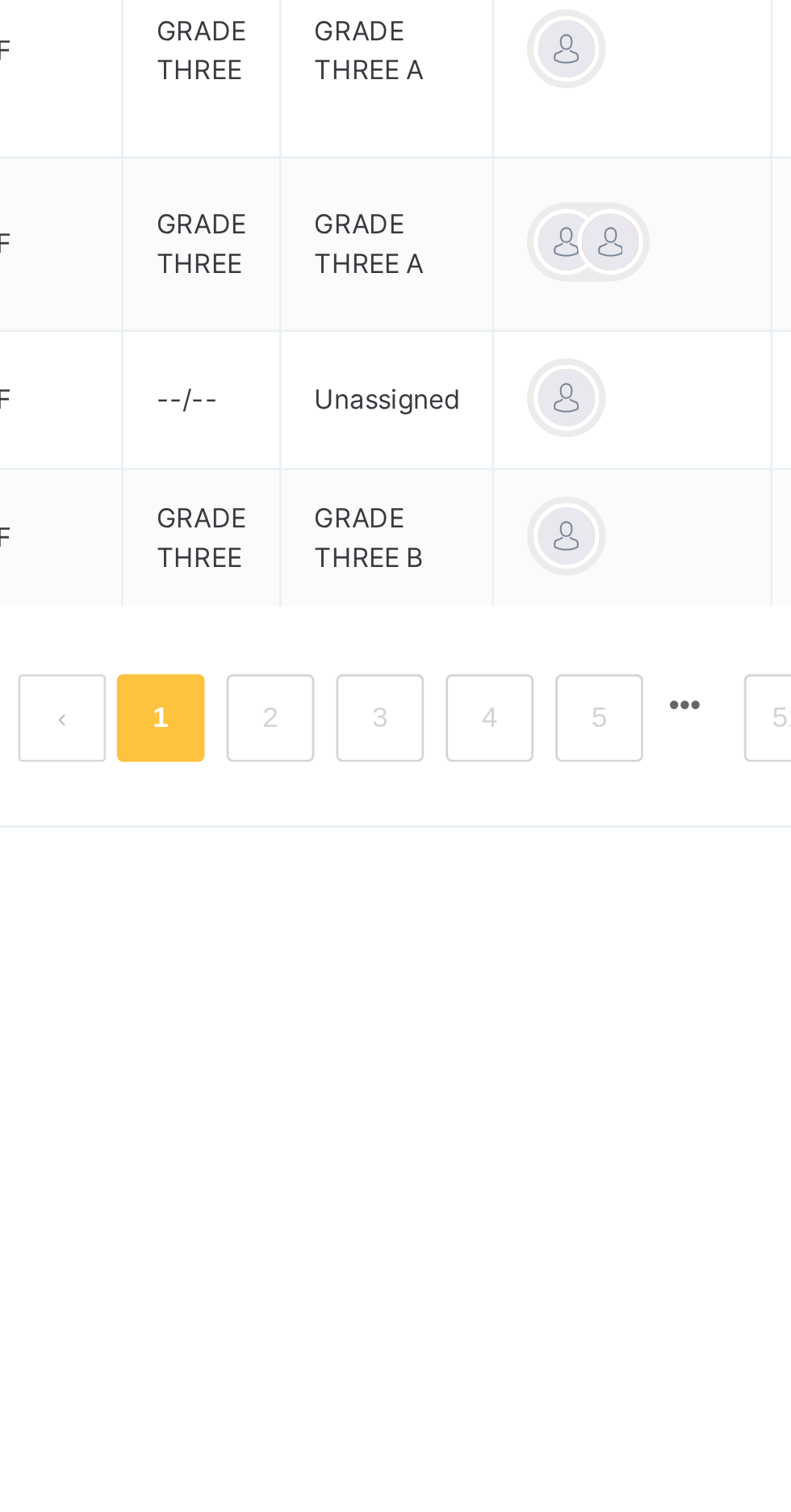
click at [490, 1417] on link "2" at bounding box center [490, 1427] width 16 height 21
